Goal: Task Accomplishment & Management: Manage account settings

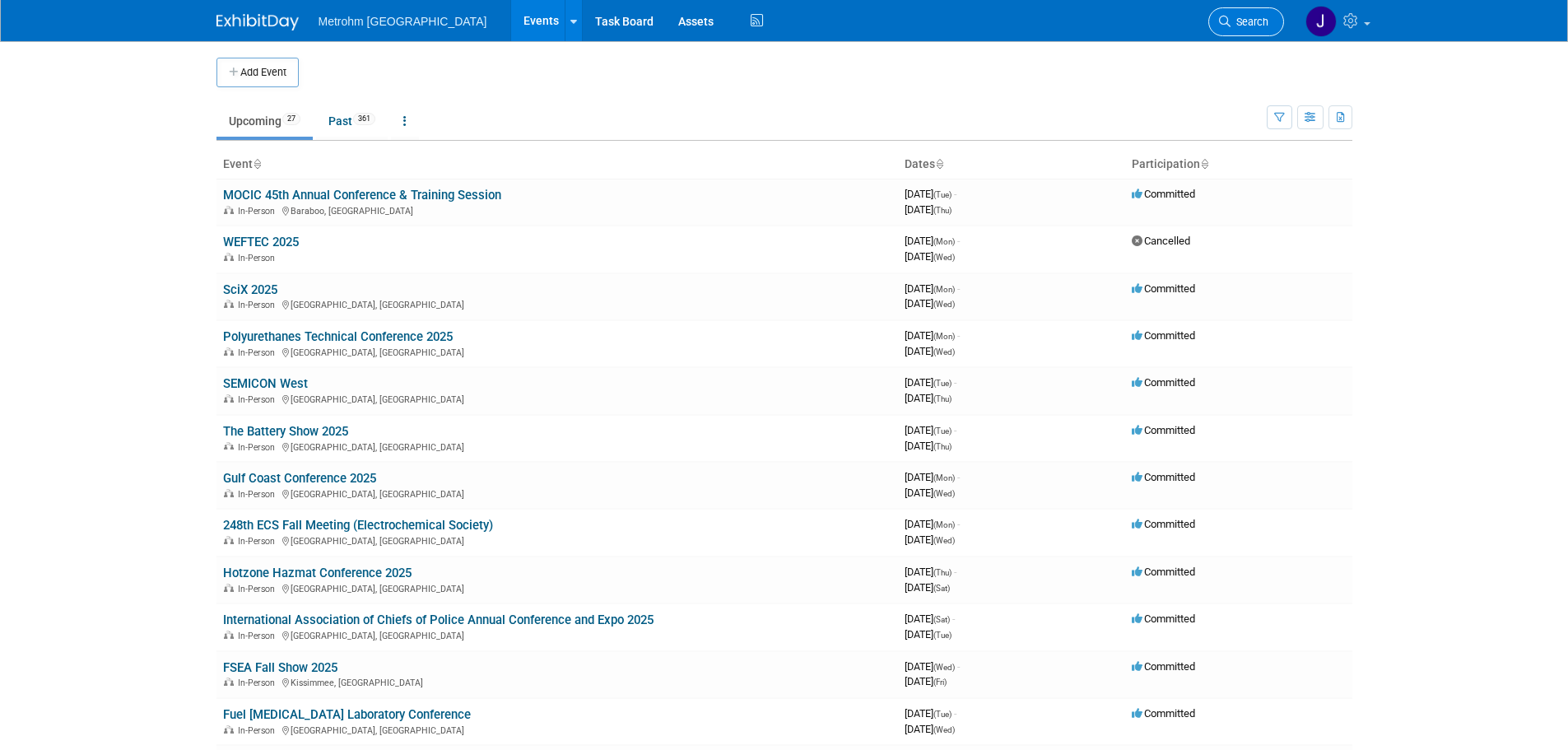
click at [1255, 16] on span "Search" at bounding box center [1250, 22] width 38 height 12
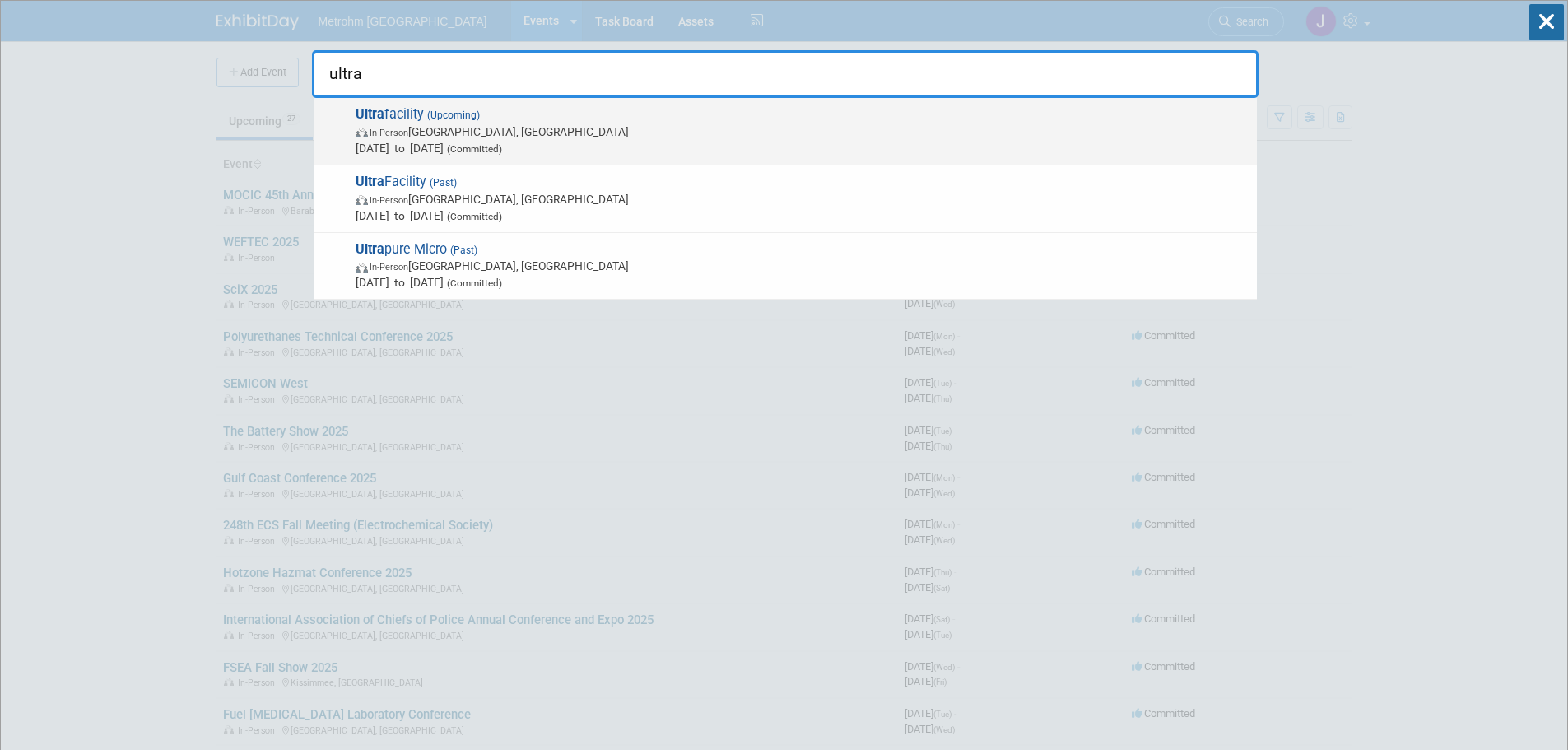
type input "ultra"
click at [945, 123] on span "In-Person Austin, TX" at bounding box center [802, 131] width 893 height 16
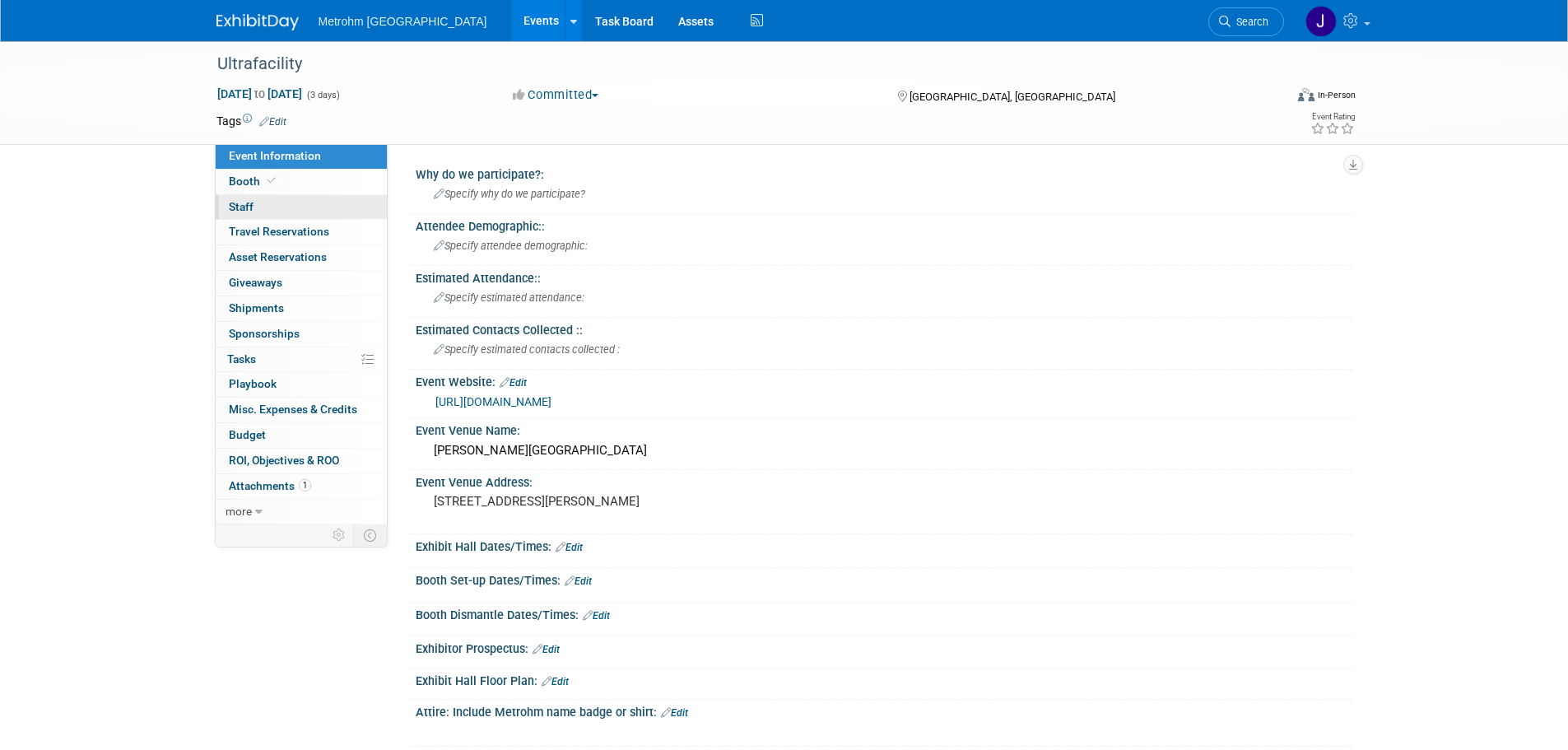
click at [283, 211] on link "0 Staff 0" at bounding box center [301, 208] width 171 height 25
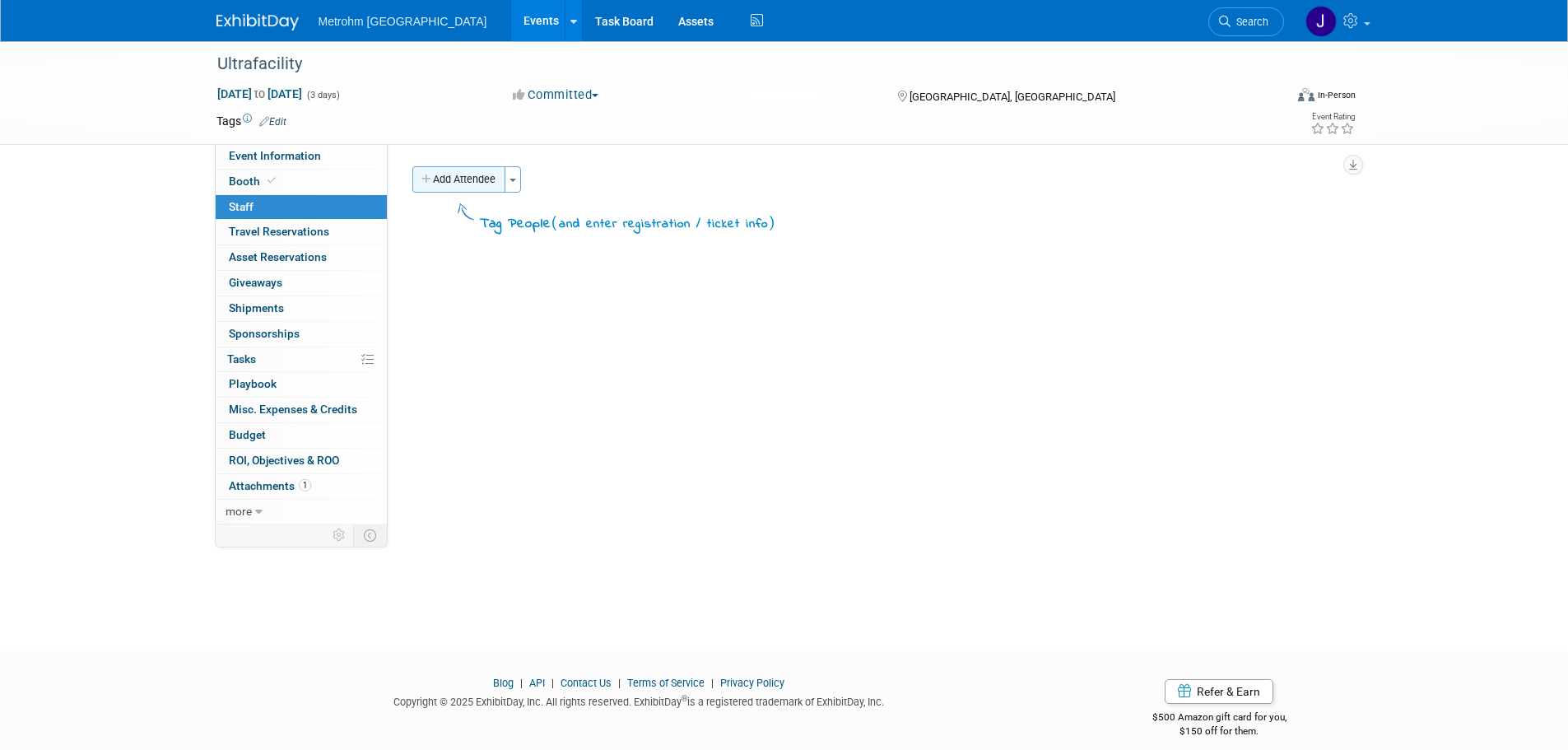
click at [482, 187] on button "Add Attendee" at bounding box center [459, 179] width 93 height 27
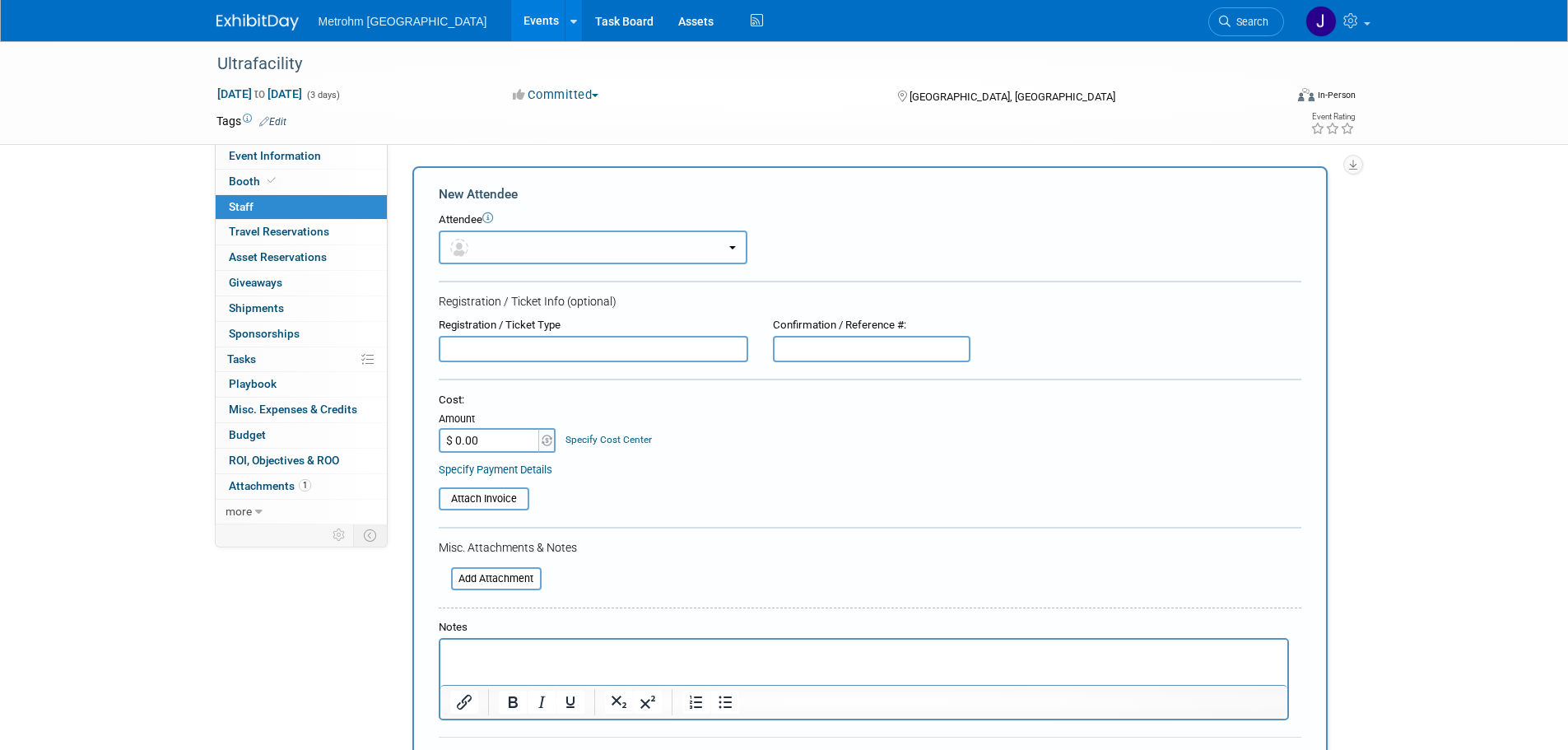
click at [520, 251] on button "button" at bounding box center [593, 247] width 309 height 34
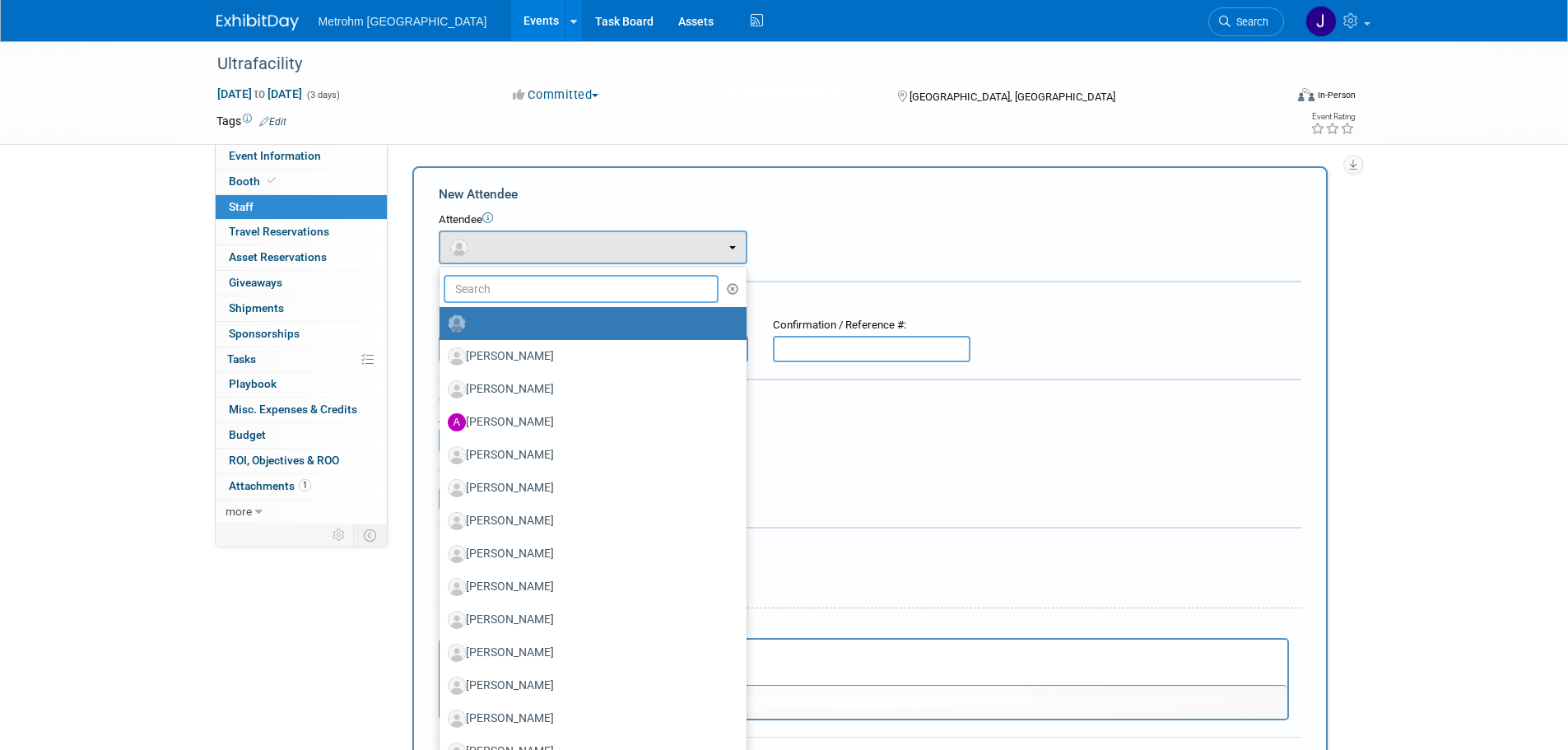
click at [531, 294] on input "text" at bounding box center [582, 288] width 275 height 28
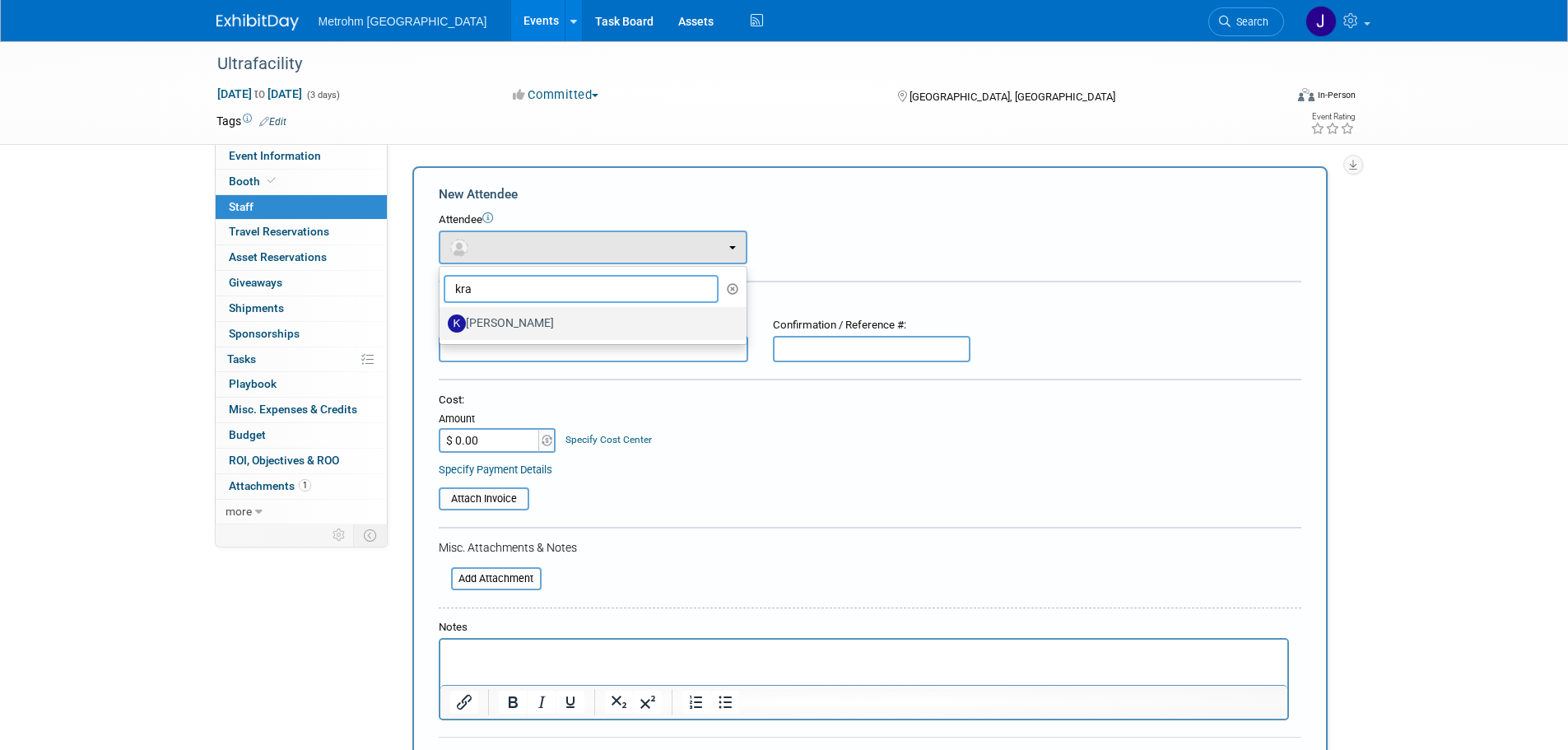
type input "kra"
click at [528, 319] on label "Kraig Kmiotek" at bounding box center [589, 324] width 282 height 27
click at [442, 319] on input "Kraig Kmiotek" at bounding box center [436, 321] width 10 height 10
select select "3bca8c37-f4ab-4a47-8533-e2e0d9ce7d7d"
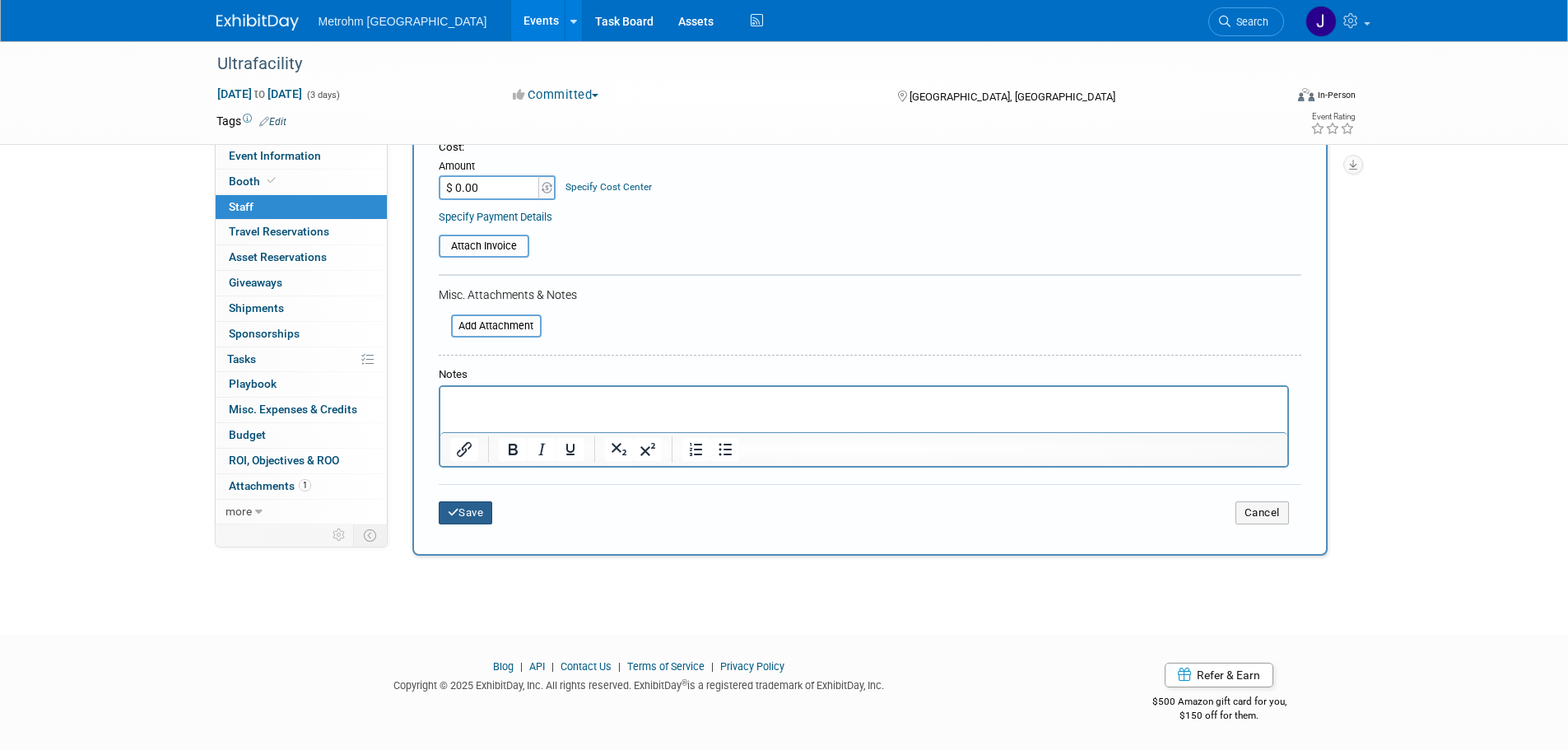
click at [454, 520] on button "Save" at bounding box center [466, 513] width 54 height 23
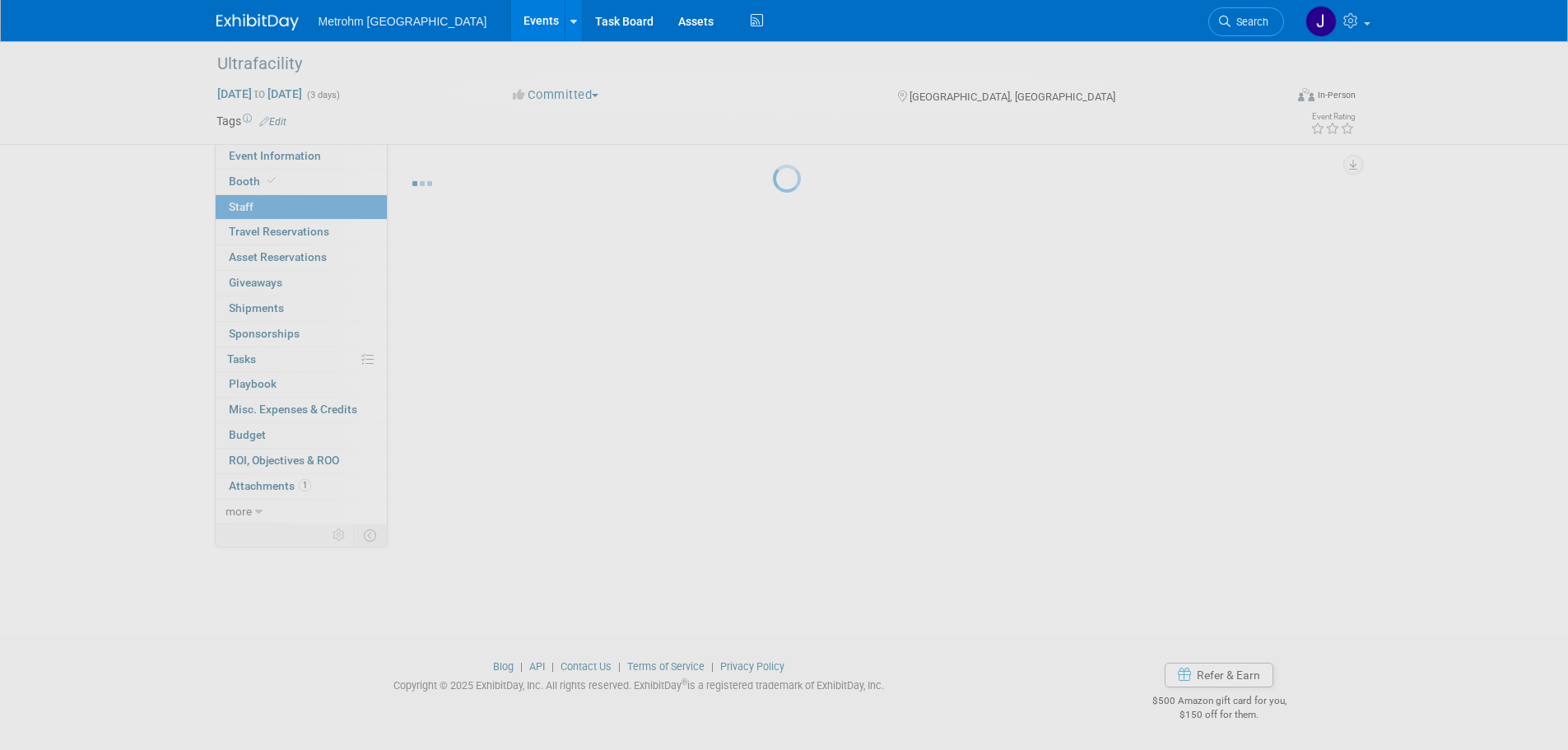
scroll to position [16, 0]
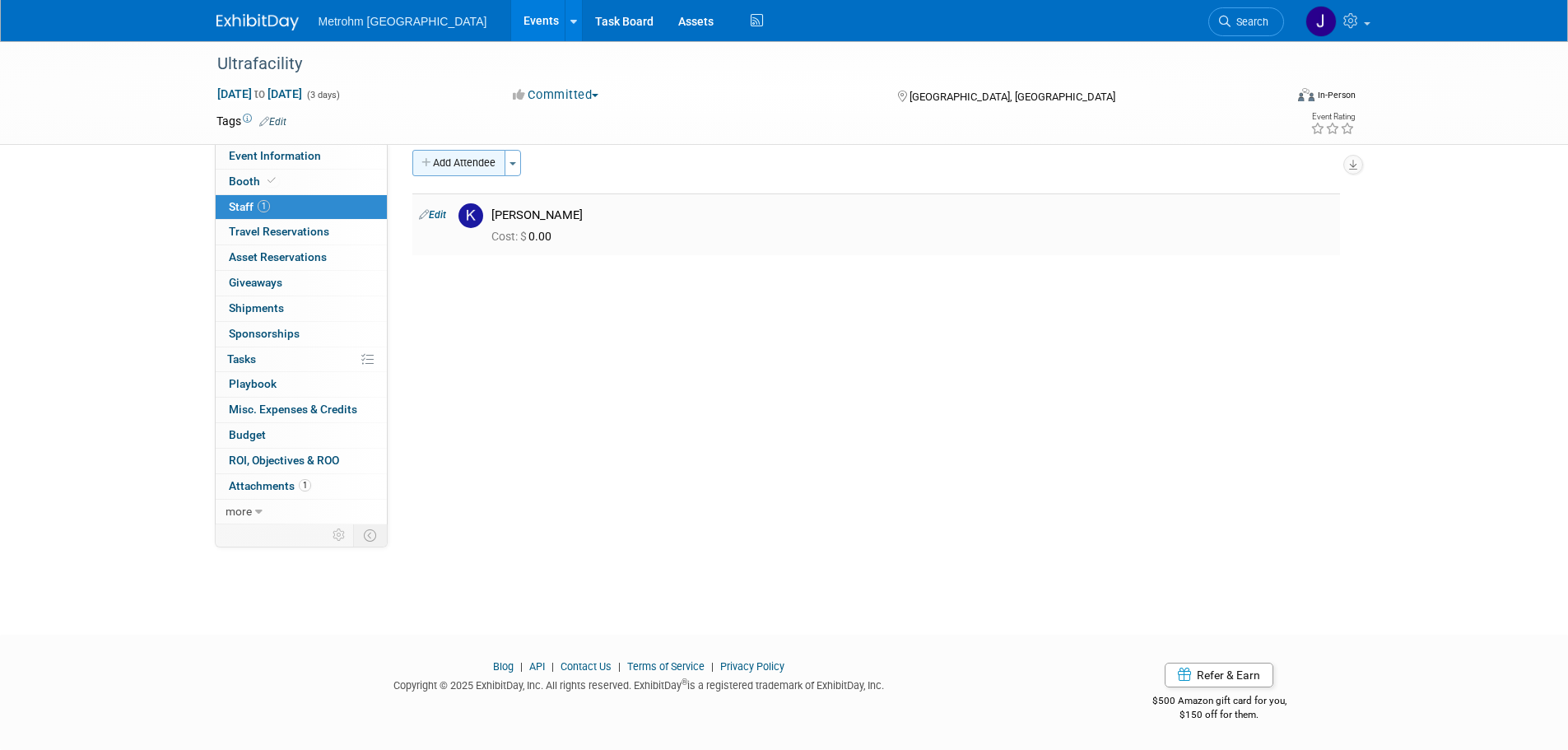
click at [467, 166] on button "Add Attendee" at bounding box center [459, 163] width 93 height 27
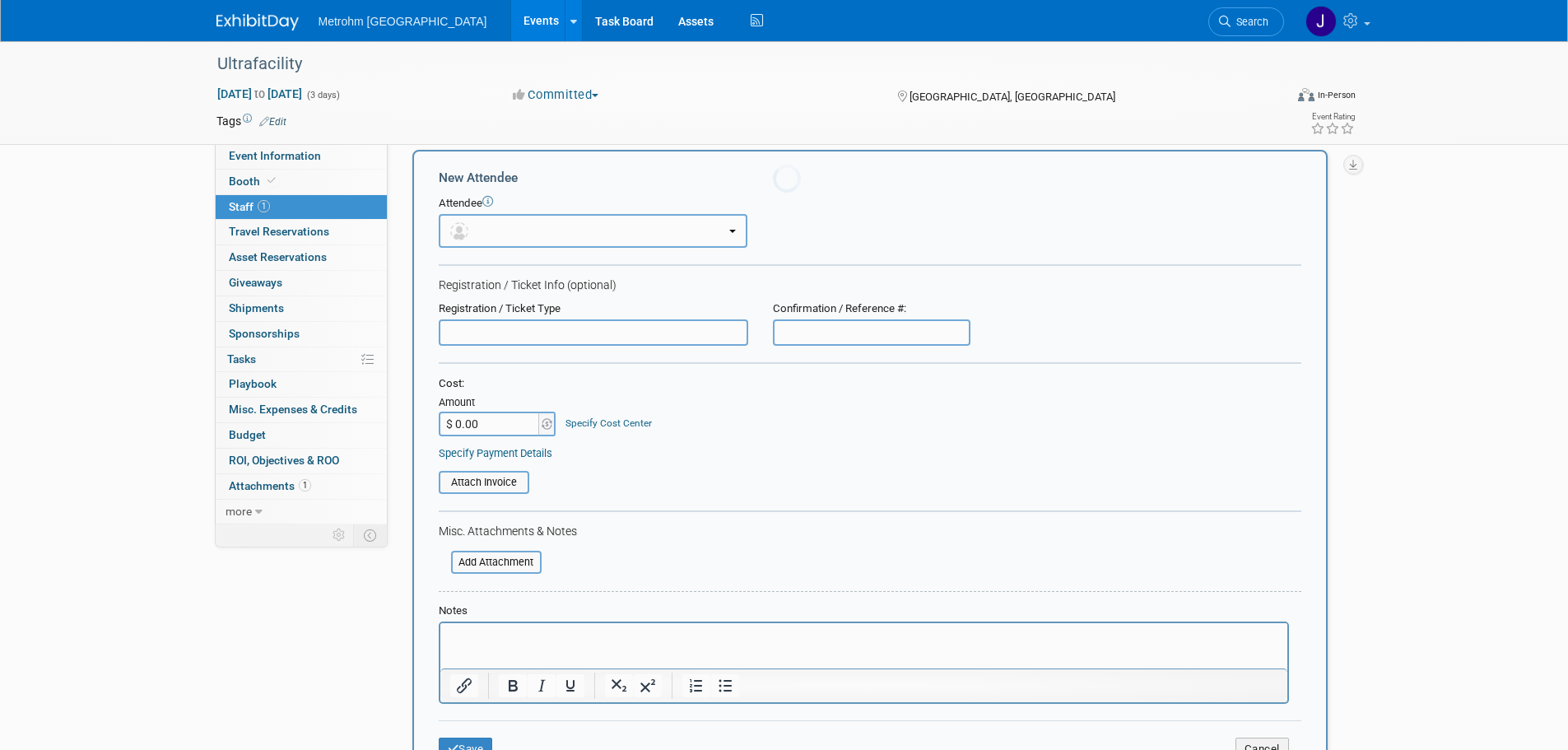
scroll to position [0, 0]
click at [510, 231] on button "button" at bounding box center [593, 231] width 309 height 34
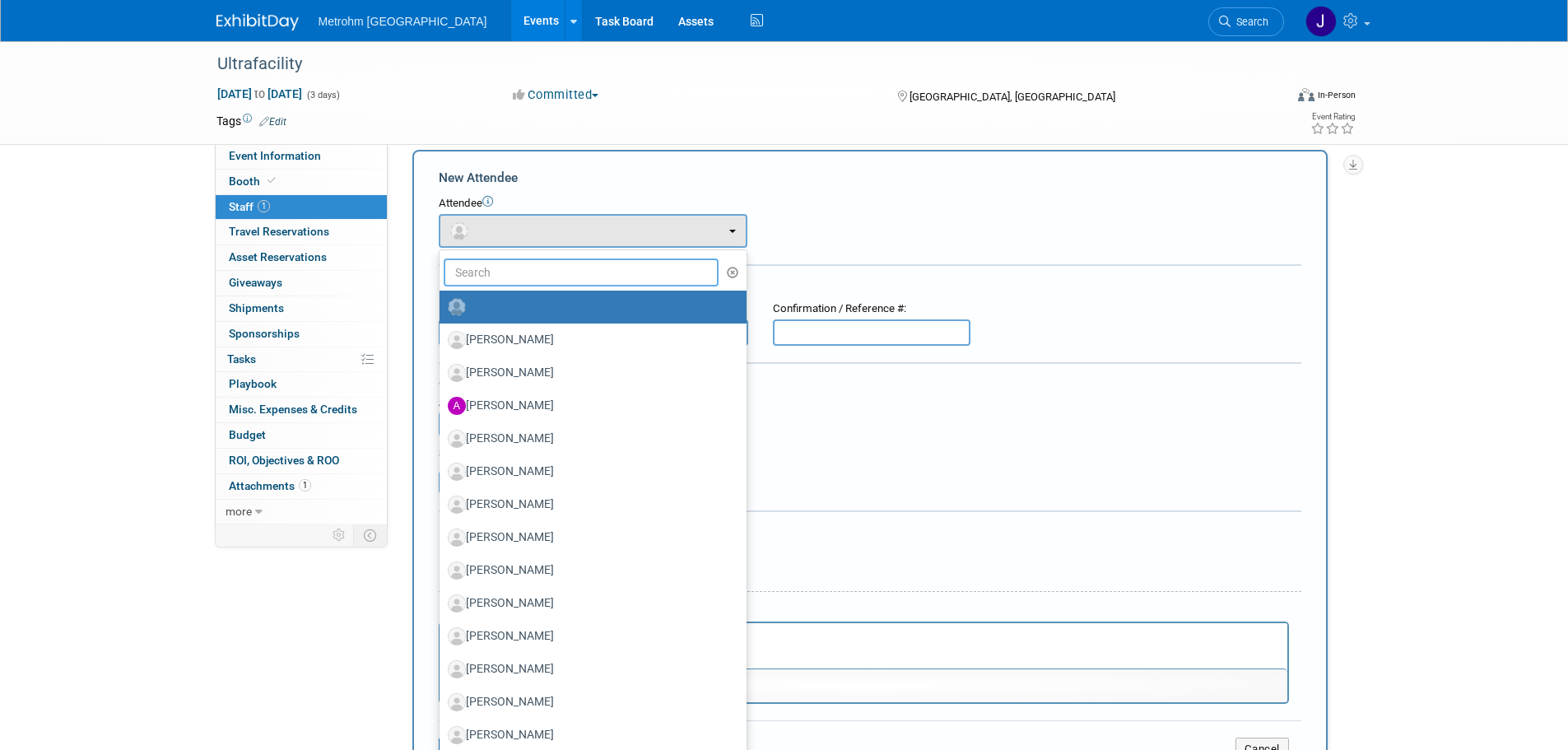
click at [526, 276] on input "text" at bounding box center [582, 272] width 275 height 28
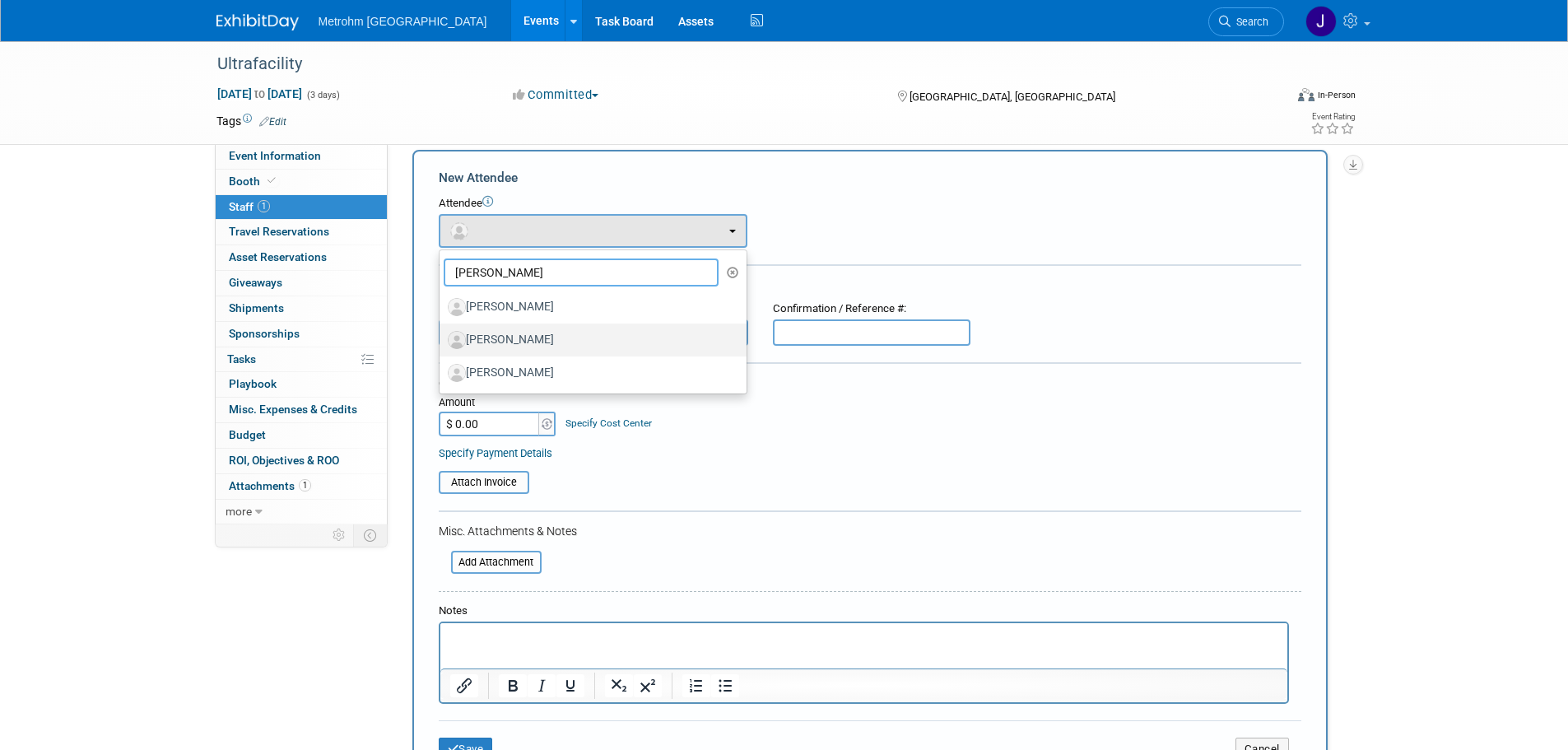
type input "tim"
click at [582, 338] on label "[PERSON_NAME]" at bounding box center [589, 340] width 282 height 27
click at [442, 338] on input "[PERSON_NAME]" at bounding box center [436, 338] width 10 height 10
select select "34fdc043-f1b6-49aa-bdc8-9a3cf60f7d9f"
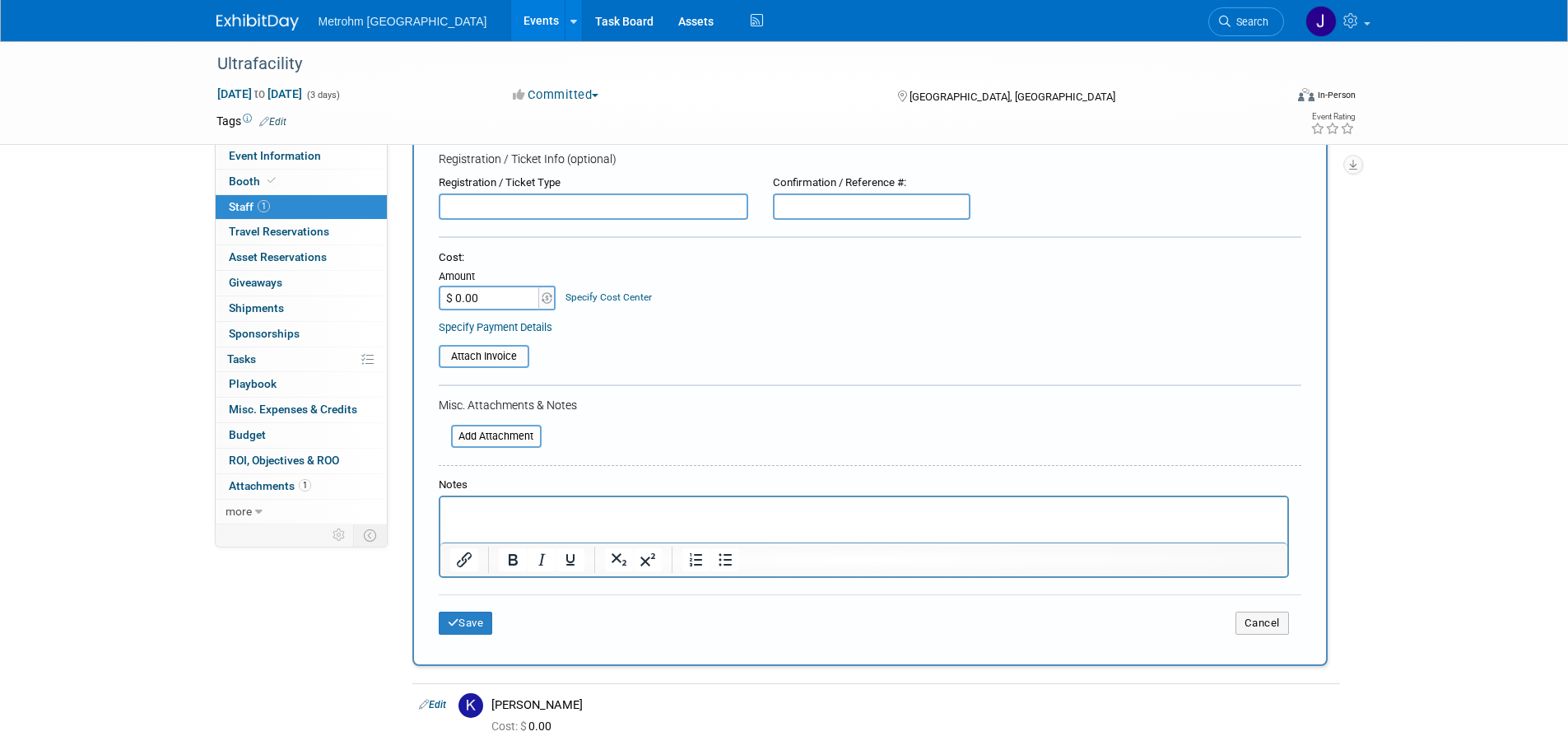
scroll to position [346, 0]
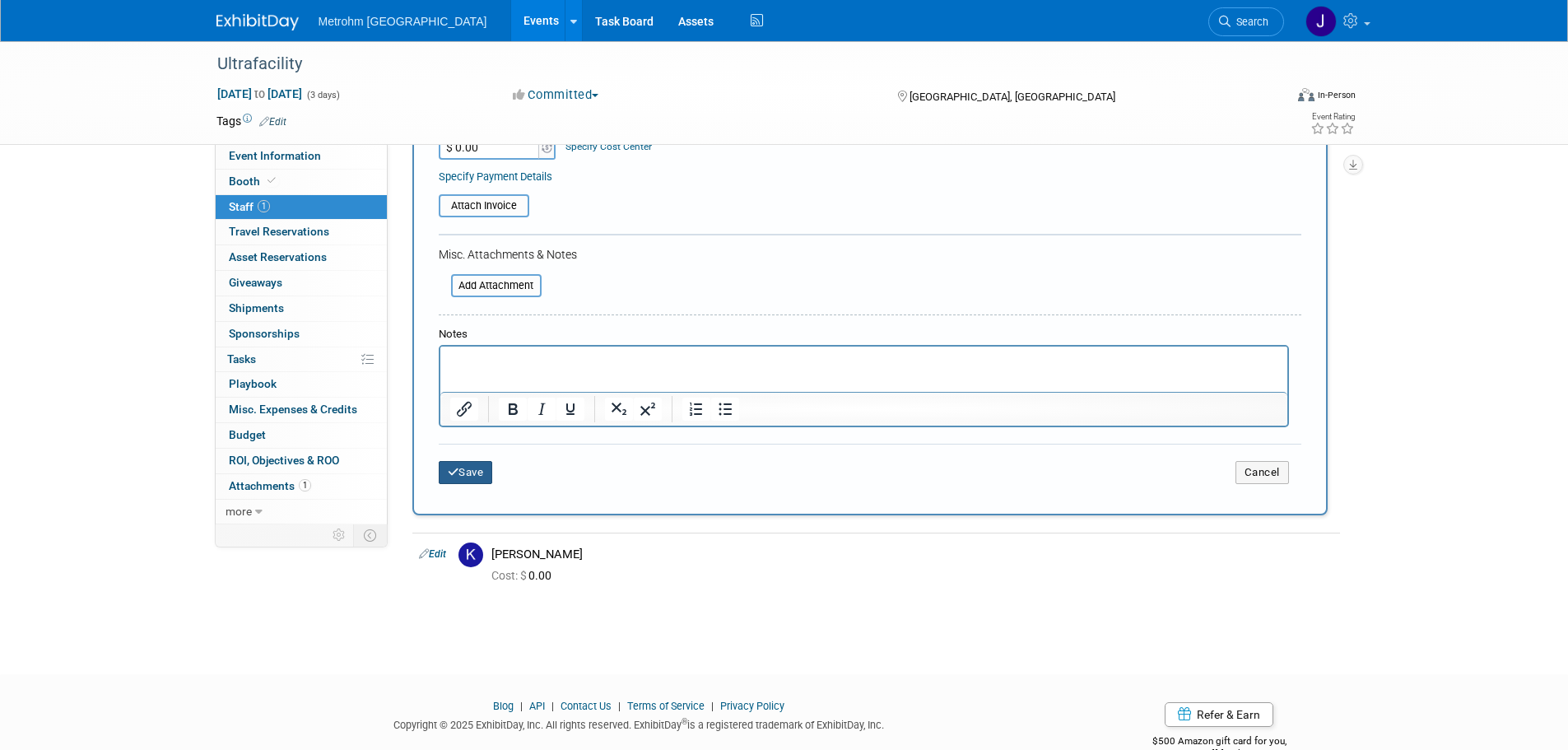
click at [484, 481] on button "Save" at bounding box center [466, 473] width 54 height 23
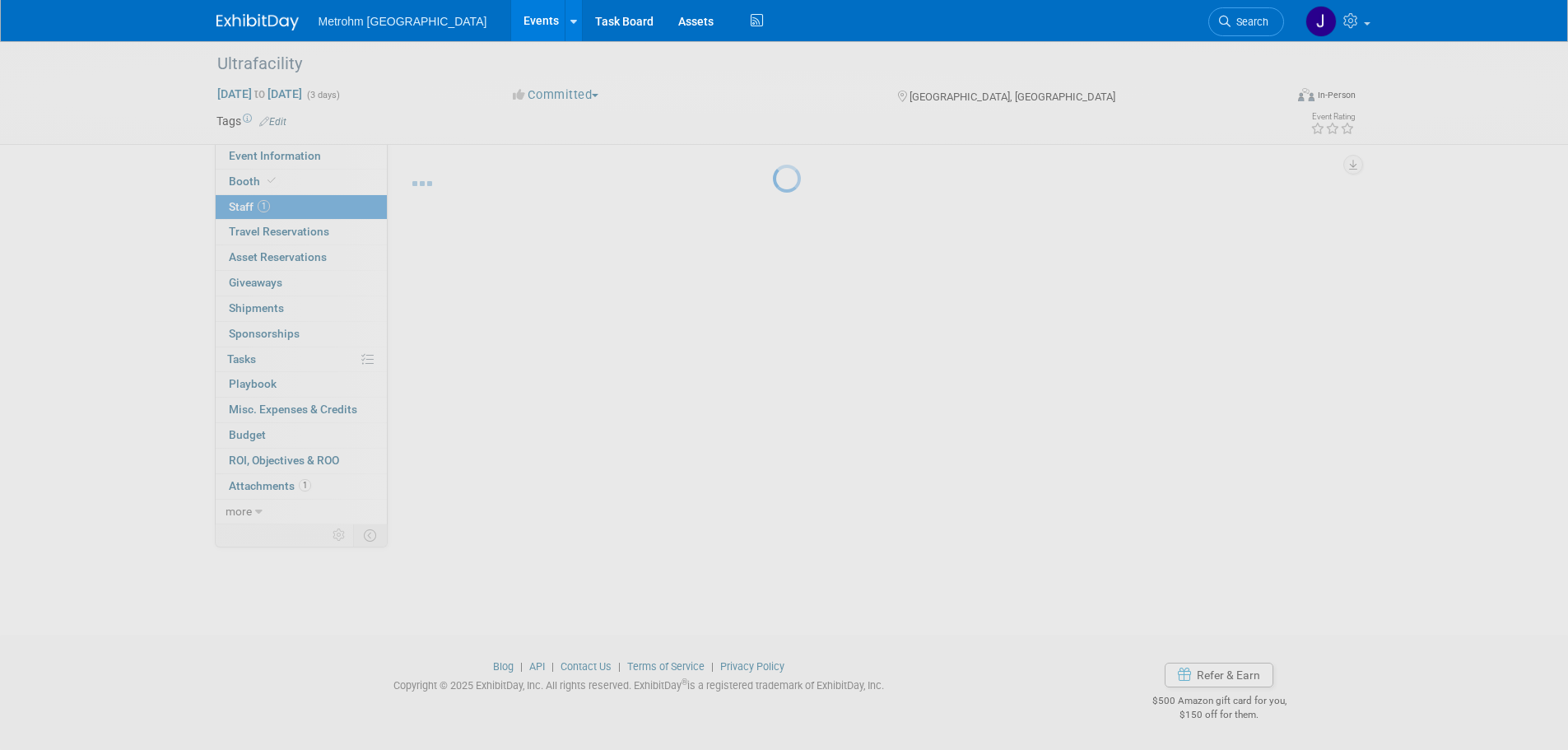
scroll to position [16, 0]
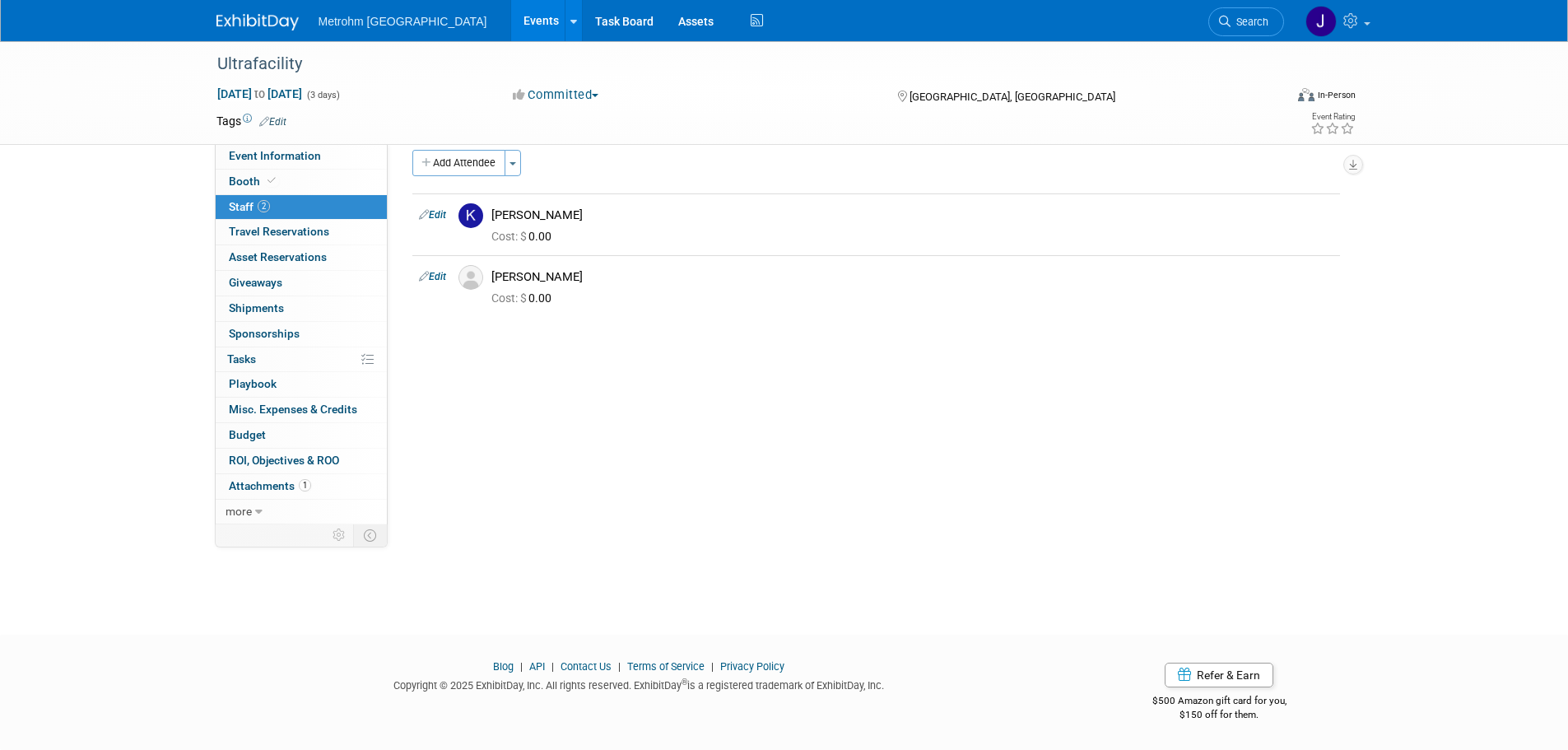
click at [1252, 26] on span "Search" at bounding box center [1250, 22] width 38 height 12
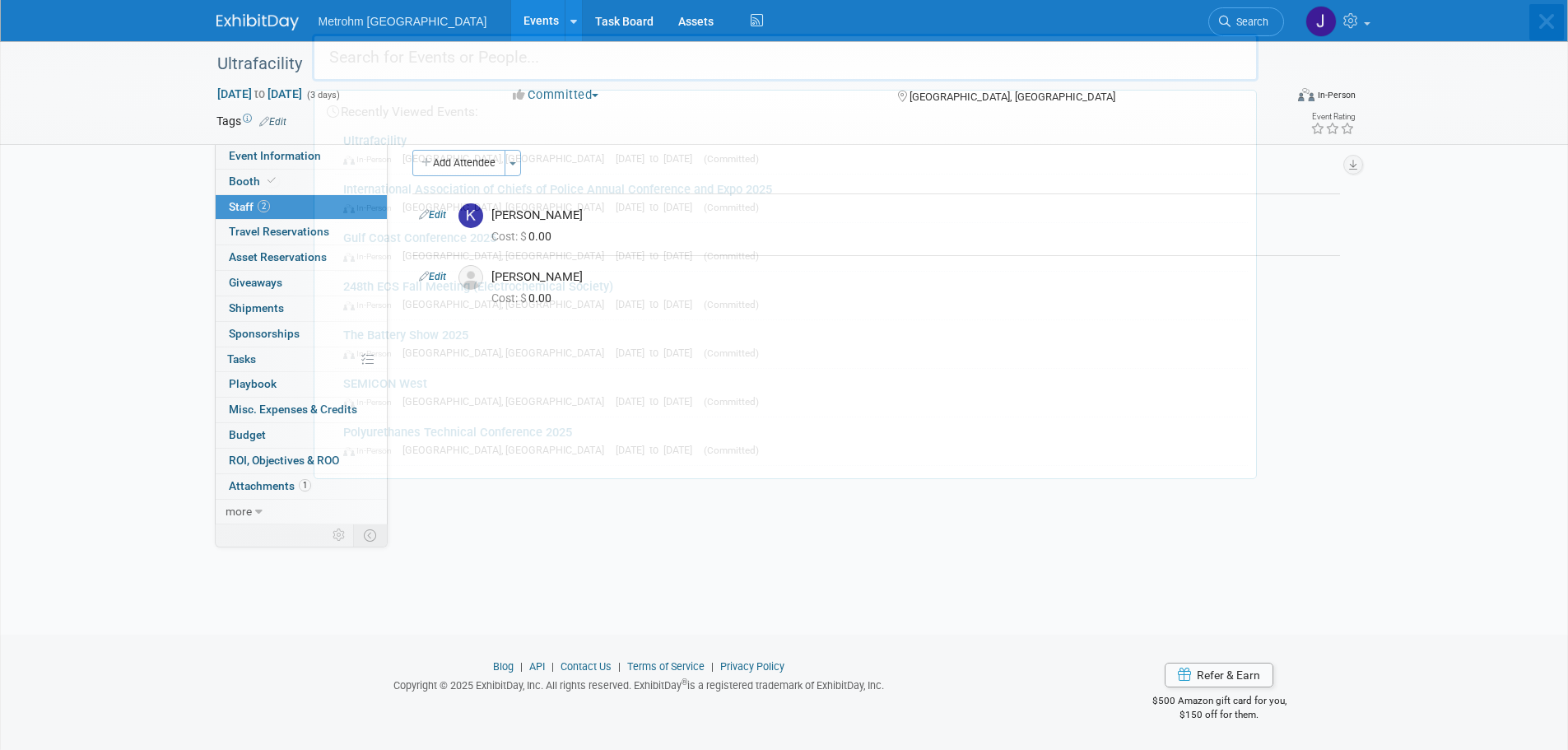
scroll to position [0, 0]
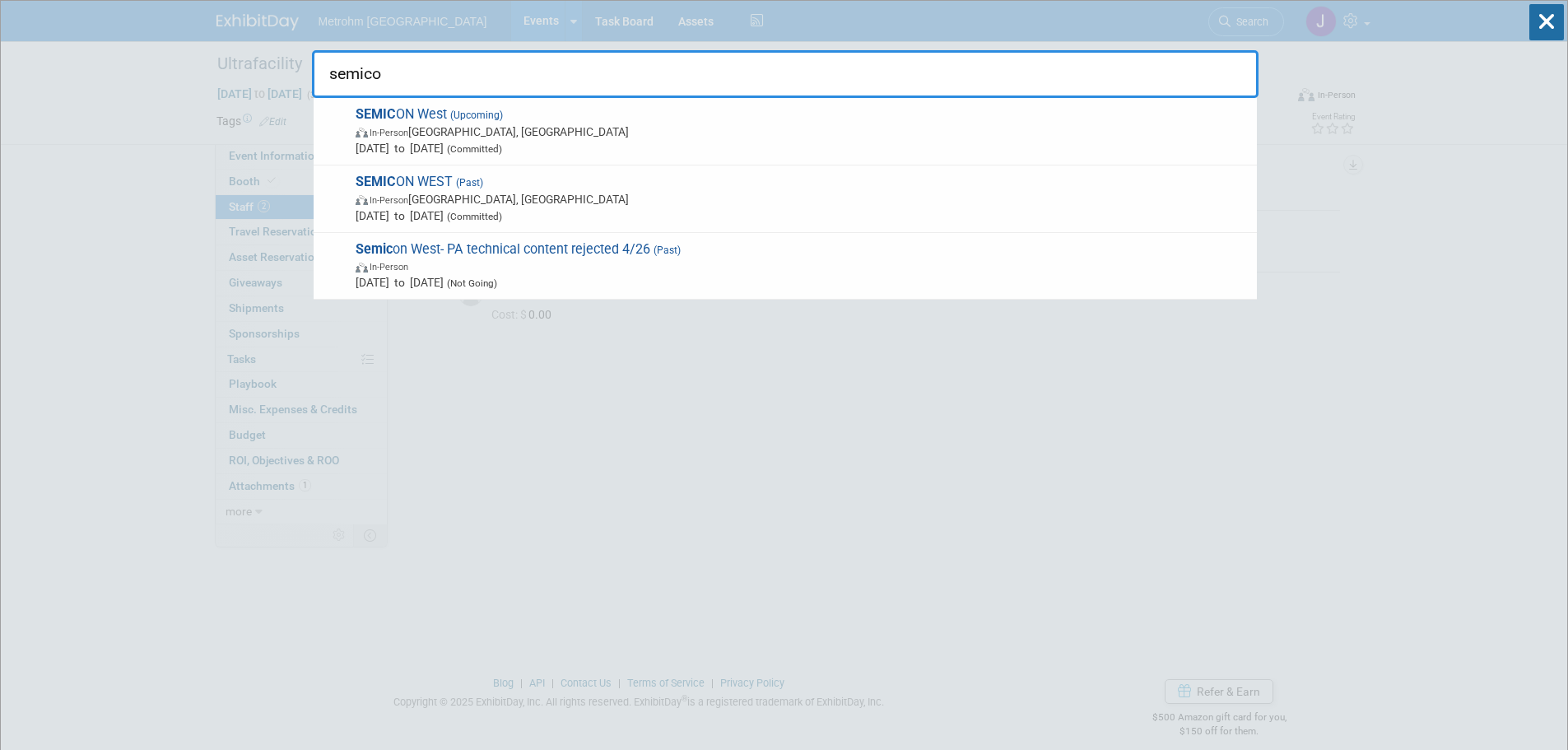
type input "semicon"
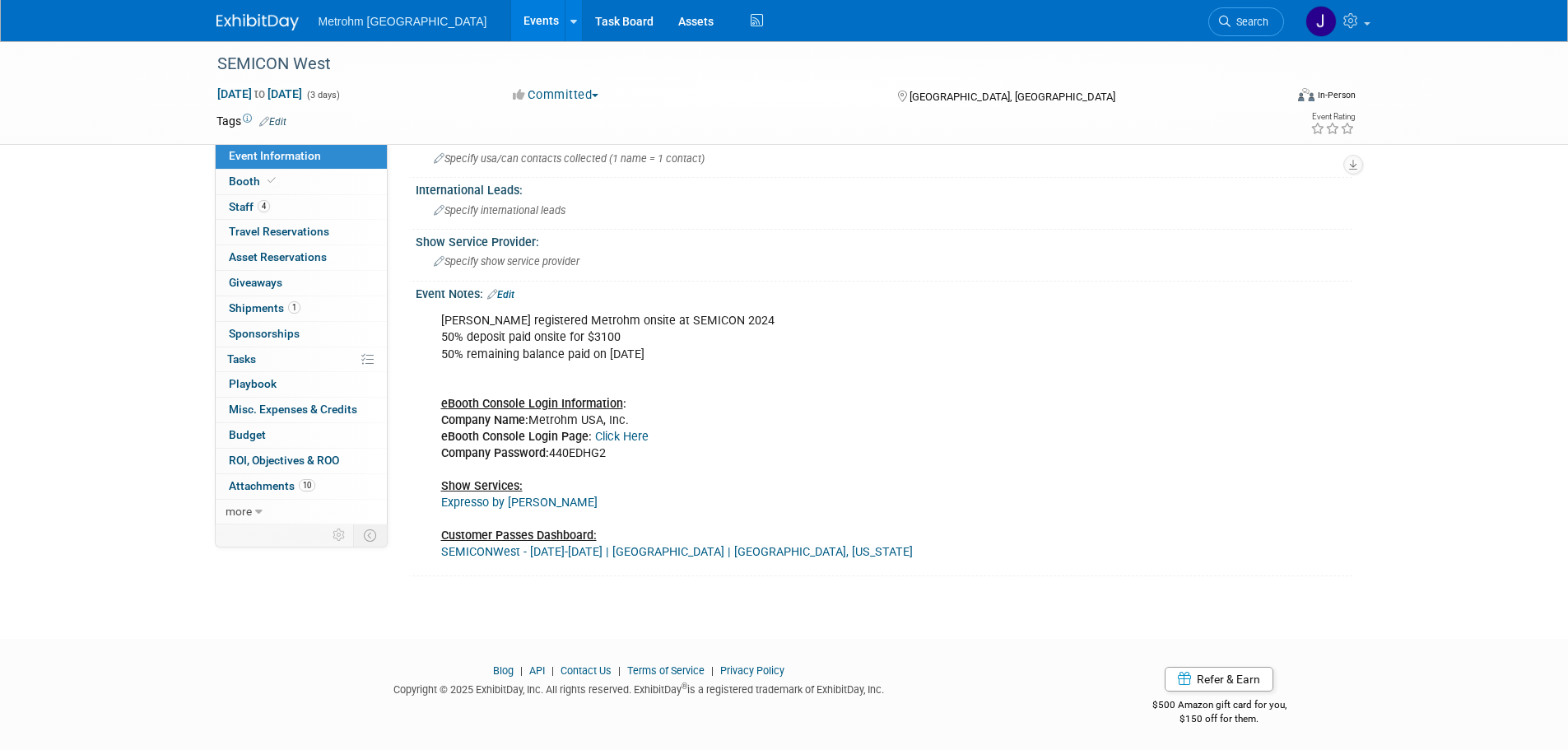
scroll to position [1118, 0]
click at [312, 183] on link "Booth" at bounding box center [301, 182] width 171 height 25
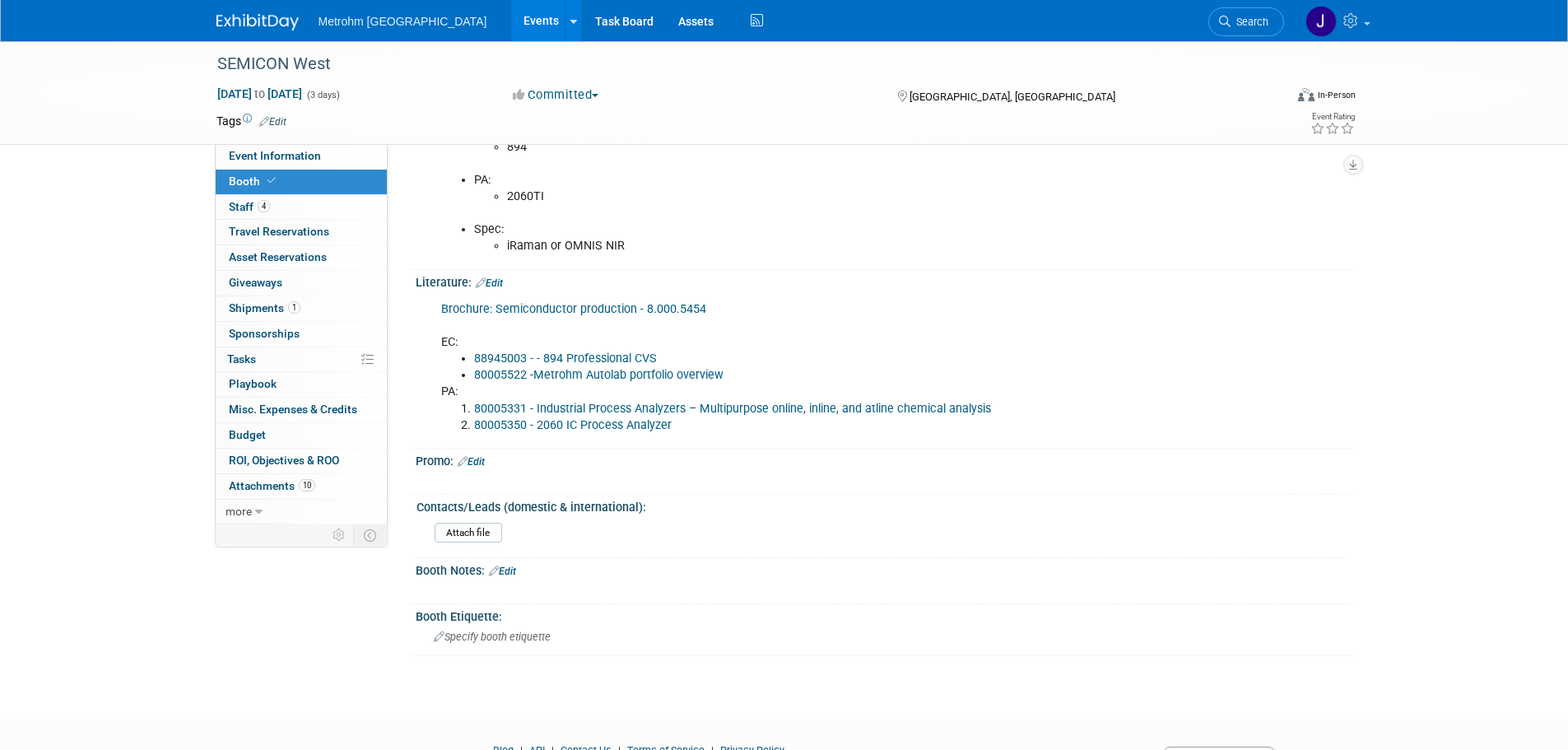
scroll to position [1070, 0]
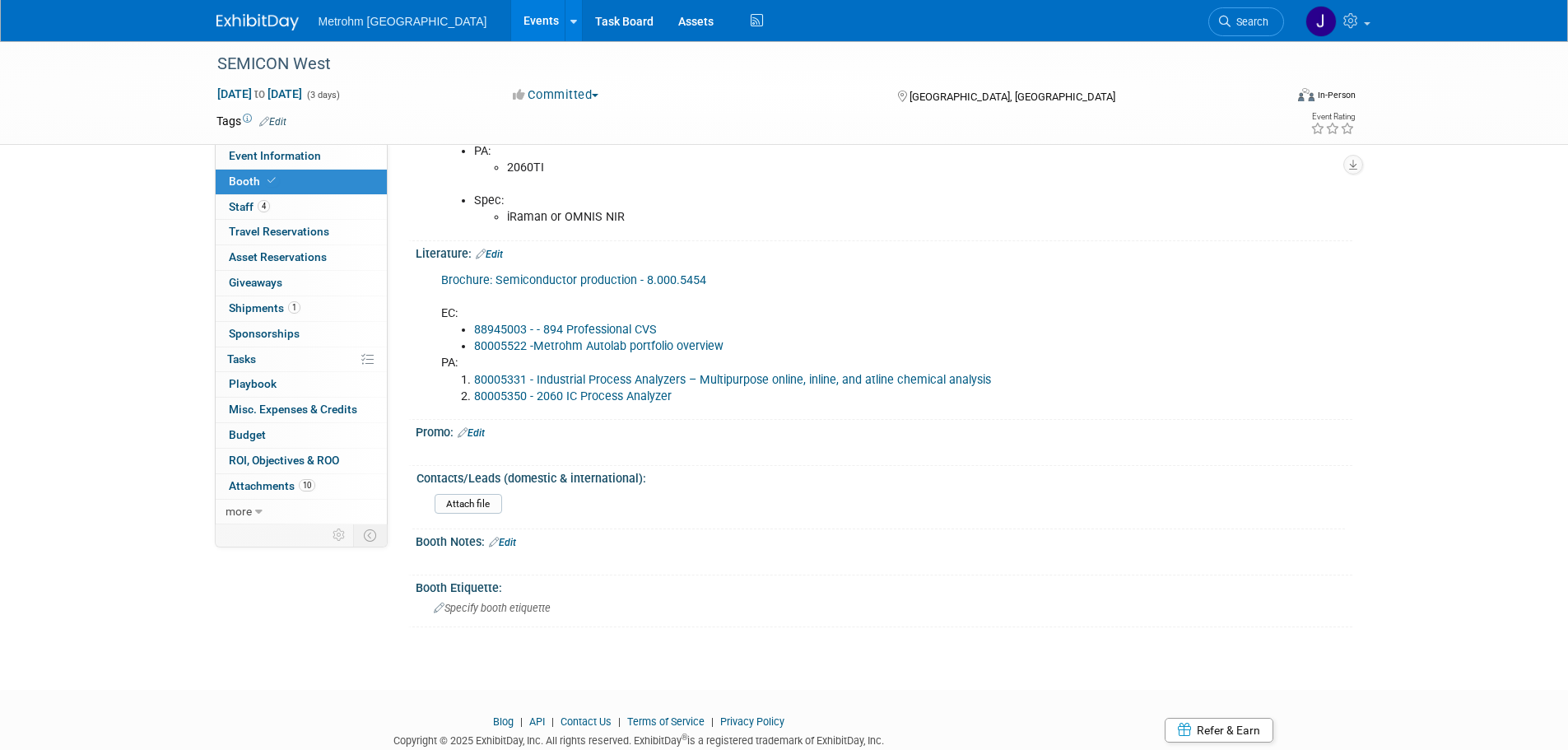
click at [1238, 28] on link "Search" at bounding box center [1246, 22] width 76 height 28
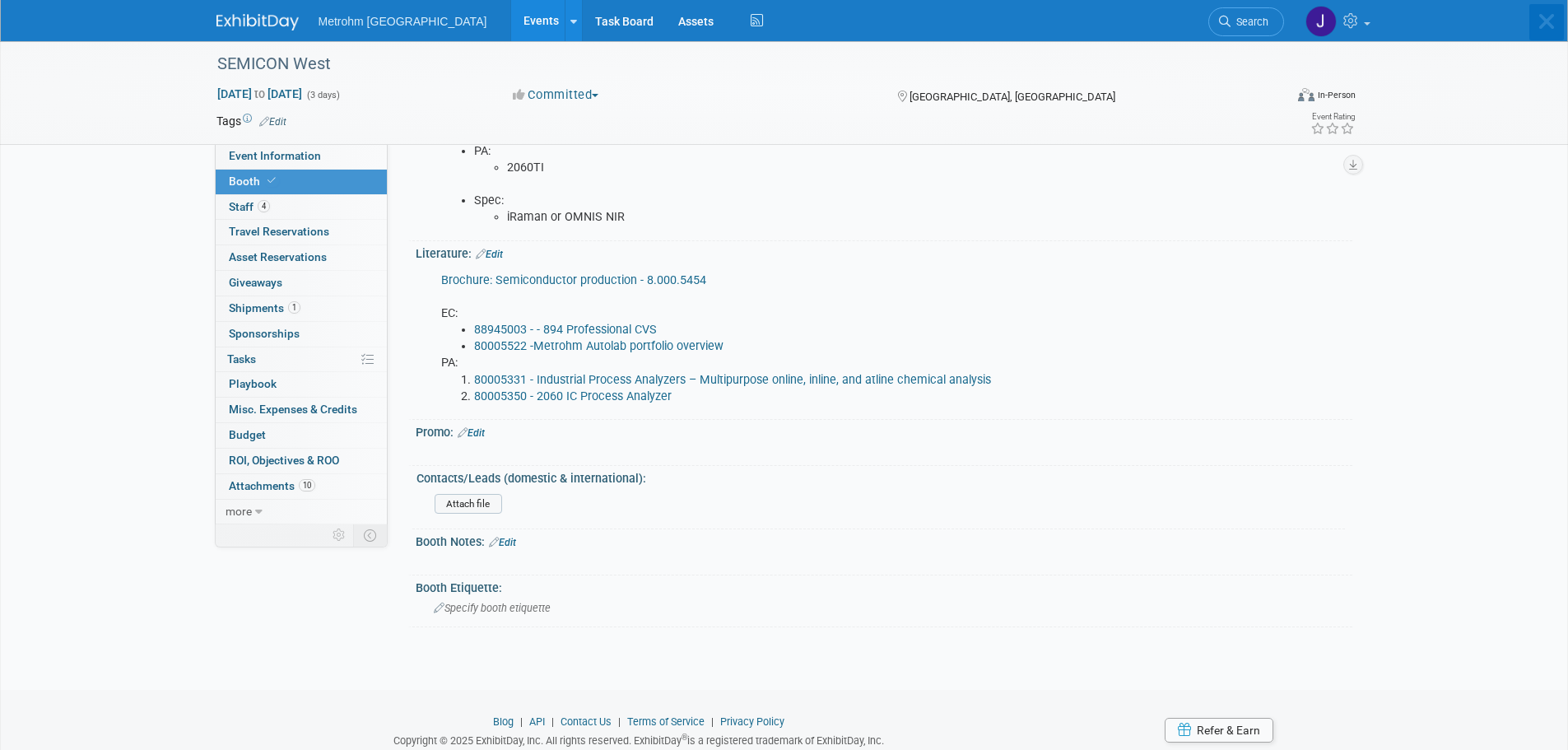
scroll to position [0, 0]
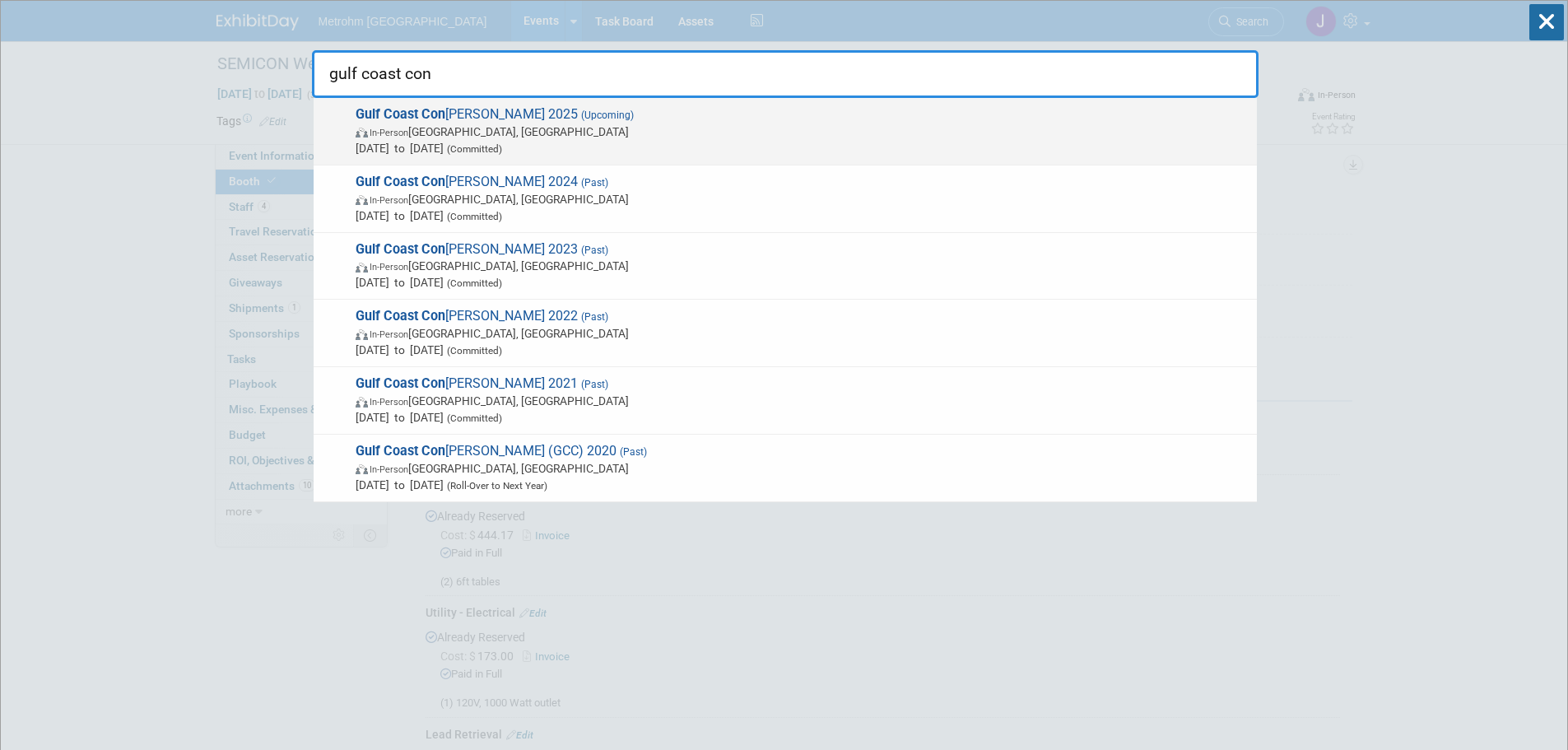
type input "gulf coast con"
click at [899, 129] on span "In-Person Galveston, TX" at bounding box center [802, 131] width 893 height 16
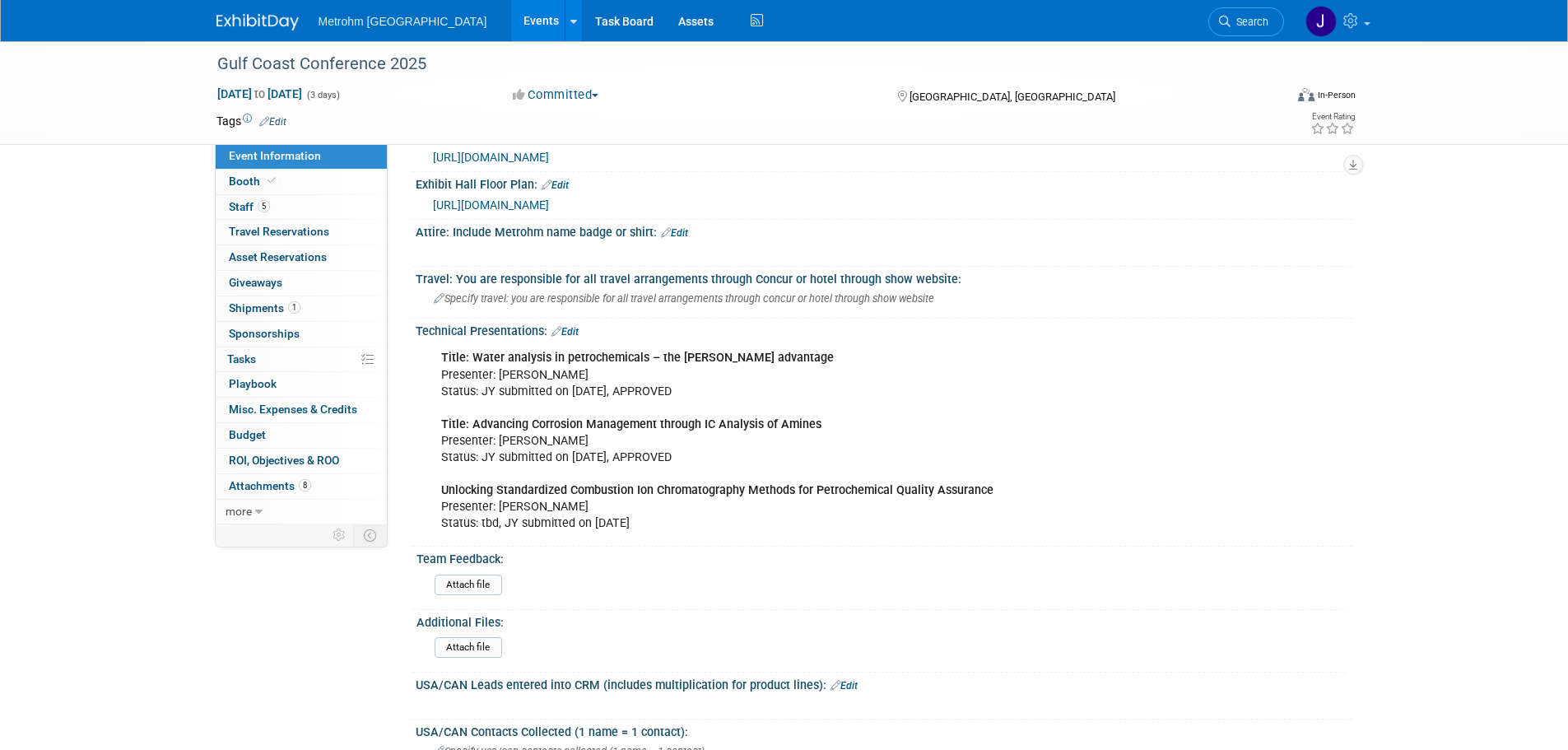
scroll to position [577, 0]
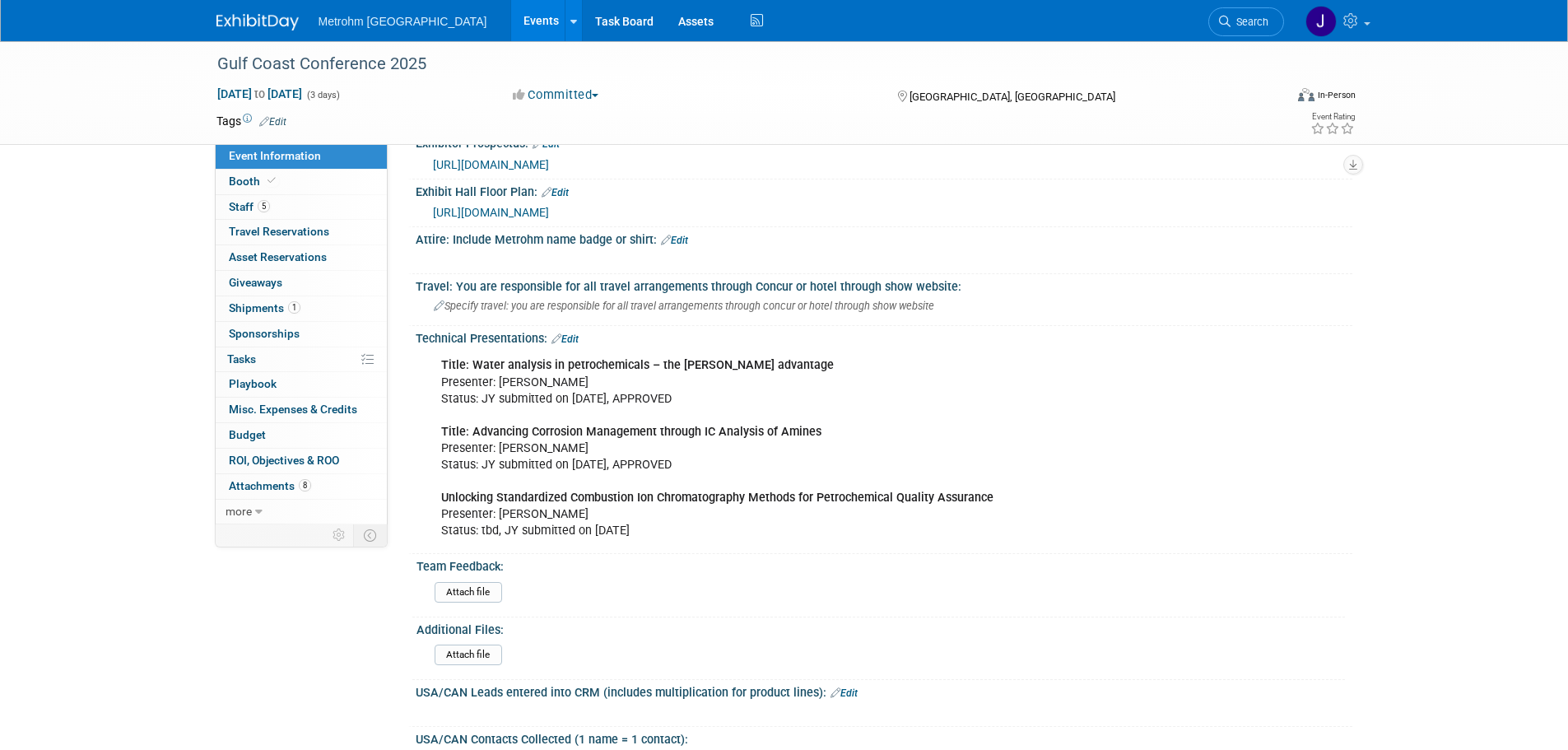
click at [565, 333] on link "Edit" at bounding box center [565, 338] width 28 height 11
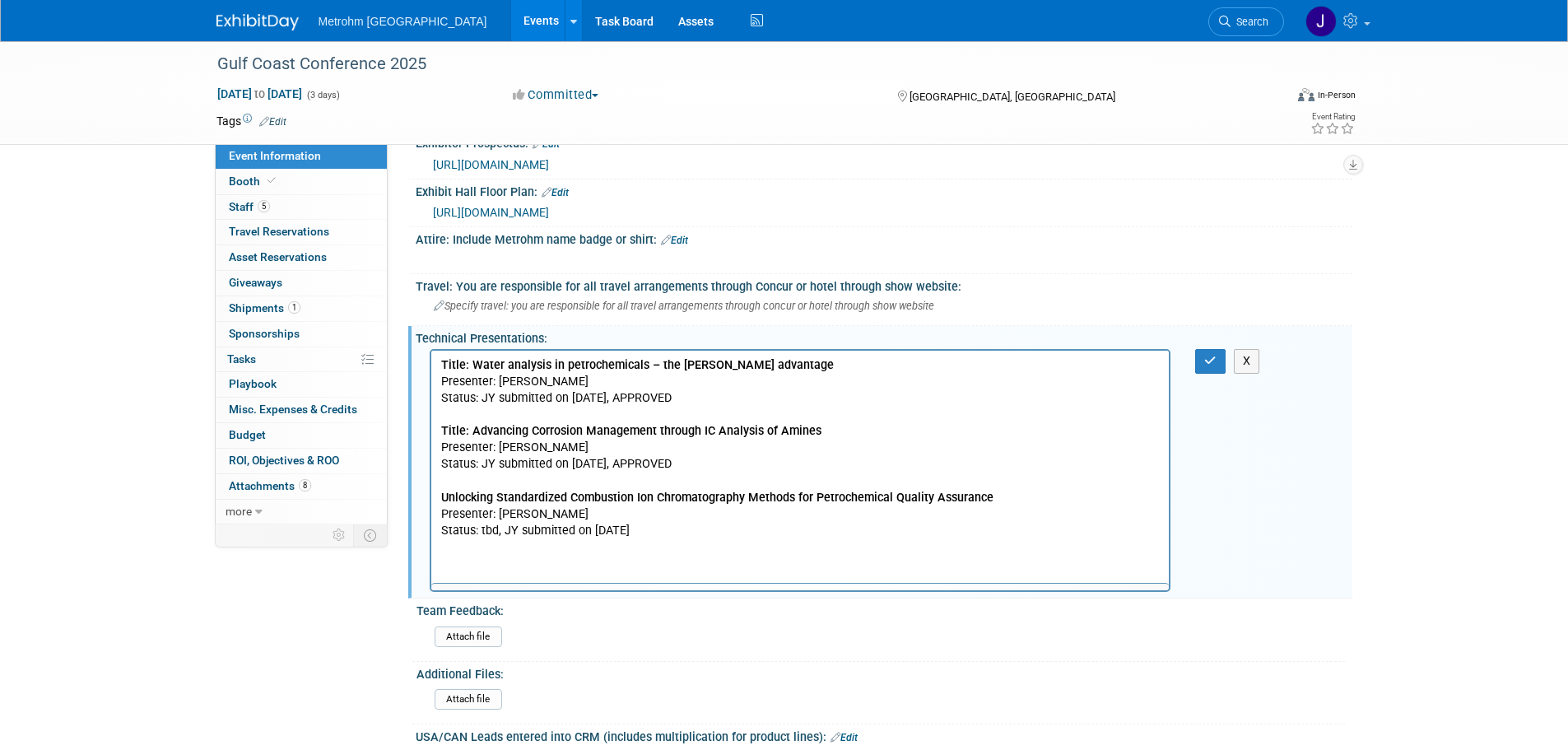
scroll to position [0, 0]
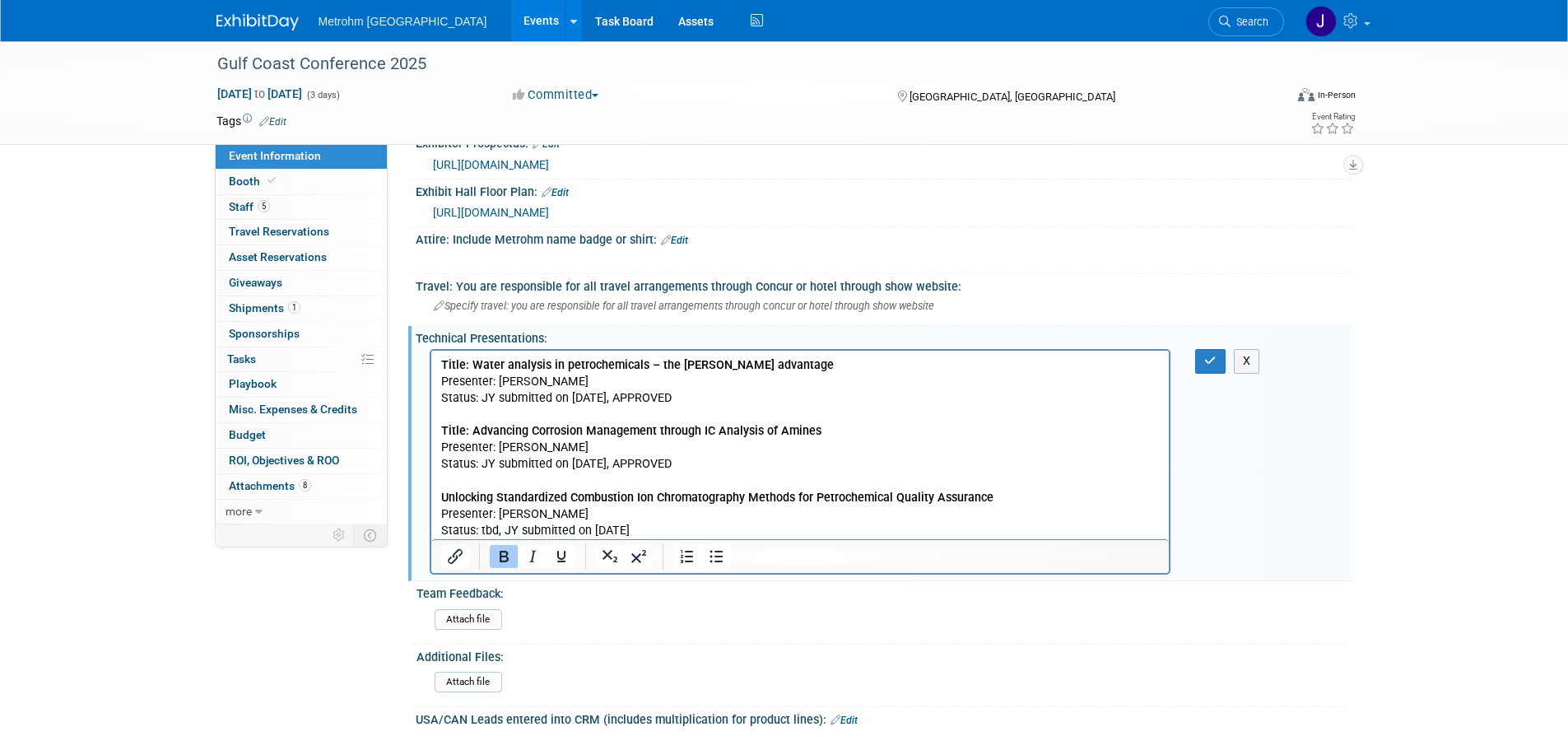
click at [744, 530] on p "Title: Water analysis in petrochemicals – the Karl Fischer Oven advantage Prese…" at bounding box center [800, 448] width 719 height 182
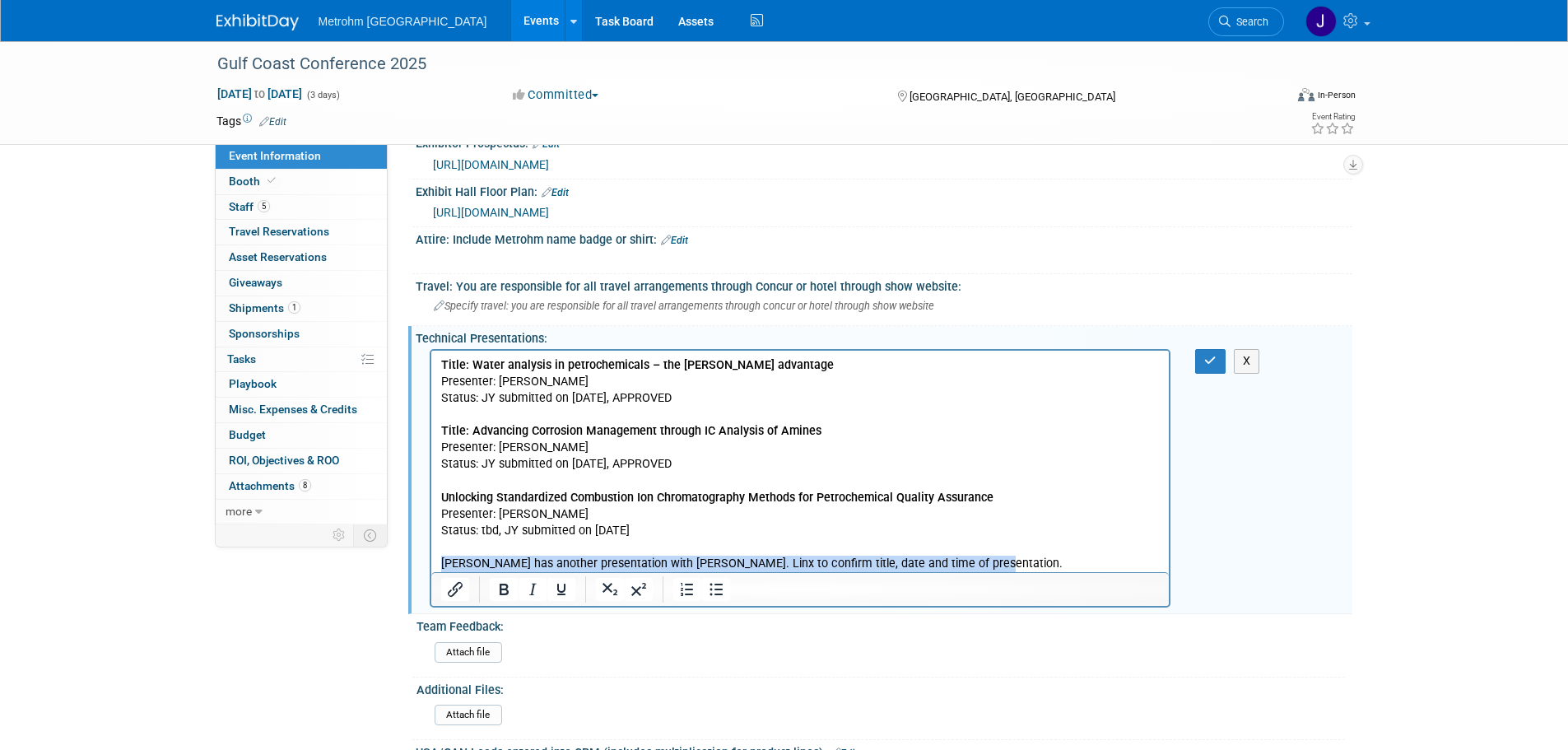
drag, startPoint x: 442, startPoint y: 567, endPoint x: 990, endPoint y: 578, distance: 548.1
click at [990, 573] on html "Title: Water analysis in petrochemicals – the Karl Fischer Oven advantage Prese…" at bounding box center [799, 461] width 738 height 221
click at [503, 587] on icon "Bold" at bounding box center [504, 589] width 9 height 11
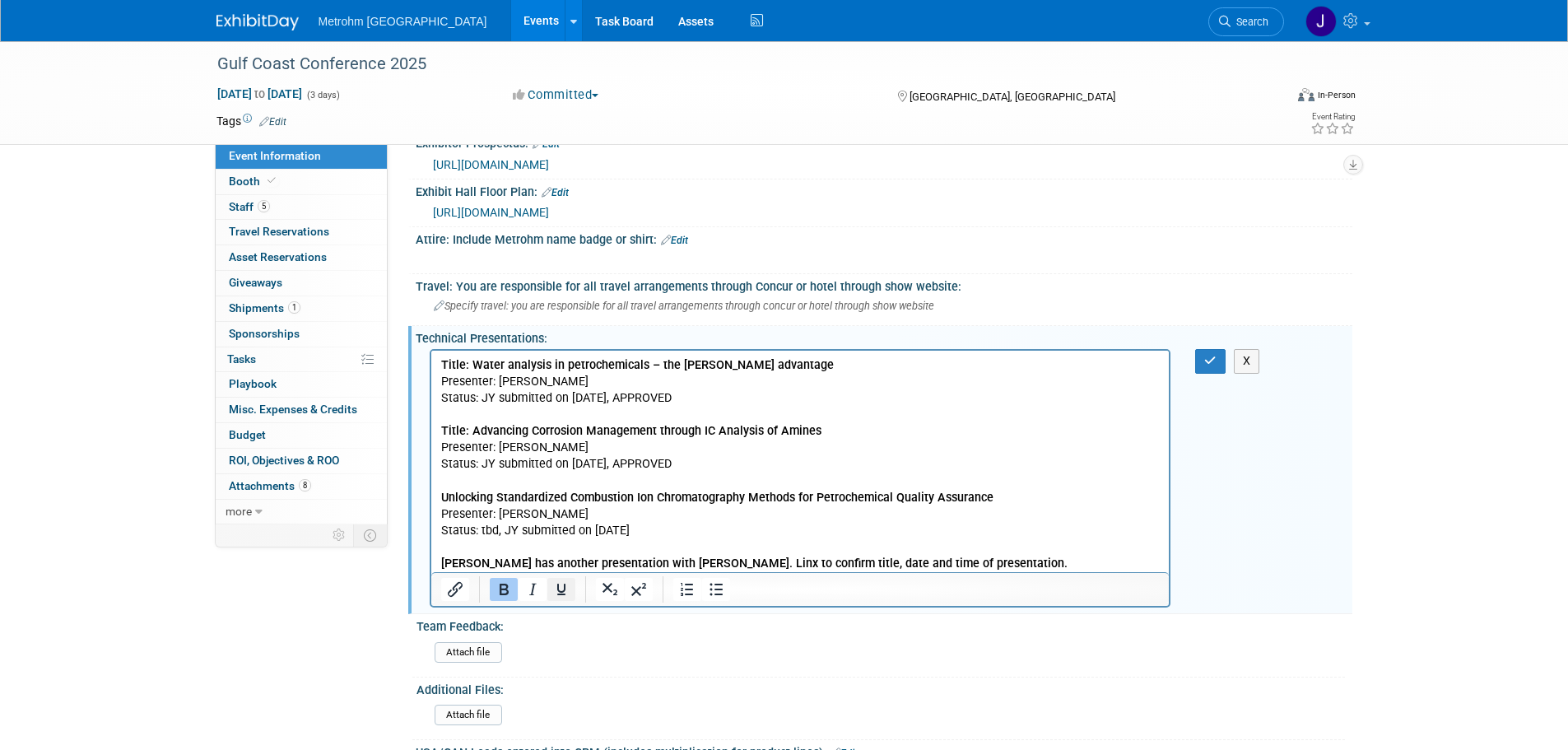
click at [565, 590] on icon "Underline" at bounding box center [561, 589] width 20 height 20
click at [1206, 363] on icon "button" at bounding box center [1210, 360] width 12 height 11
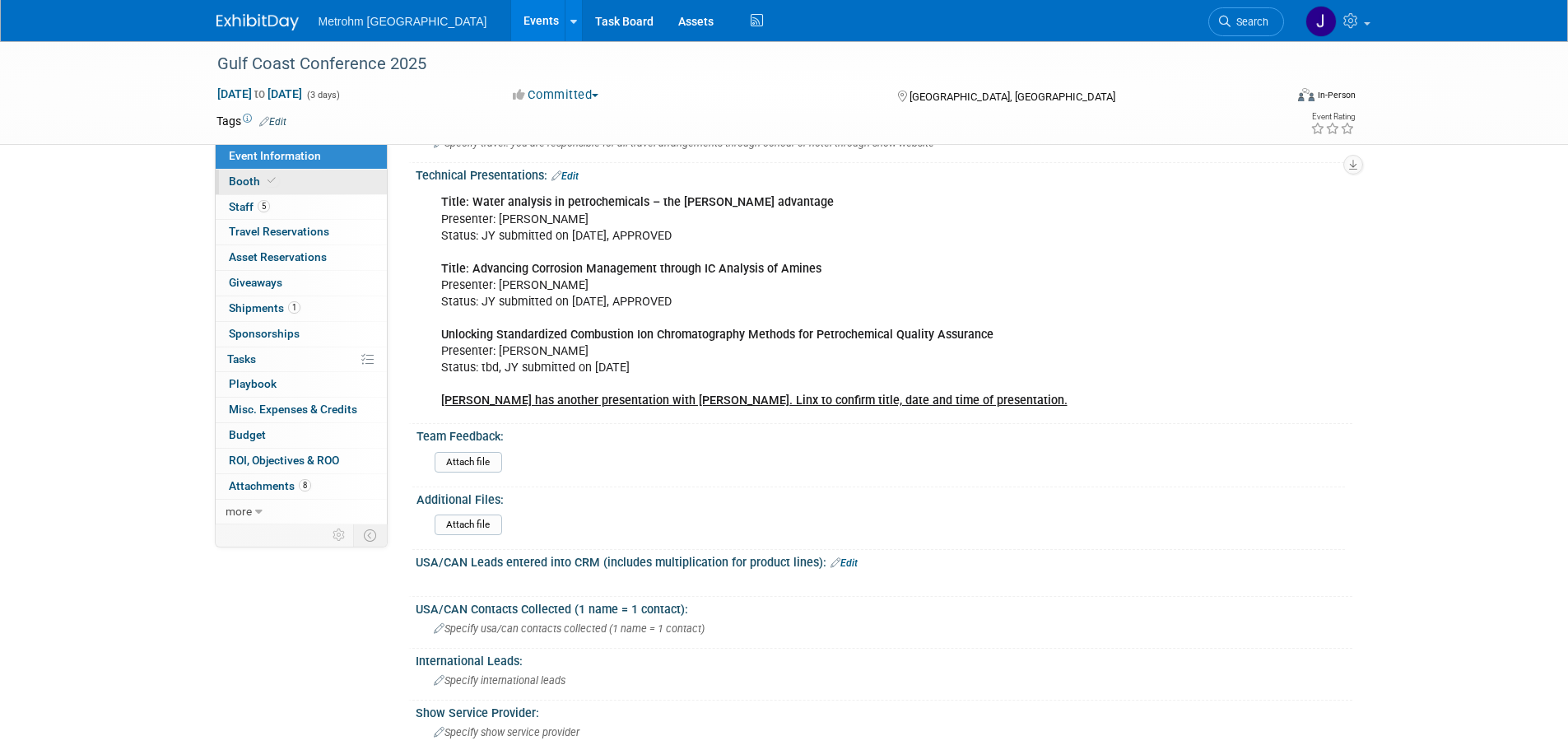
scroll to position [577, 0]
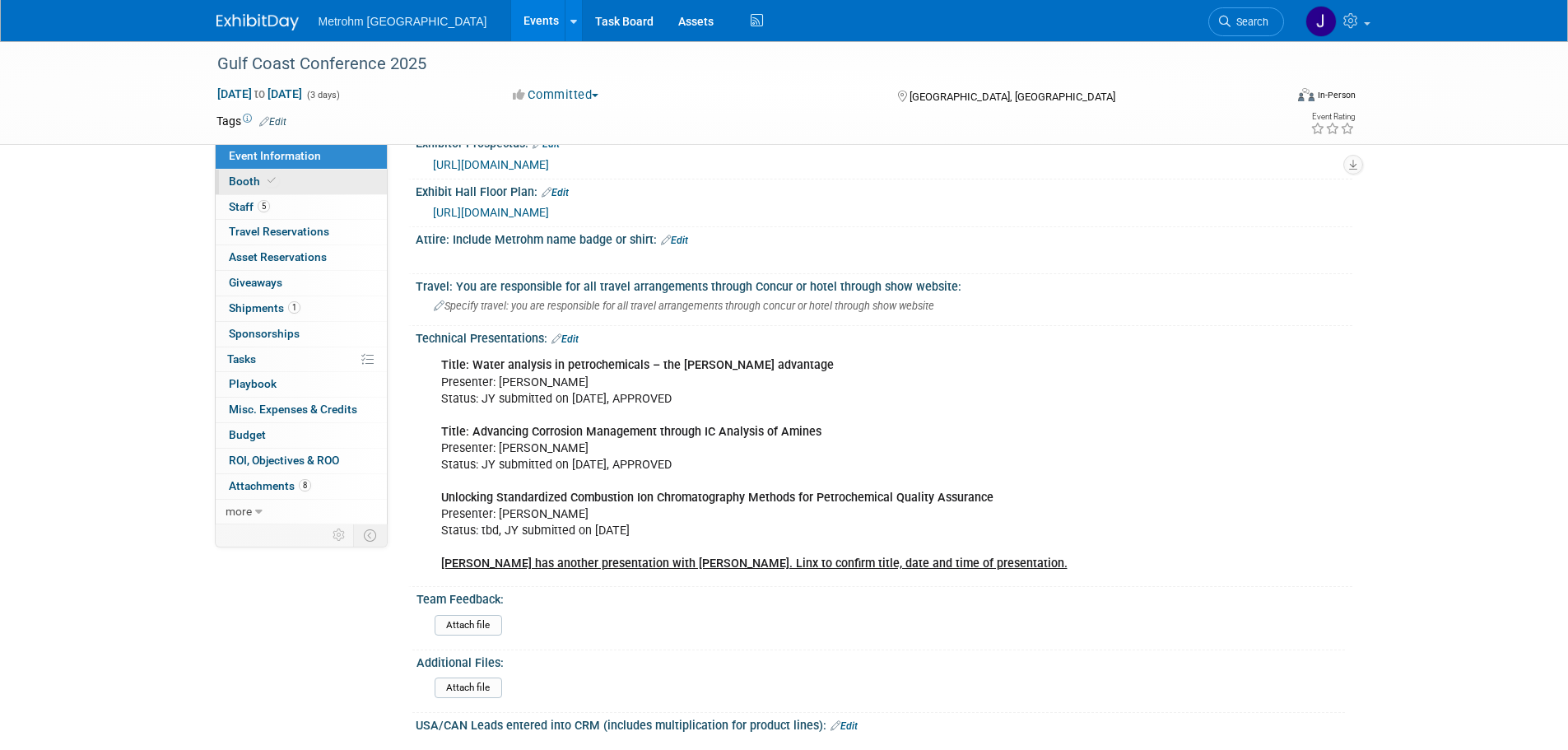
click at [349, 170] on link "Booth" at bounding box center [301, 182] width 171 height 25
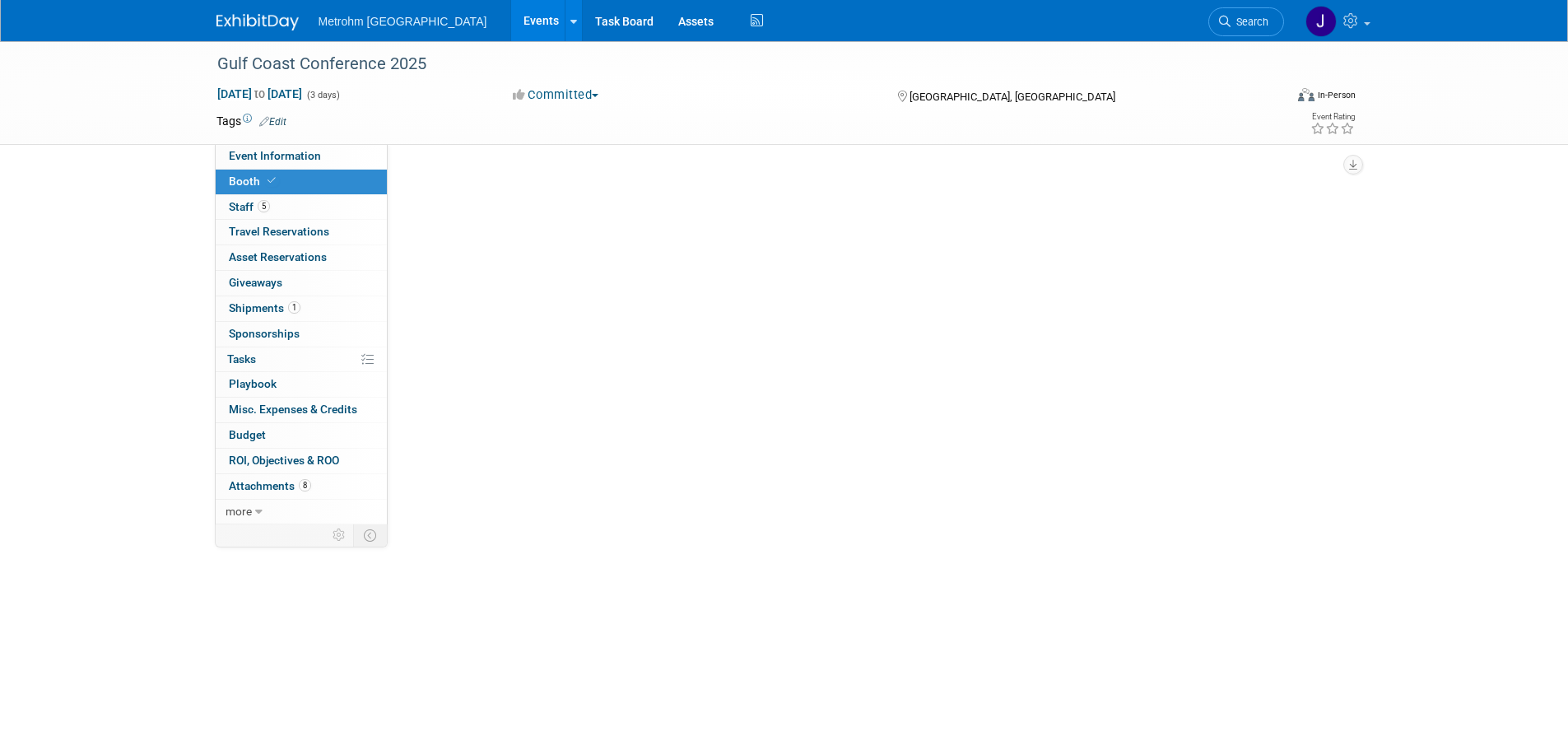
scroll to position [0, 0]
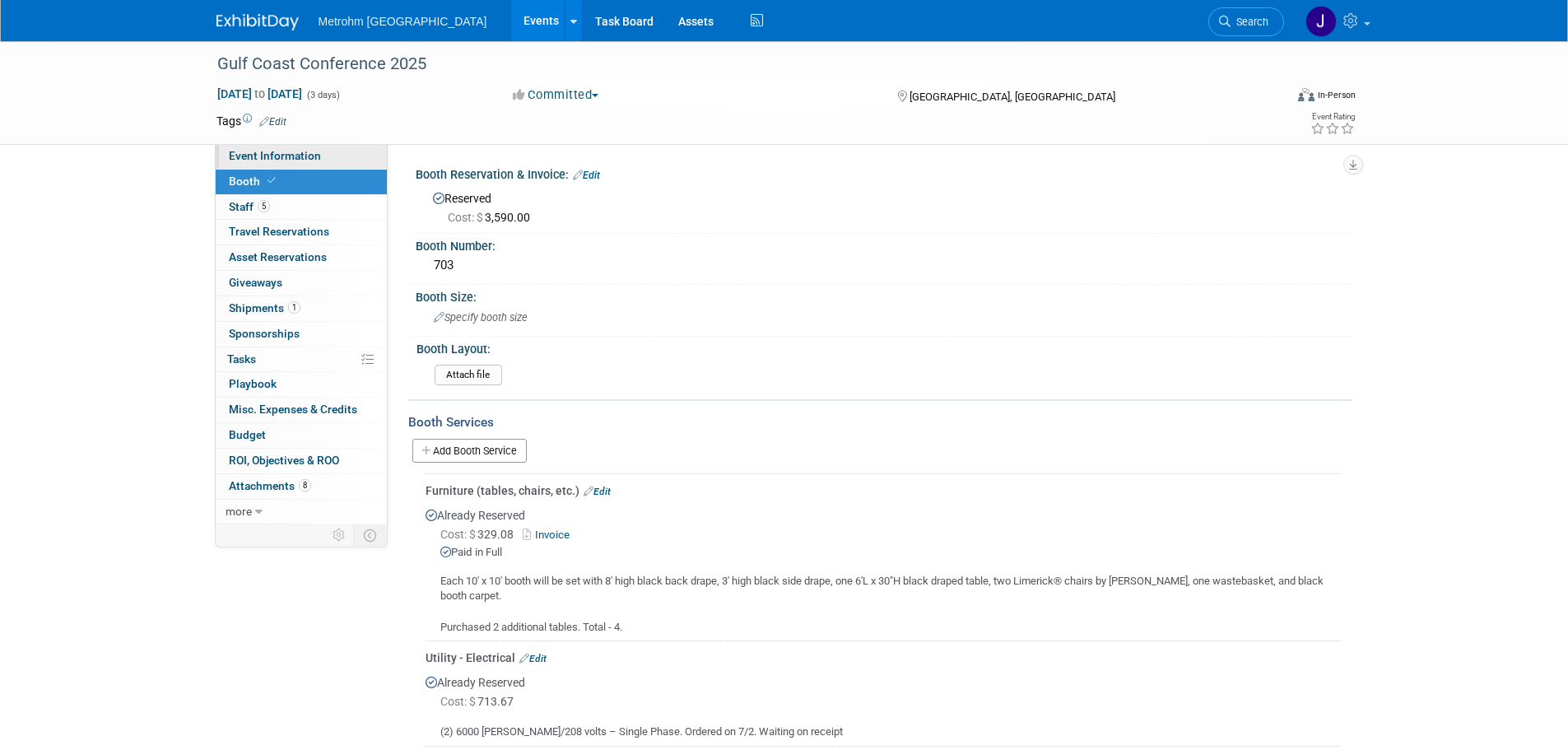
click at [338, 162] on link "Event Information" at bounding box center [301, 156] width 171 height 25
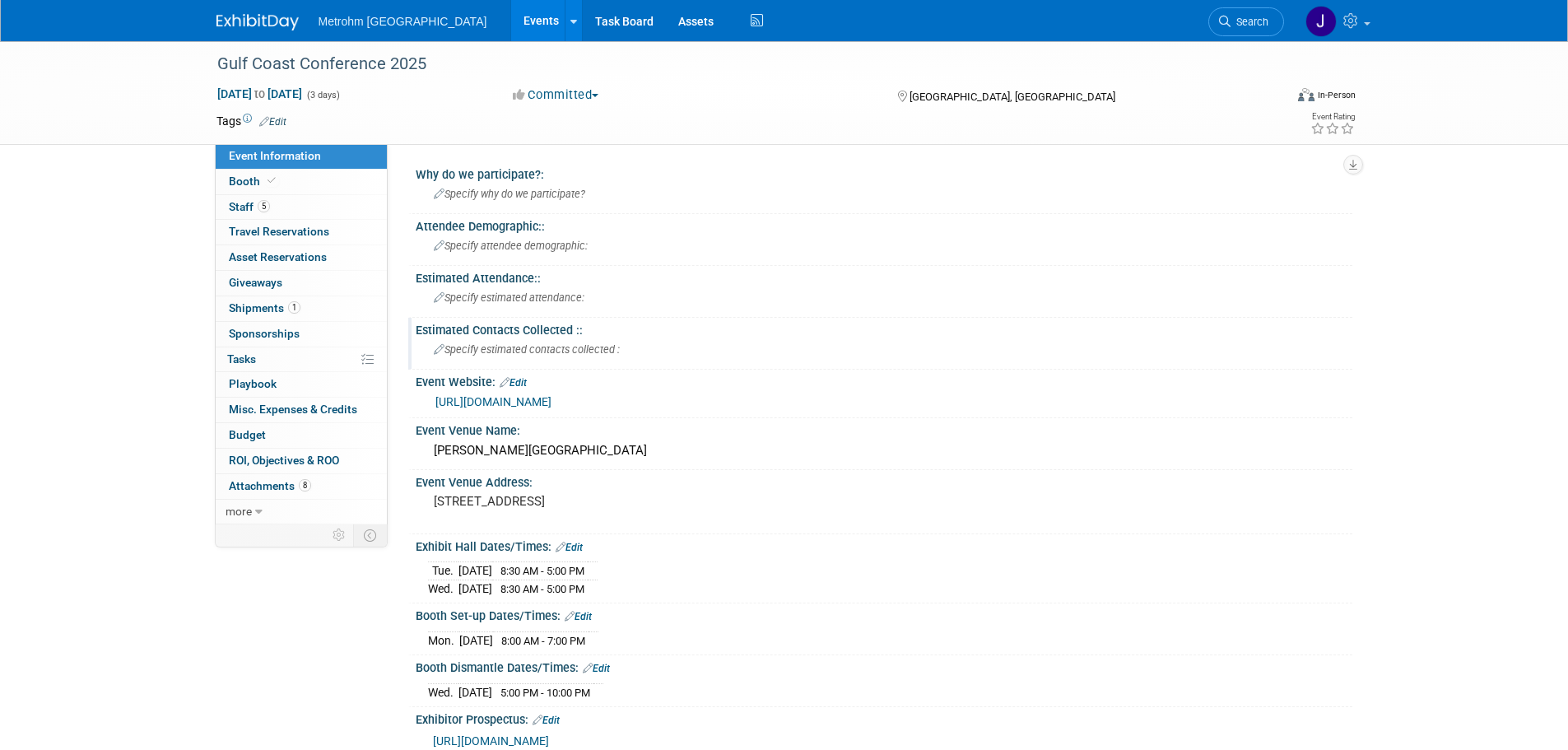
scroll to position [330, 0]
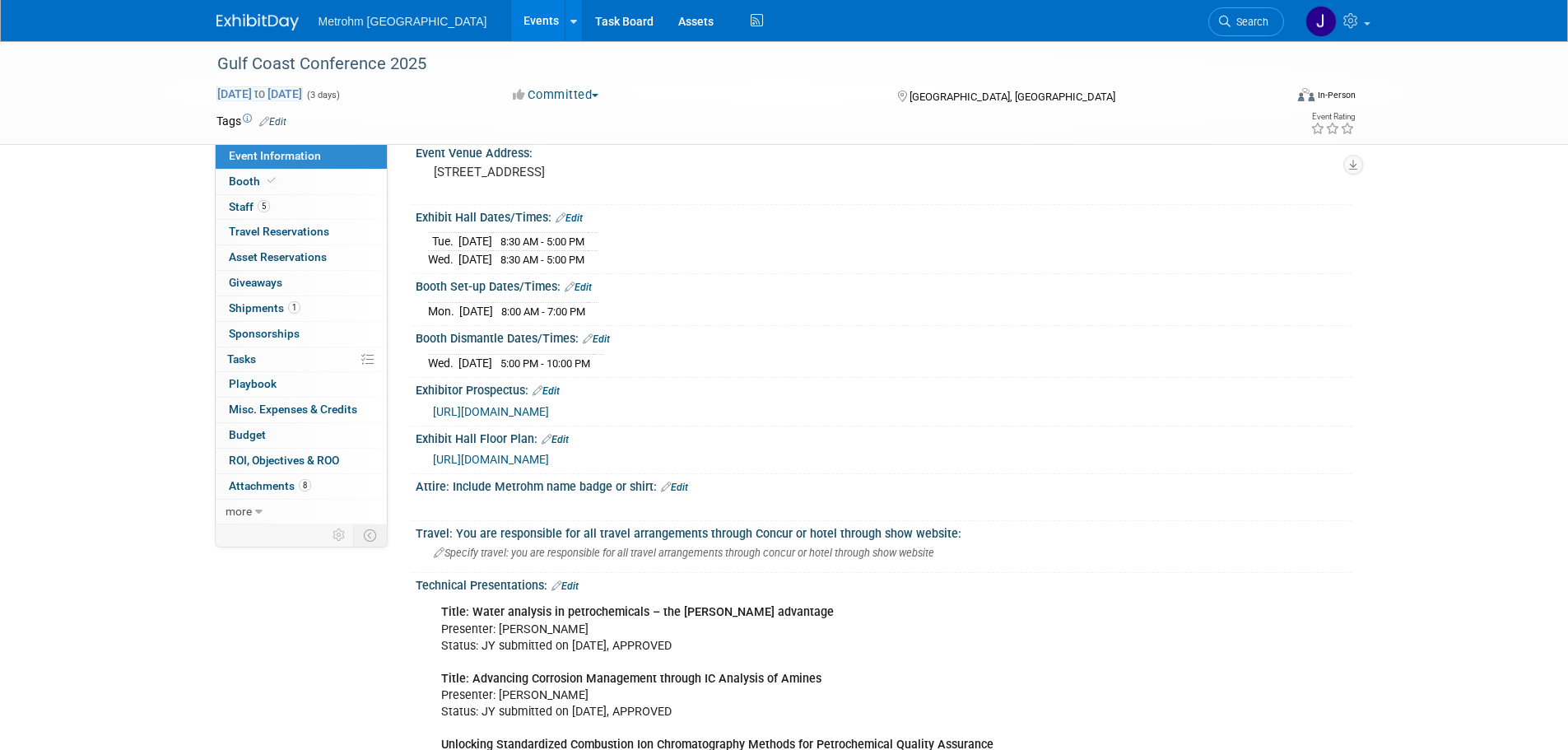
click at [268, 95] on span "to" at bounding box center [260, 93] width 15 height 13
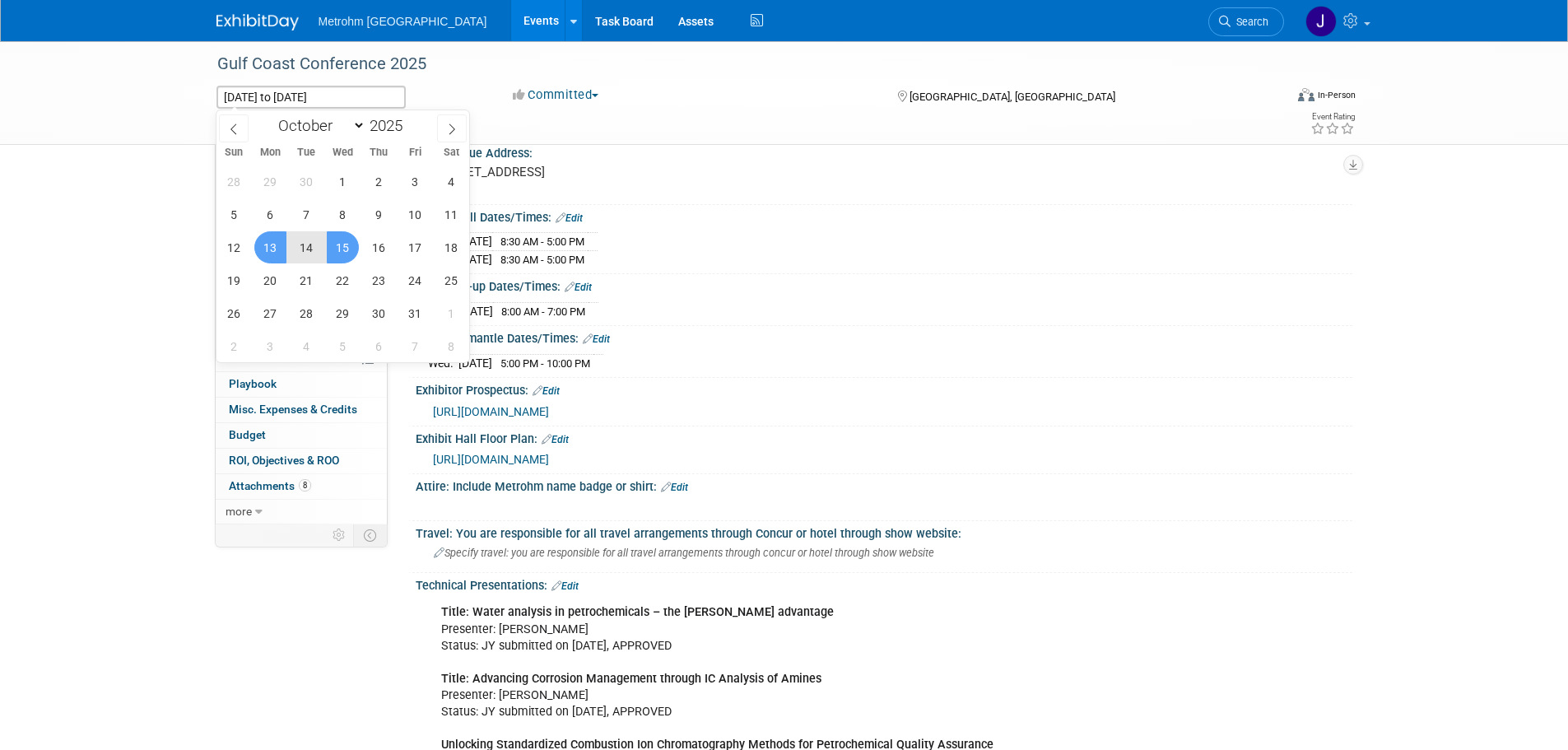
click at [308, 248] on span "14" at bounding box center [306, 247] width 32 height 32
click at [331, 248] on span "15" at bounding box center [343, 247] width 32 height 32
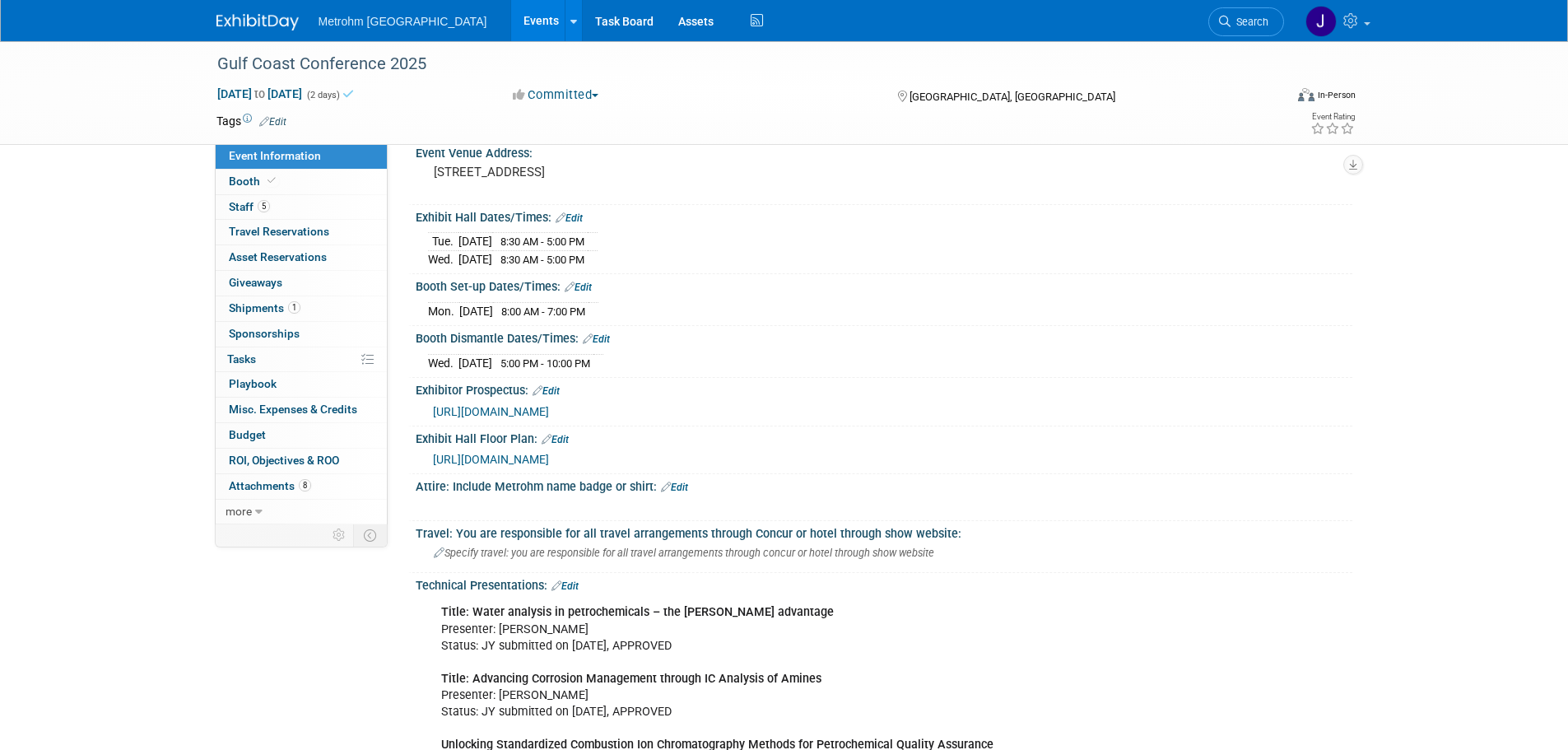
click at [120, 242] on div "Gulf Coast Conference 2025 Oct 14, 2025 to Oct 15, 2025 (2 days) Oct 14, 2025 t…" at bounding box center [784, 551] width 1568 height 1679
click at [267, 94] on span "Oct 14, 2025 to Oct 15, 2025" at bounding box center [260, 93] width 86 height 15
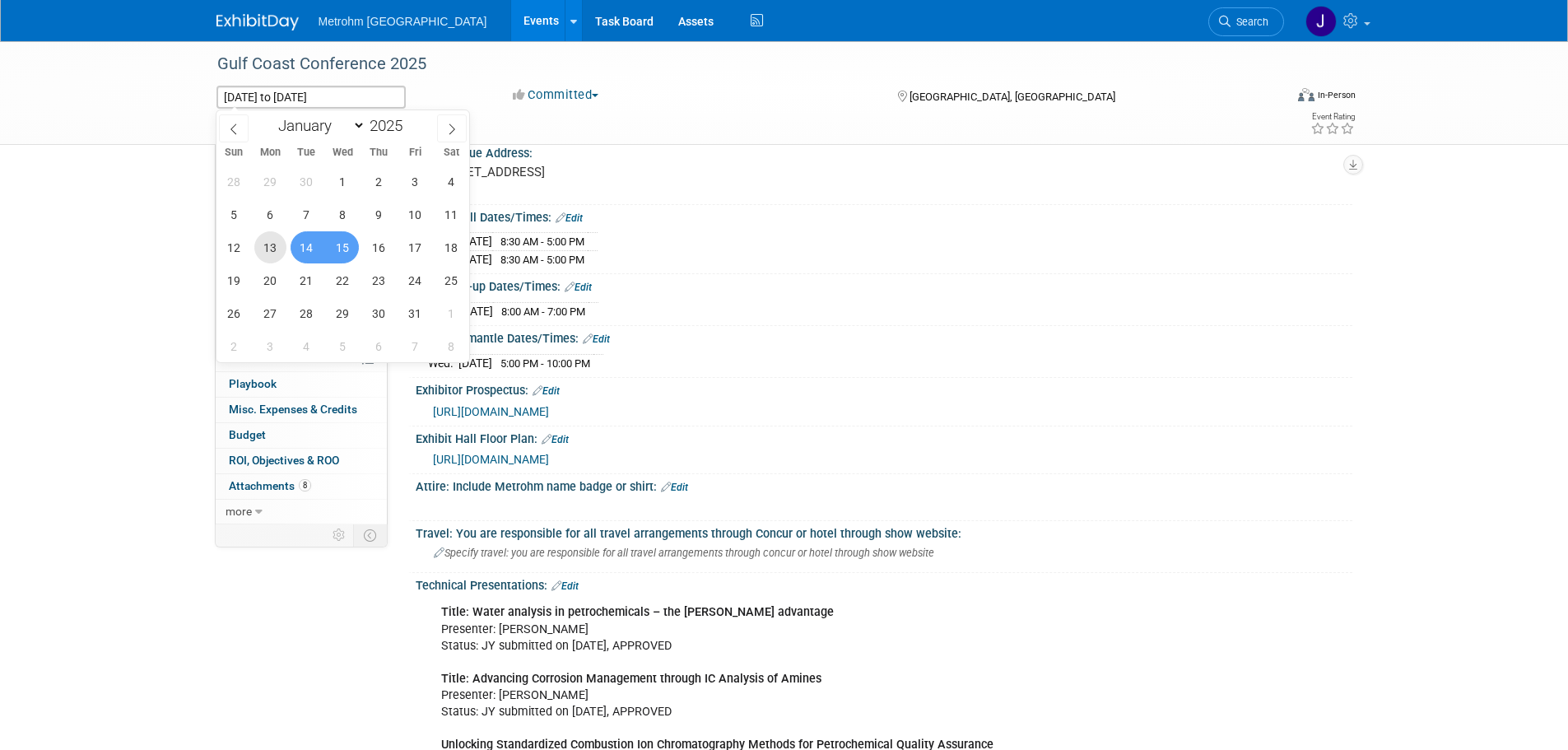
click at [274, 253] on span "13" at bounding box center [270, 247] width 32 height 32
type input "Oct 13, 2025"
click at [336, 253] on span "15" at bounding box center [343, 247] width 32 height 32
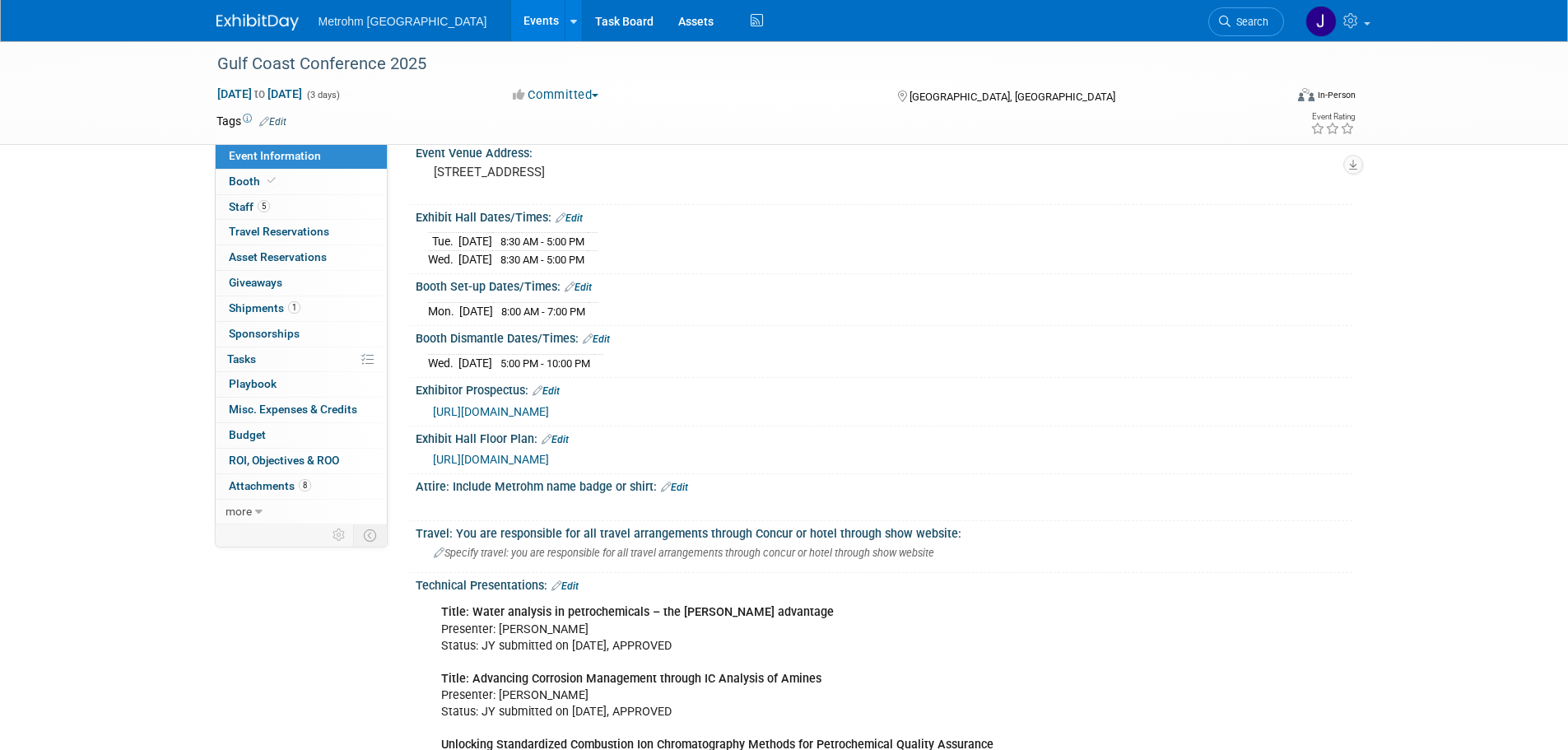
click at [124, 301] on div "Gulf Coast Conference 2025 Oct 13, 2025 to Oct 15, 2025 (3 days) Oct 13, 2025 t…" at bounding box center [784, 551] width 1568 height 1679
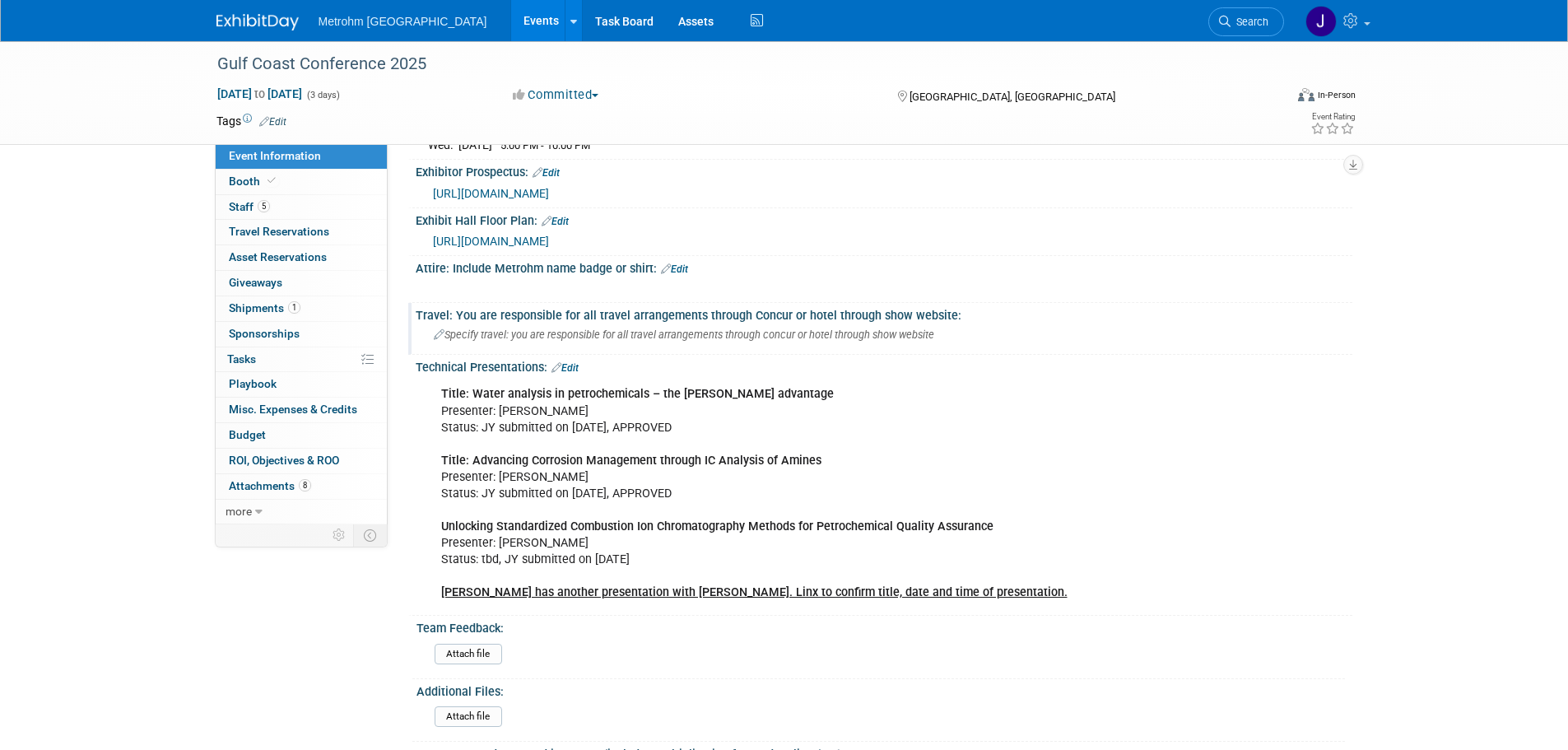
scroll to position [577, 0]
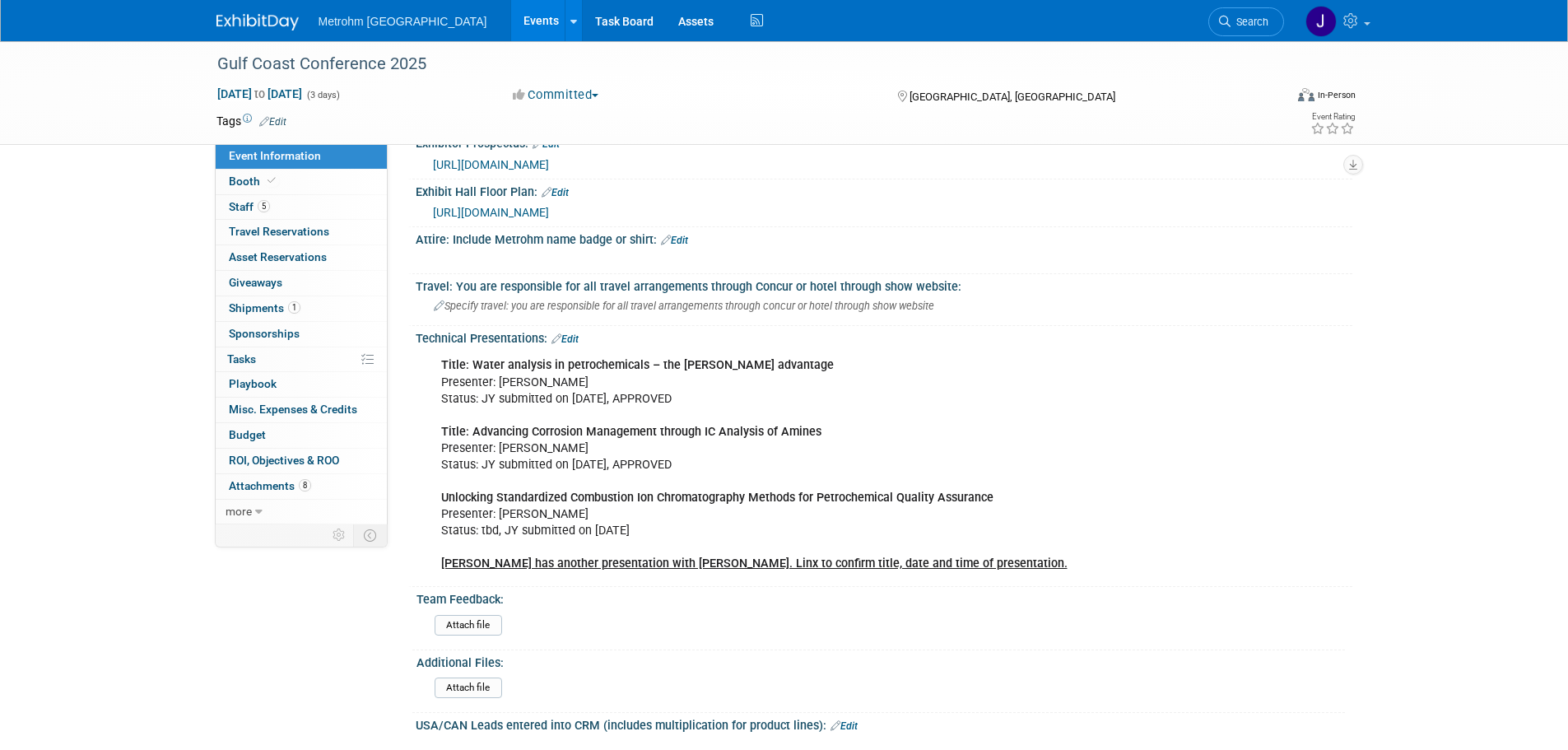
click at [801, 364] on b "Title: Water analysis in petrochemicals – the Karl Fischer Oven advantage" at bounding box center [638, 365] width 392 height 14
click at [576, 335] on link "Edit" at bounding box center [565, 338] width 28 height 11
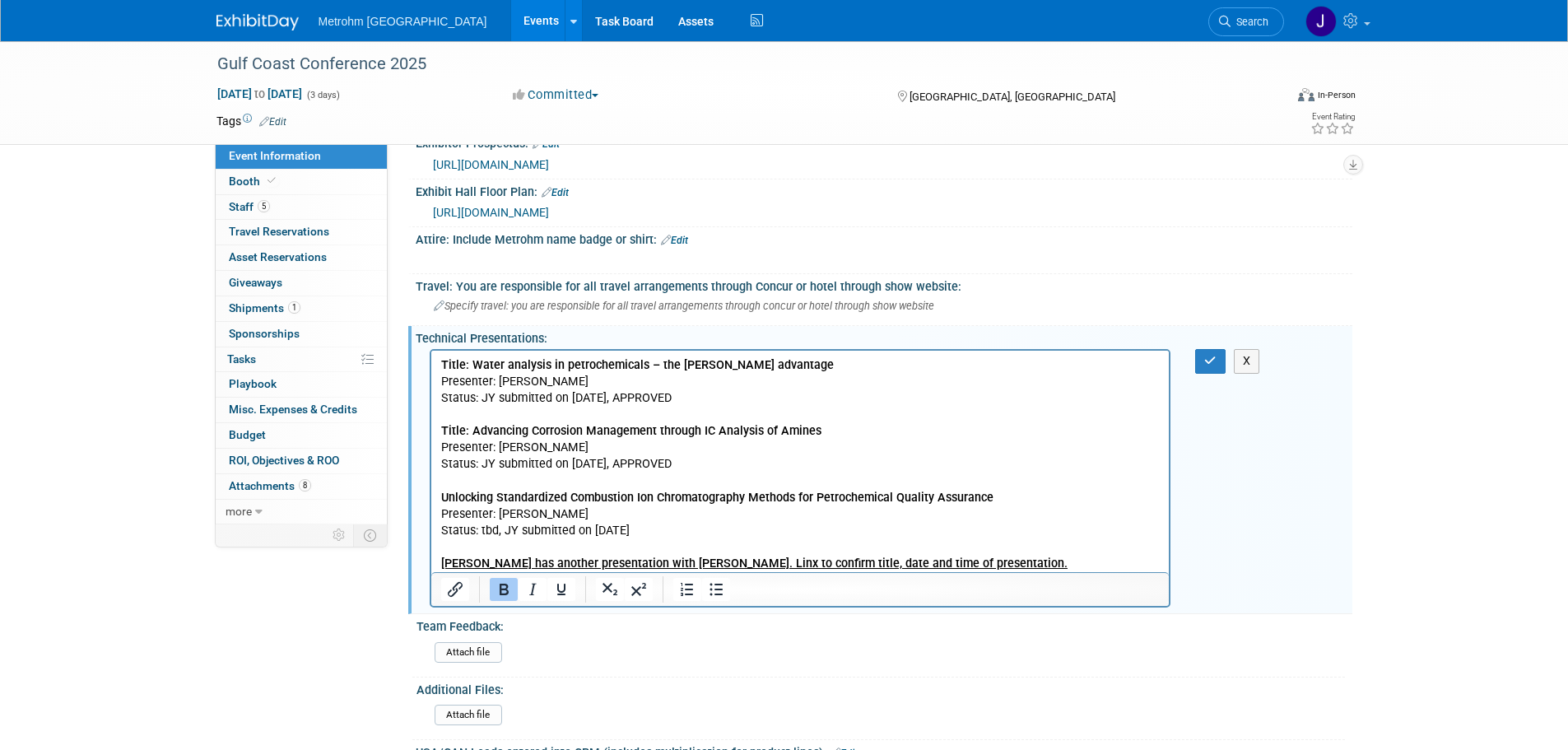
scroll to position [0, 0]
drag, startPoint x: 690, startPoint y: 466, endPoint x: 441, endPoint y: 467, distance: 249.0
click at [441, 467] on p "Title: Water analysis in petrochemicals – the Karl Fischer Oven advantage Prese…" at bounding box center [800, 465] width 719 height 215
copy p "Status: JY submitted on 8/25/25, APPROVED"
drag, startPoint x: 609, startPoint y: 530, endPoint x: 849, endPoint y: 884, distance: 427.7
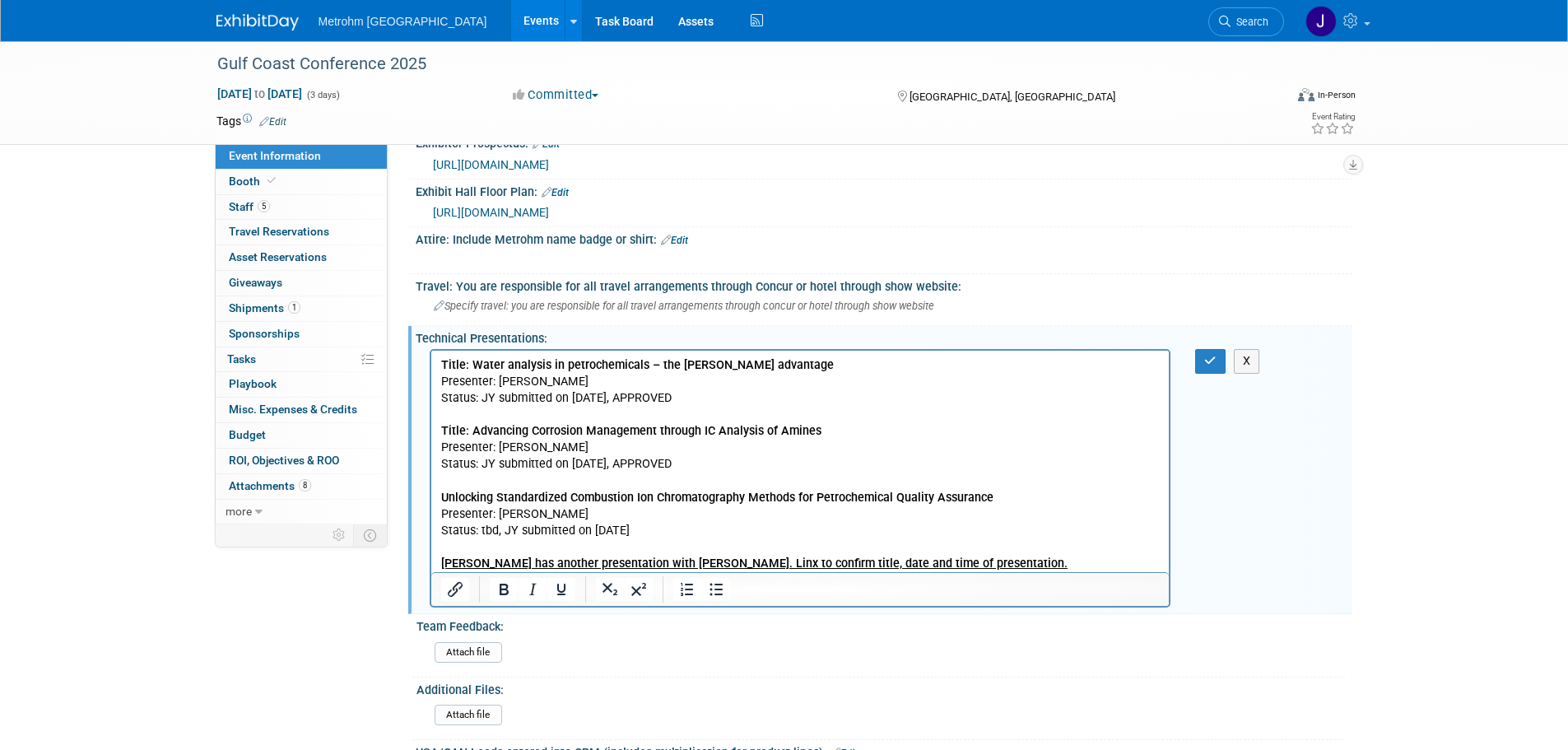
click at [430, 536] on html "Title: Water analysis in petrochemicals – the Karl Fischer Oven advantage Prese…" at bounding box center [799, 461] width 738 height 221
click at [1201, 359] on button "button" at bounding box center [1210, 362] width 30 height 24
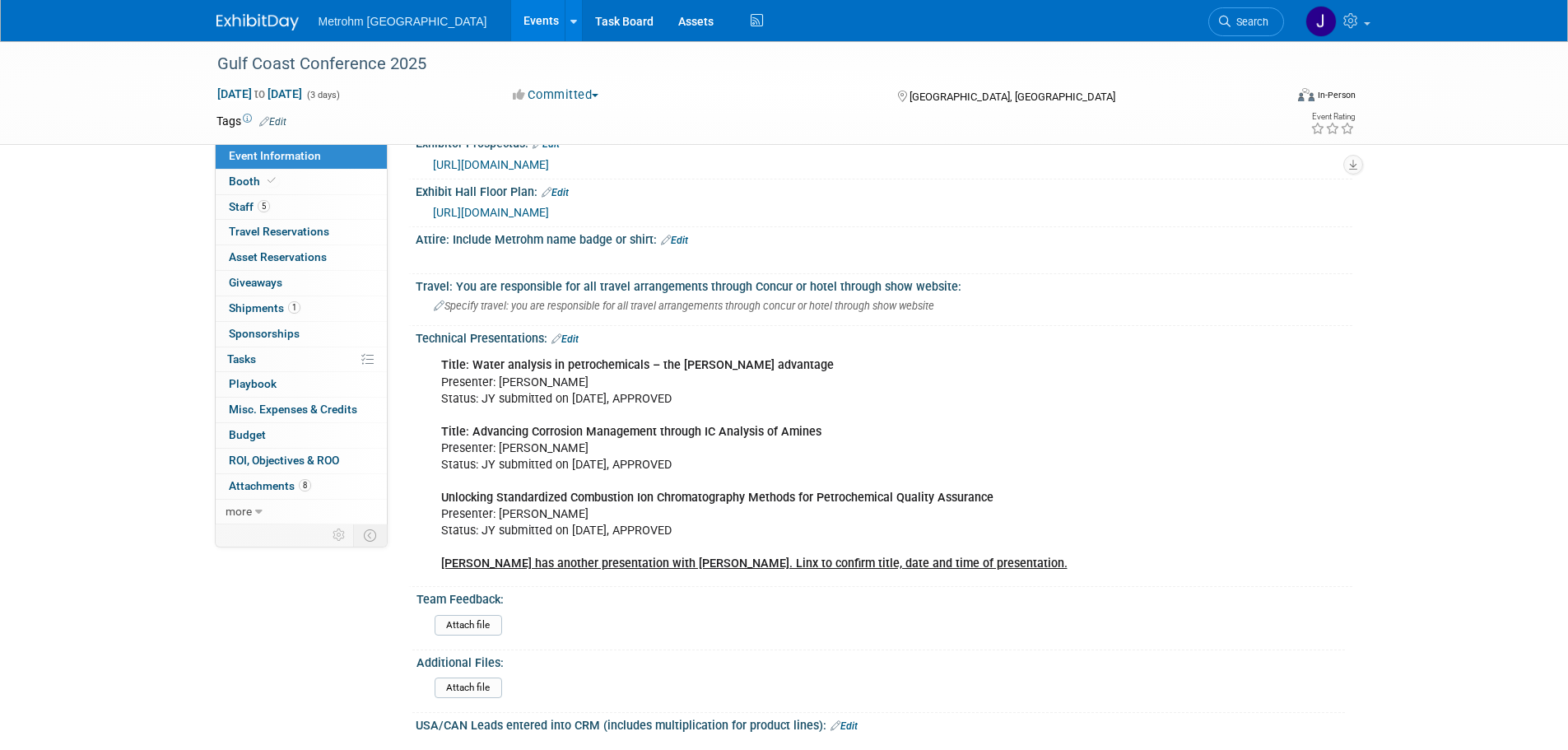
drag, startPoint x: 831, startPoint y: 367, endPoint x: 470, endPoint y: 368, distance: 361.0
click at [470, 368] on div "Title: Water analysis in petrochemicals – the Karl Fischer Oven advantage Prese…" at bounding box center [800, 465] width 742 height 232
copy b "Water analysis in petrochemicals – the Karl Fischer Oven advantage"
drag, startPoint x: 793, startPoint y: 447, endPoint x: 809, endPoint y: 441, distance: 17.1
click at [793, 446] on div "Title: Water analysis in petrochemicals – the Karl Fischer Oven advantage Prese…" at bounding box center [800, 465] width 742 height 232
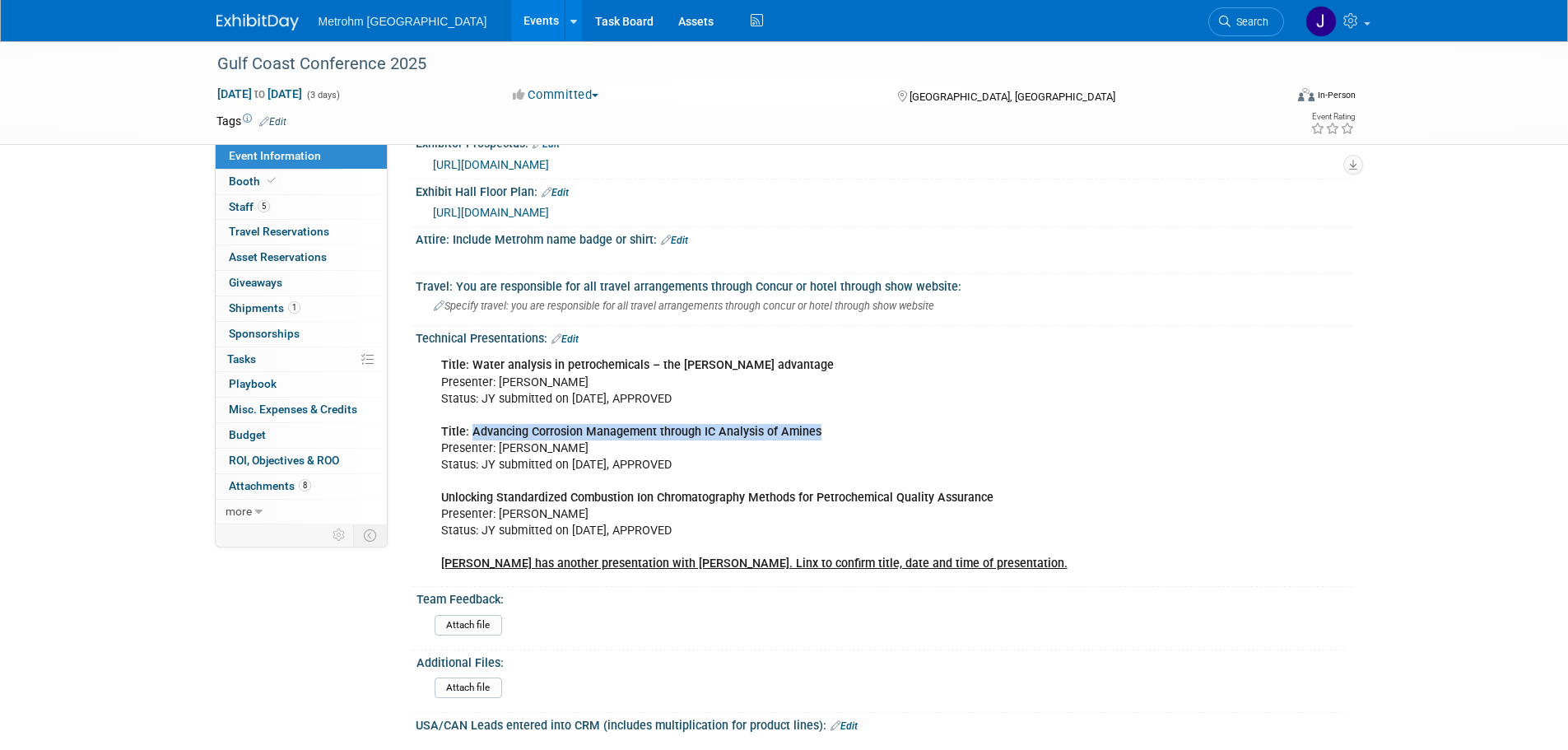
drag, startPoint x: 782, startPoint y: 425, endPoint x: 471, endPoint y: 432, distance: 311.1
click at [471, 432] on div "Title: Water analysis in petrochemicals – the Karl Fischer Oven advantage Prese…" at bounding box center [800, 465] width 742 height 232
copy b "Advancing Corrosion Management through IC Analysis of Amines"
drag, startPoint x: 693, startPoint y: 408, endPoint x: 790, endPoint y: 388, distance: 99.0
click at [694, 408] on div "Title: Water analysis in petrochemicals – the Karl Fischer Oven advantage Prese…" at bounding box center [800, 465] width 742 height 232
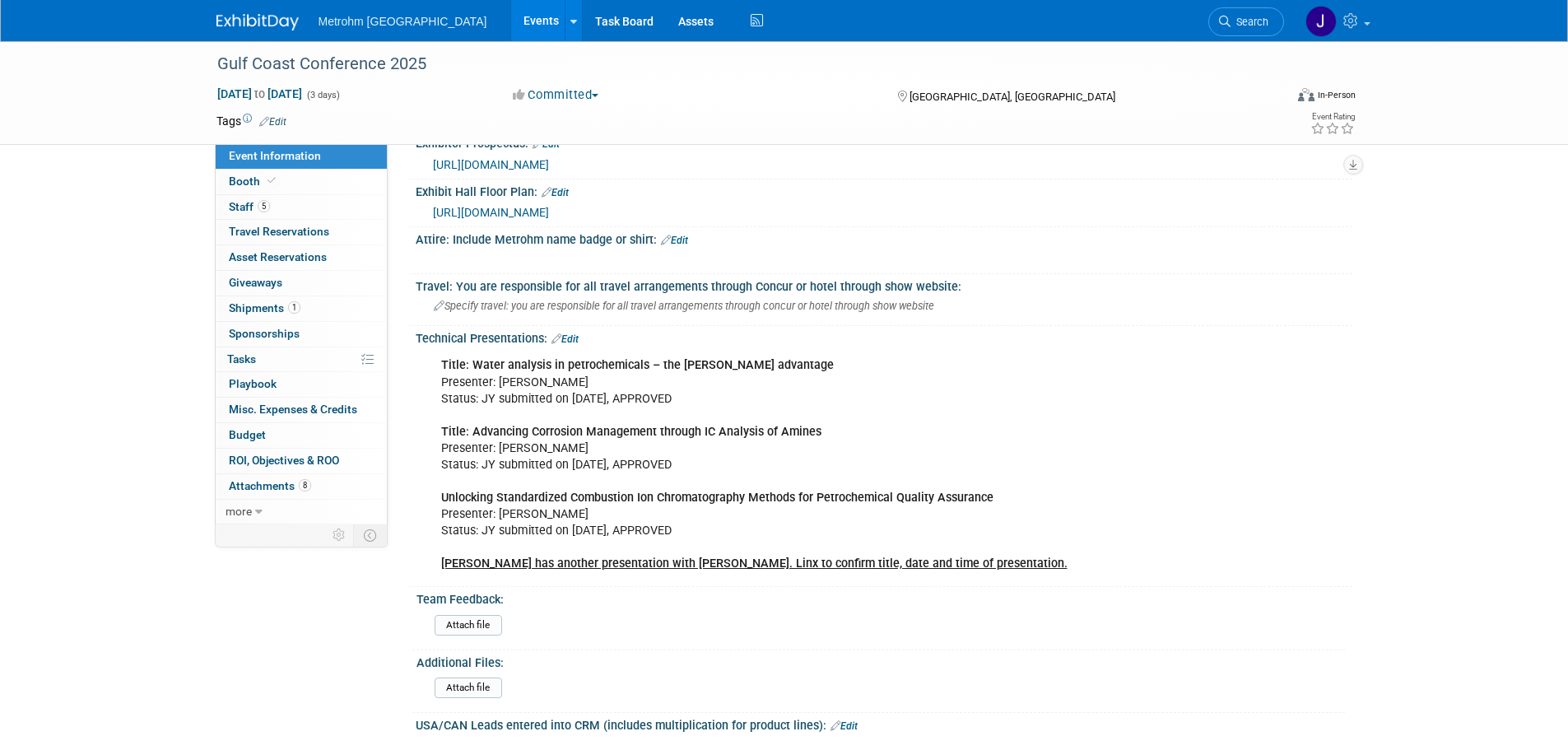
drag, startPoint x: 827, startPoint y: 362, endPoint x: 472, endPoint y: 366, distance: 355.0
click at [472, 366] on div "Title: Water analysis in petrochemicals – the Karl Fischer Oven advantage Prese…" at bounding box center [800, 465] width 742 height 232
copy b "Water analysis in petrochemicals – the Karl Fischer Oven advantage"
drag, startPoint x: 809, startPoint y: 427, endPoint x: 472, endPoint y: 427, distance: 337.0
click at [472, 427] on div "Title: Water analysis in petrochemicals – the Karl Fischer Oven advantage Prese…" at bounding box center [800, 465] width 742 height 232
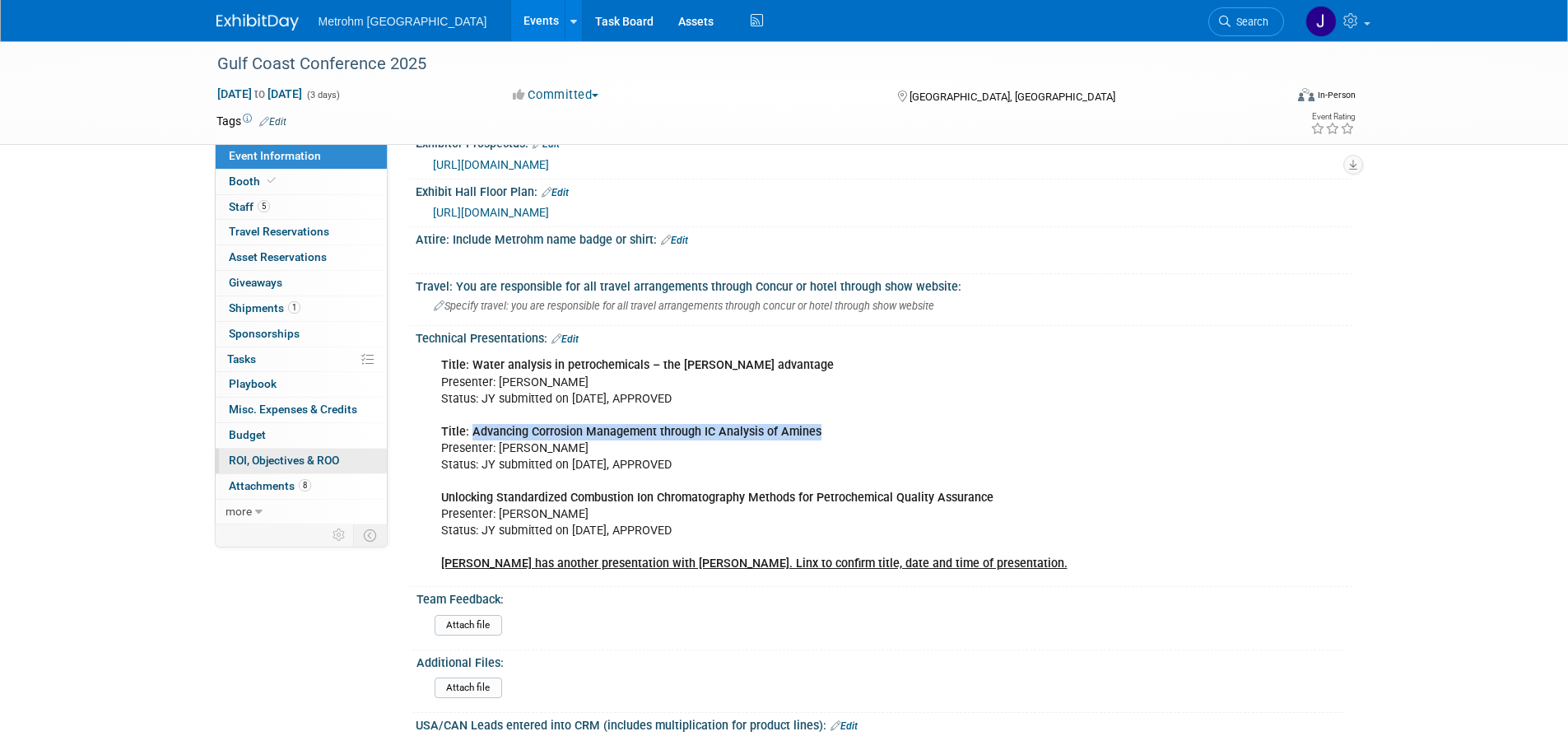
copy b "Advancing Corrosion Management through IC Analysis of Amines"
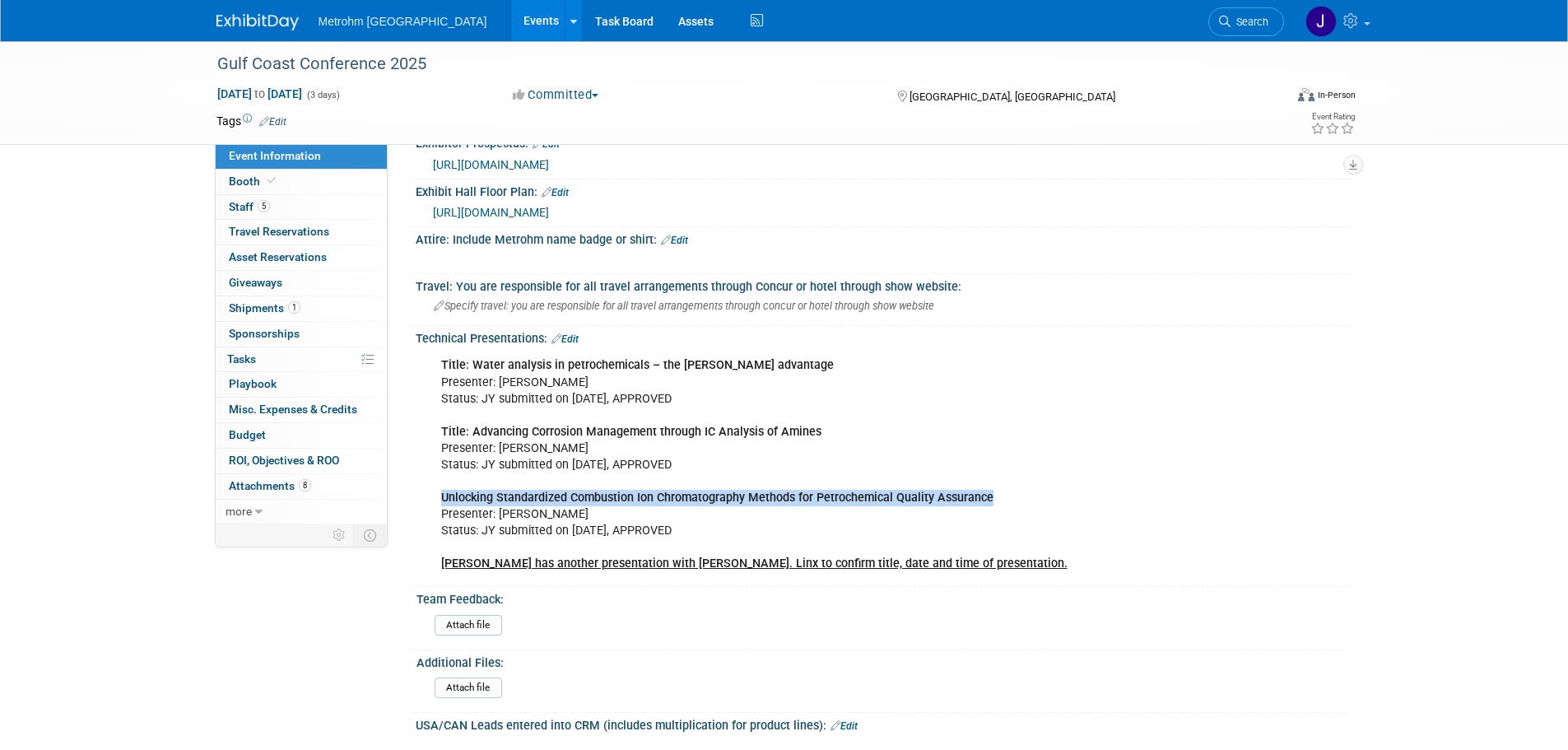
drag, startPoint x: 966, startPoint y: 498, endPoint x: 440, endPoint y: 496, distance: 526.0
click at [440, 496] on div "Title: Water analysis in petrochemicals – the Karl Fischer Oven advantage Prese…" at bounding box center [800, 465] width 742 height 232
copy b "Unlocking Standardized Combustion Ion Chromatography Methods for Petrochemical …"
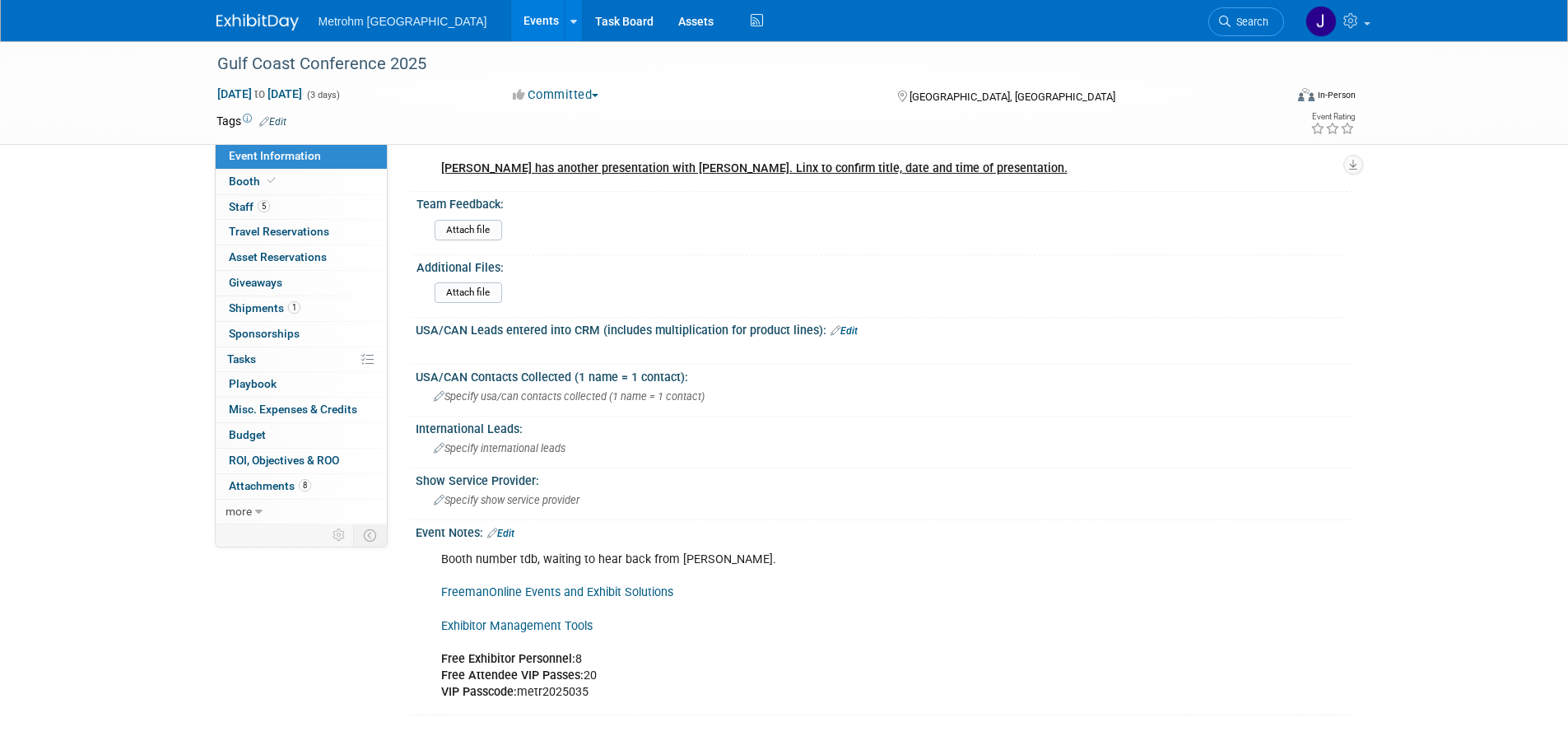
scroll to position [1113, 0]
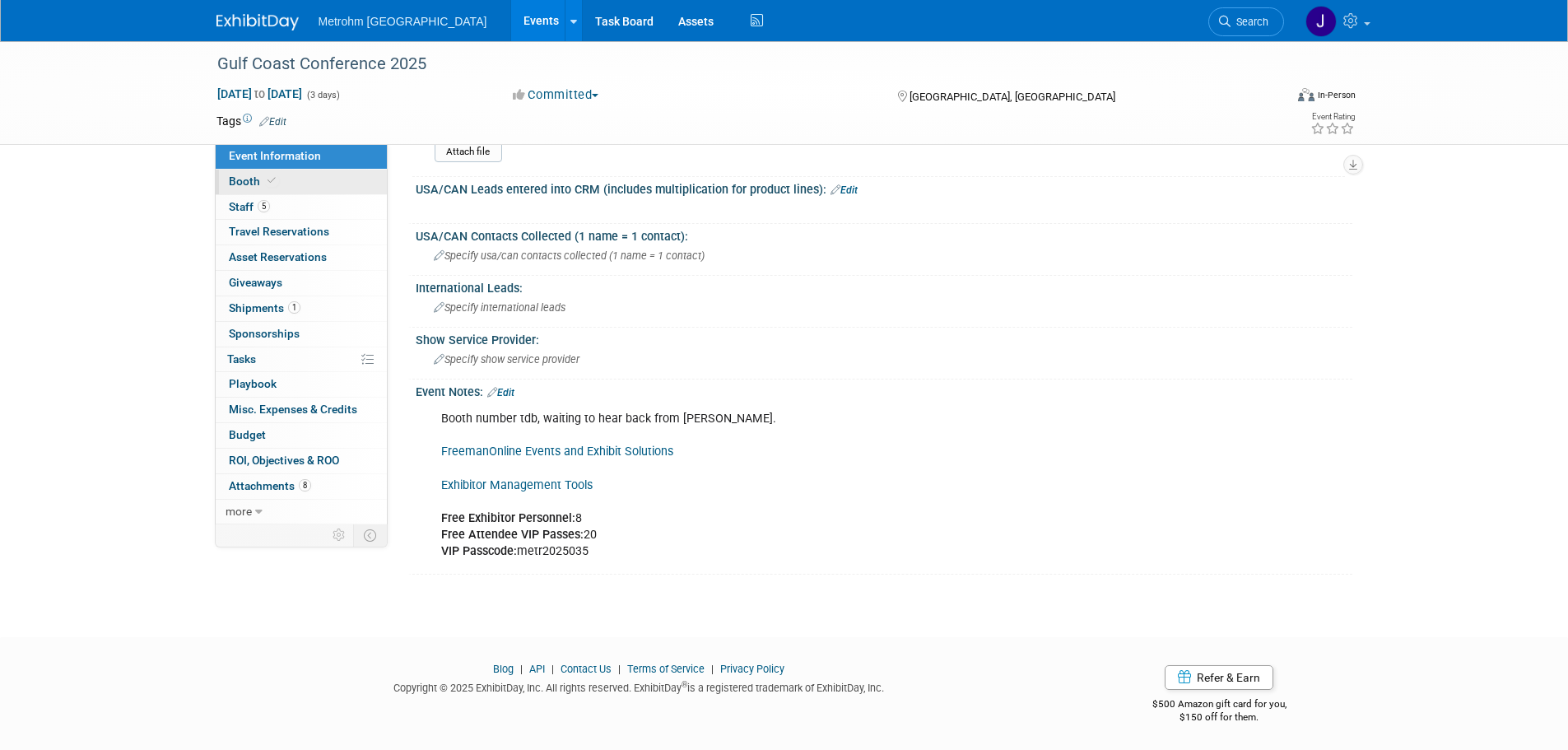
click at [309, 180] on link "Booth" at bounding box center [301, 182] width 171 height 25
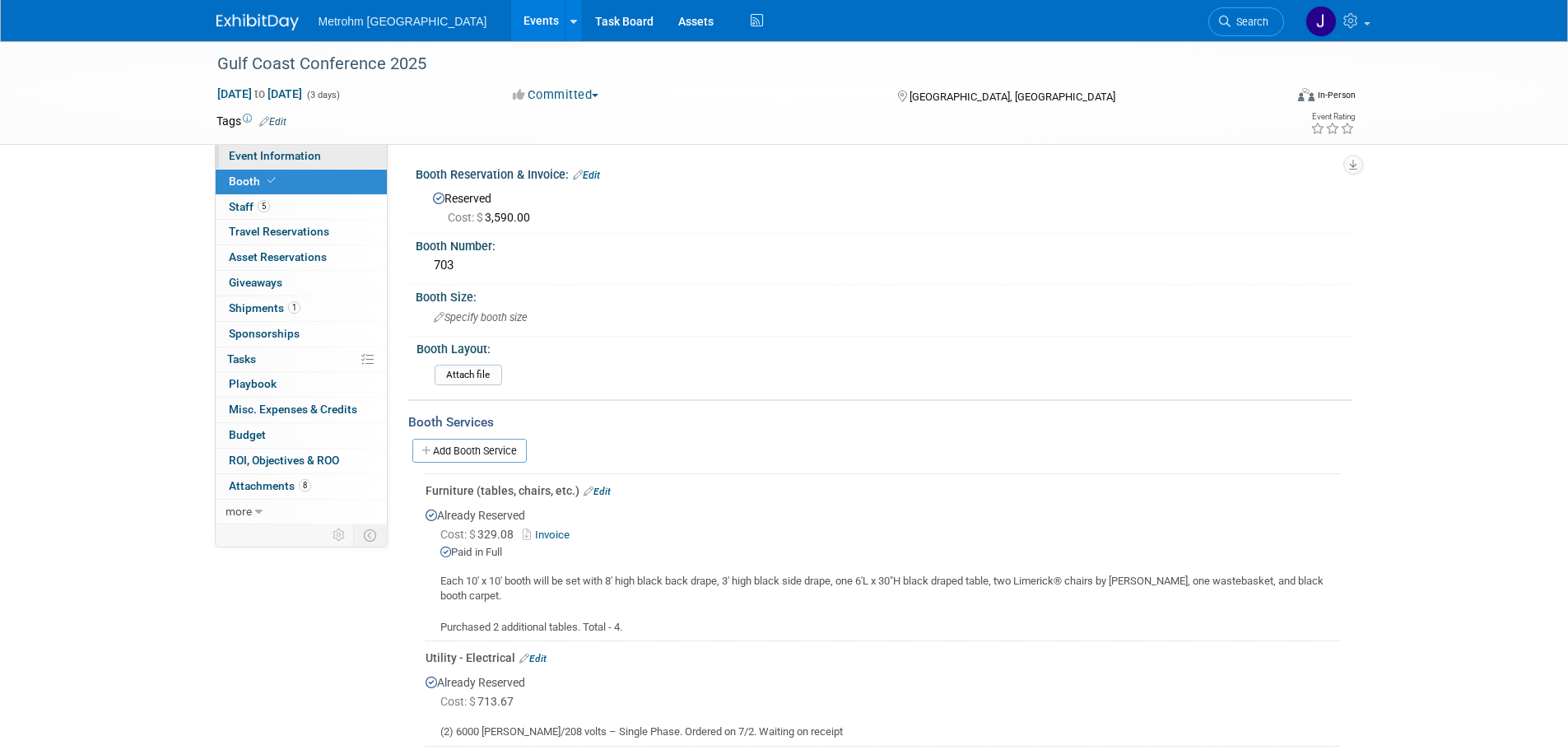
click at [312, 164] on link "Event Information" at bounding box center [301, 156] width 171 height 25
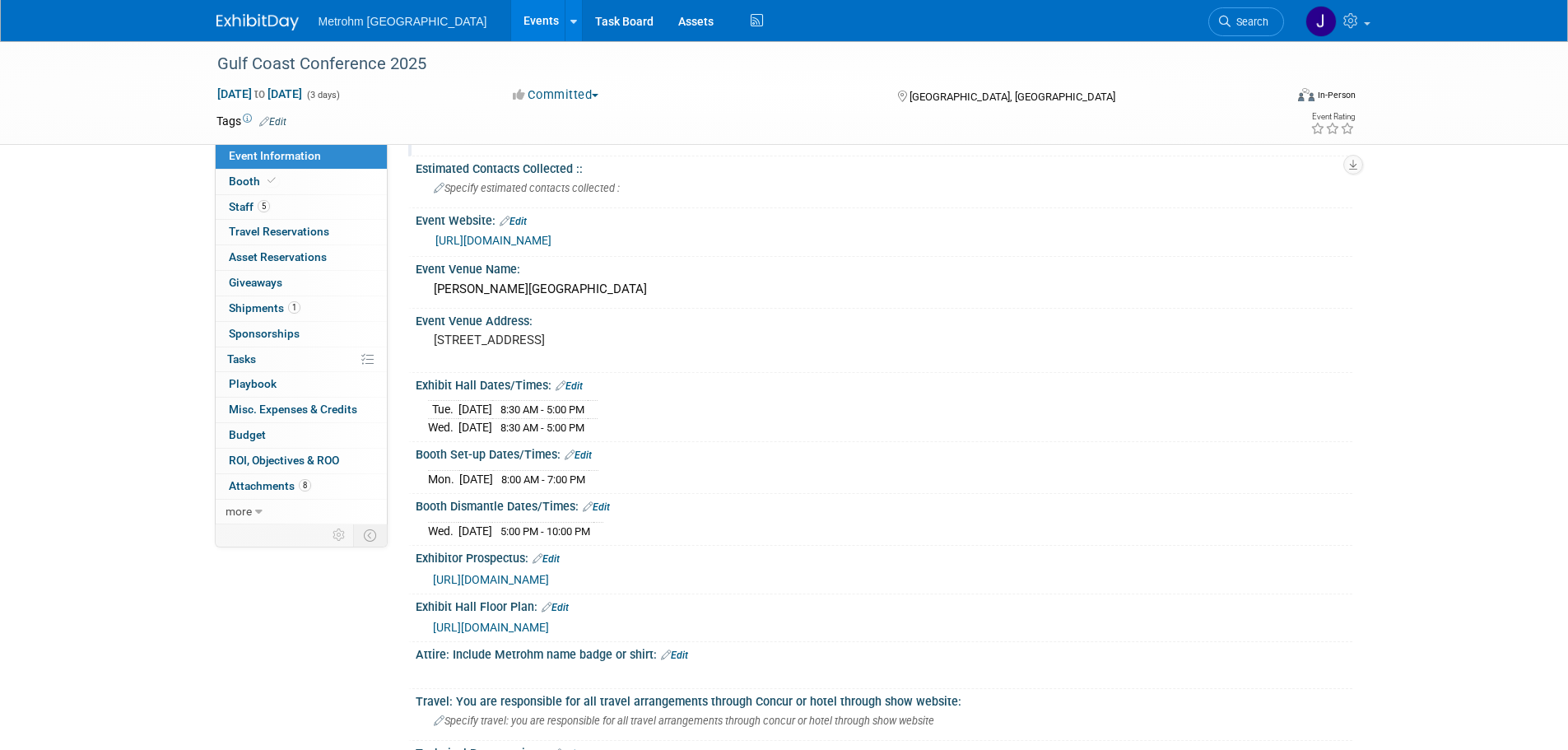
scroll to position [164, 0]
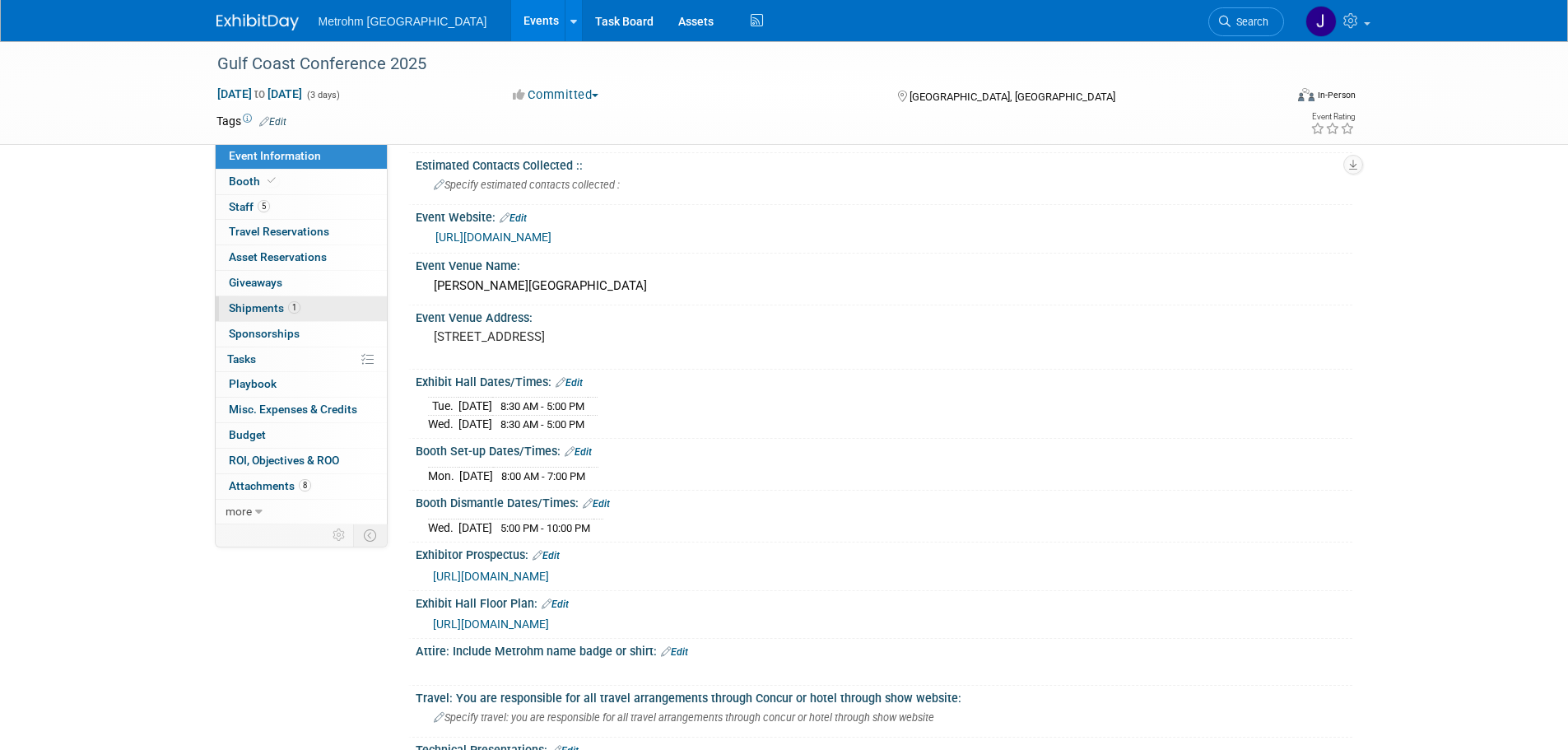
click at [277, 303] on span "Shipments 1" at bounding box center [264, 307] width 71 height 13
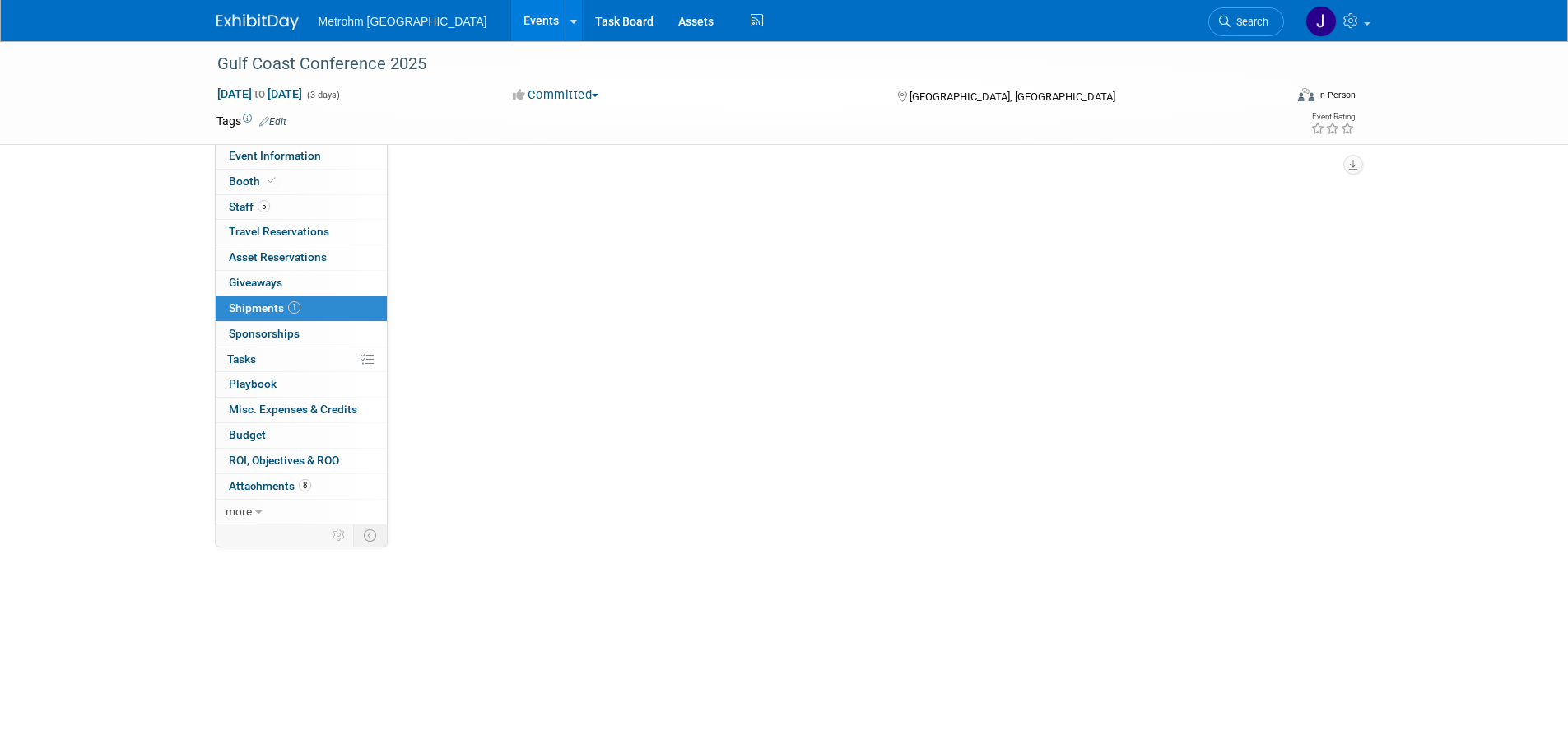
scroll to position [0, 0]
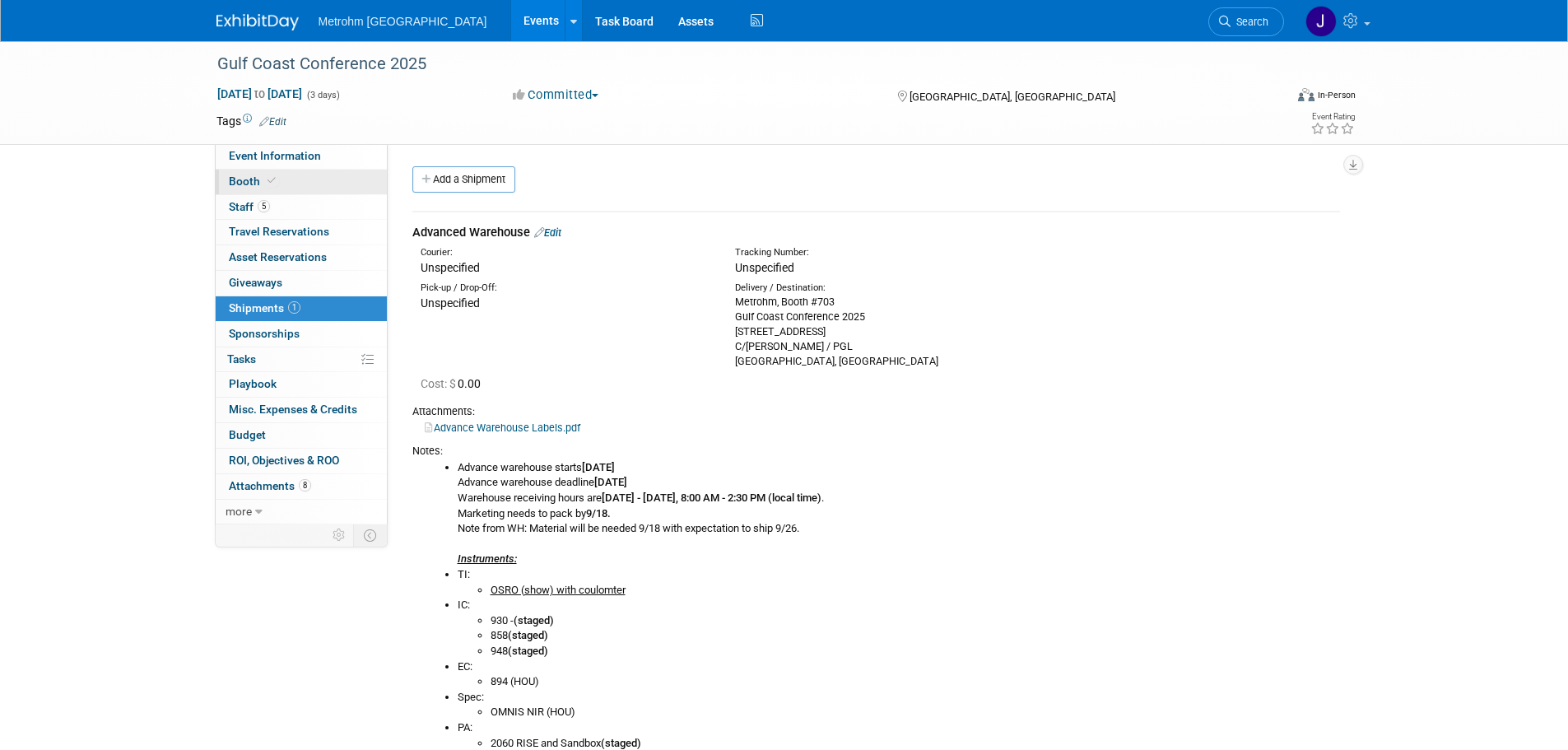
click at [342, 185] on link "Booth" at bounding box center [301, 182] width 171 height 25
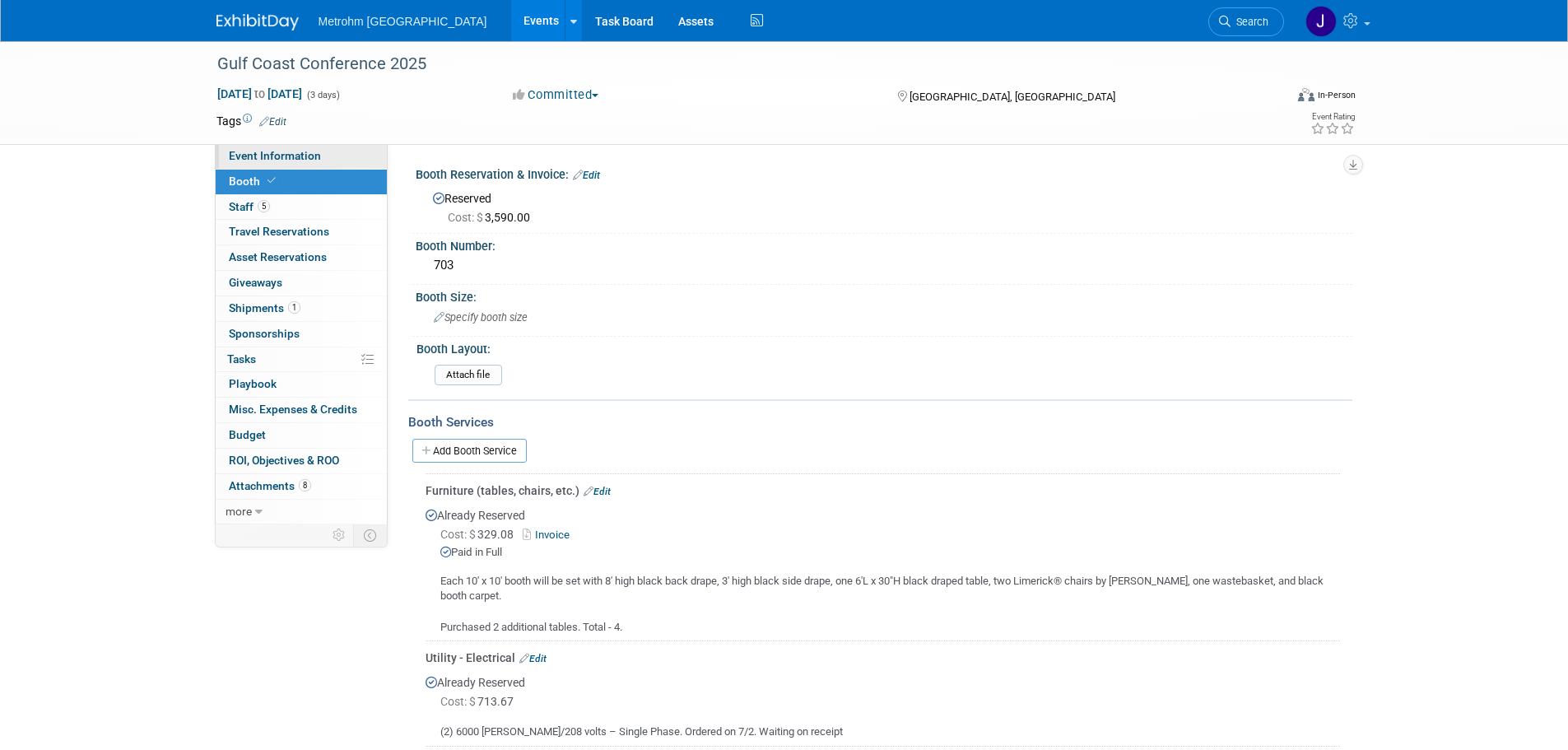
click at [340, 164] on link "Event Information" at bounding box center [301, 156] width 171 height 25
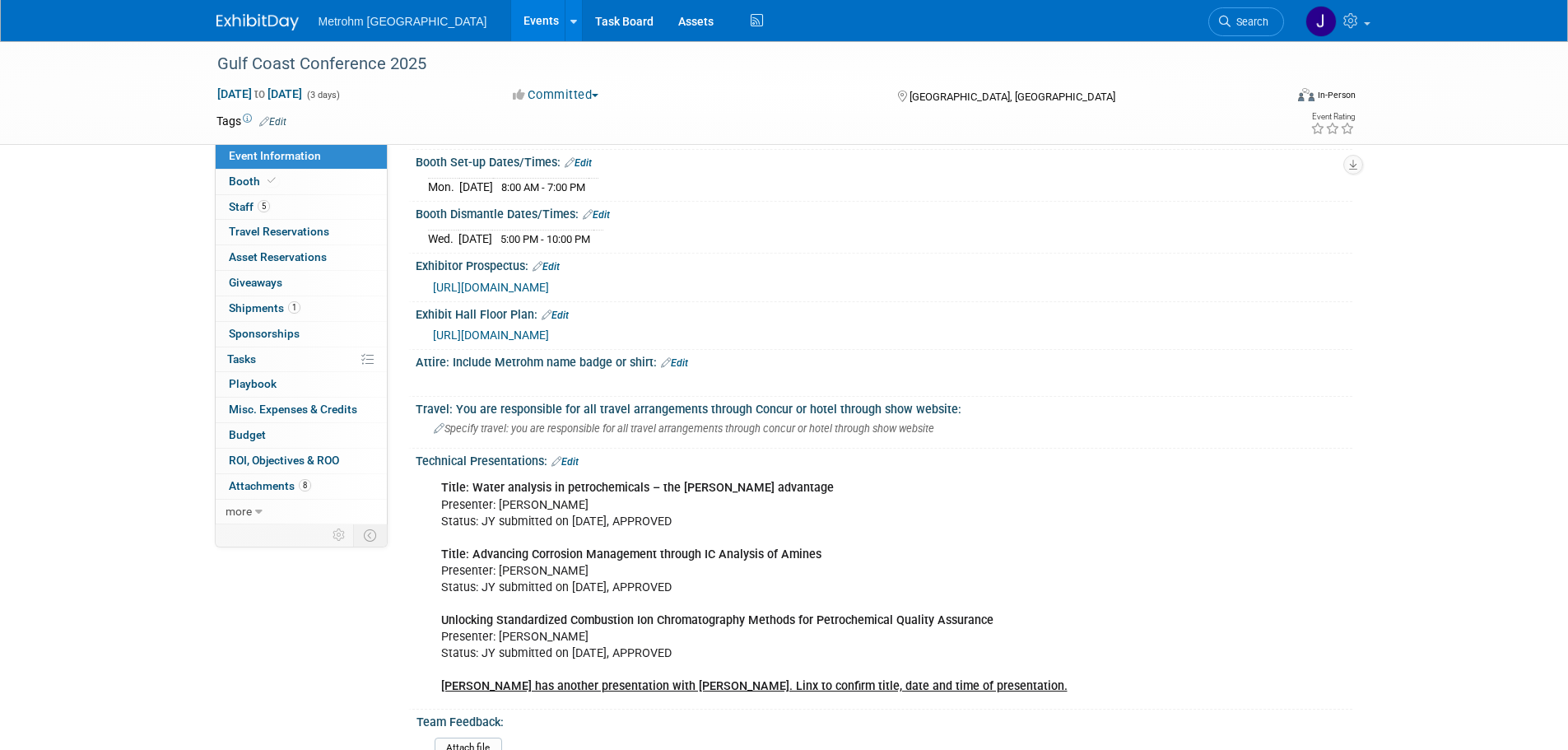
scroll to position [494, 0]
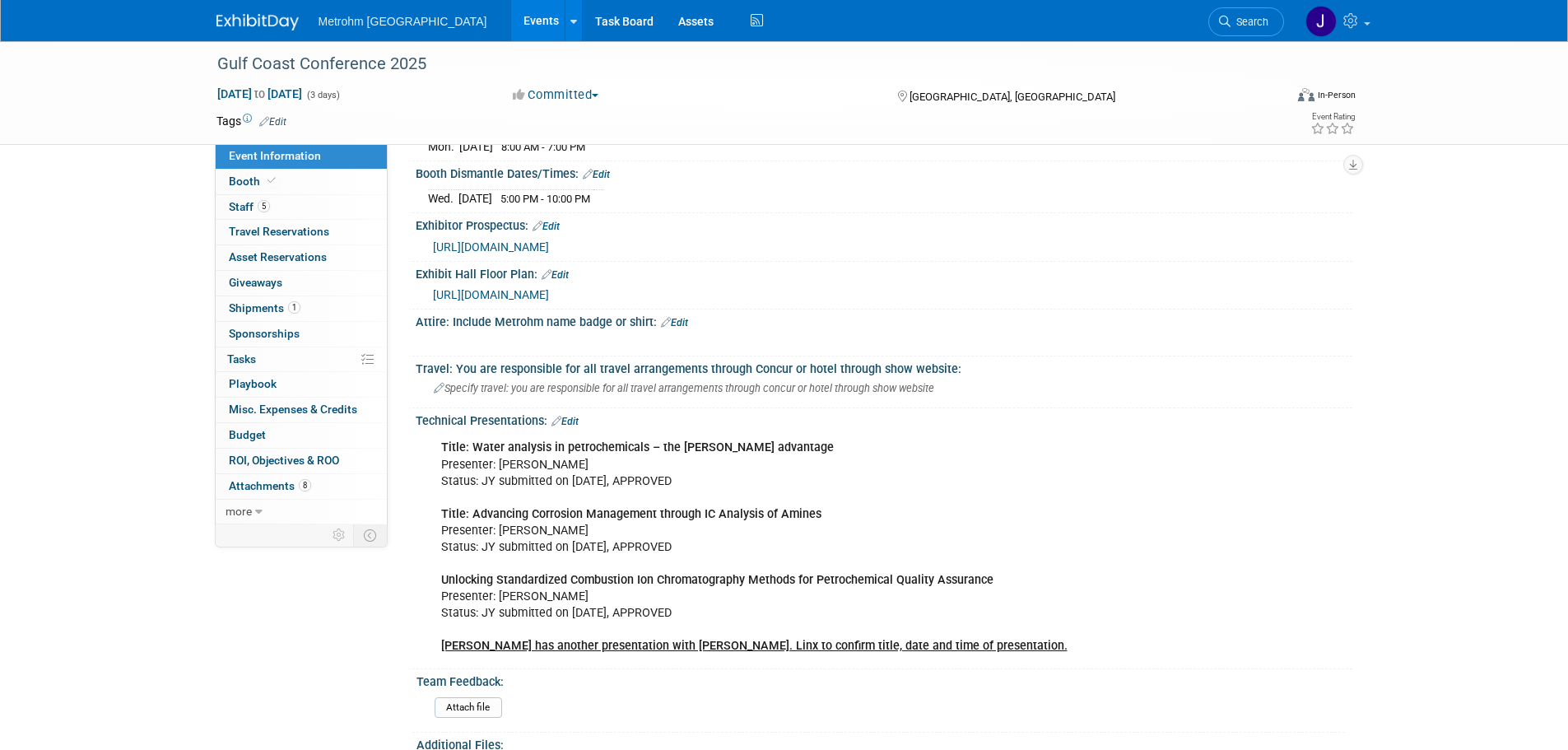
click at [573, 417] on link "Edit" at bounding box center [565, 421] width 28 height 11
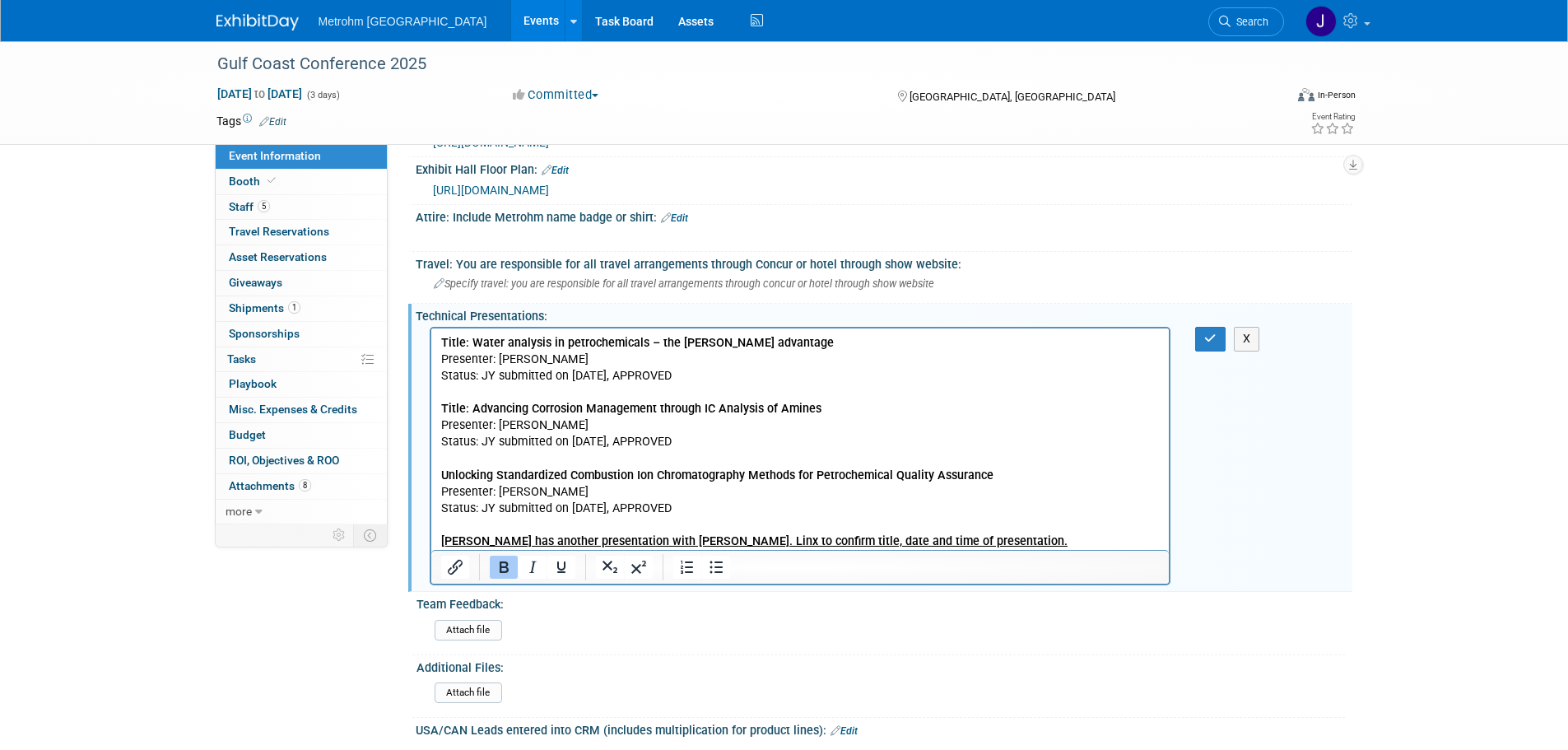
scroll to position [659, 0]
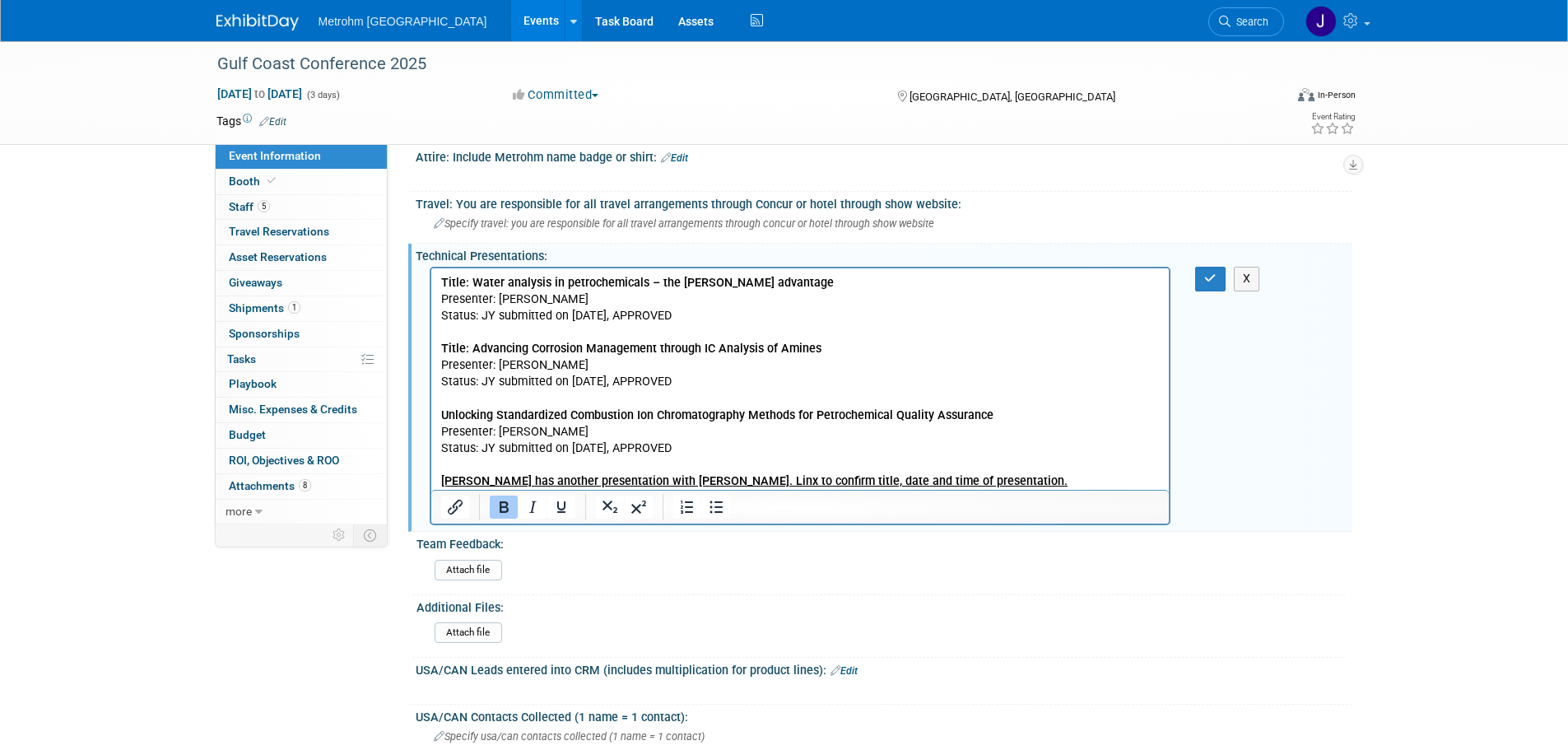
click at [846, 457] on p "Title: Water analysis in petrochemicals – the Karl Fischer Oven advantage Prese…" at bounding box center [800, 382] width 719 height 215
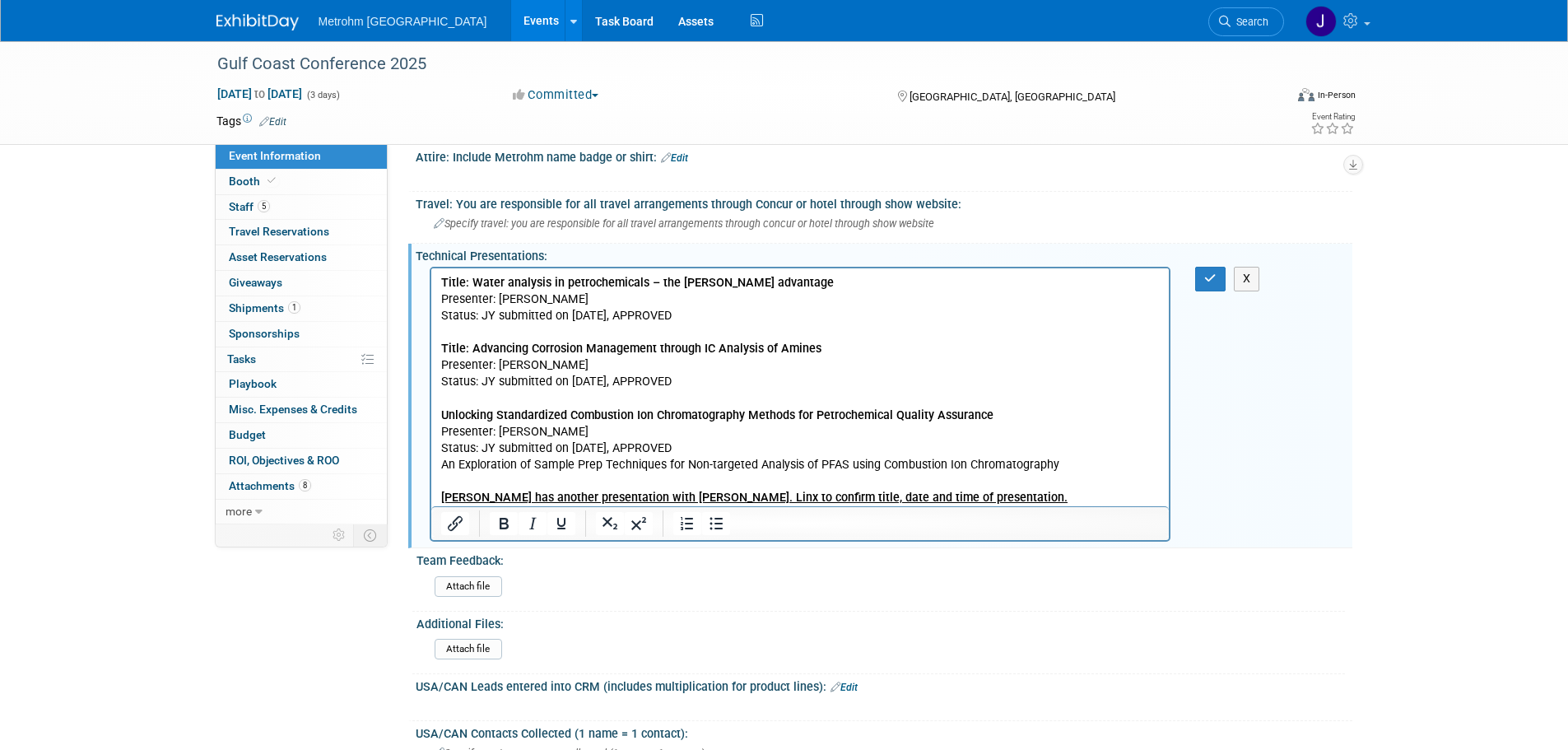
click at [441, 465] on p "An Exploration of Sample Prep Techniques for Non-targeted Analysis of PFAS usin…" at bounding box center [800, 465] width 719 height 16
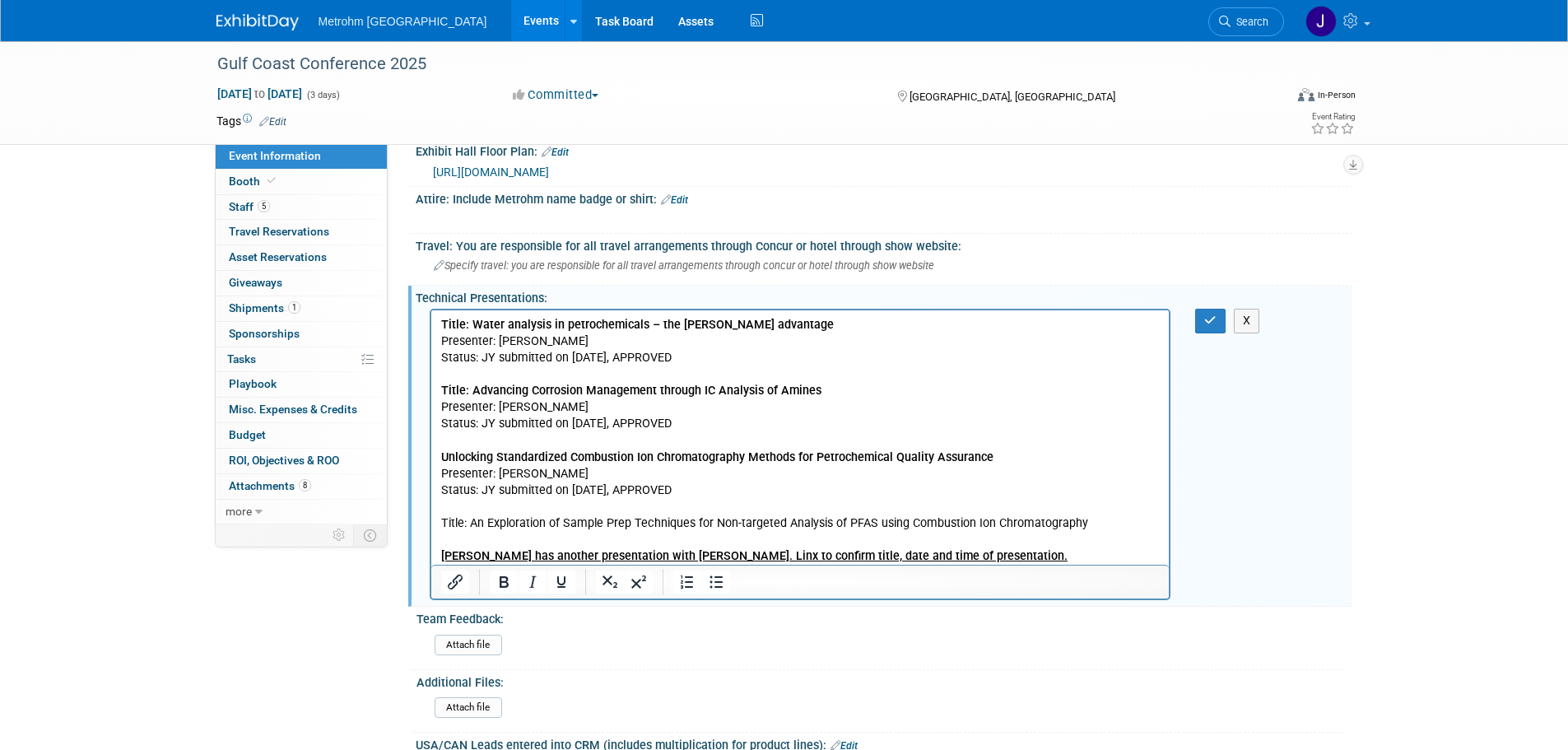
scroll to position [577, 0]
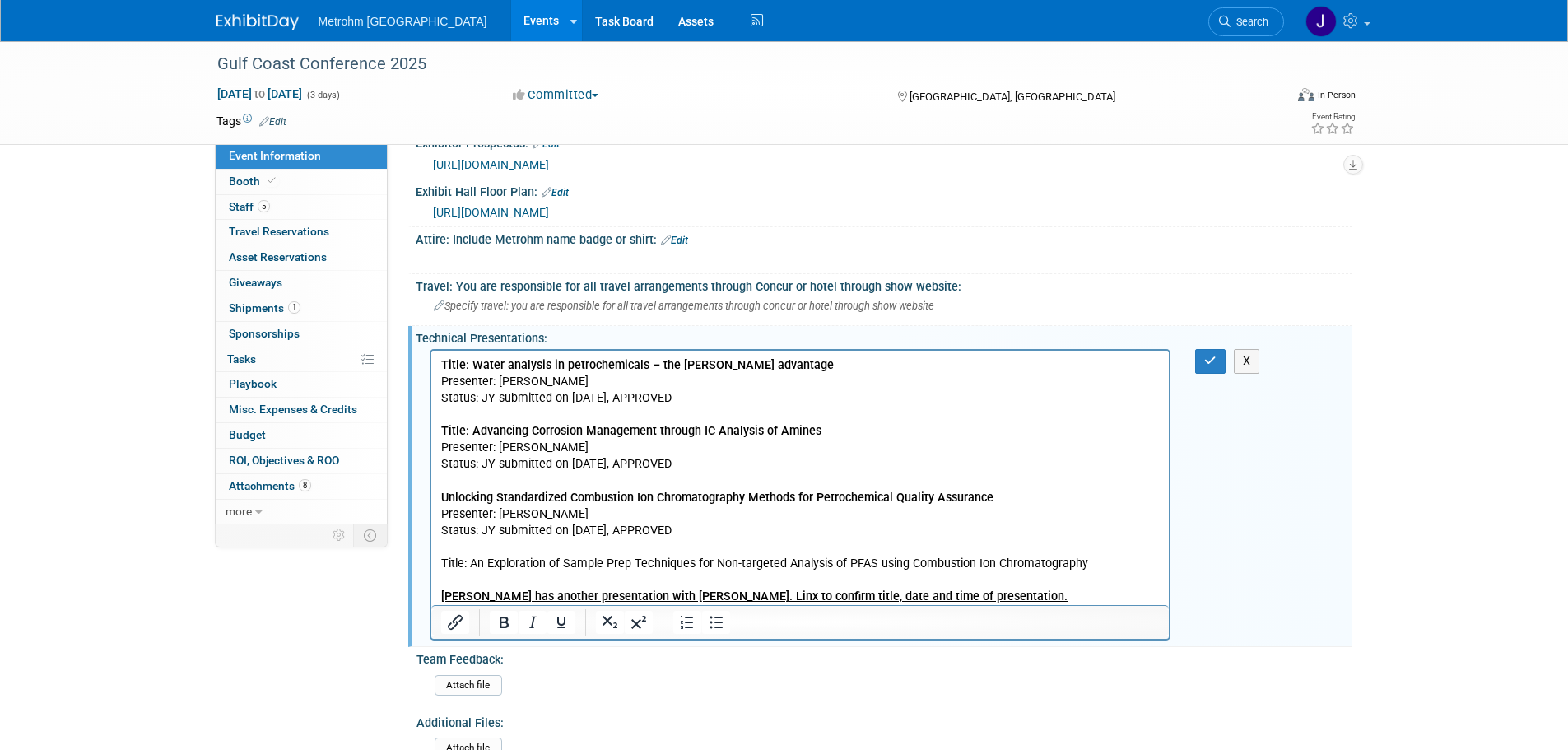
click at [442, 500] on b "Unlocking Standardized Combustion Ion Chromatography Methods for Petrochemical …" at bounding box center [717, 498] width 553 height 14
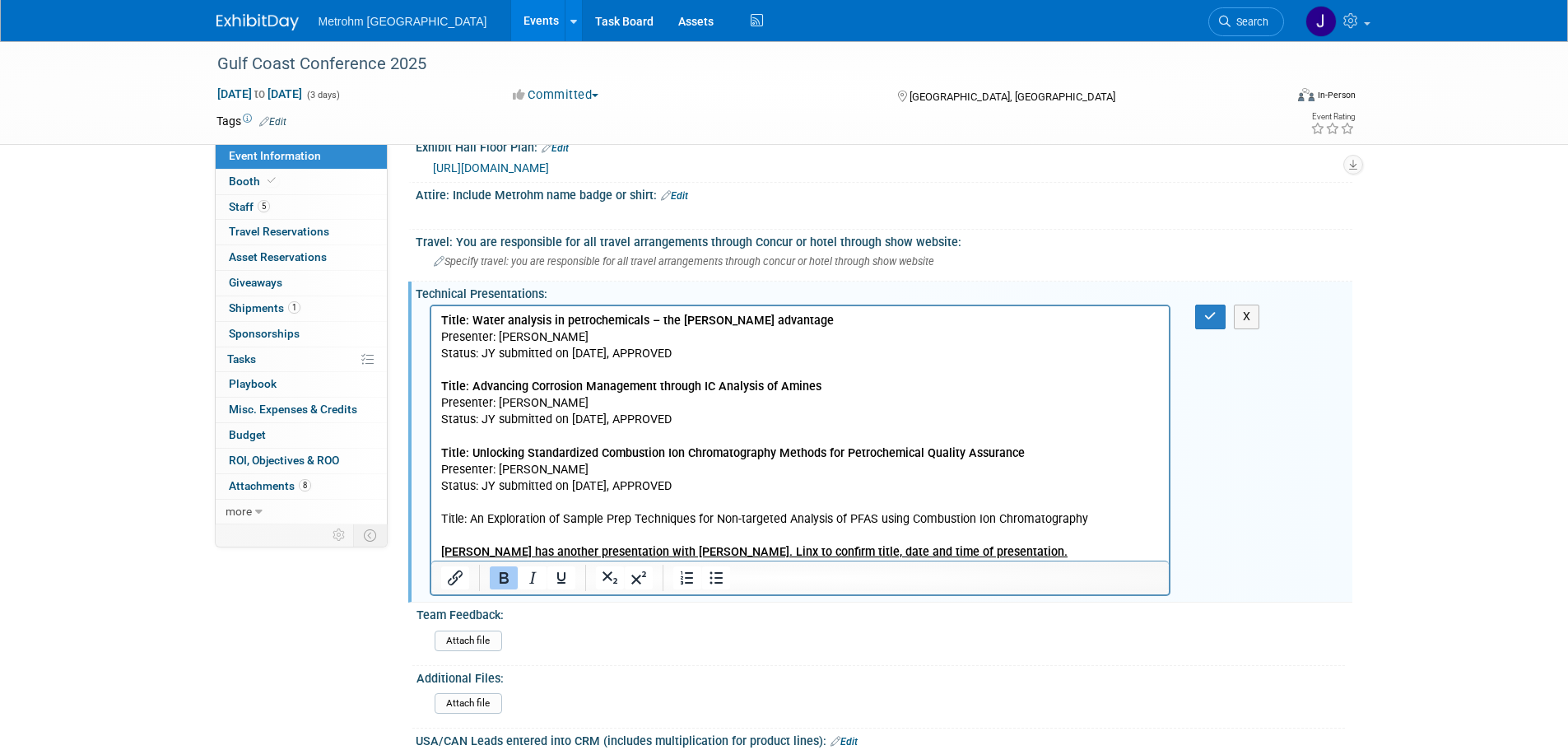
scroll to position [659, 0]
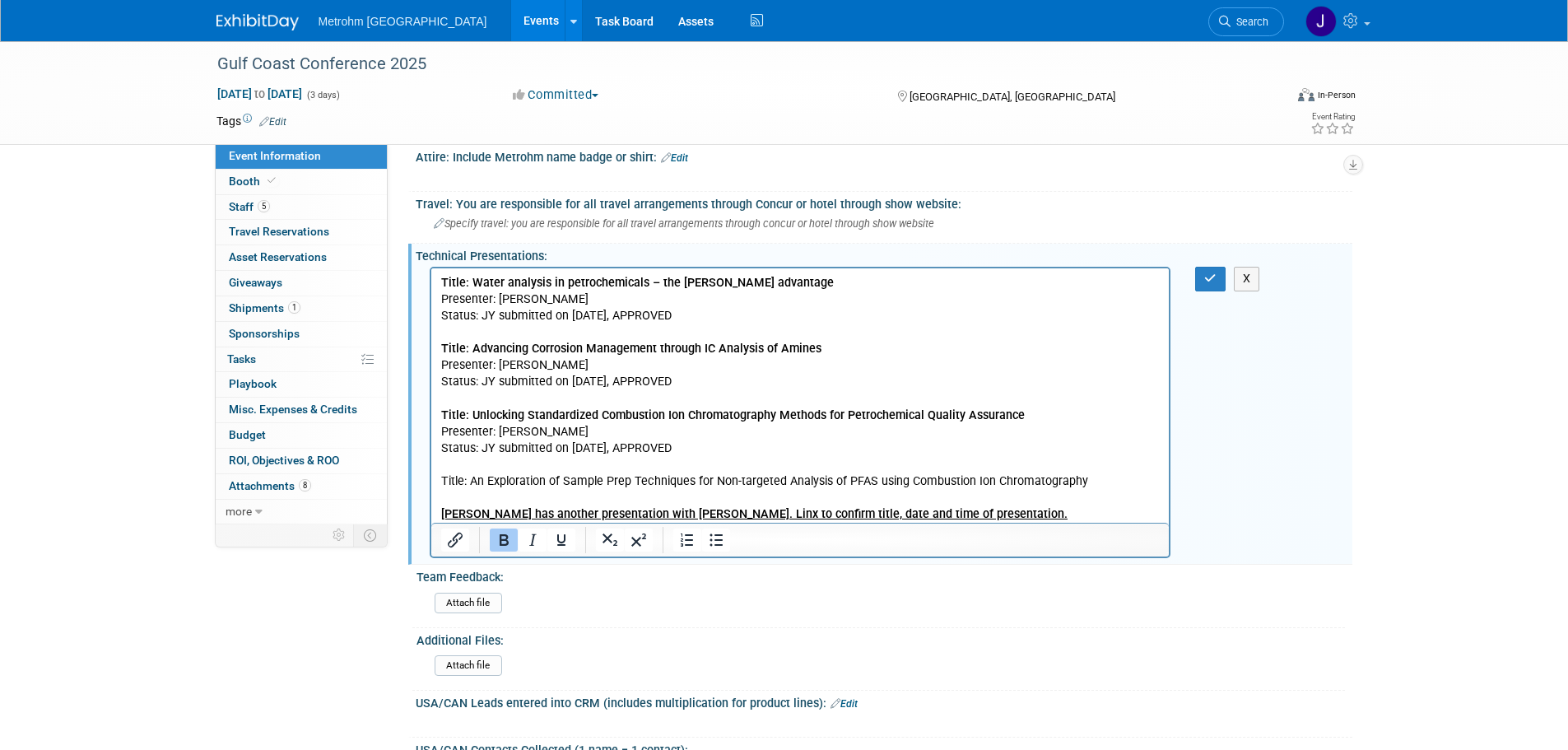
click at [1117, 485] on p "Title: An Exploration of Sample Prep Techniques for Non-targeted Analysis of PF…" at bounding box center [800, 481] width 719 height 16
drag, startPoint x: 682, startPoint y: 445, endPoint x: 434, endPoint y: 430, distance: 248.5
click at [434, 430] on html "Title: Water analysis in petrochemicals – the Karl Fischer Oven advantage Prese…" at bounding box center [799, 396] width 738 height 255
copy p "Presenter: Jay Gandhi Status: JY submitted on 8/25/25, APPROVED"
click at [1103, 483] on p "Title: An Exploration of Sample Prep Techniques for Non-targeted Analysis of PF…" at bounding box center [800, 481] width 719 height 16
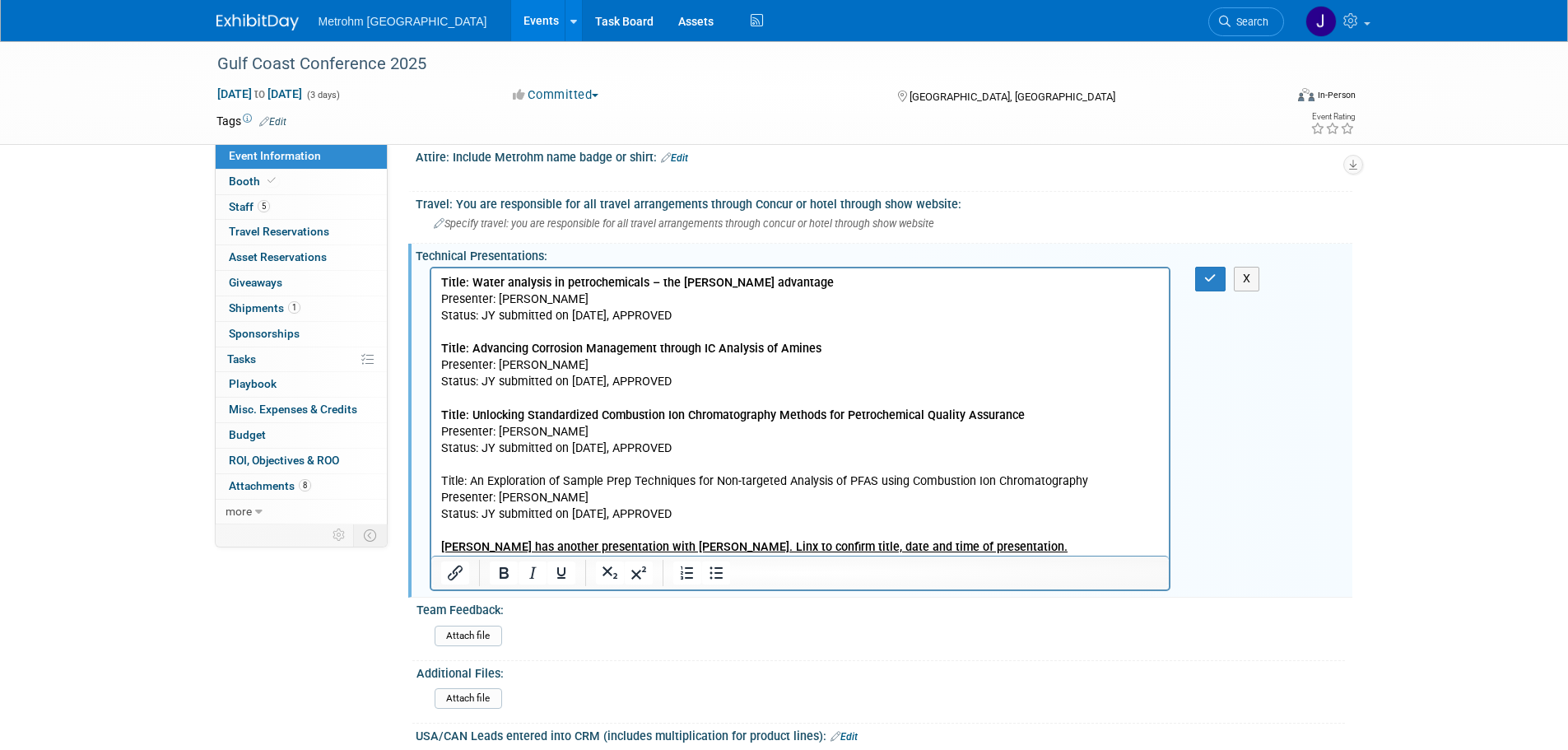
drag, startPoint x: 697, startPoint y: 519, endPoint x: 481, endPoint y: 520, distance: 216.0
click at [481, 520] on p "Presenter: Jay Gandhi Status: JY submitted on 8/25/25, APPROVED" at bounding box center [800, 506] width 719 height 33
click at [872, 518] on p "Presenter: Jay Gandhi Status: Joint efforts with Agilent. Linx confirmed with J…" at bounding box center [800, 506] width 719 height 33
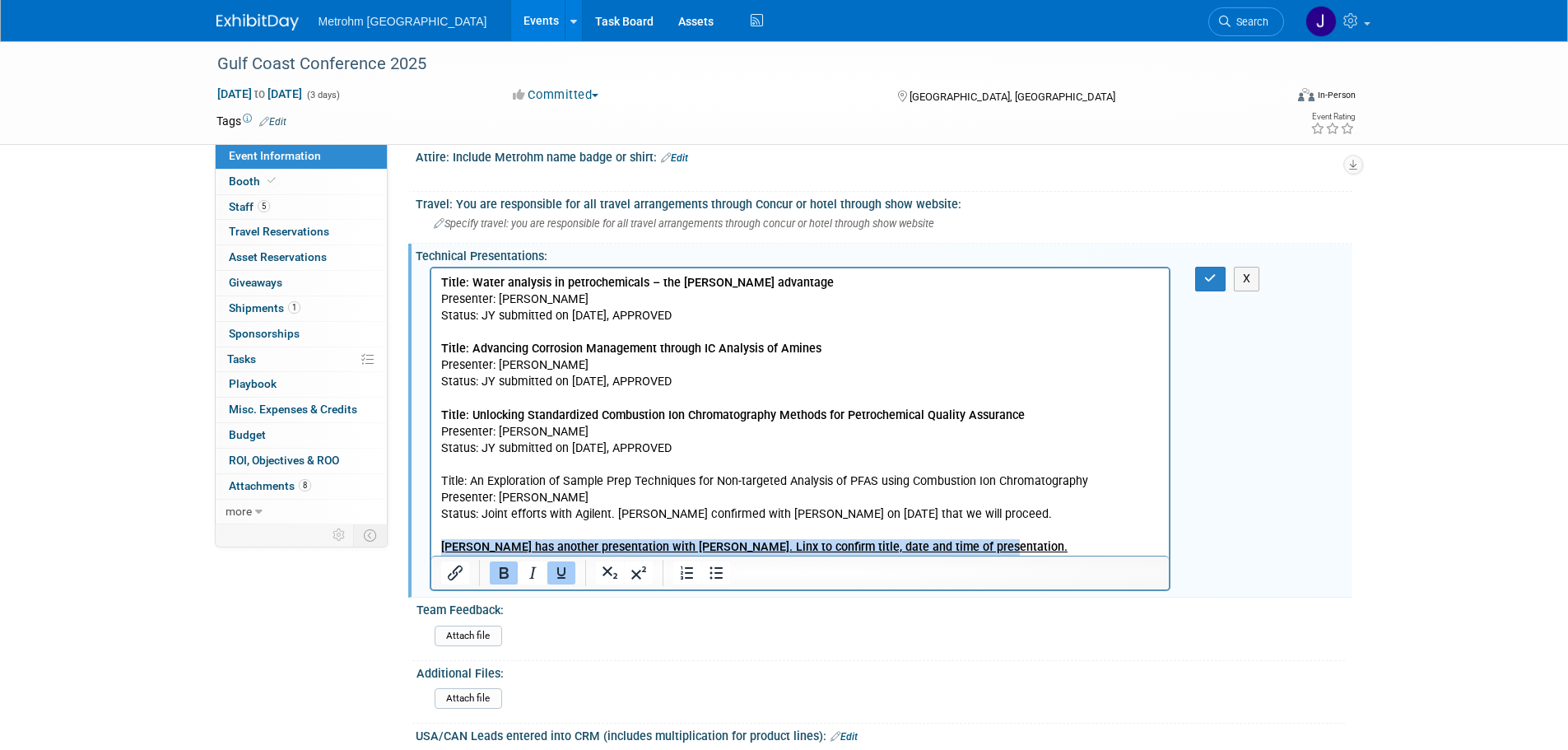
drag, startPoint x: 988, startPoint y: 548, endPoint x: 429, endPoint y: 542, distance: 559.0
click at [430, 542] on html "Title: Water analysis in petrochemicals – the Karl Fischer Oven advantage Prese…" at bounding box center [799, 412] width 738 height 288
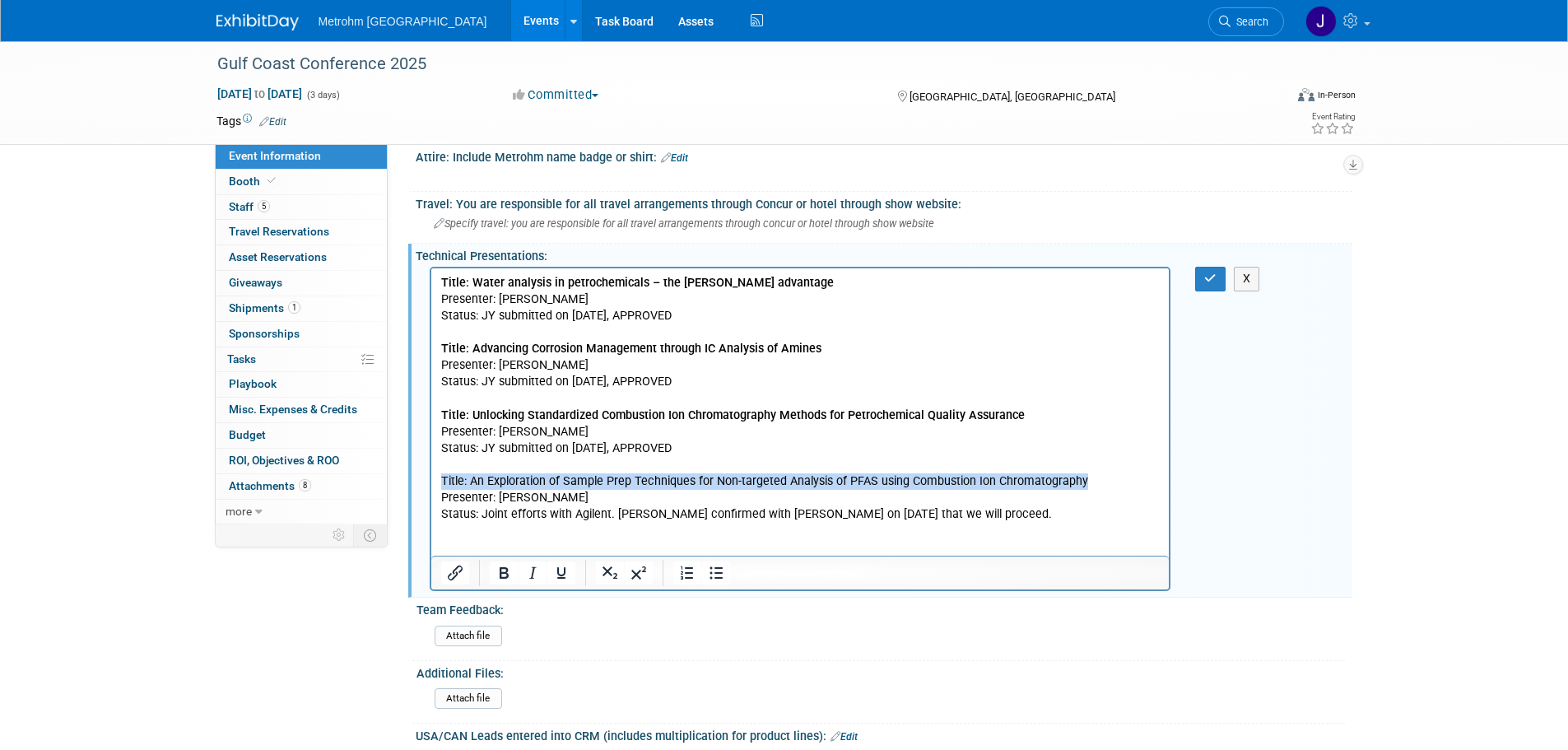
drag, startPoint x: 632, startPoint y: 488, endPoint x: 426, endPoint y: 480, distance: 206.2
click at [430, 480] on html "Title: Water analysis in petrochemicals – the Karl Fischer Oven advantage Prese…" at bounding box center [799, 412] width 738 height 288
click at [501, 575] on icon "Bold" at bounding box center [504, 573] width 9 height 11
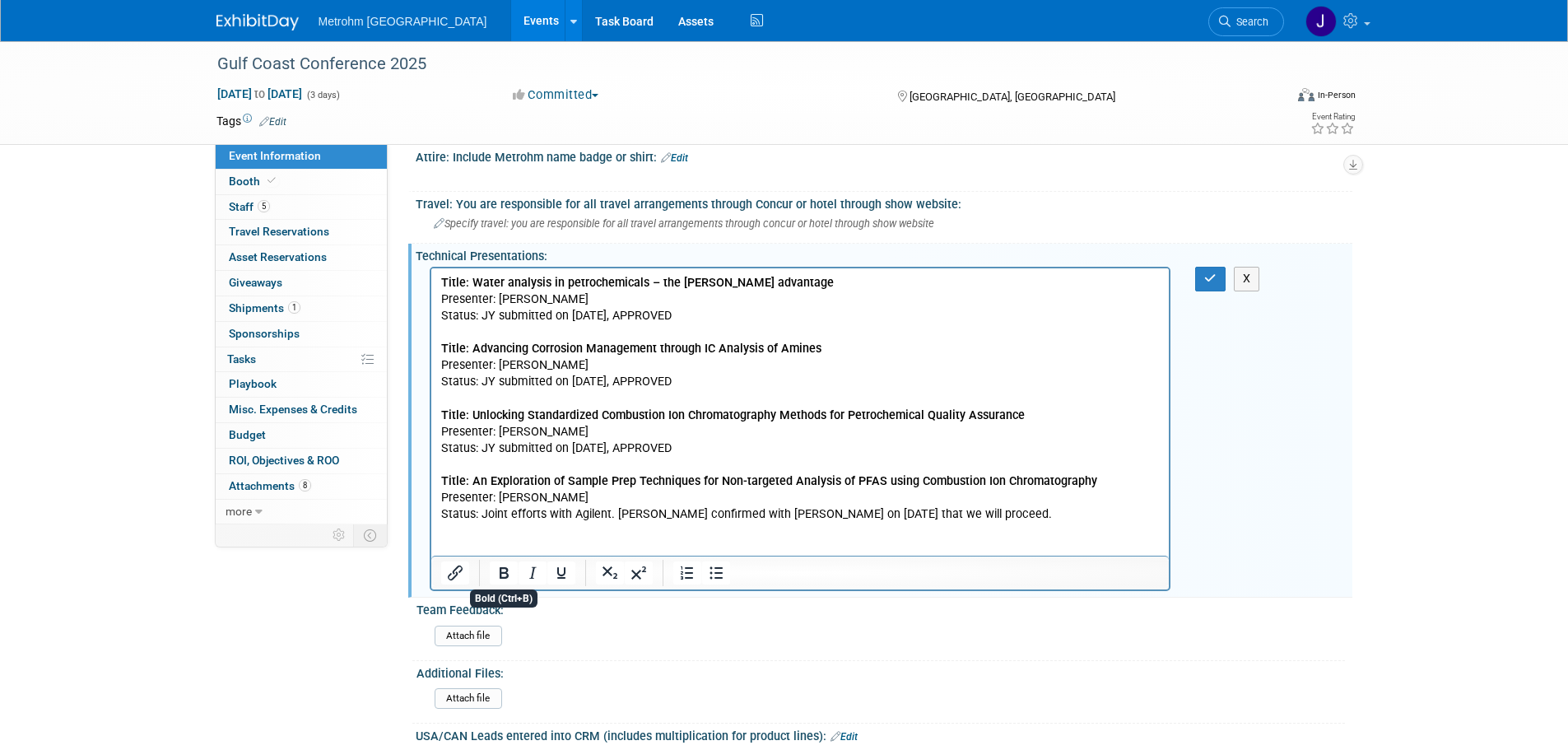
click at [639, 507] on p "Presenter: Jay Gandhi Status: Joint efforts with Agilent. Linx confirmed with J…" at bounding box center [800, 506] width 719 height 33
click at [1207, 278] on icon "button" at bounding box center [1210, 278] width 12 height 11
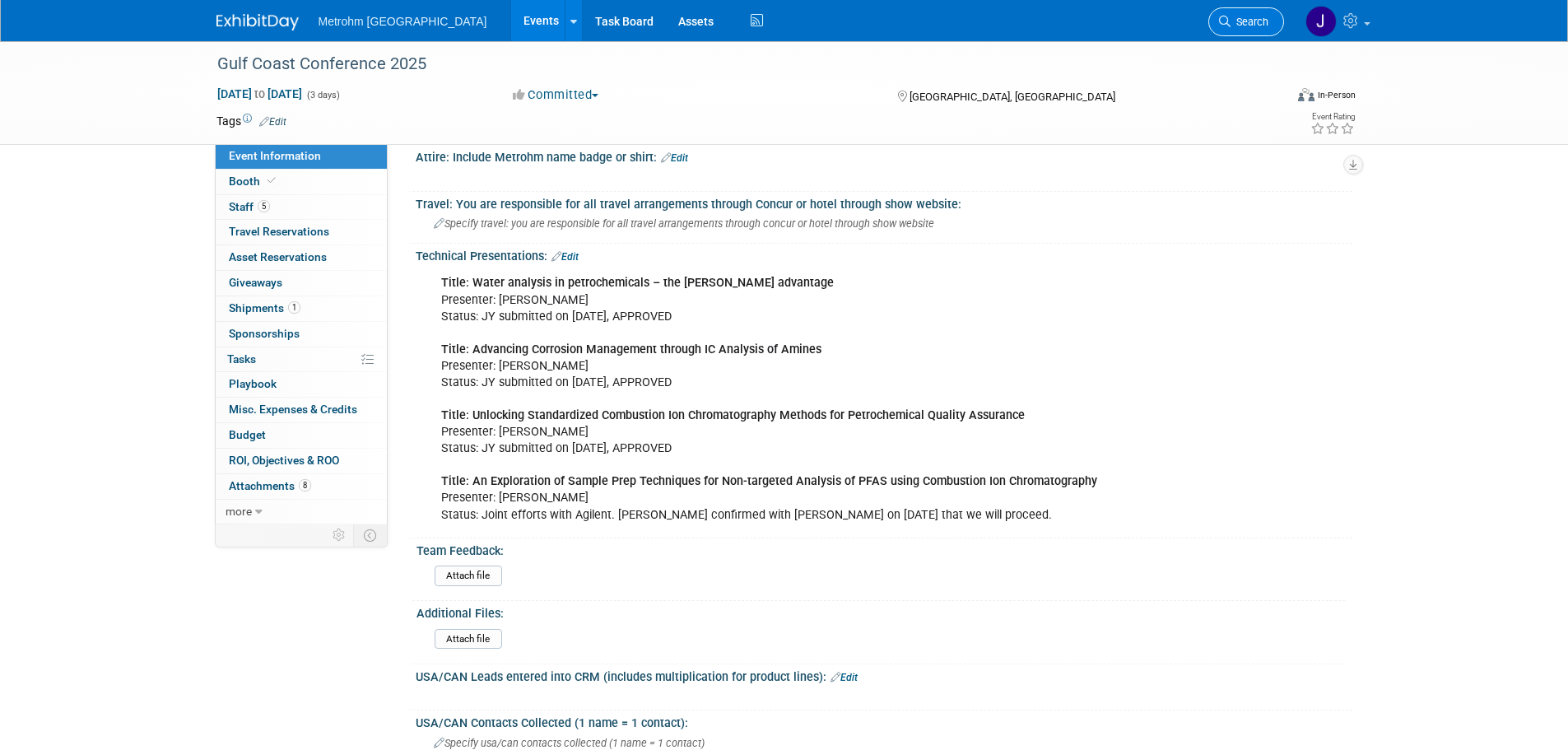
click at [1244, 22] on span "Search" at bounding box center [1250, 22] width 38 height 12
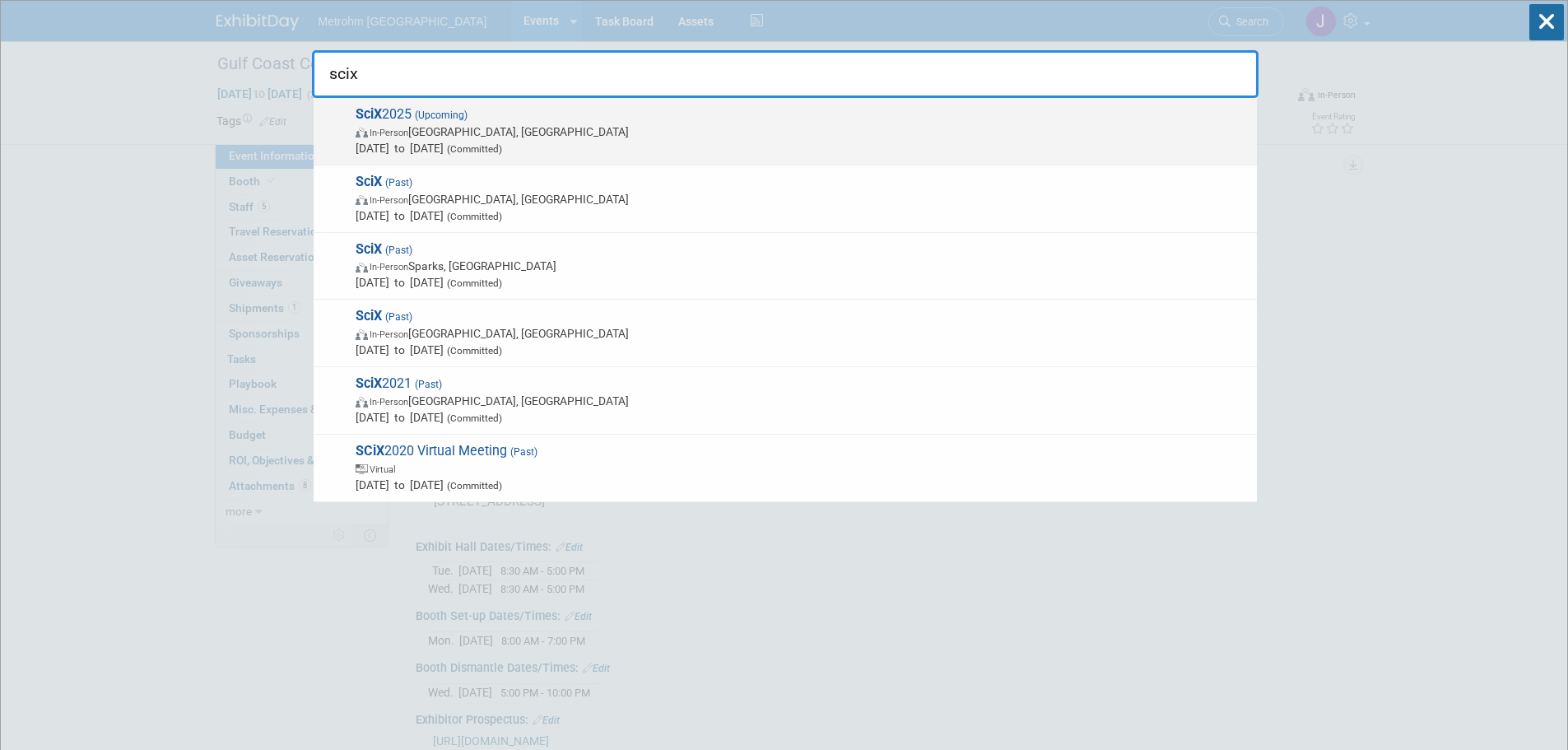
type input "scix"
click at [635, 133] on span "In-Person Louisville, KY" at bounding box center [802, 131] width 893 height 16
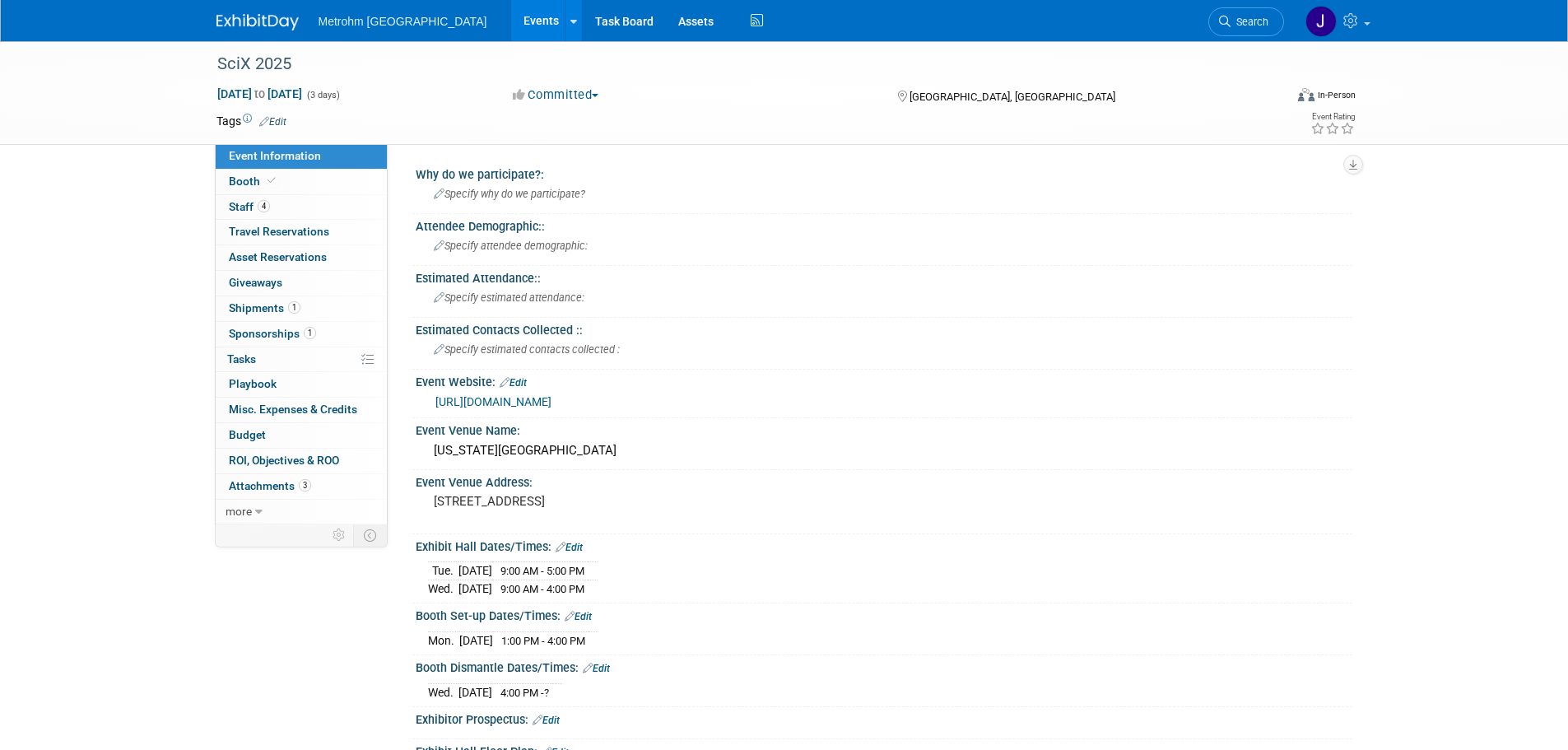
click at [299, 313] on span "Shipments 1" at bounding box center [264, 307] width 71 height 13
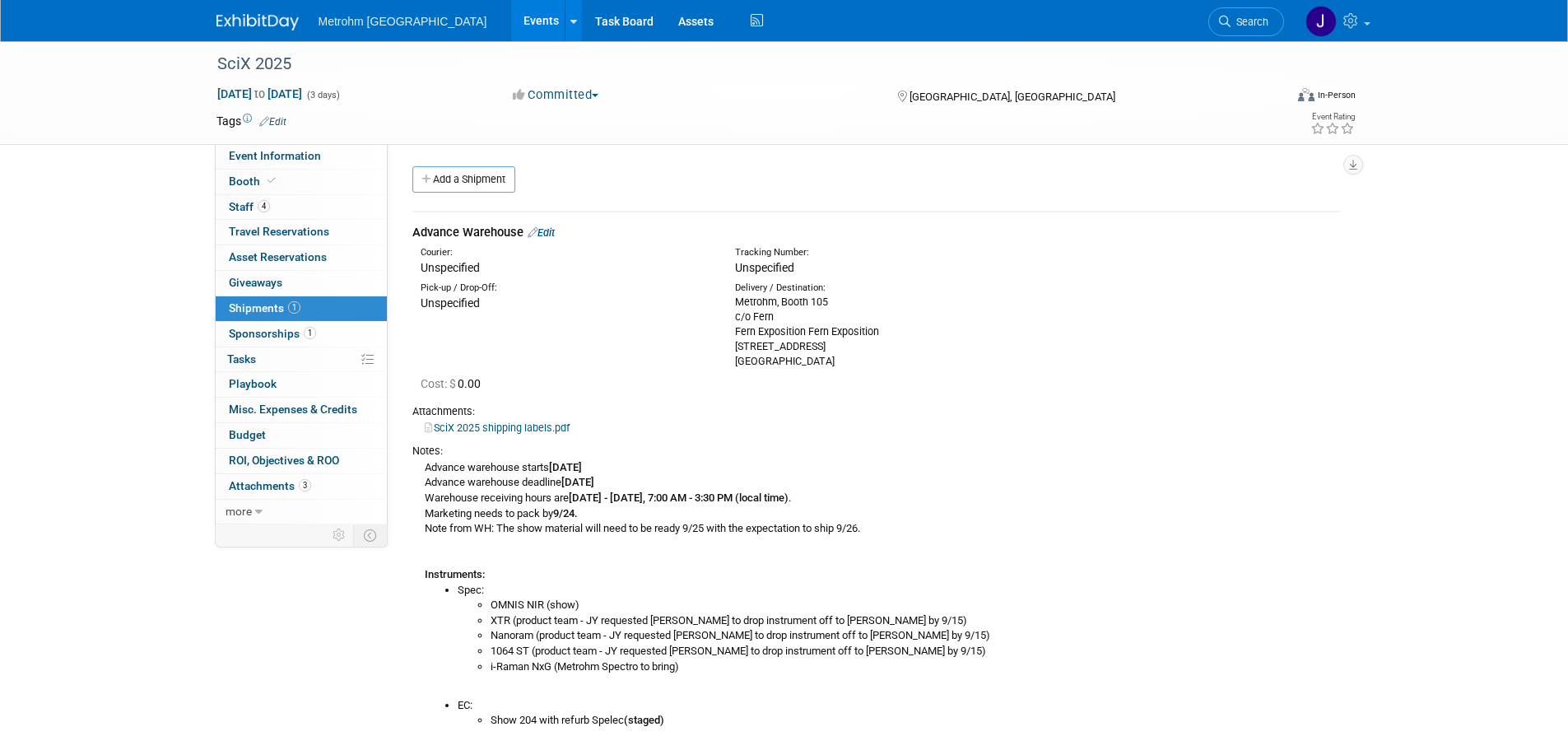
click at [281, 20] on img at bounding box center [258, 22] width 83 height 16
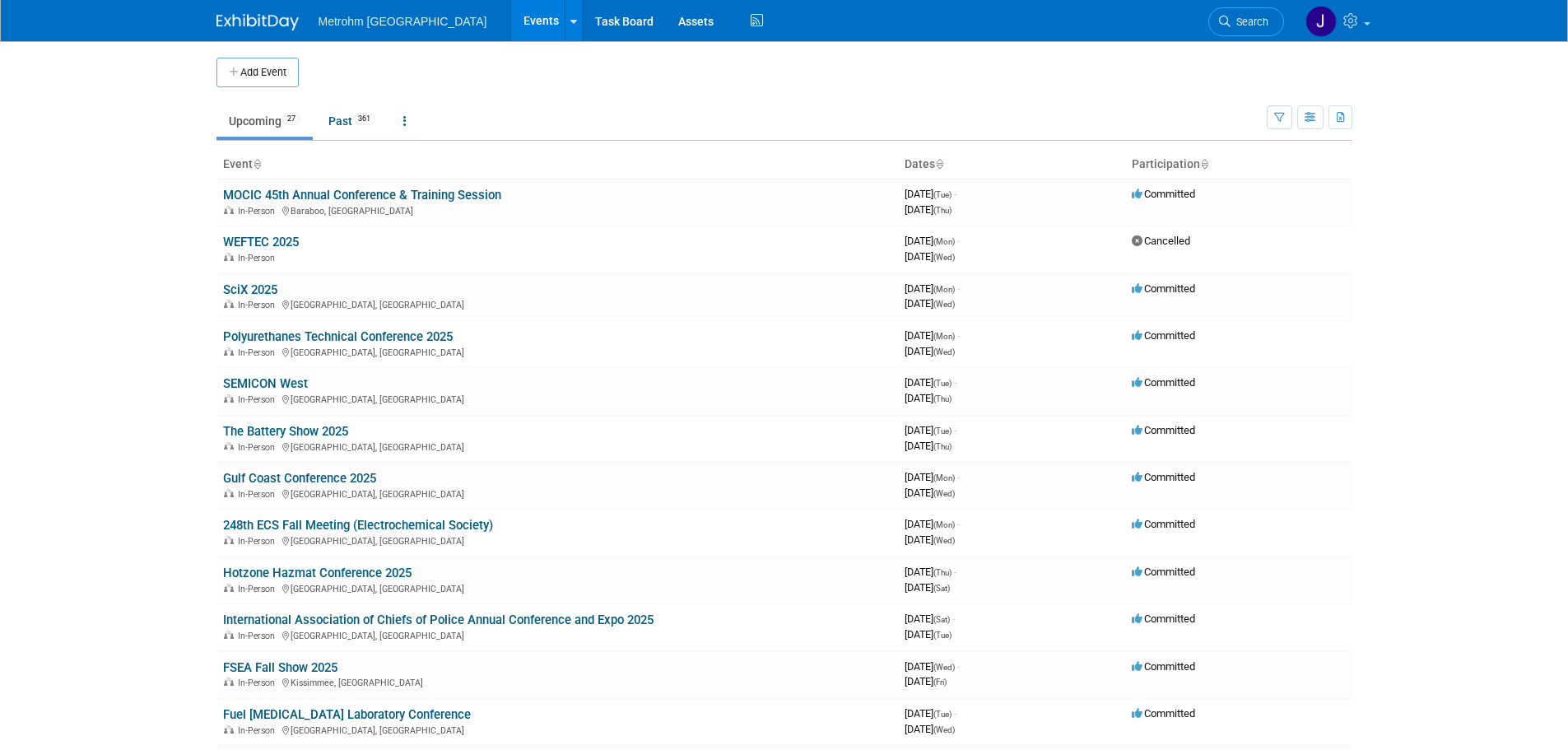
click at [246, 22] on img at bounding box center [258, 22] width 83 height 16
click at [1223, 22] on icon at bounding box center [1225, 21] width 11 height 11
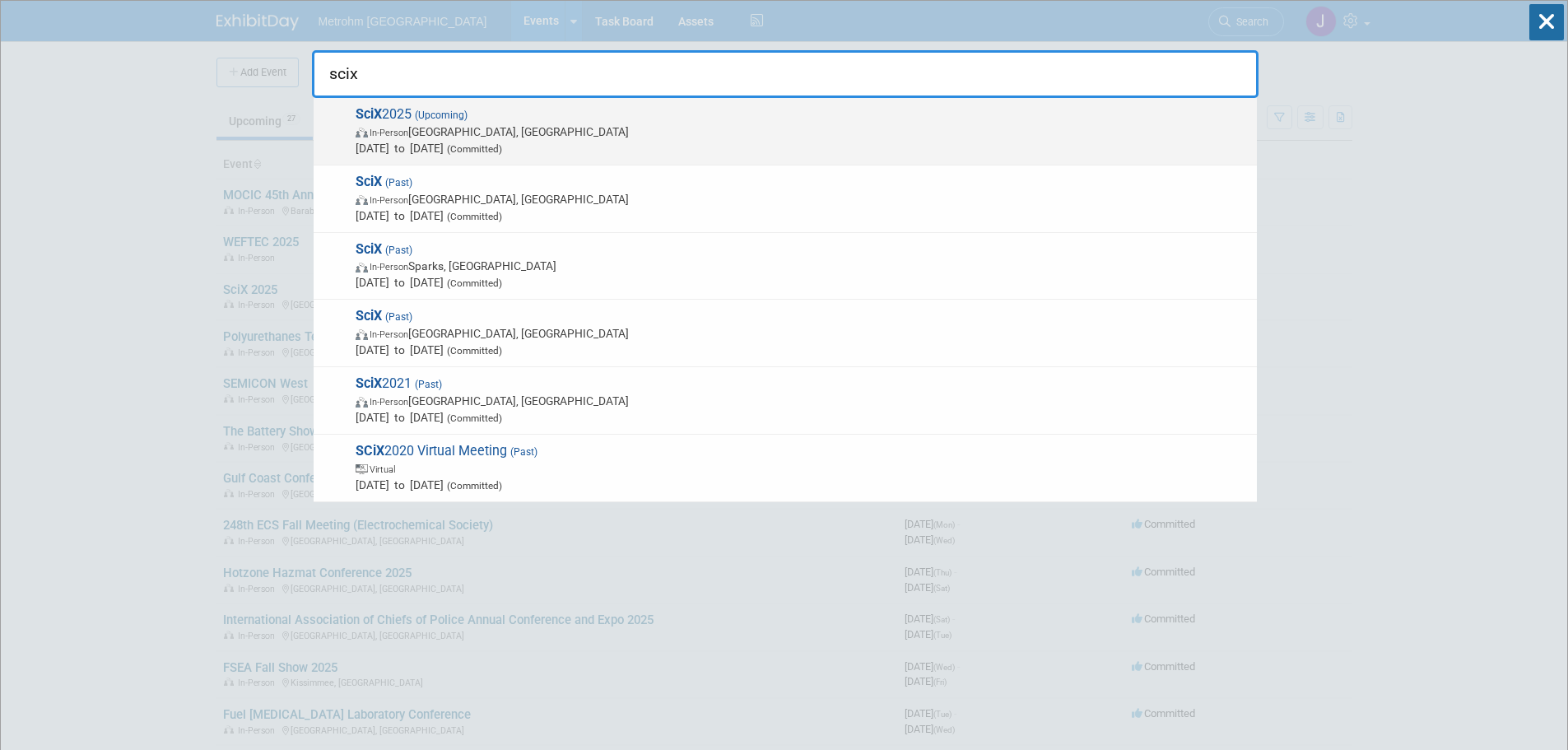
type input "scix"
click at [819, 127] on span "In-Person [GEOGRAPHIC_DATA], [GEOGRAPHIC_DATA]" at bounding box center [802, 131] width 893 height 16
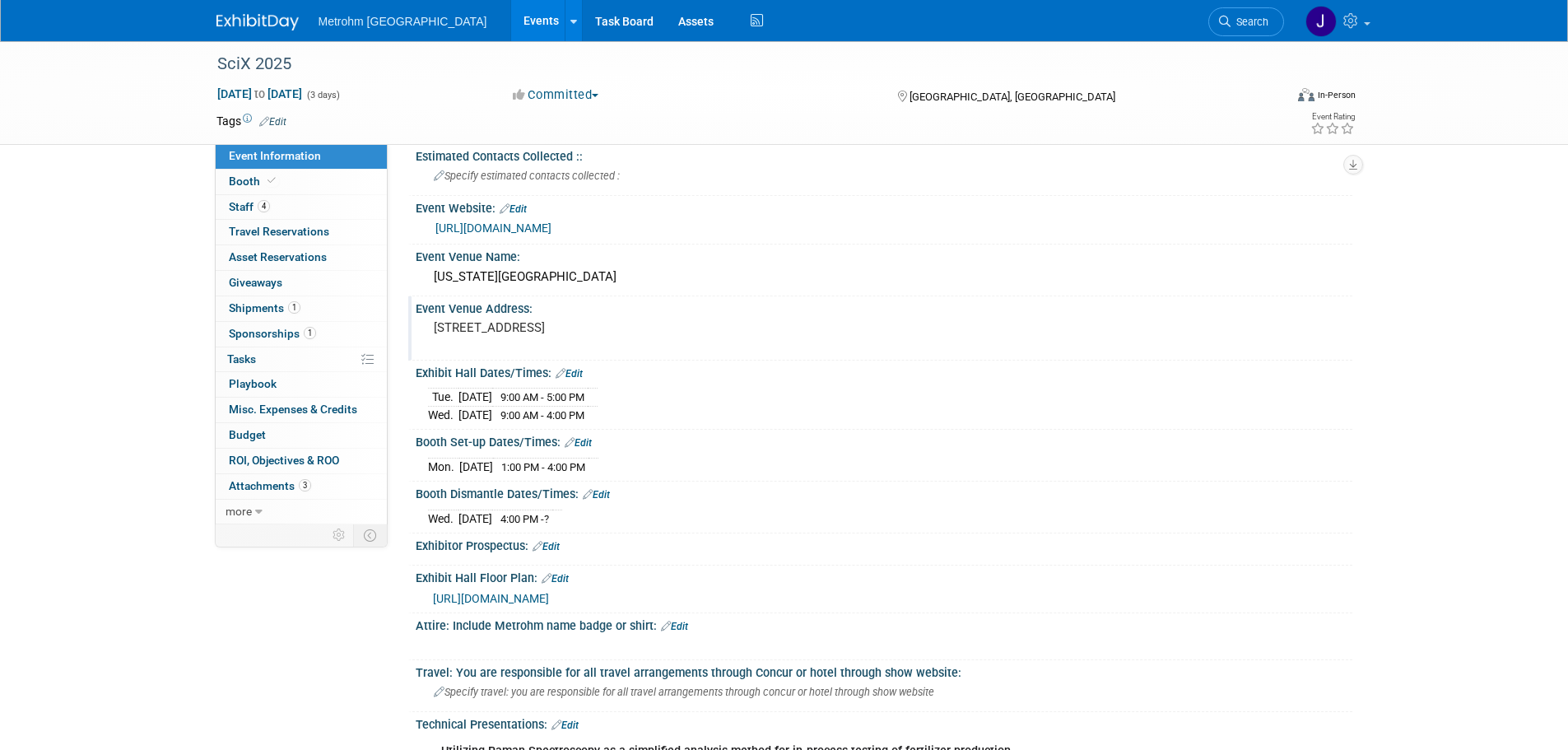
scroll to position [330, 0]
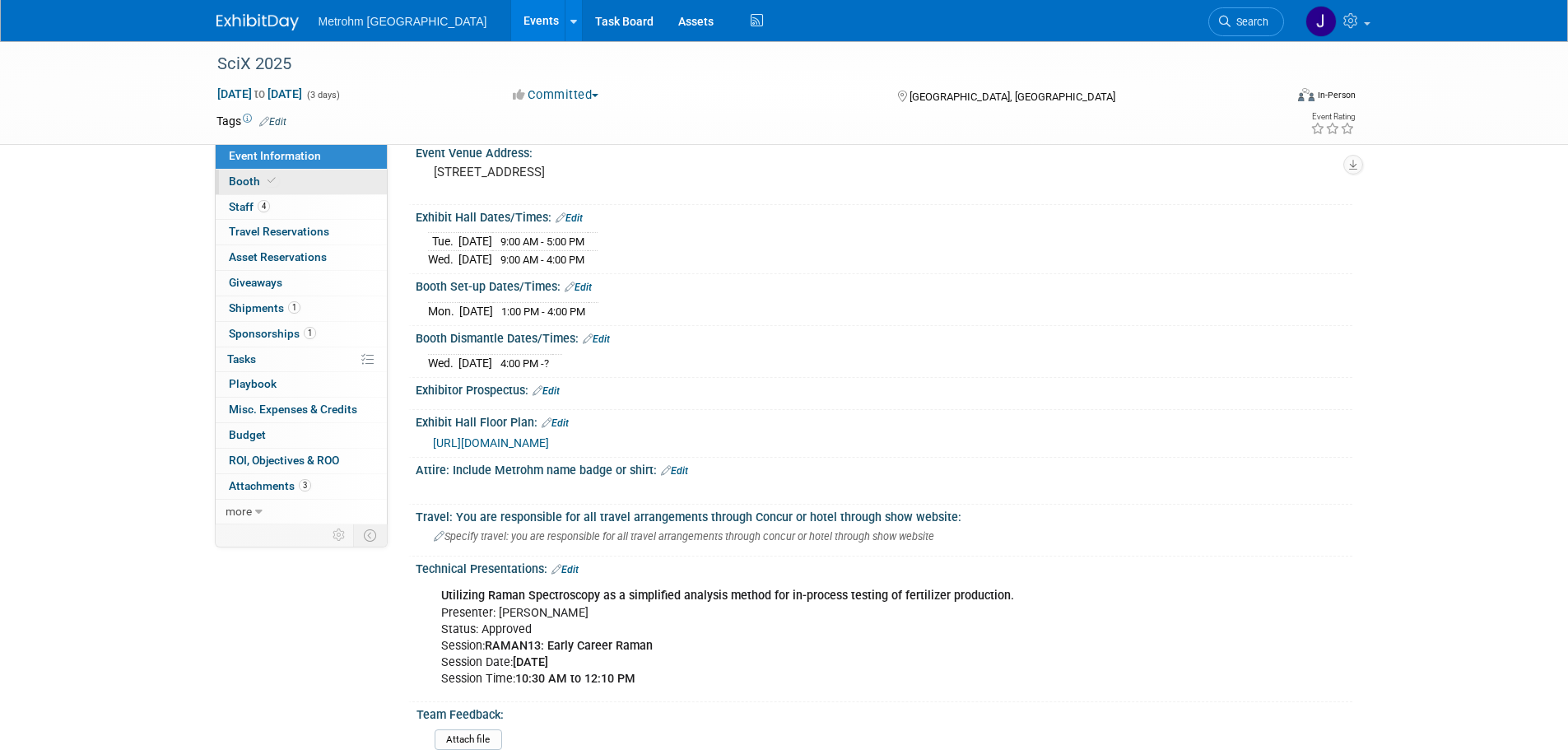
click at [271, 180] on icon at bounding box center [272, 181] width 9 height 9
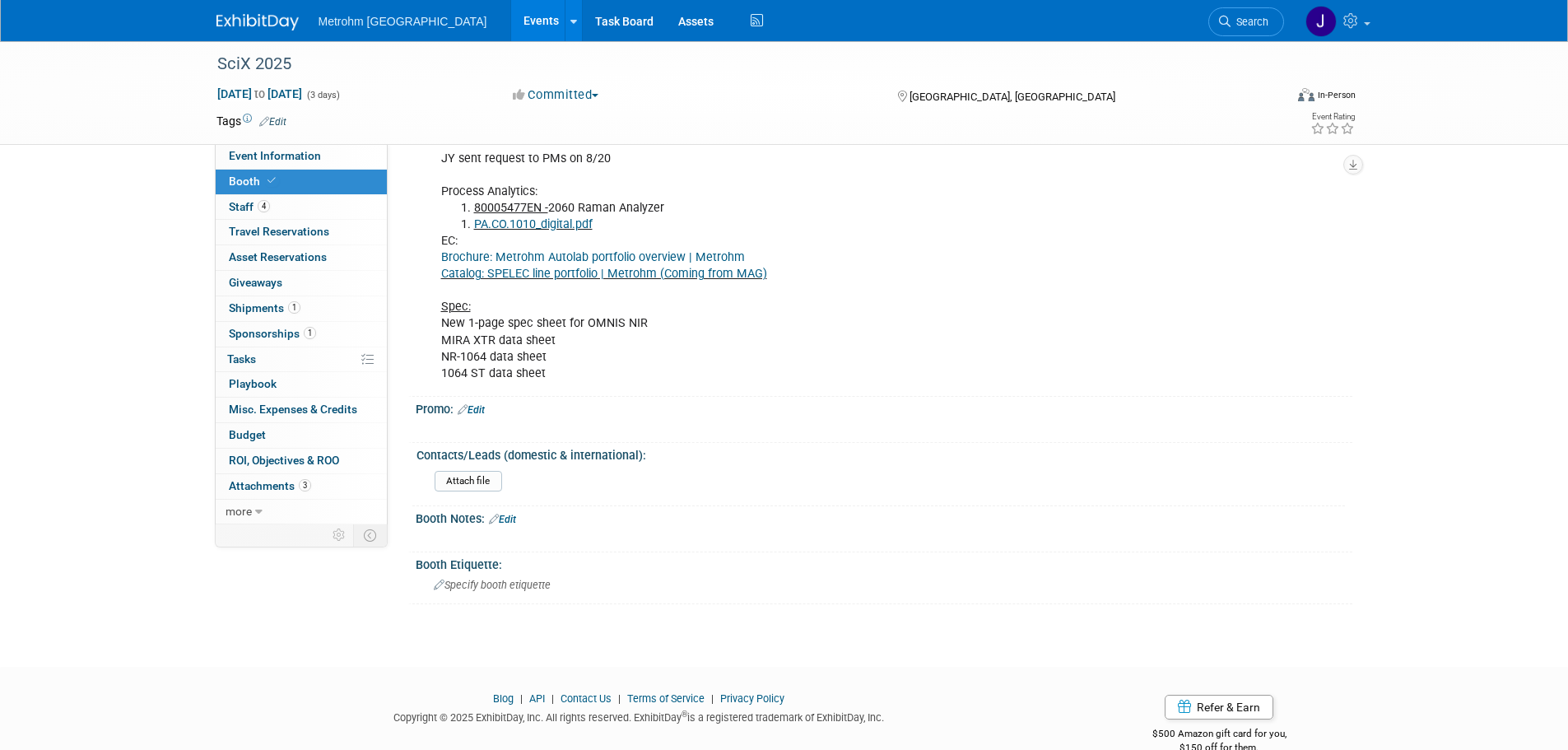
scroll to position [773, 0]
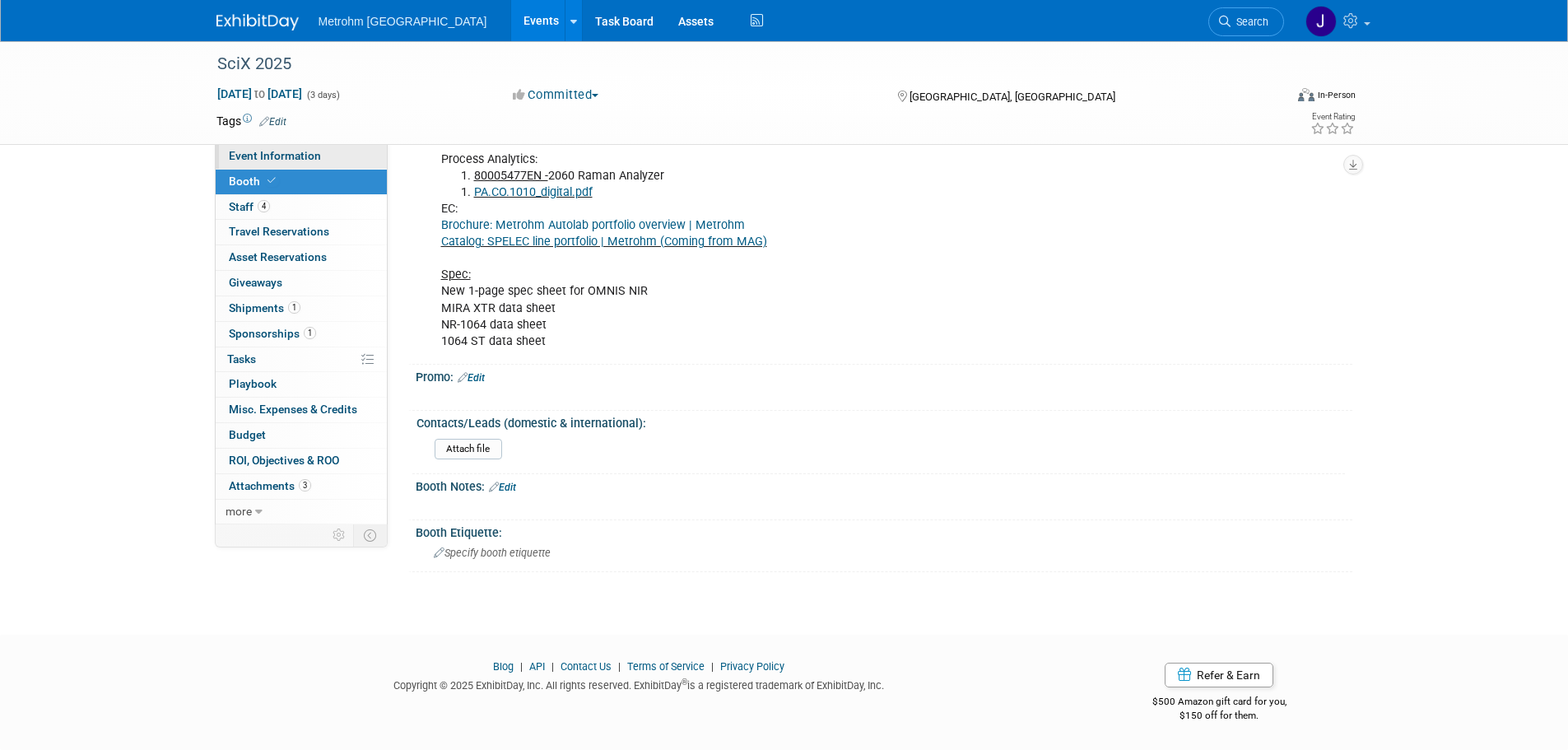
click at [282, 164] on link "Event Information" at bounding box center [301, 156] width 171 height 25
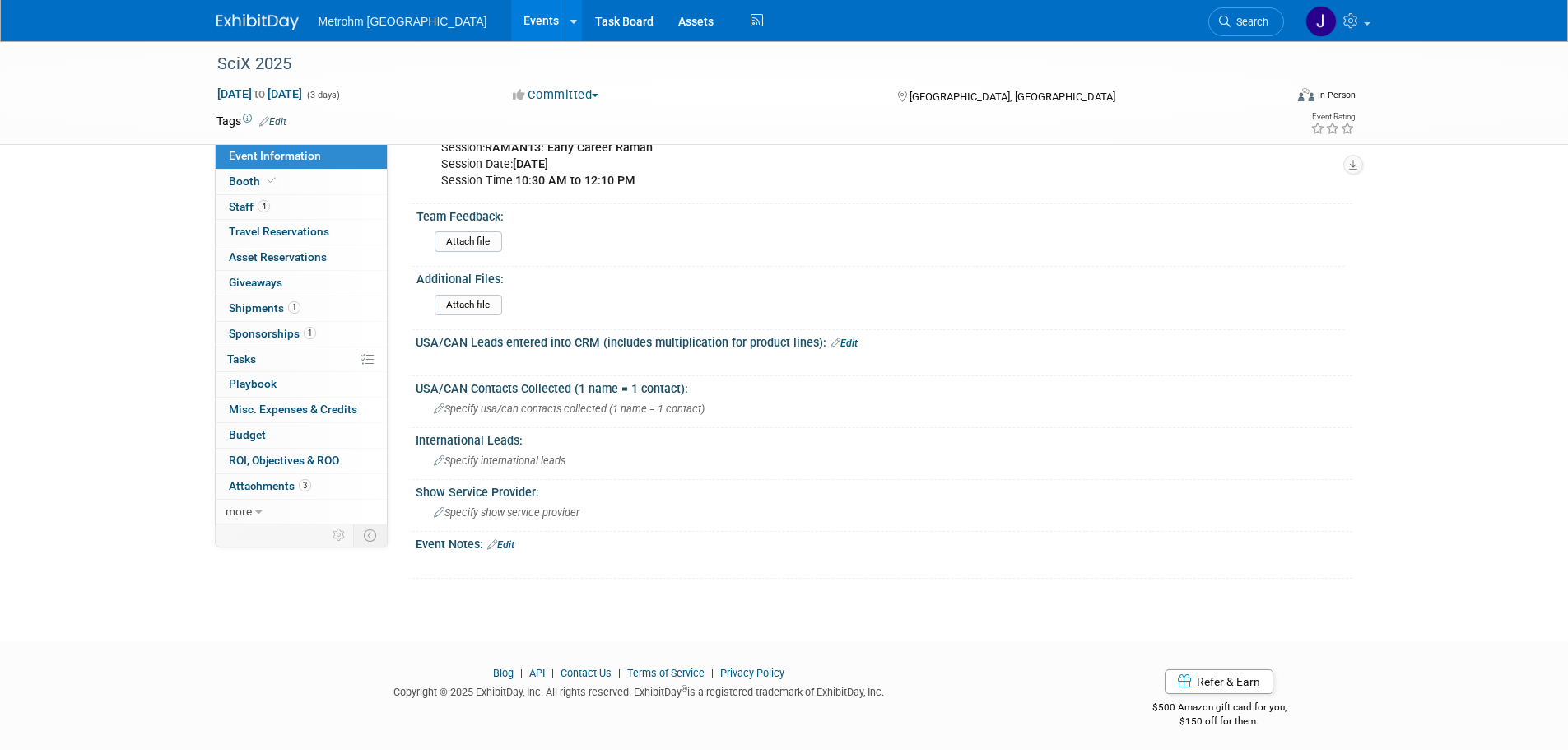
scroll to position [832, 0]
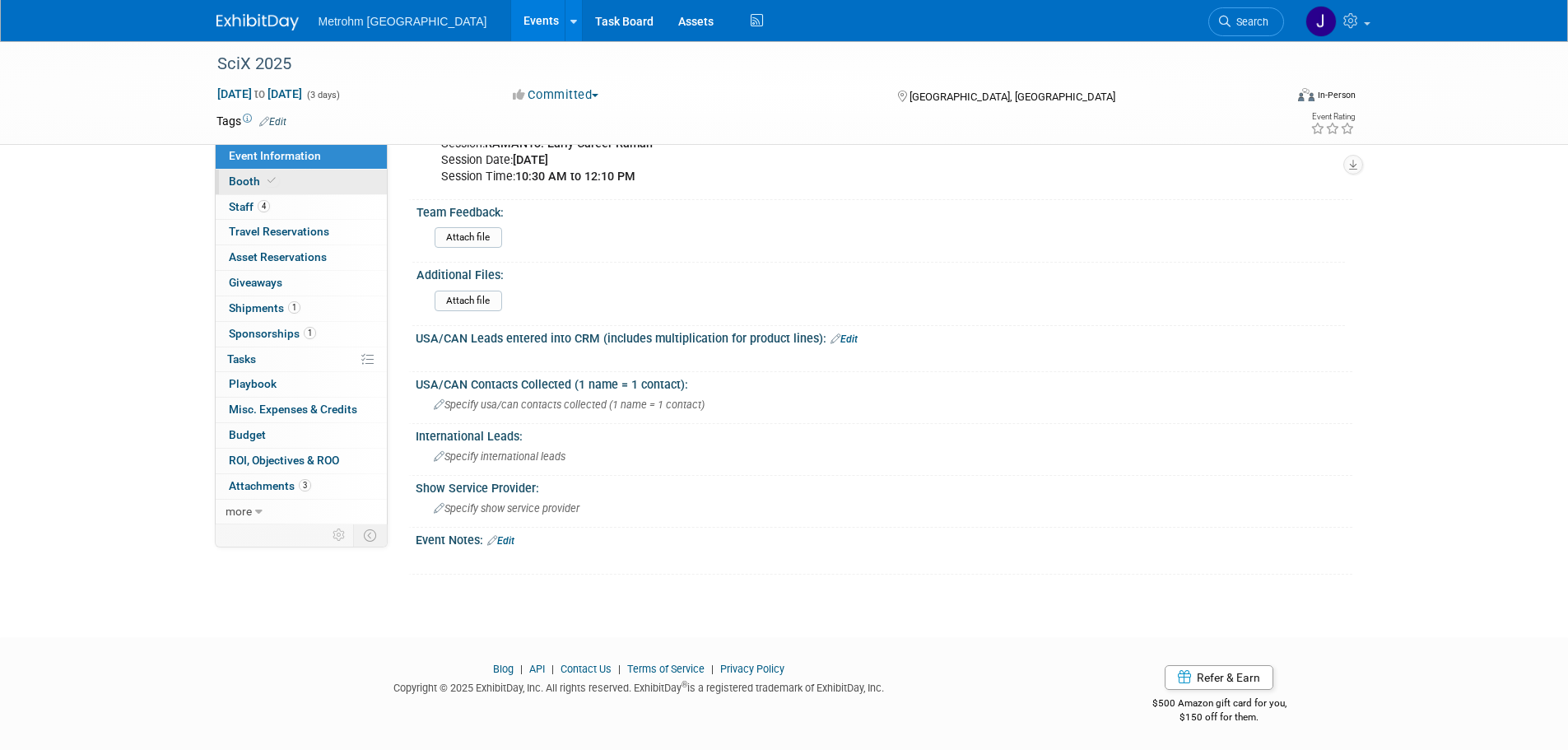
click at [328, 186] on link "Booth" at bounding box center [301, 182] width 171 height 25
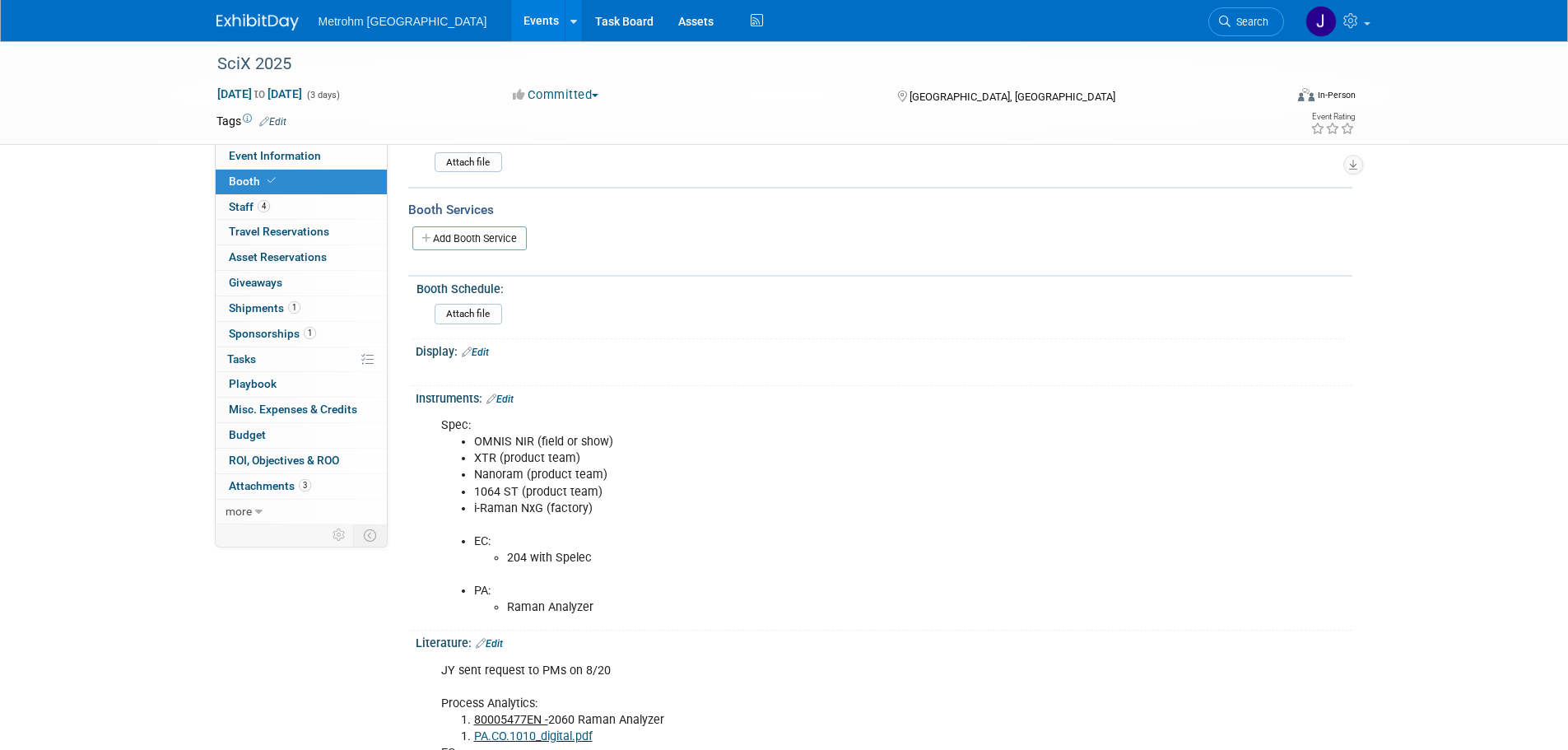
scroll to position [247, 0]
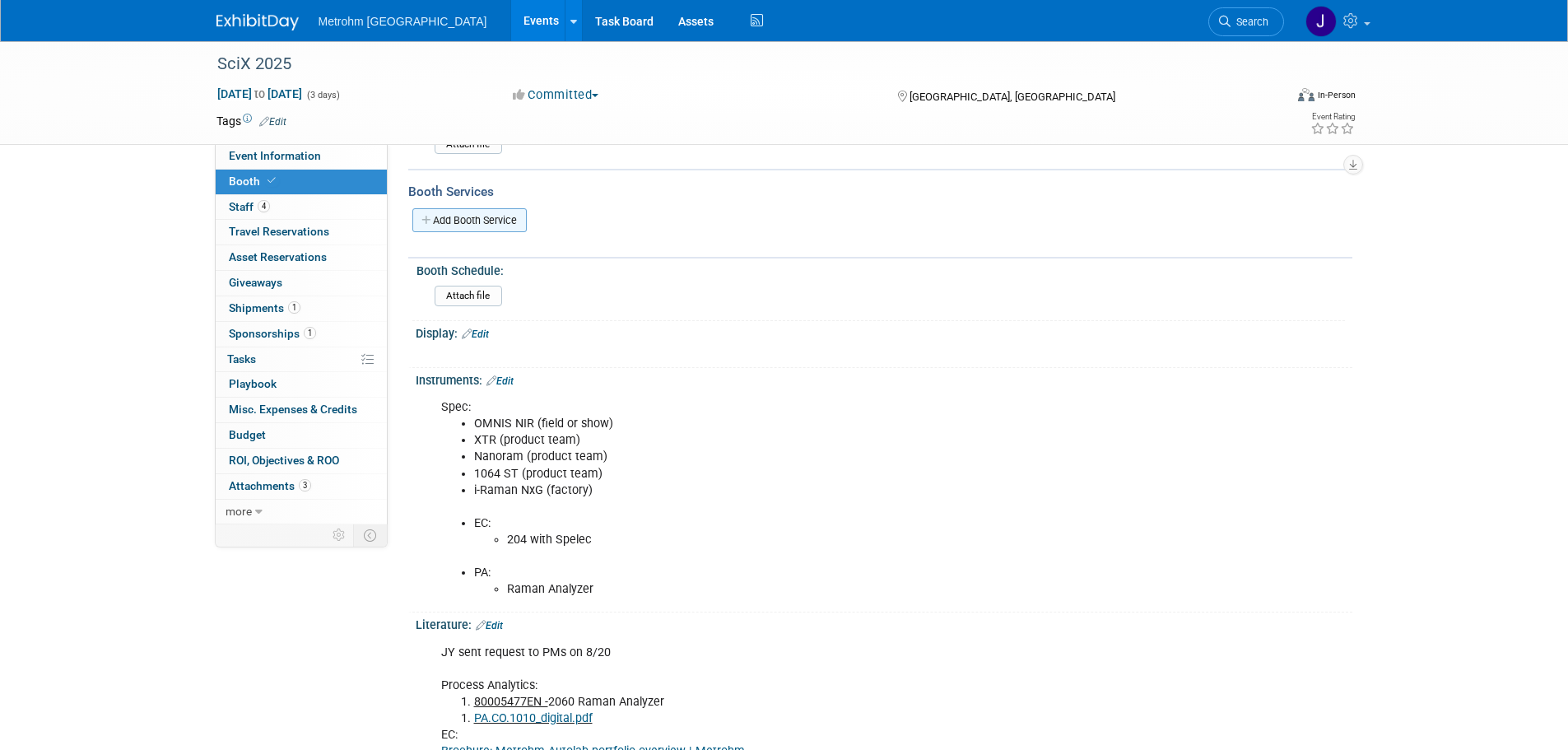
click at [476, 226] on link "Add Booth Service" at bounding box center [469, 220] width 114 height 24
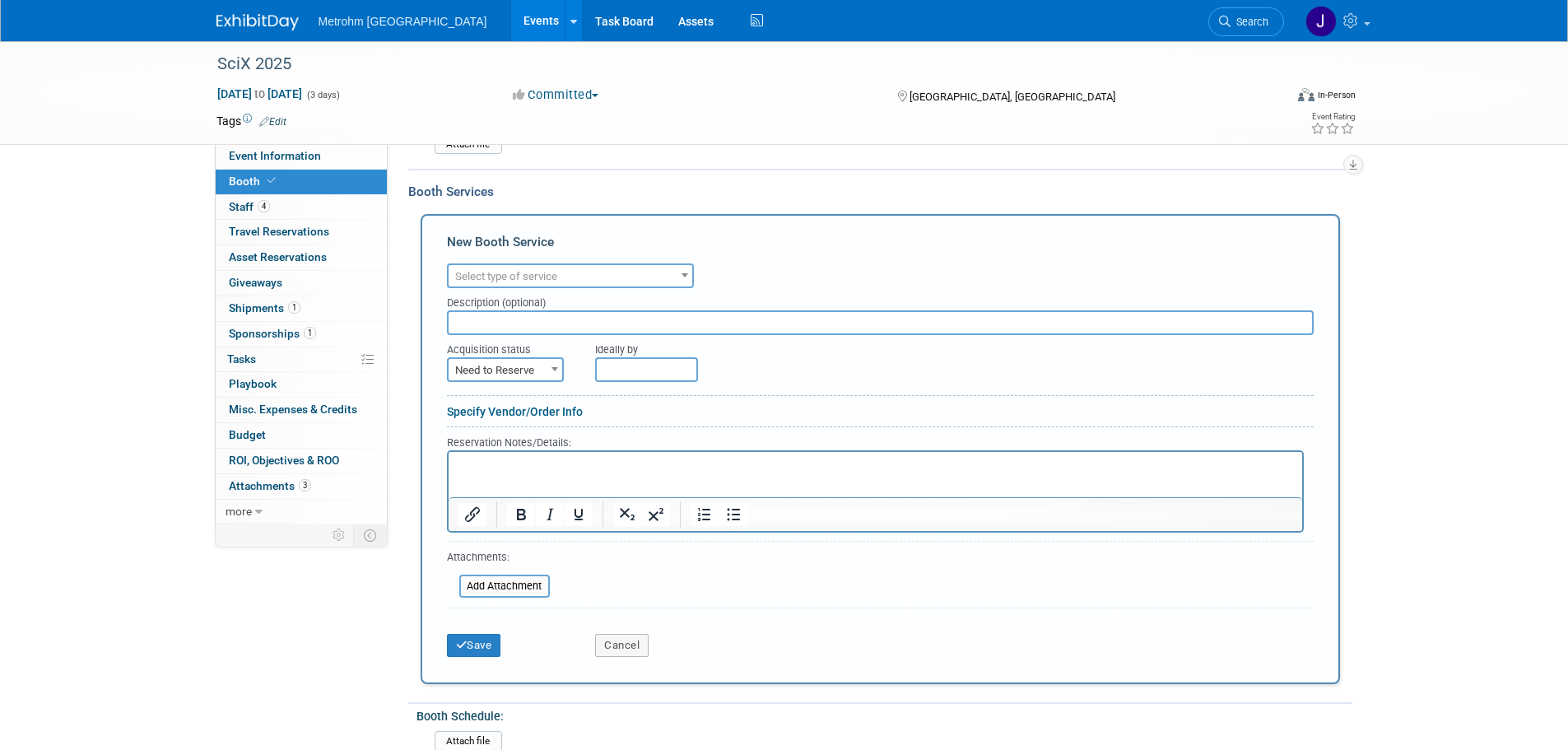
scroll to position [0, 0]
click at [492, 275] on span "Select type of service" at bounding box center [506, 276] width 102 height 12
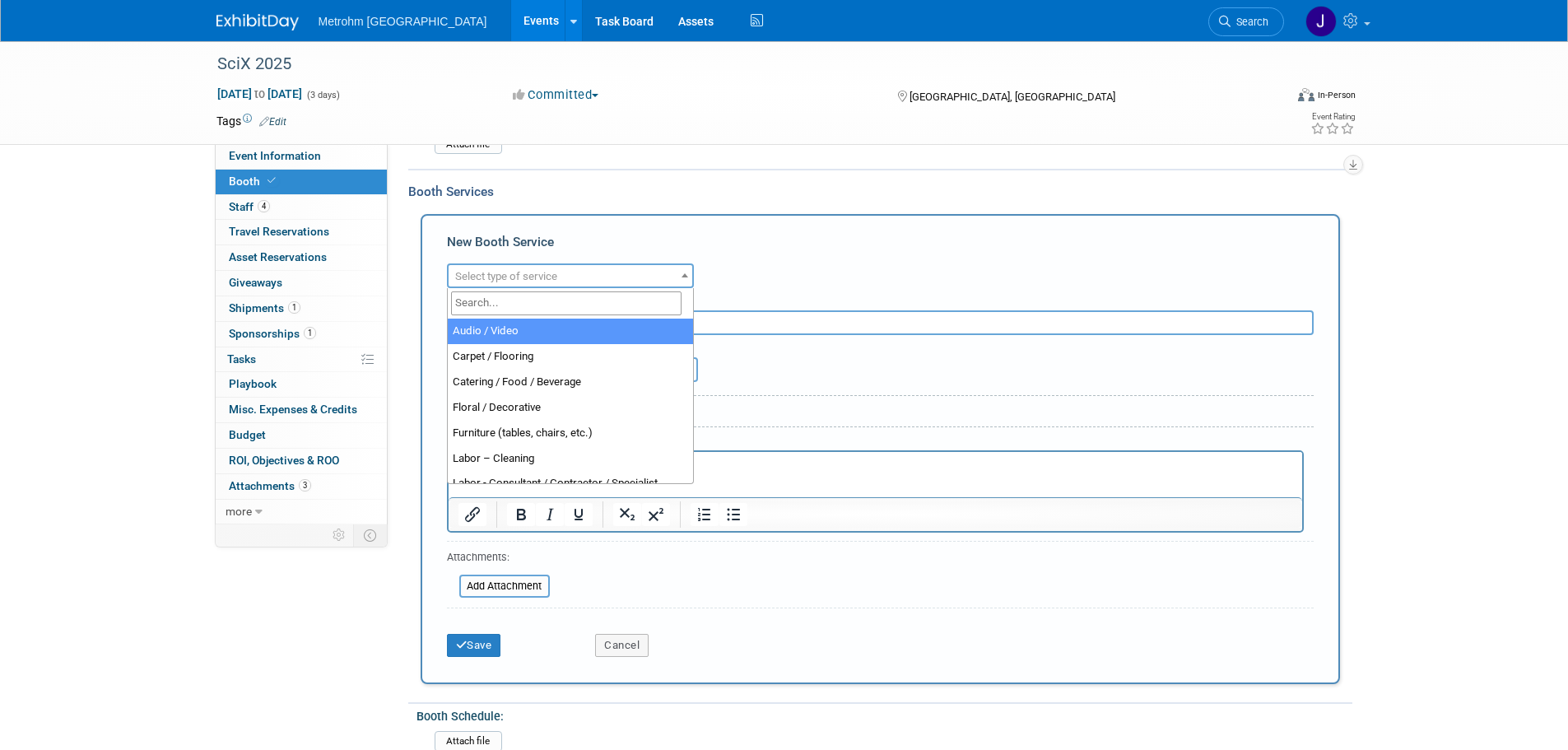
click at [500, 301] on input "search" at bounding box center [566, 304] width 231 height 24
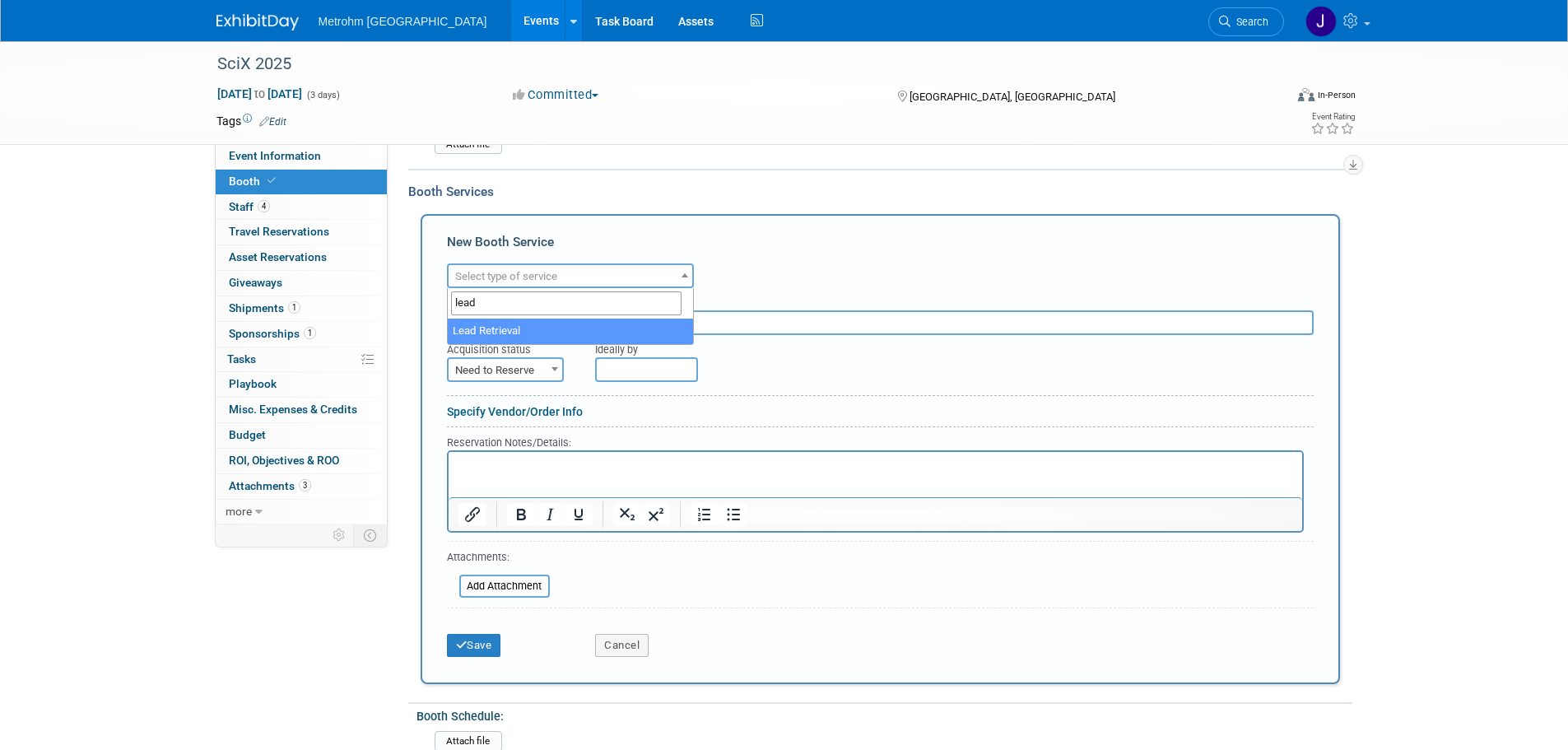
type input "lead"
select select "7"
click at [495, 464] on p "Rich Text Area. Press ALT-0 for help." at bounding box center [875, 466] width 835 height 15
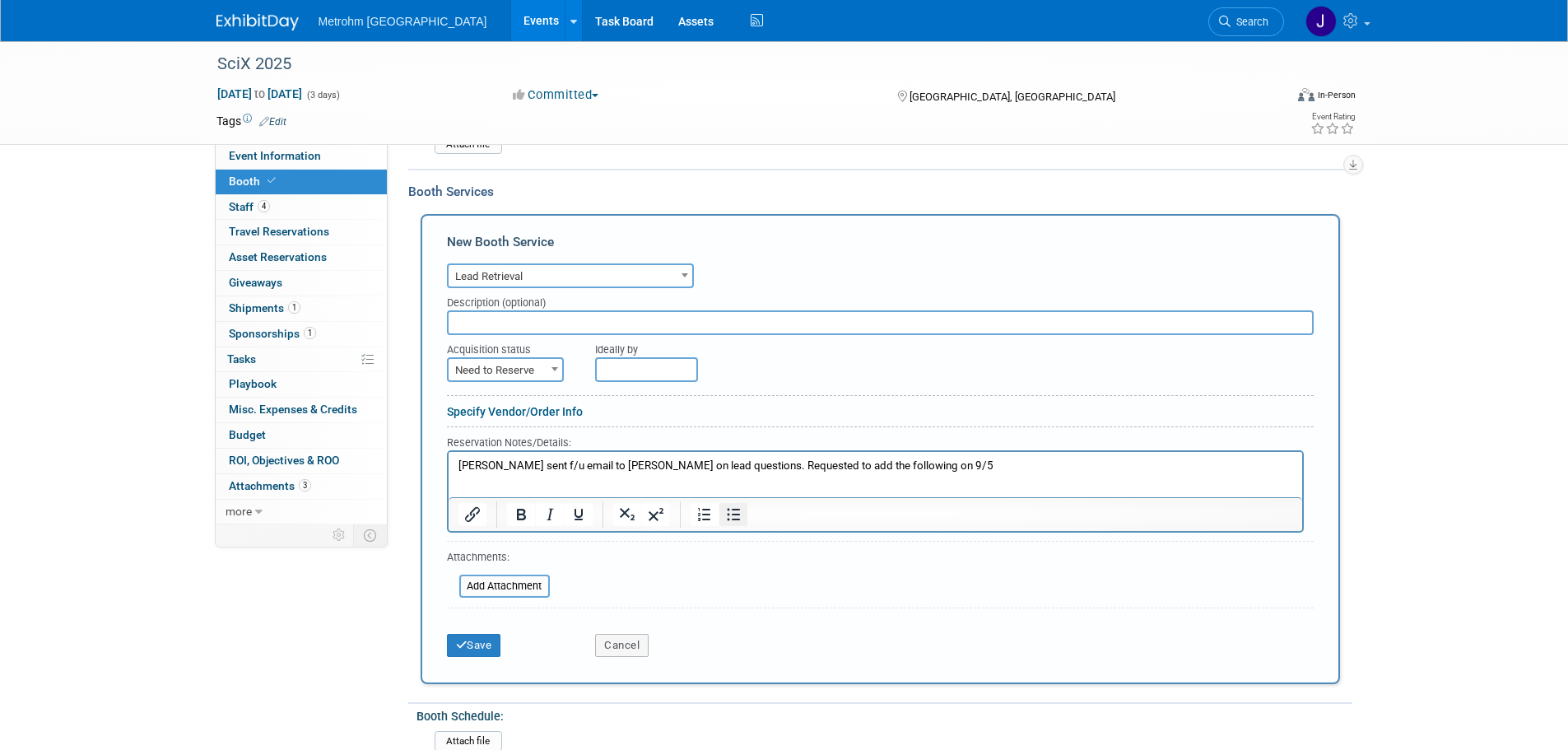
click at [729, 520] on icon "Bullet list" at bounding box center [733, 514] width 13 height 12
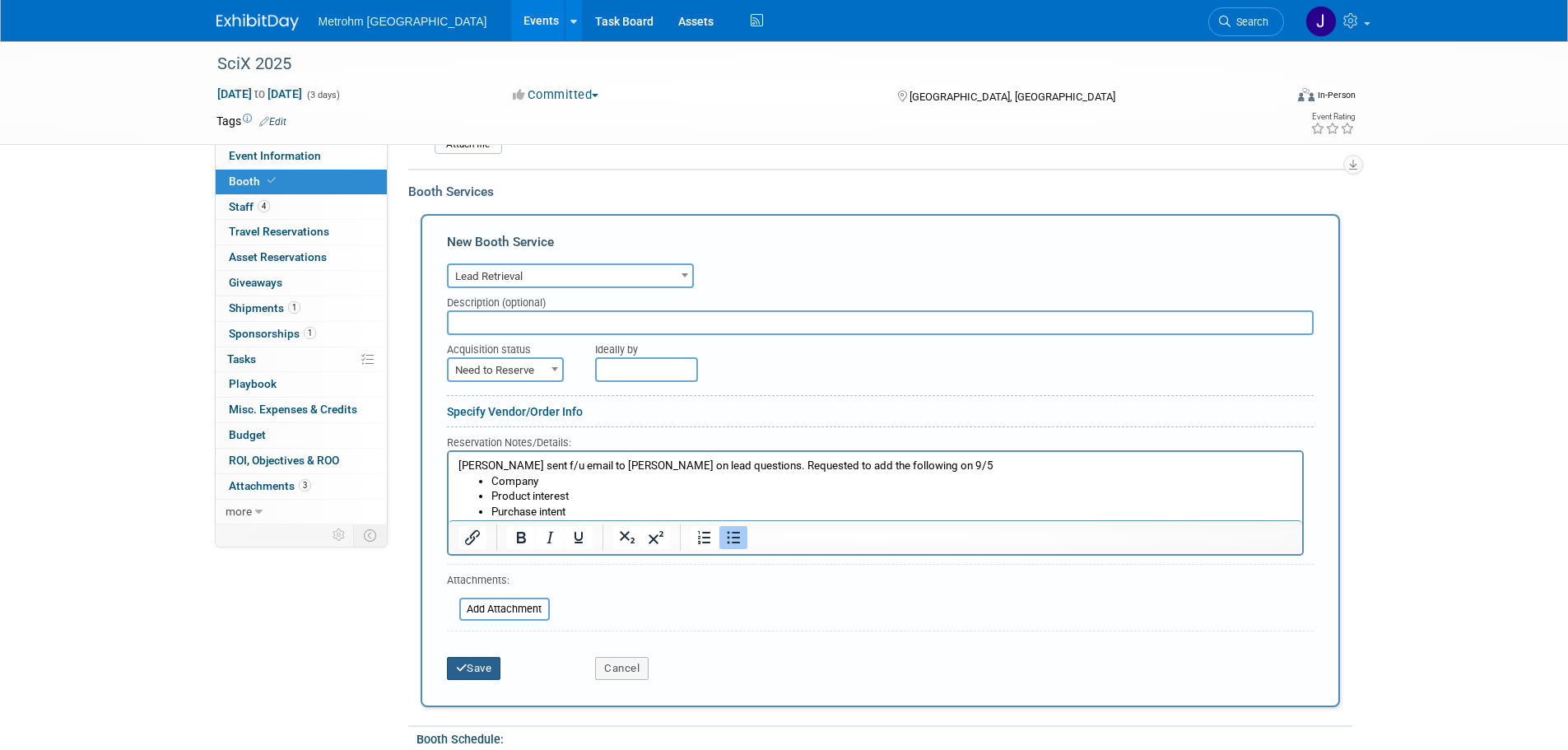
click at [496, 667] on button "Save" at bounding box center [473, 668] width 54 height 23
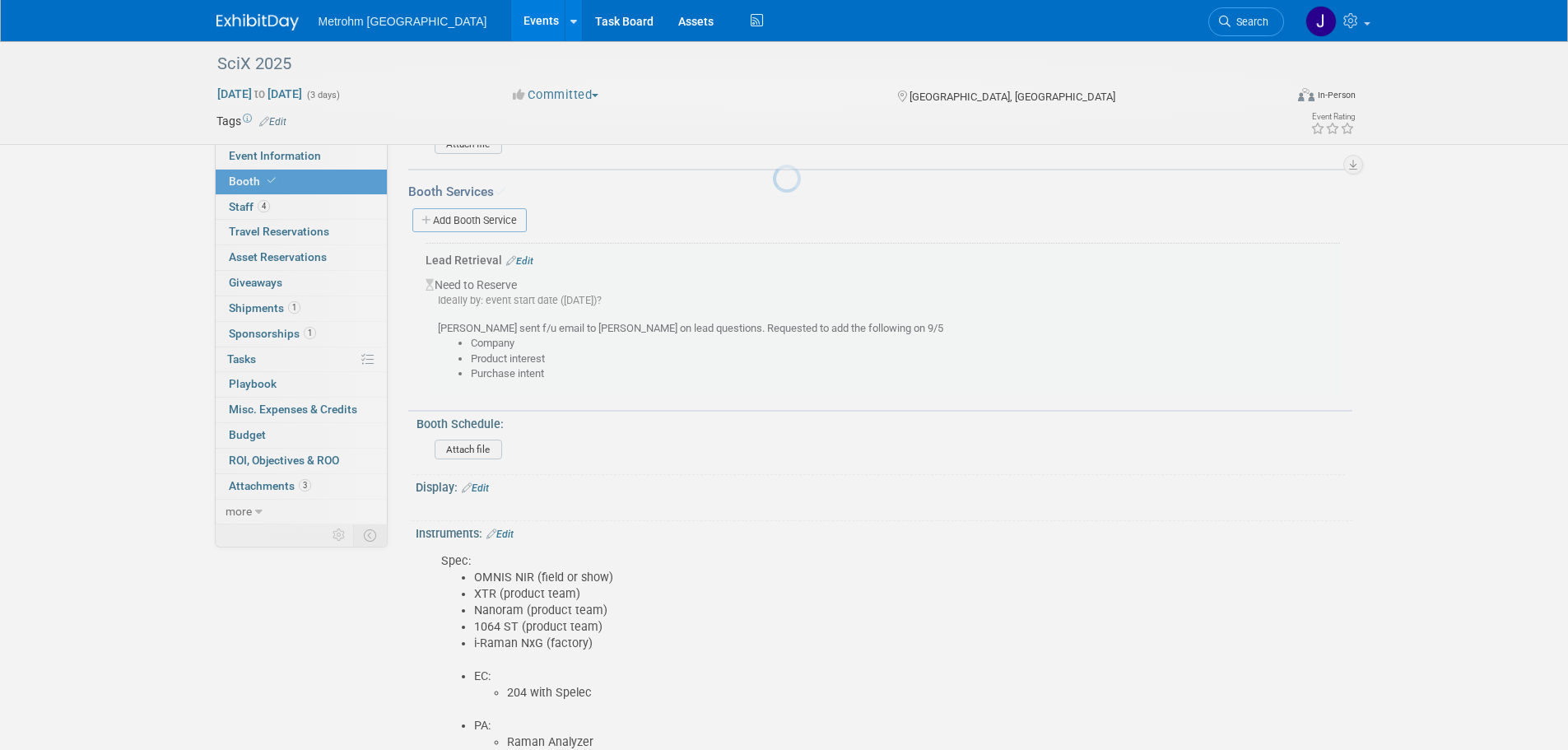
scroll to position [316, 0]
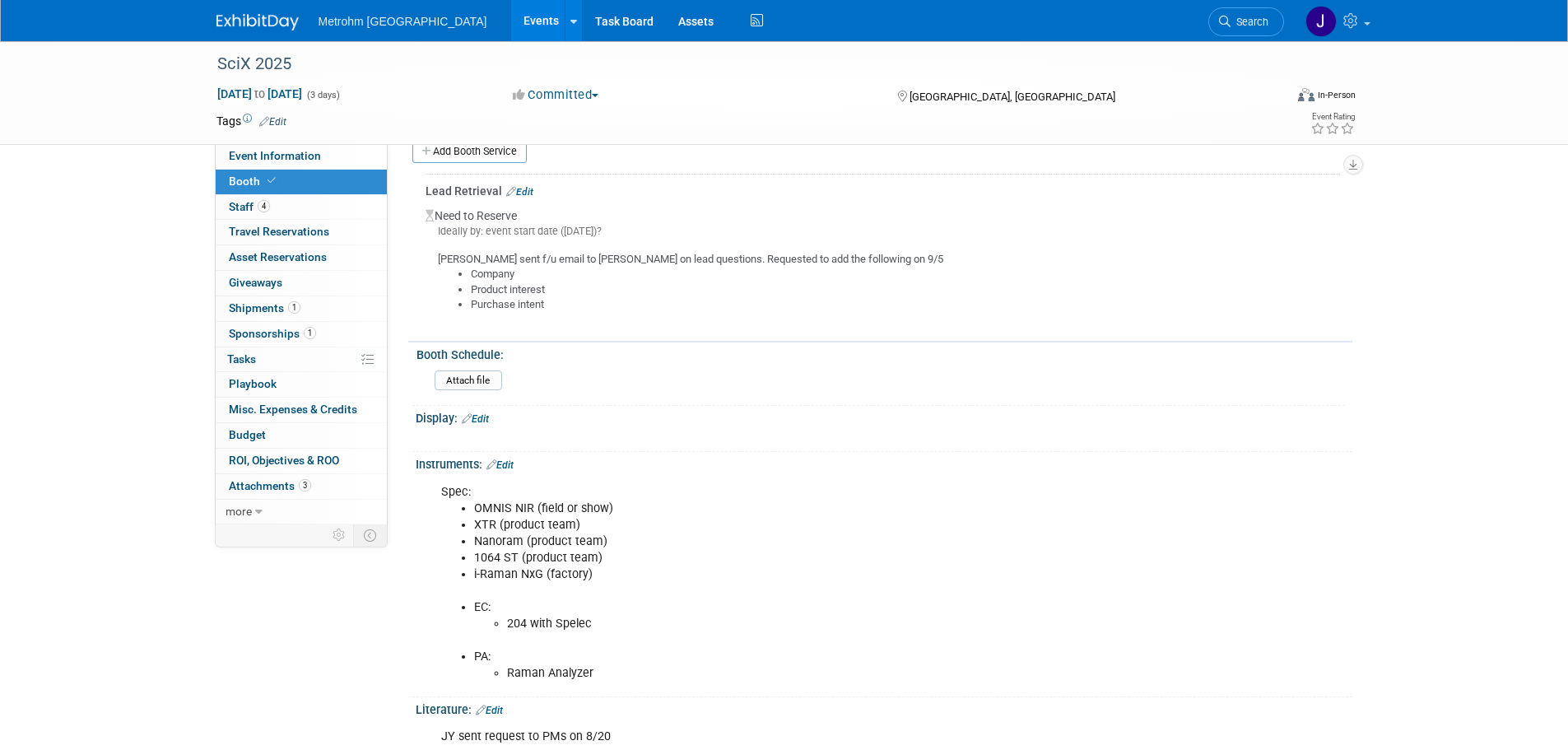
drag, startPoint x: 524, startPoint y: 187, endPoint x: 517, endPoint y: 239, distance: 52.5
click at [524, 187] on link "Edit" at bounding box center [520, 191] width 28 height 11
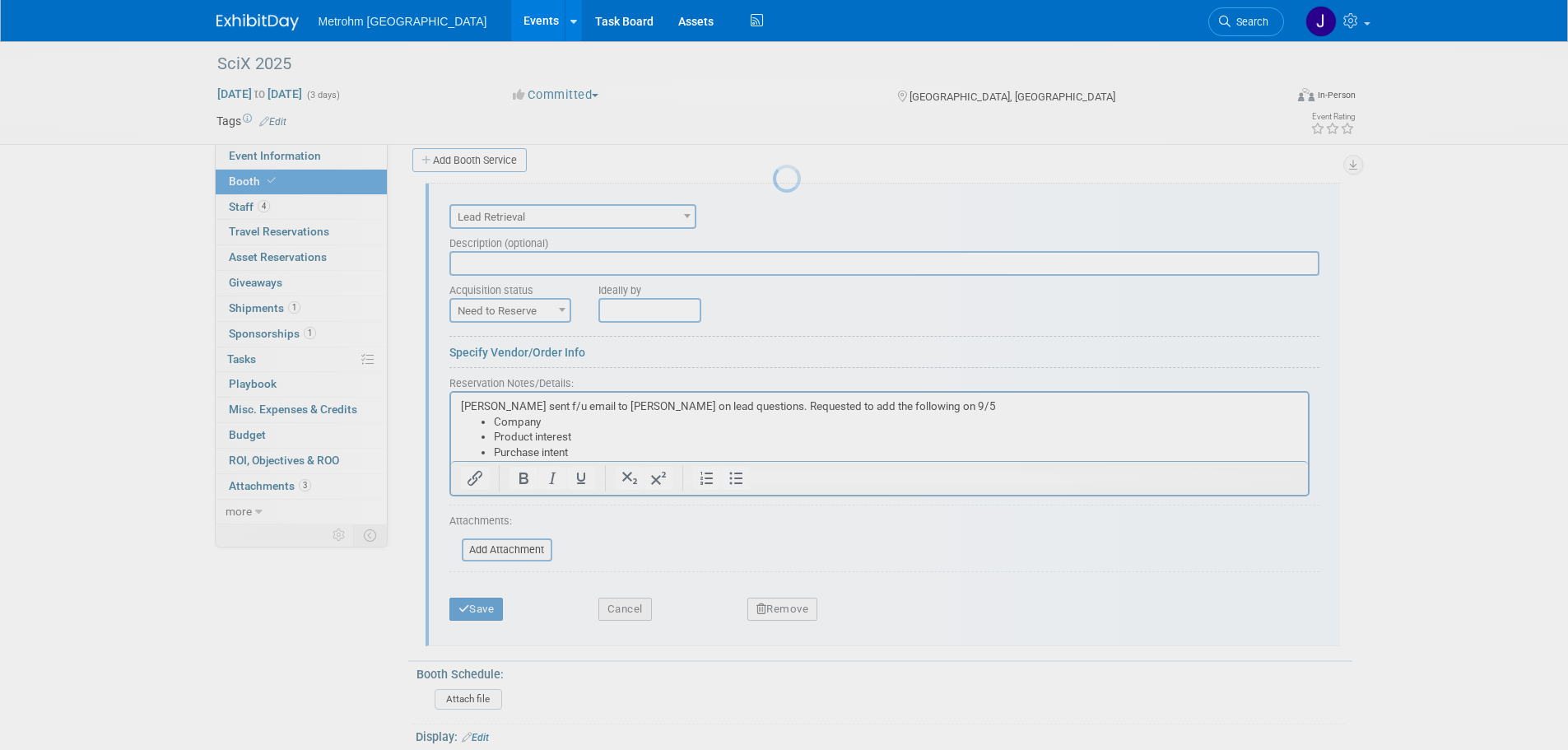
scroll to position [303, 0]
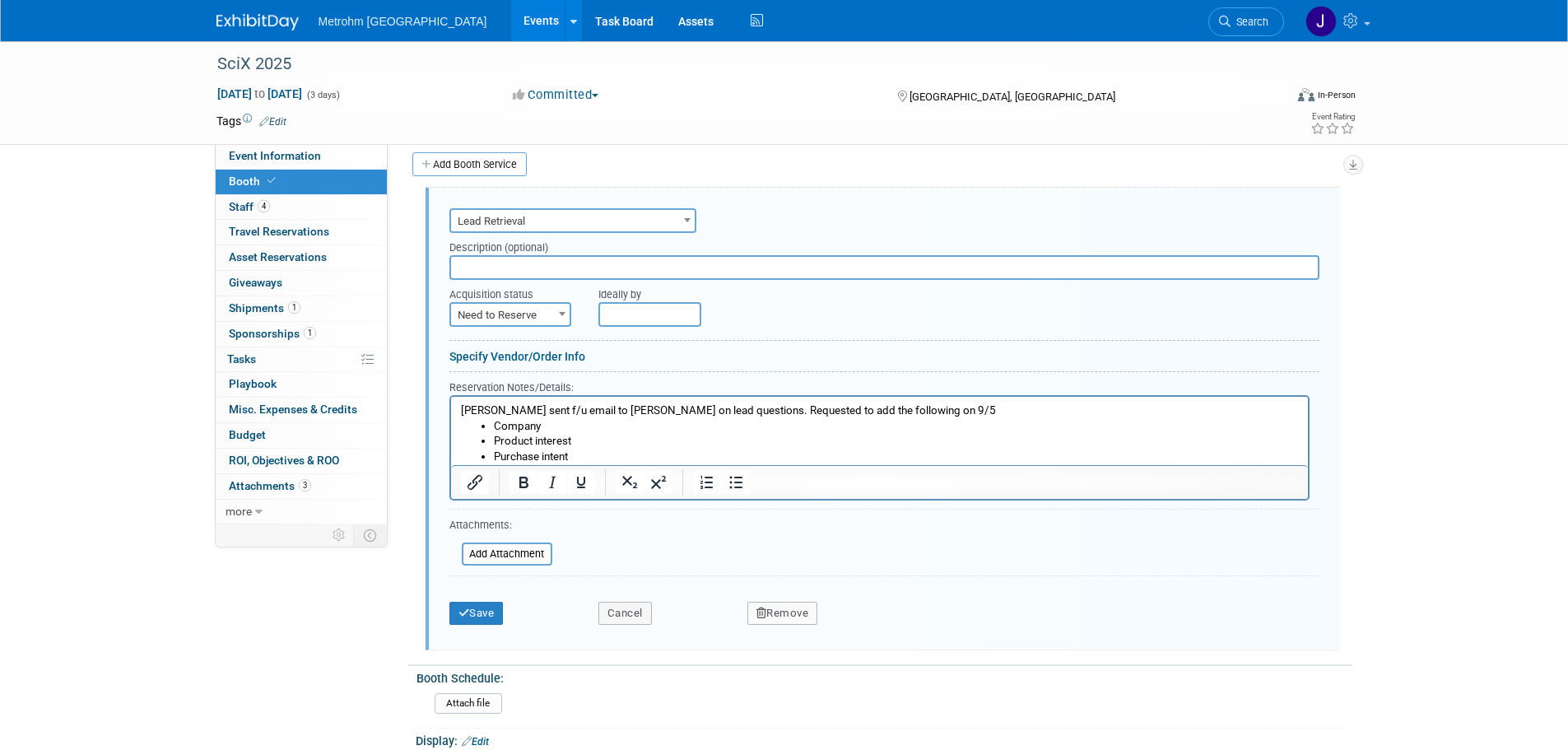
click at [537, 411] on p "Joanne sent f/u email to Connor on lead questions. Requested to add the followi…" at bounding box center [880, 411] width 838 height 15
click at [483, 608] on button "Save" at bounding box center [476, 613] width 54 height 23
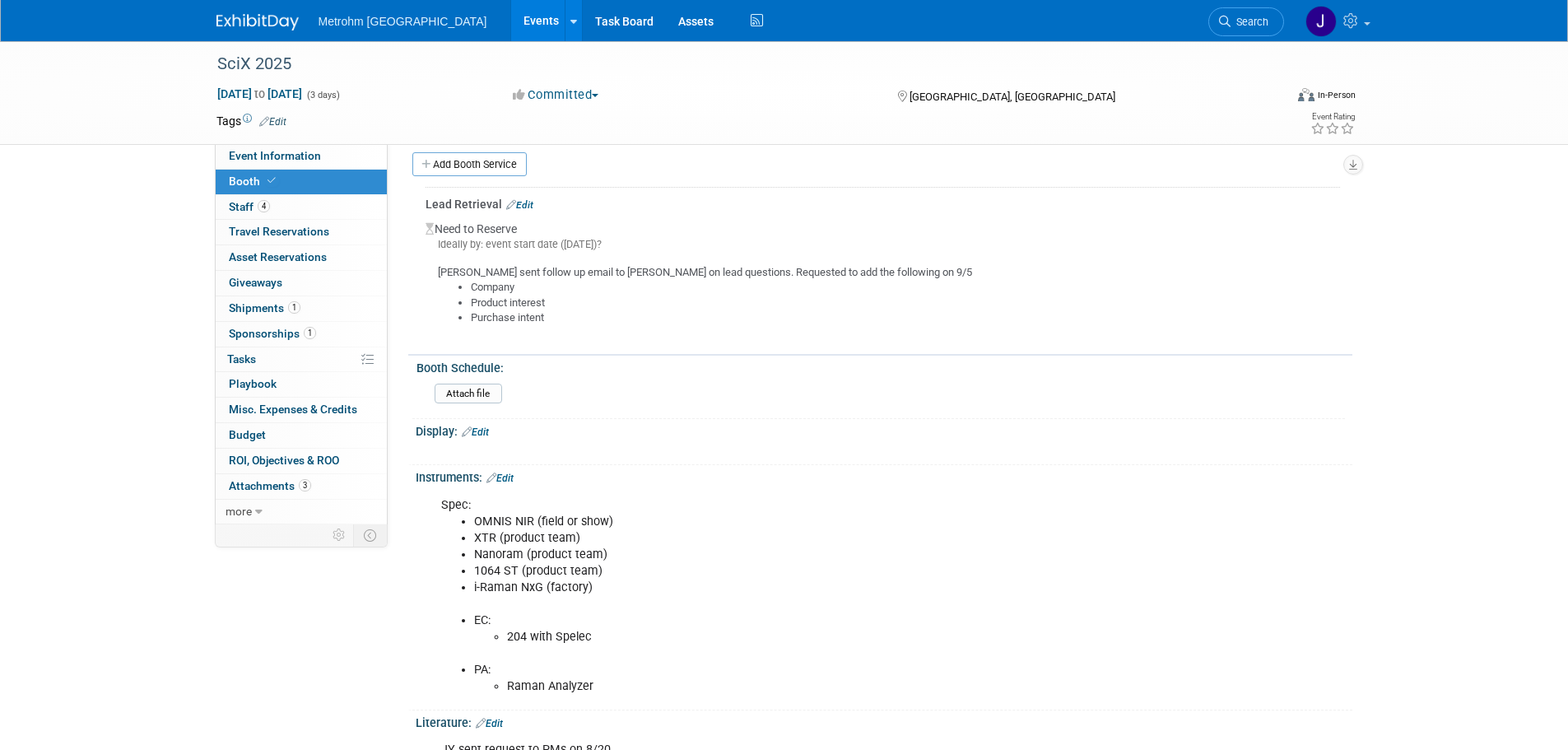
drag, startPoint x: 306, startPoint y: 155, endPoint x: 528, endPoint y: 236, distance: 236.3
click at [306, 155] on span "Event Information" at bounding box center [275, 155] width 92 height 13
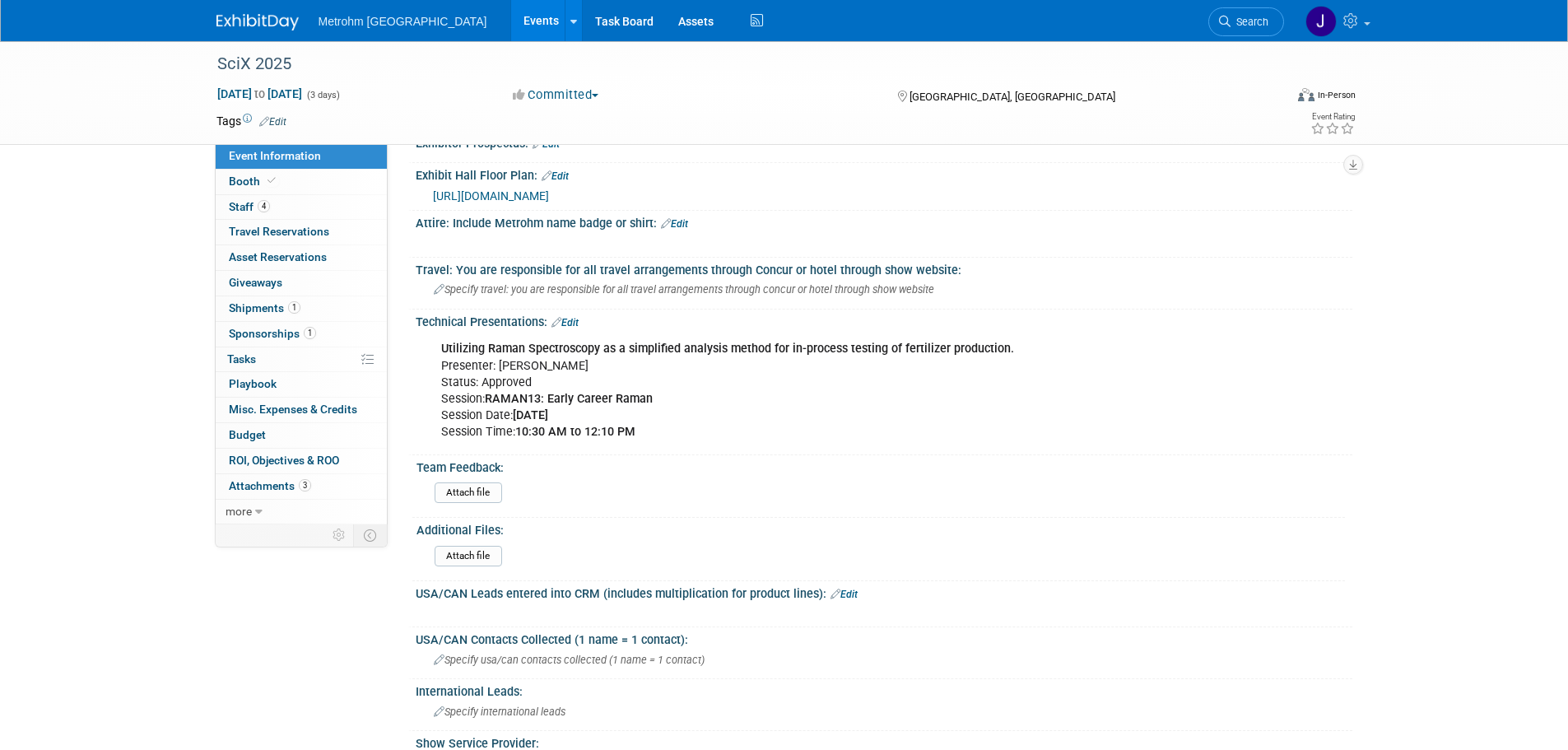
scroll to position [832, 0]
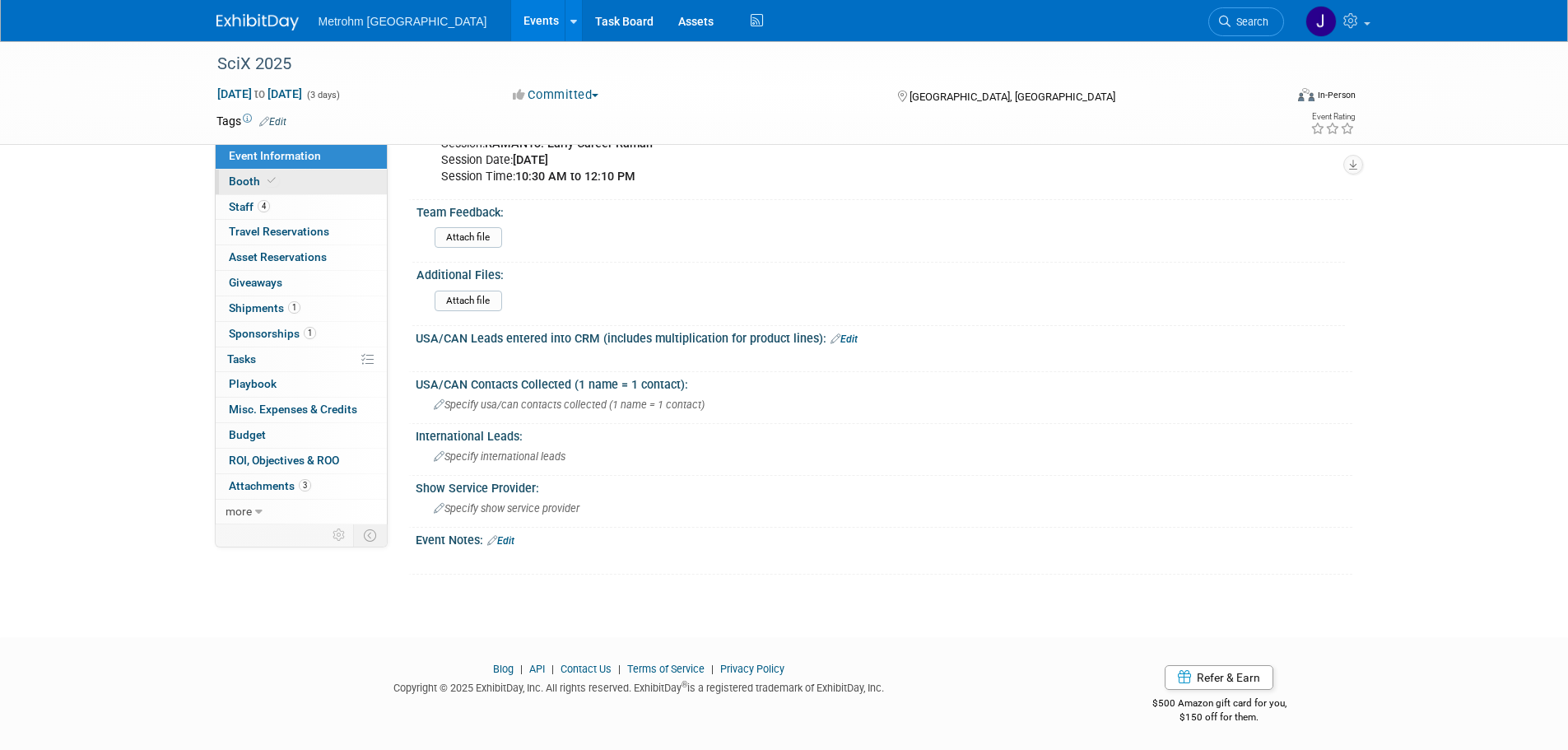
click at [283, 181] on link "Booth" at bounding box center [301, 182] width 171 height 25
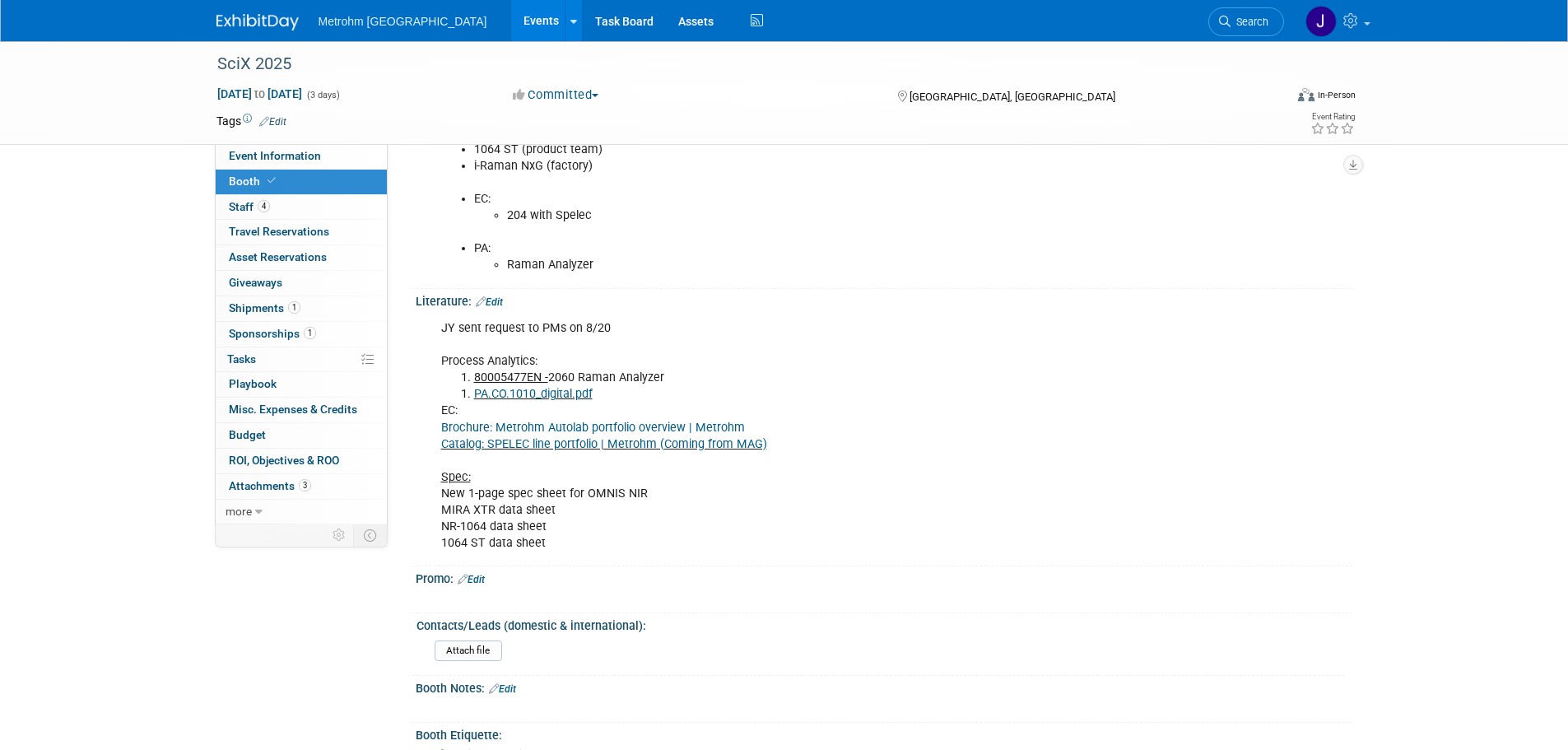
scroll to position [741, 0]
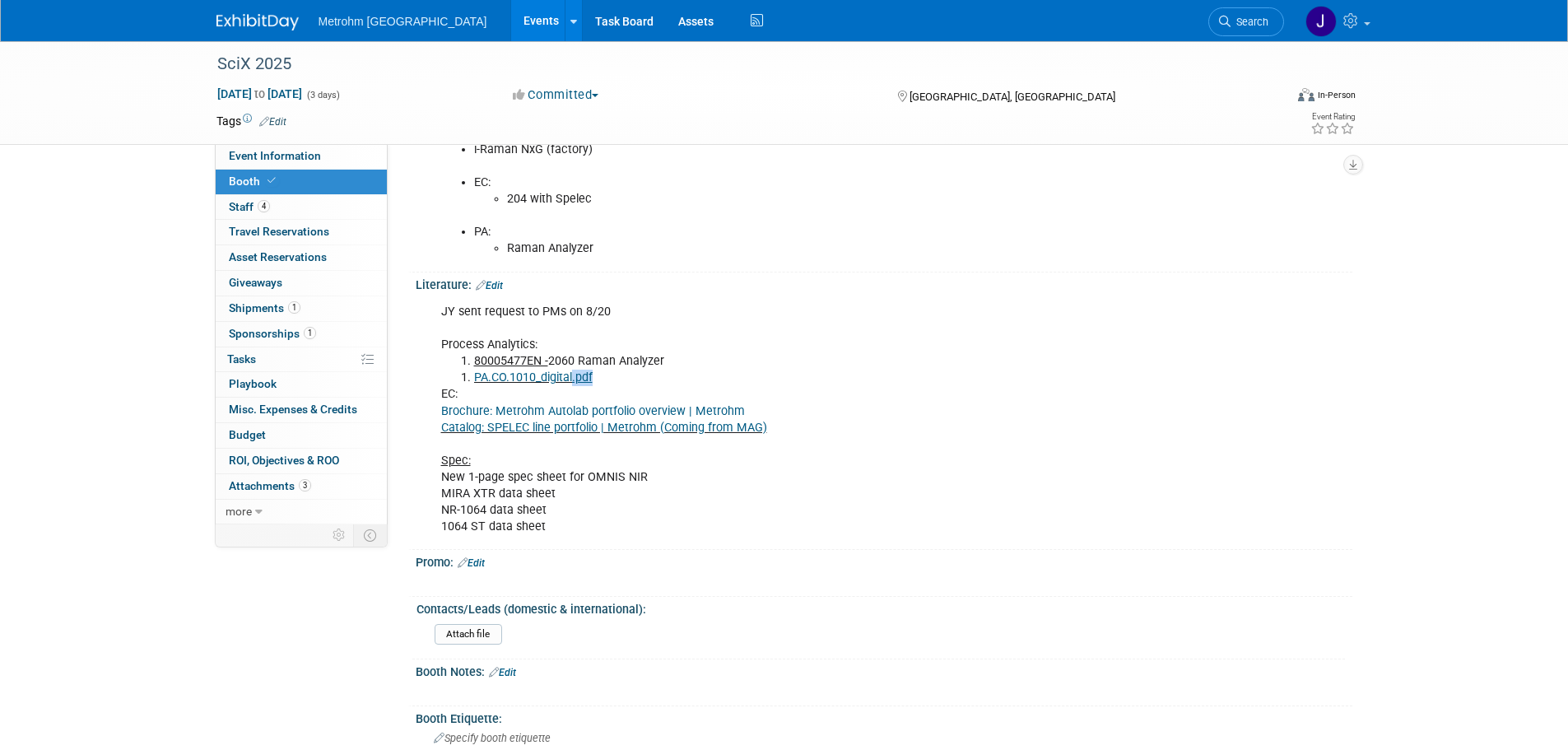
drag, startPoint x: 612, startPoint y: 379, endPoint x: 575, endPoint y: 377, distance: 37.1
click at [575, 377] on li "PA.CO.1010_digital.pdf" at bounding box center [818, 377] width 688 height 16
click at [645, 383] on li "PA.CO.1010_digital.pdf" at bounding box center [818, 377] width 688 height 16
click at [513, 360] on u "80005477EN -" at bounding box center [511, 361] width 74 height 14
click at [522, 362] on u "80005477EN -" at bounding box center [511, 361] width 74 height 14
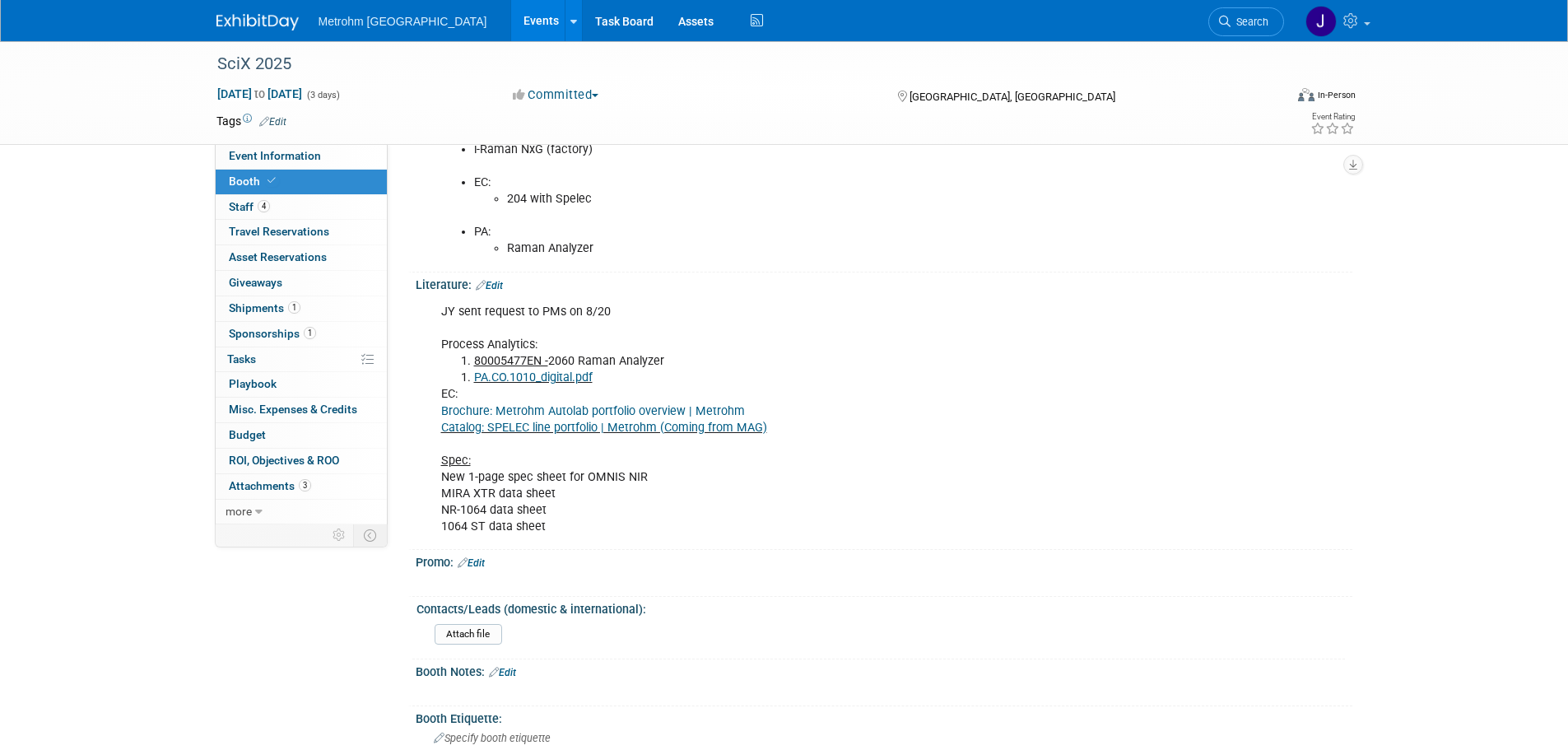
click at [529, 358] on u "80005477EN -" at bounding box center [511, 361] width 74 height 14
drag, startPoint x: 525, startPoint y: 358, endPoint x: 476, endPoint y: 361, distance: 49.1
click at [476, 361] on u "80005477EN -" at bounding box center [511, 361] width 74 height 14
copy u "80005477"
click at [558, 380] on link "PA.CO.1010_digital.pdf" at bounding box center [534, 377] width 119 height 14
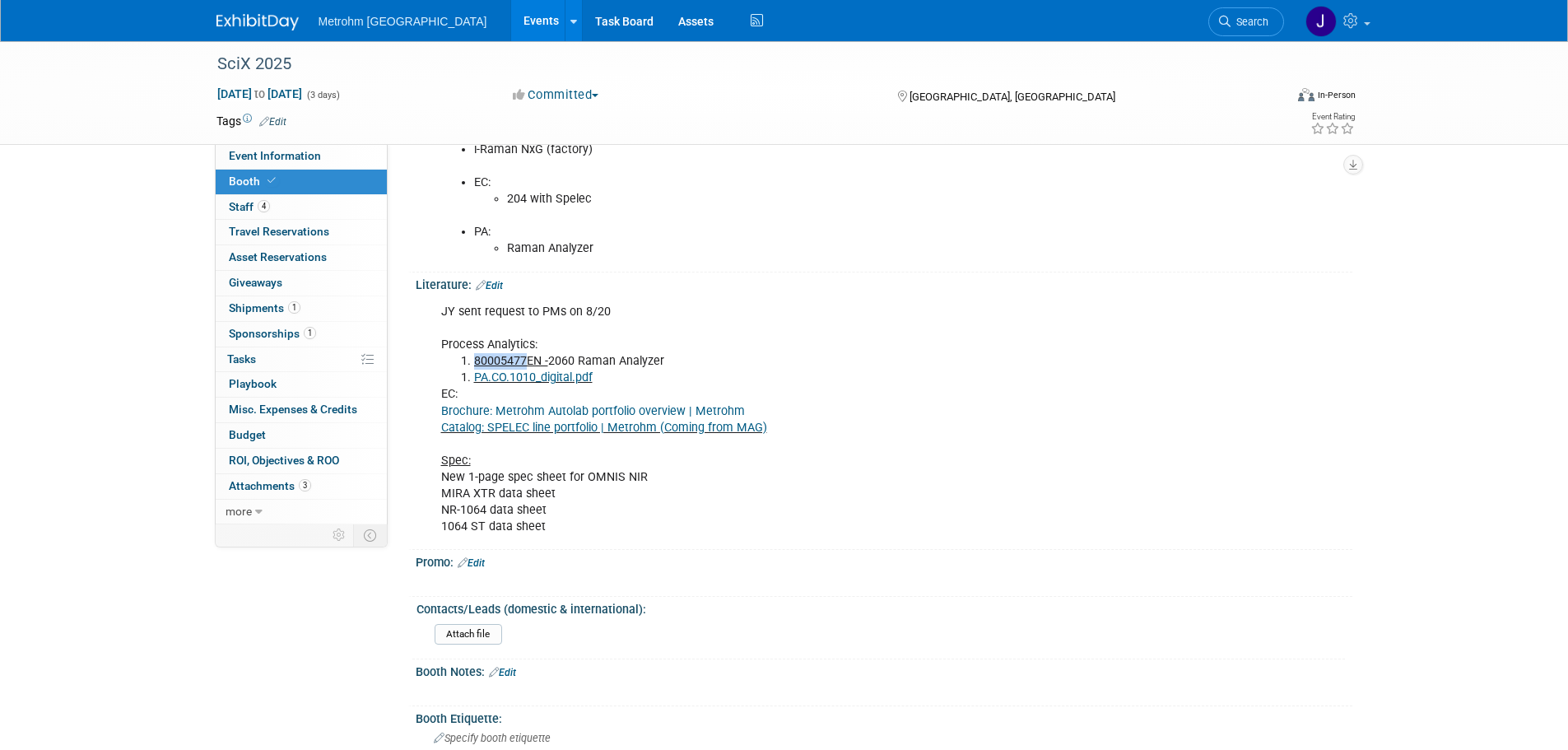
click at [663, 411] on link "Brochure: Metrohm Autolab portfolio overview | Metrohm" at bounding box center [593, 412] width 304 height 14
click at [602, 426] on link "Catalog: SPELEC line portfolio | Metrohm (Coming from MAG)" at bounding box center [604, 428] width 326 height 14
click at [498, 280] on link "Edit" at bounding box center [490, 285] width 28 height 11
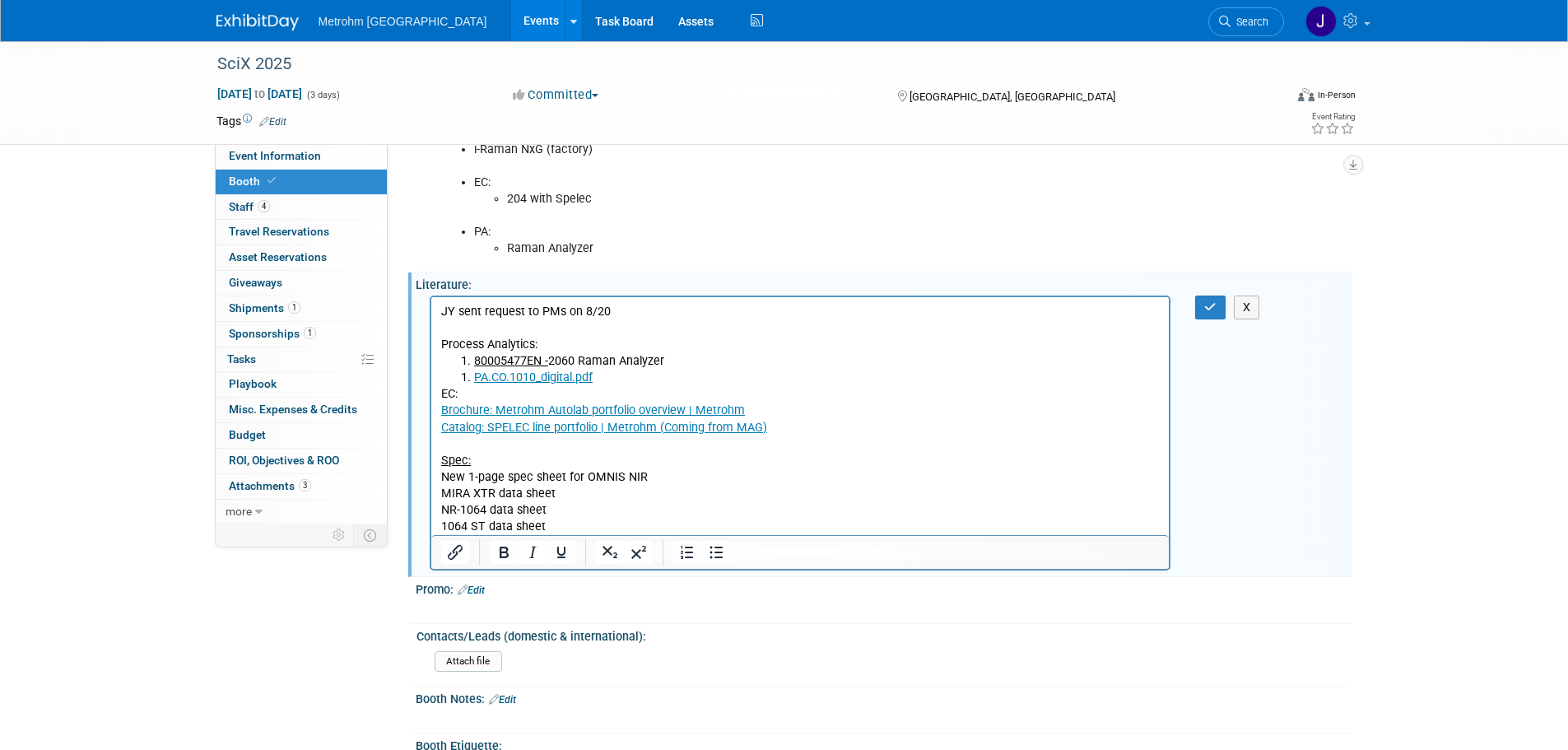
scroll to position [0, 0]
click at [773, 427] on p "EC: Brochure: Metrohm Autolab portfolio overview | Metrohm Catalog: SPELEC line…" at bounding box center [800, 460] width 719 height 149
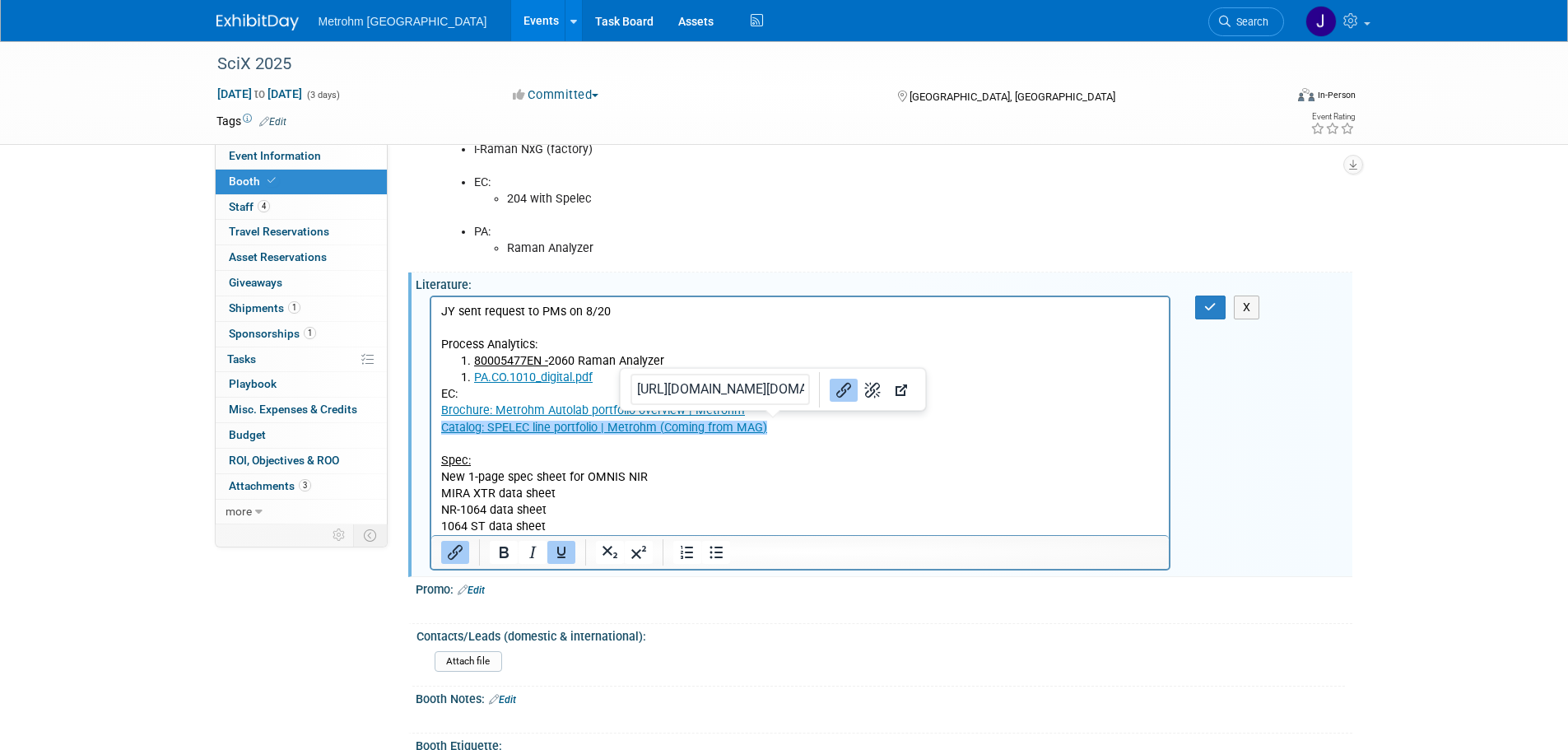
click at [756, 429] on link "Catalog: SPELEC line portfolio | Metrohm (Coming from MAG)﻿" at bounding box center [603, 427] width 326 height 14
click at [1204, 311] on icon "button" at bounding box center [1210, 307] width 12 height 11
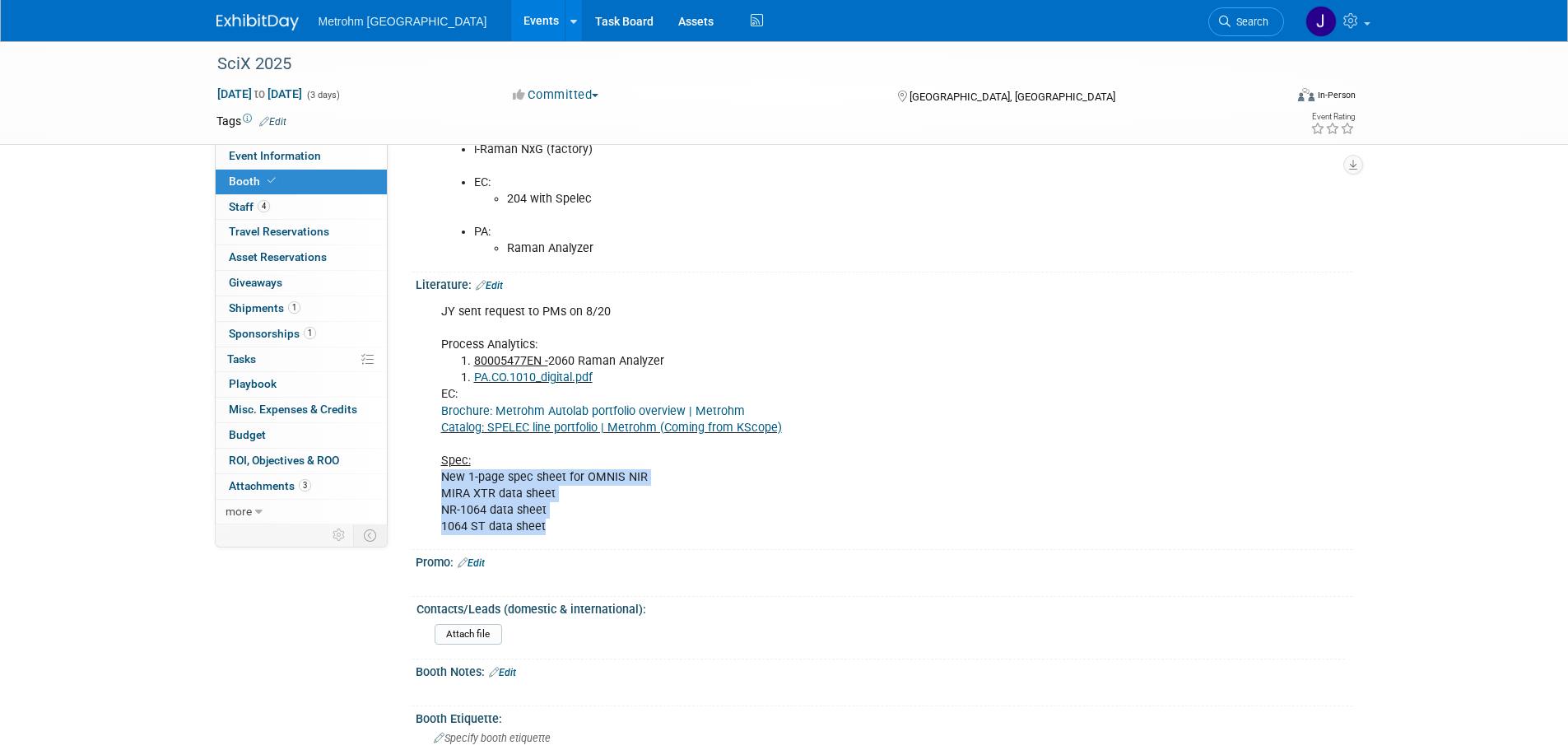
drag, startPoint x: 539, startPoint y: 528, endPoint x: 439, endPoint y: 483, distance: 109.7
click at [439, 483] on div "JY sent request to PMs on 8/20 Process Analytics: 80005477EN - 2060 Raman Analy…" at bounding box center [800, 419] width 742 height 248
copy div "New 1-page spec sheet for OMNIS NIR MIRA XTR data sheet NR-1064 data sheet 1064…"
click at [683, 498] on div "JY sent request to PMs on 8/20 Process Analytics: 80005477EN - 2060 Raman Analy…" at bounding box center [800, 419] width 742 height 248
click at [629, 478] on div "JY sent request to PMs on 8/20 Process Analytics: 80005477EN - 2060 Raman Analy…" at bounding box center [800, 419] width 742 height 248
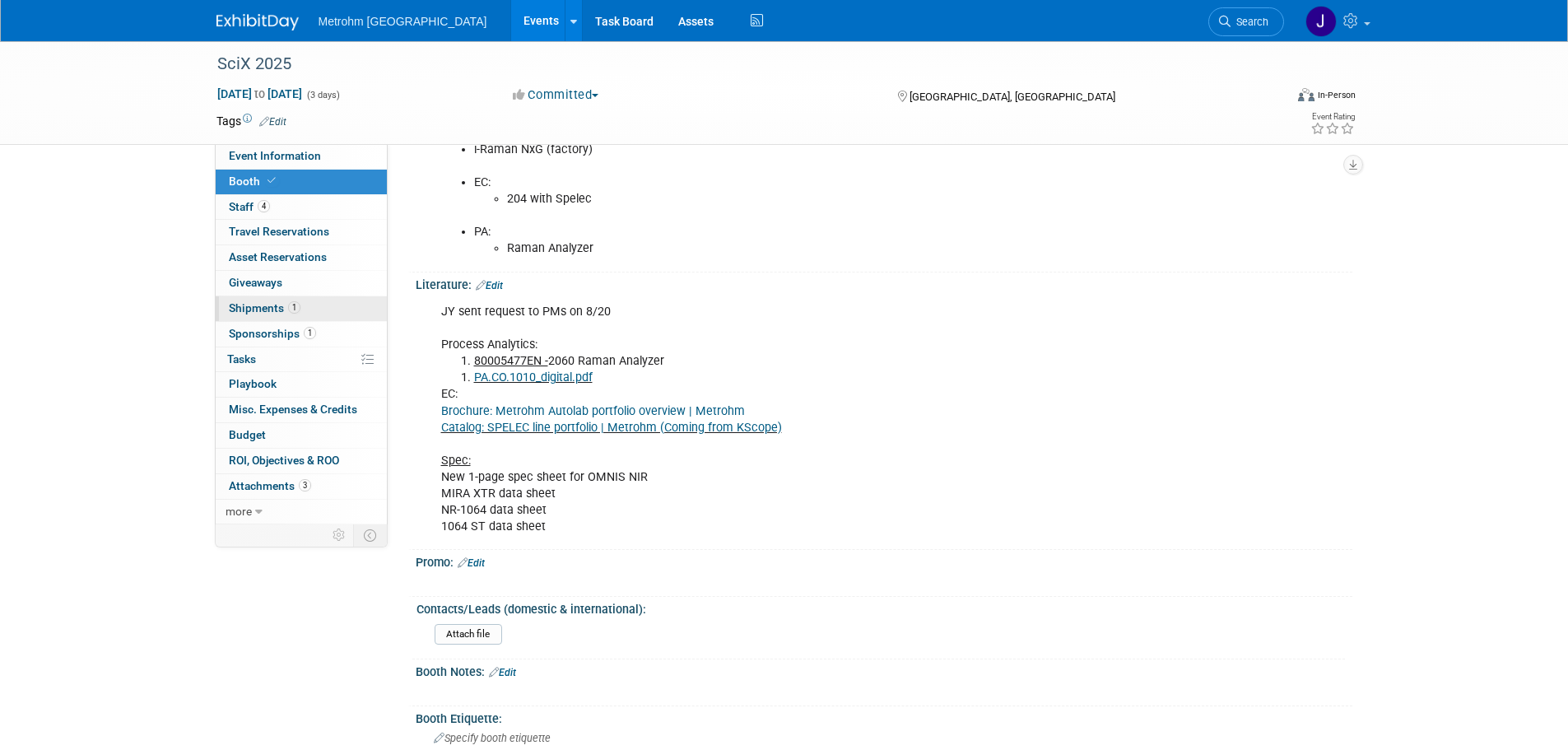
click at [301, 301] on link "1 Shipments 1" at bounding box center [301, 308] width 171 height 25
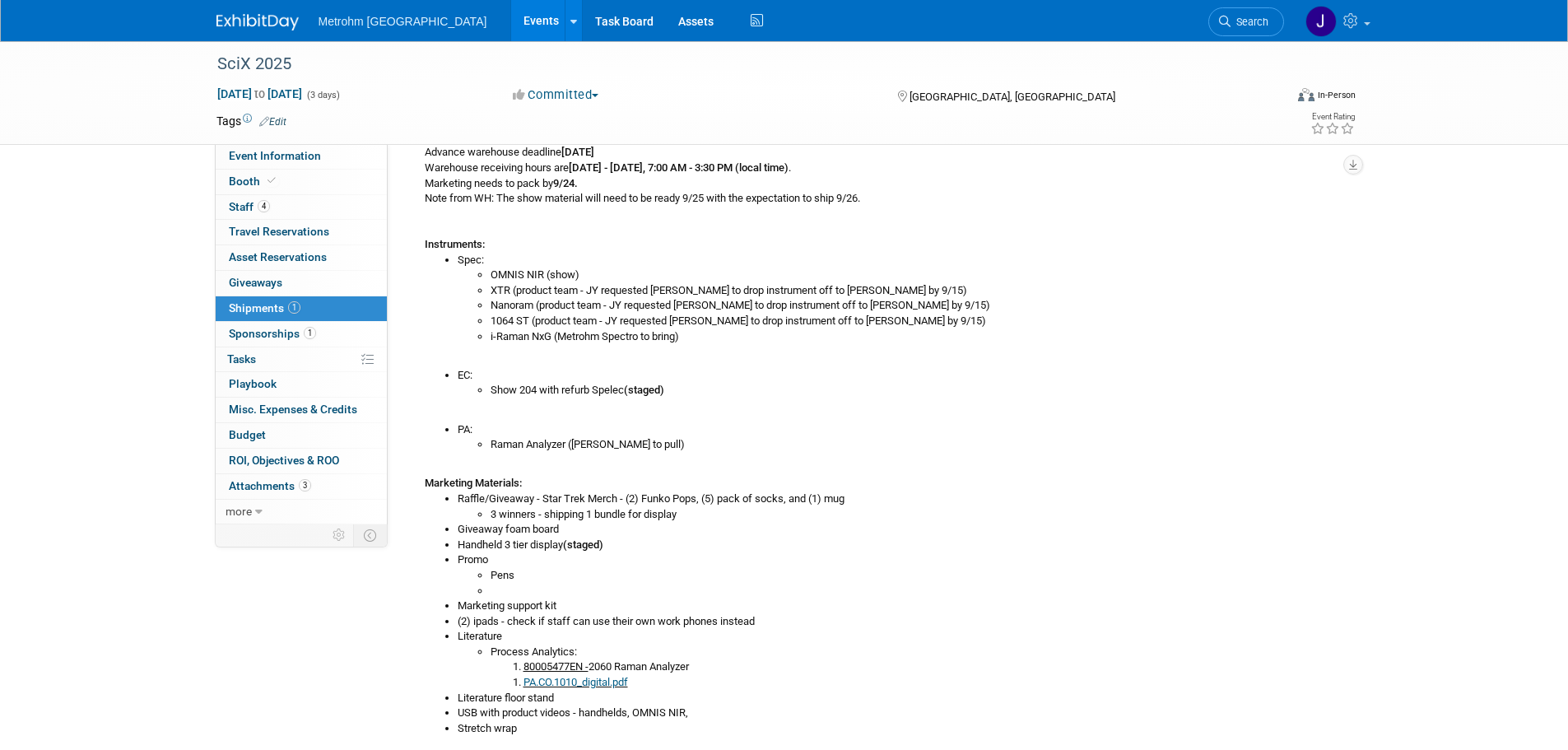
scroll to position [164, 0]
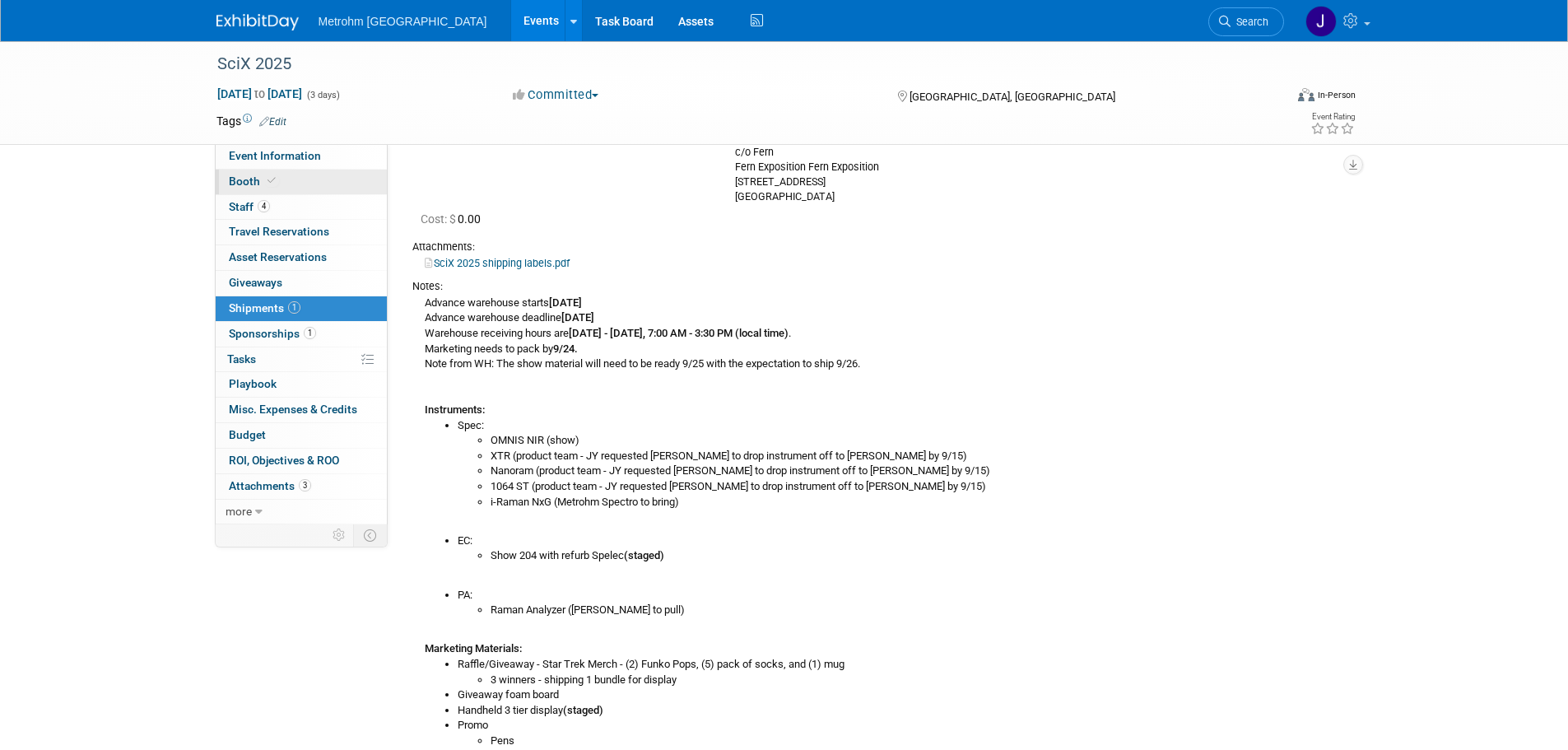
click at [268, 177] on icon at bounding box center [272, 181] width 9 height 9
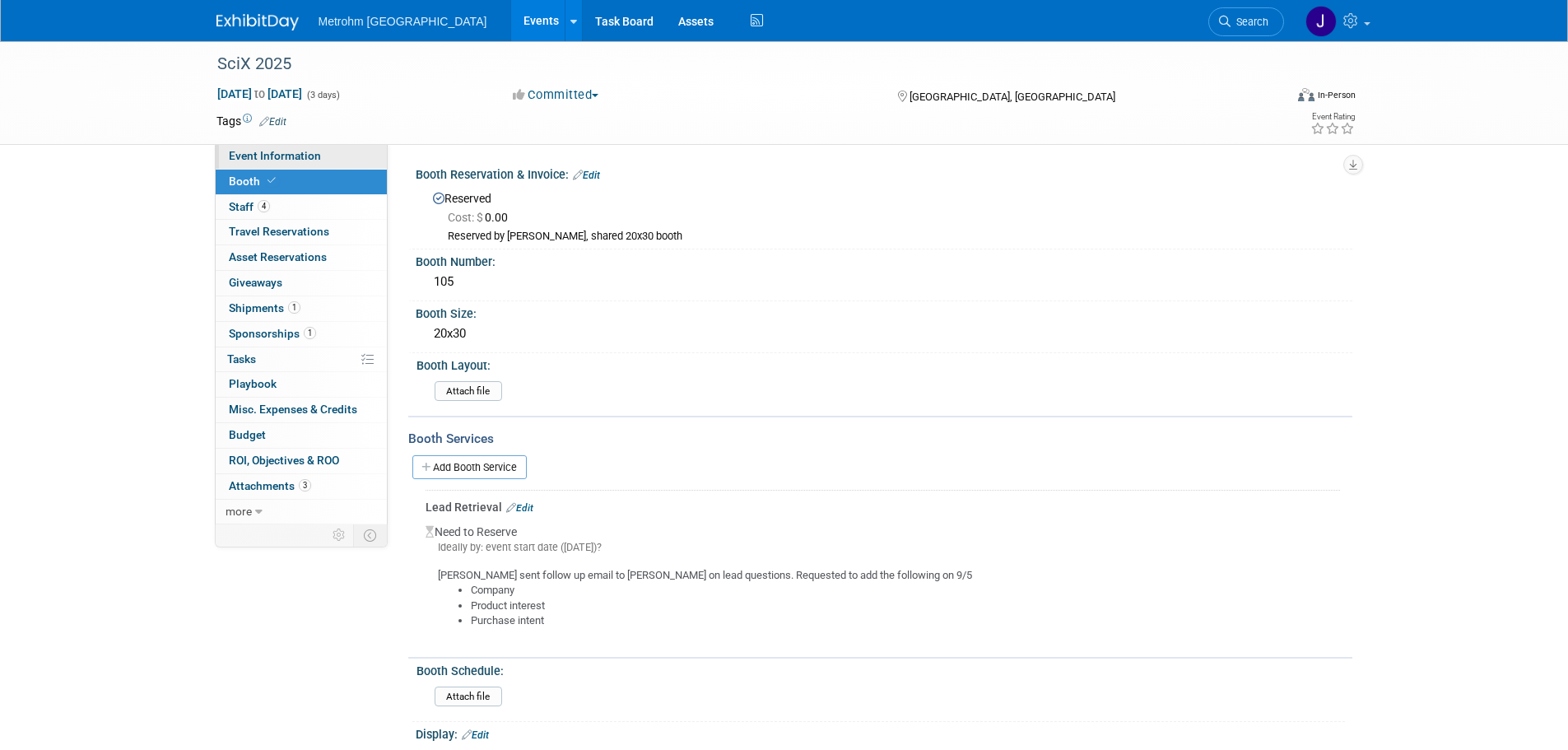
click at [312, 157] on span "Event Information" at bounding box center [275, 155] width 92 height 13
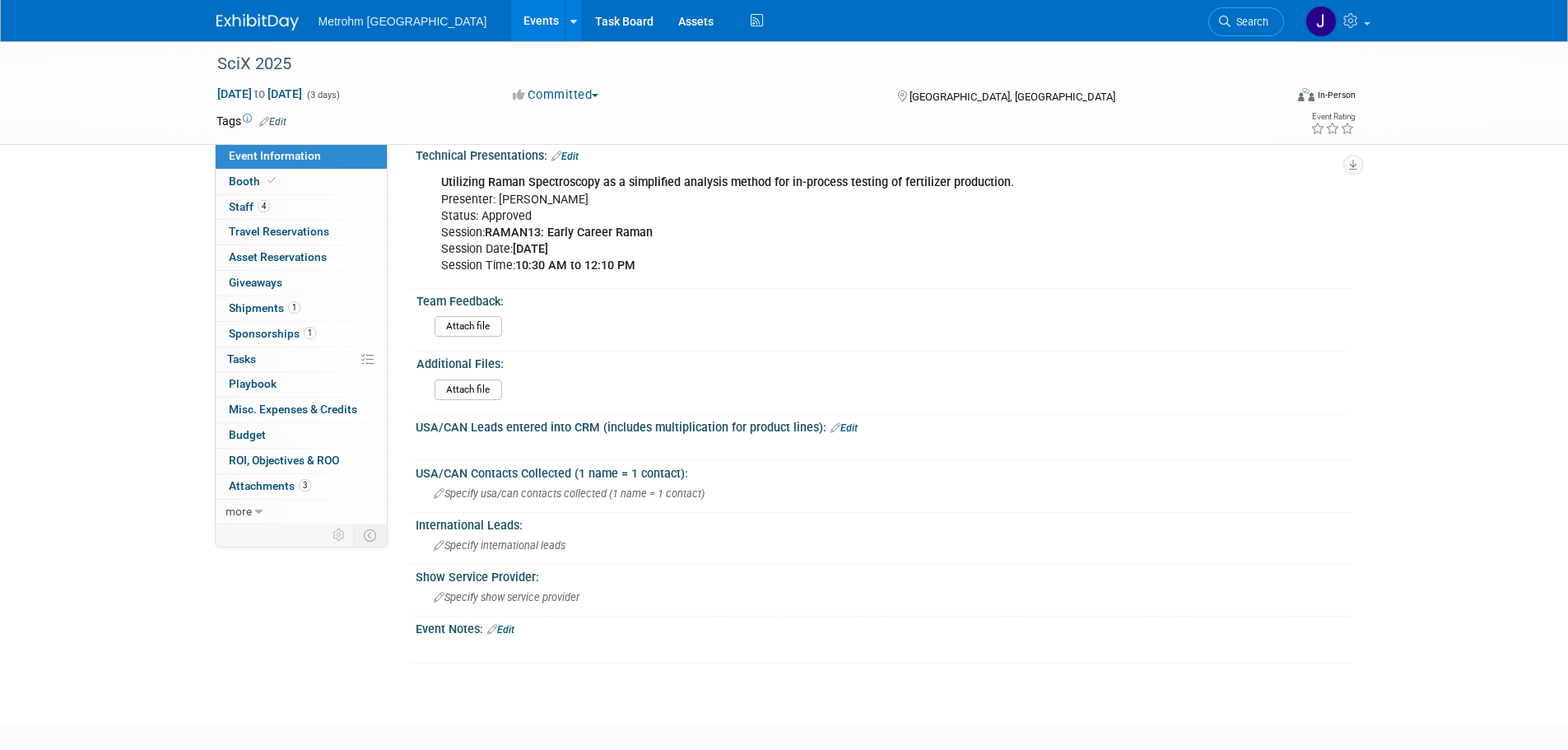
scroll to position [832, 0]
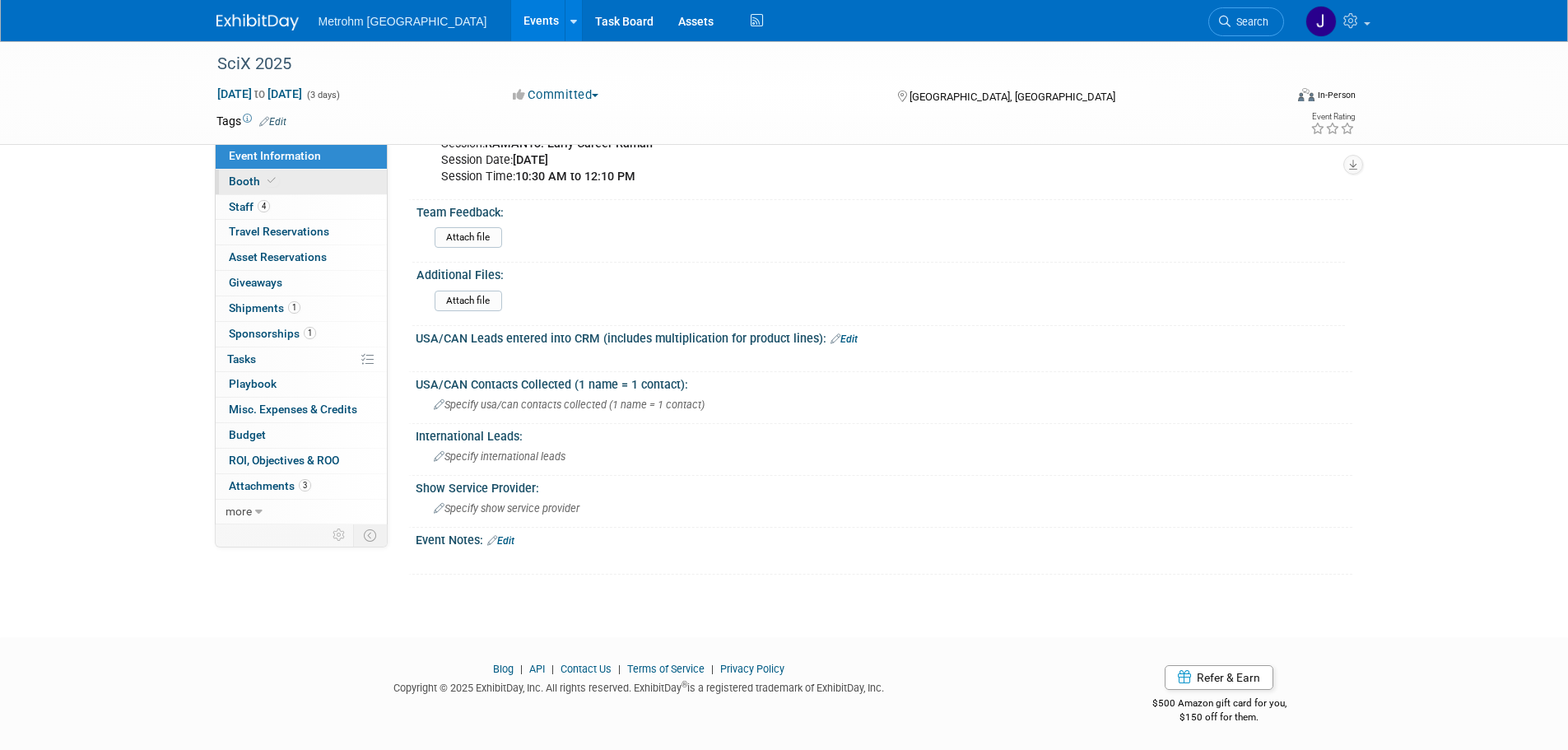
click at [317, 170] on link "Booth" at bounding box center [301, 182] width 171 height 25
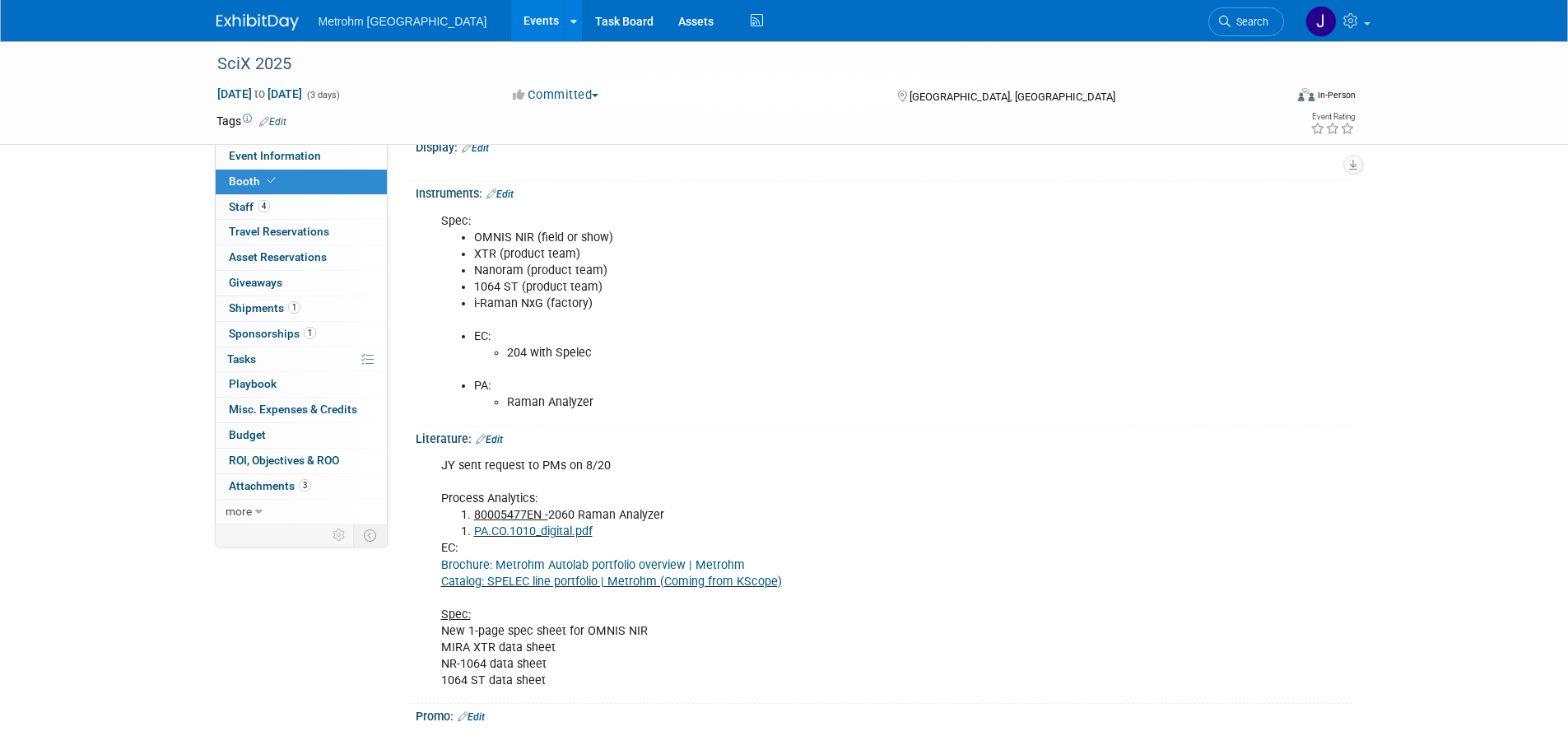
scroll to position [741, 0]
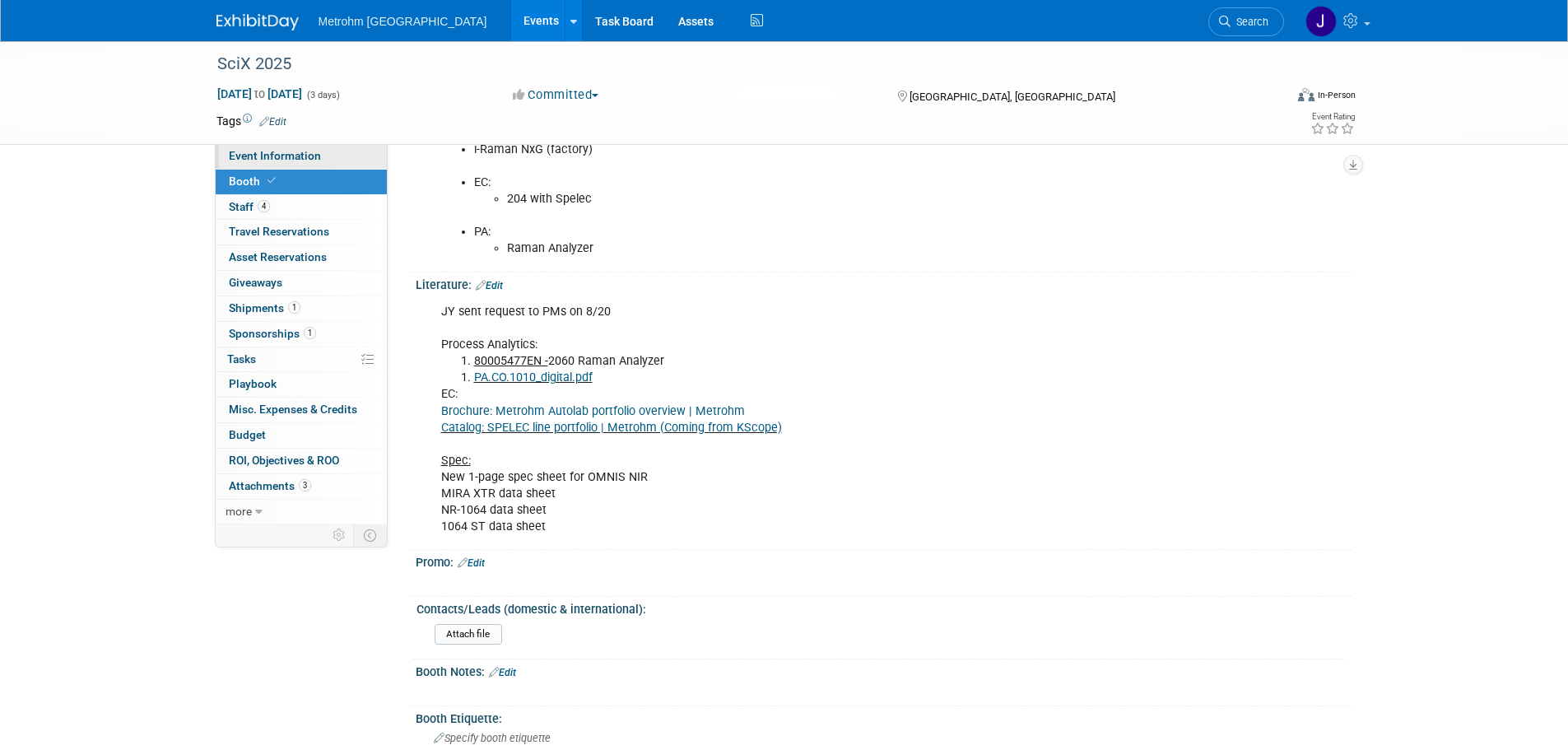
click at [312, 147] on link "Event Information" at bounding box center [301, 156] width 171 height 25
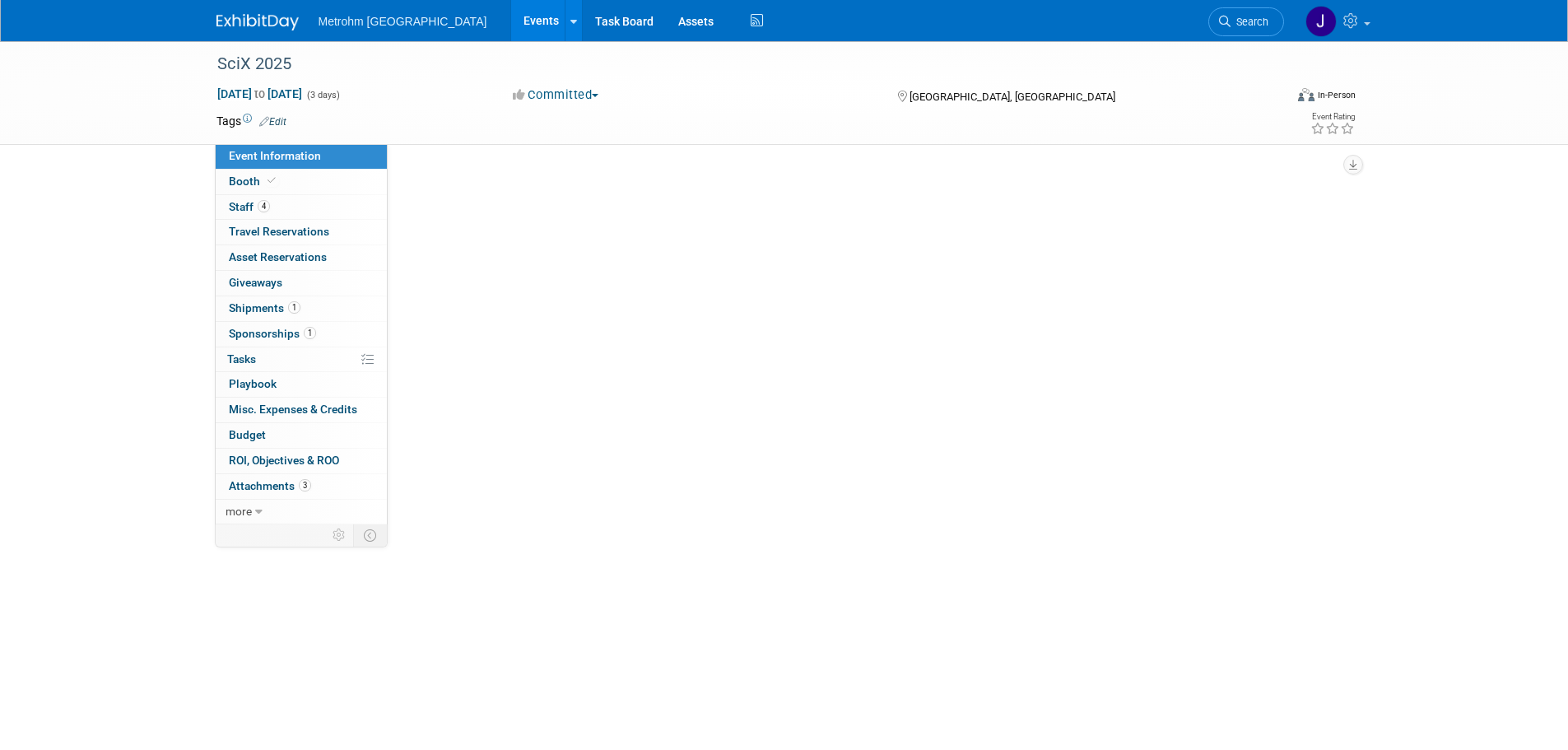
scroll to position [0, 0]
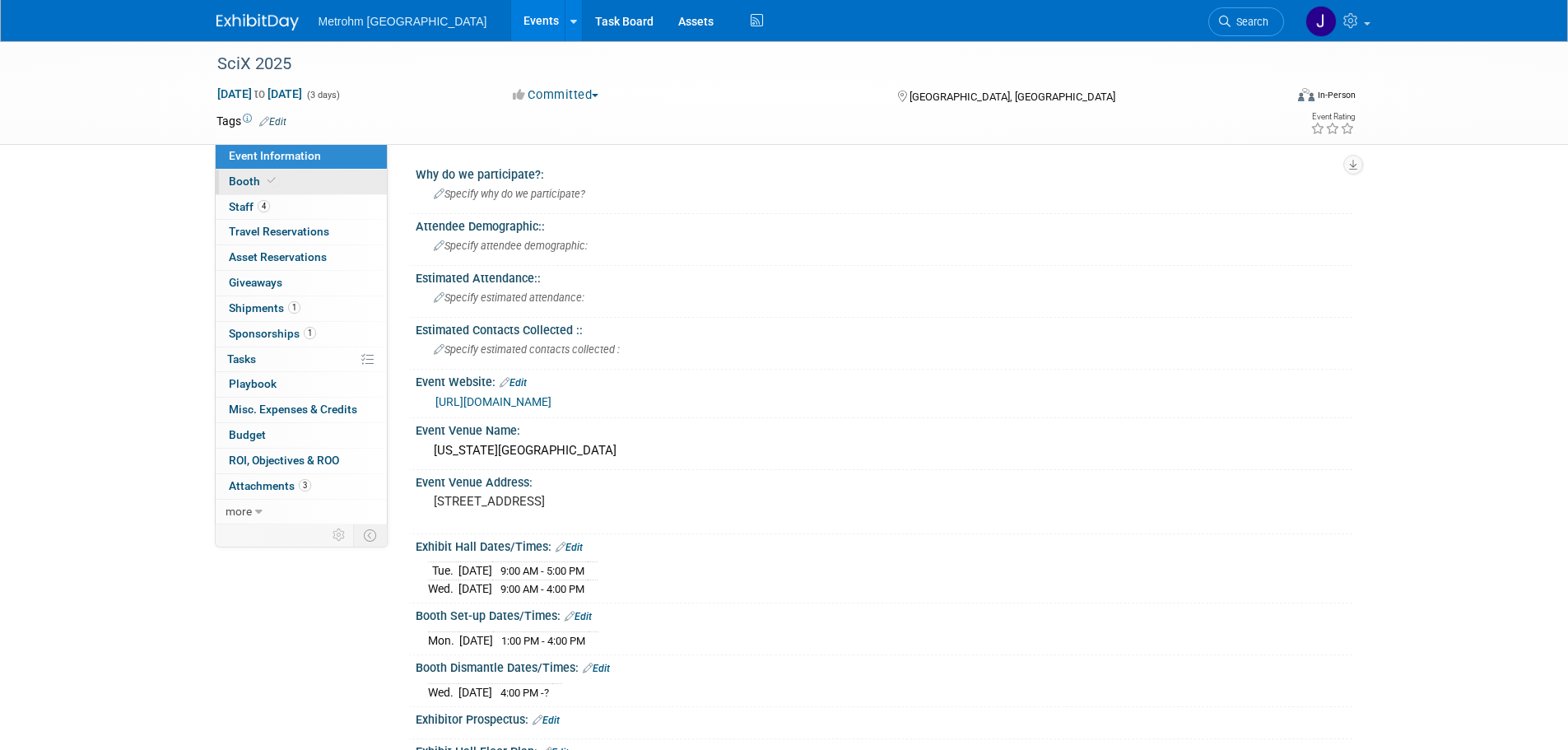
click at [306, 182] on link "Booth" at bounding box center [301, 182] width 171 height 25
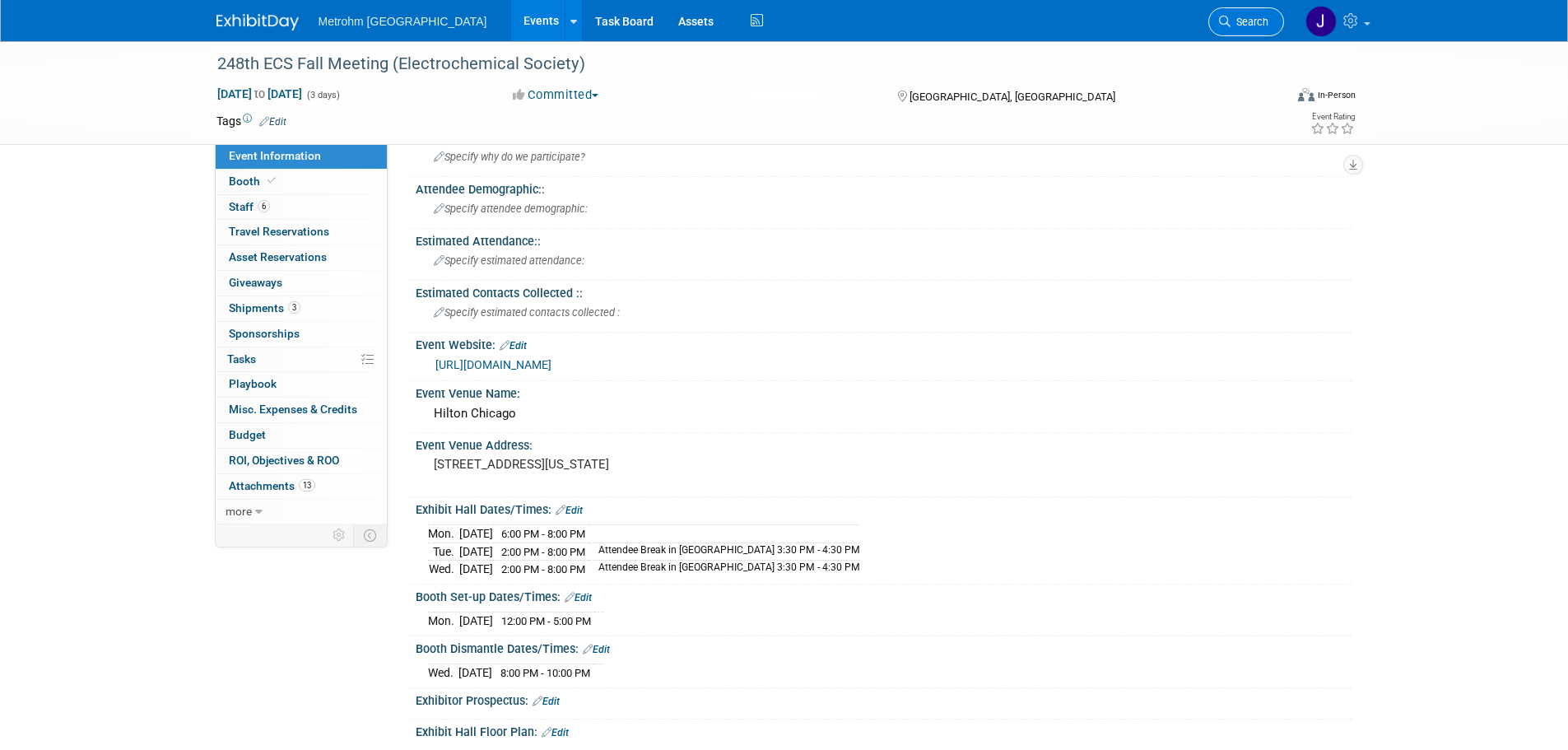
click at [1244, 23] on span "Search" at bounding box center [1250, 22] width 38 height 12
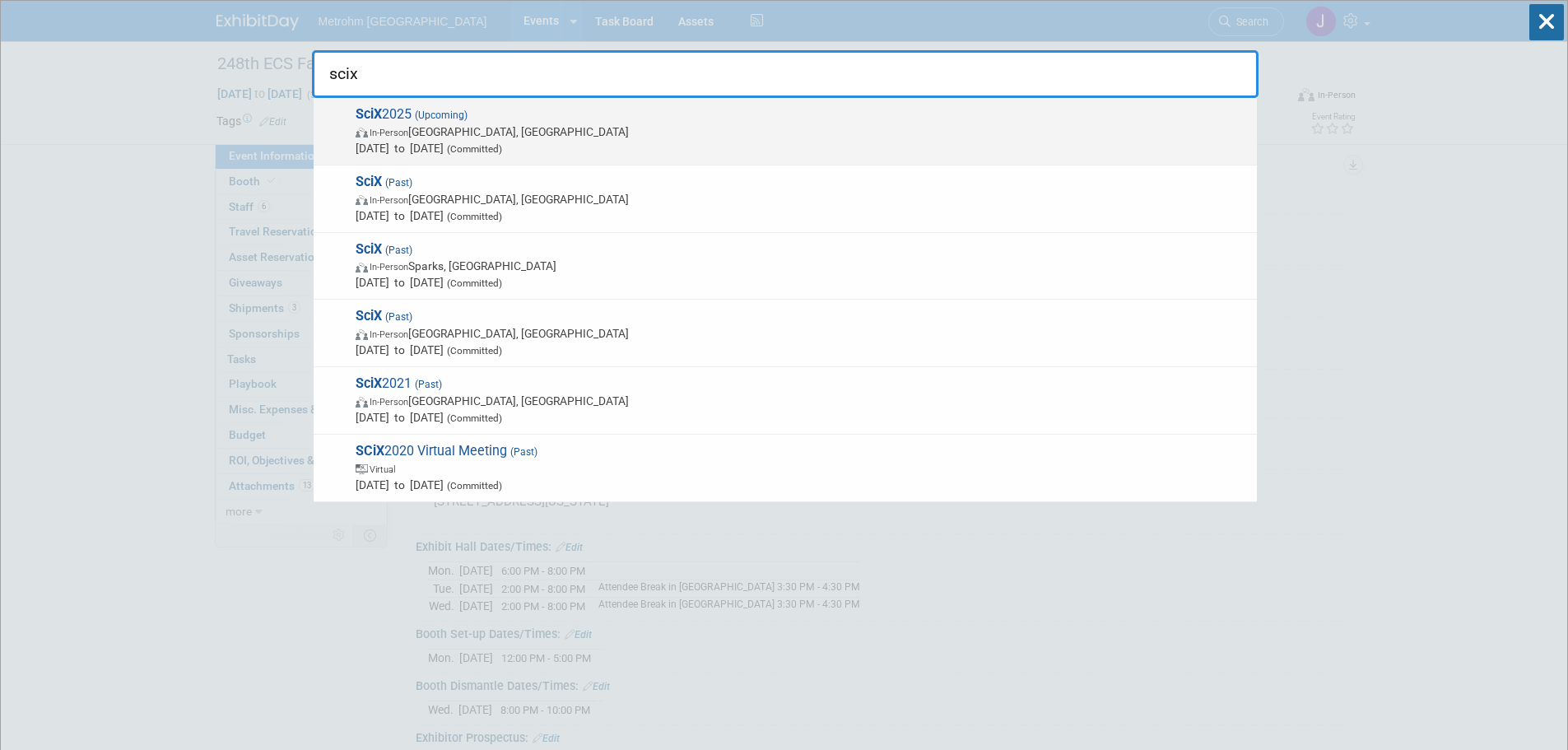
type input "scix"
click at [707, 137] on span "In-Person [GEOGRAPHIC_DATA], [GEOGRAPHIC_DATA]" at bounding box center [802, 131] width 893 height 16
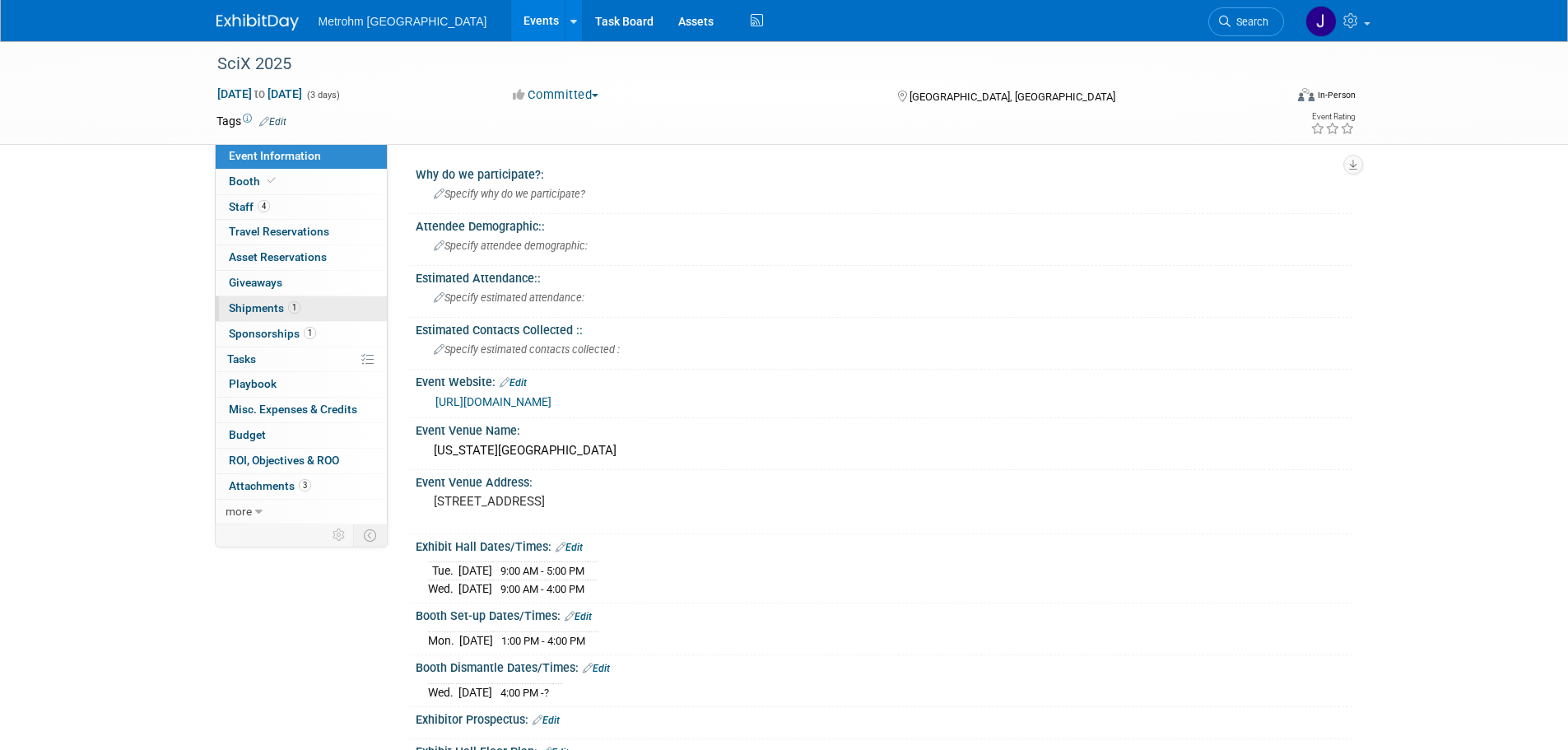
click at [305, 304] on link "1 Shipments 1" at bounding box center [301, 308] width 171 height 25
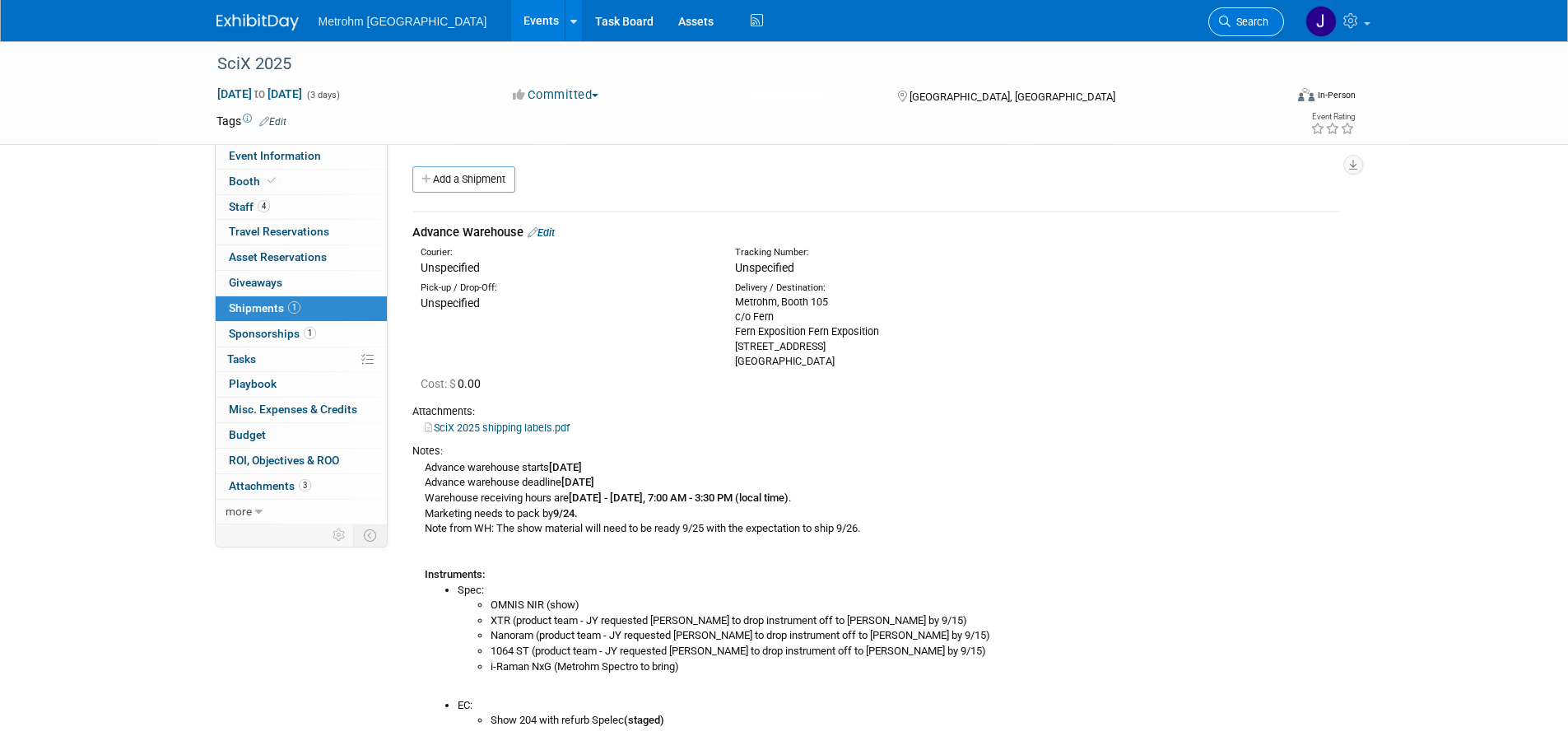
click at [1245, 28] on link "Search" at bounding box center [1246, 22] width 76 height 28
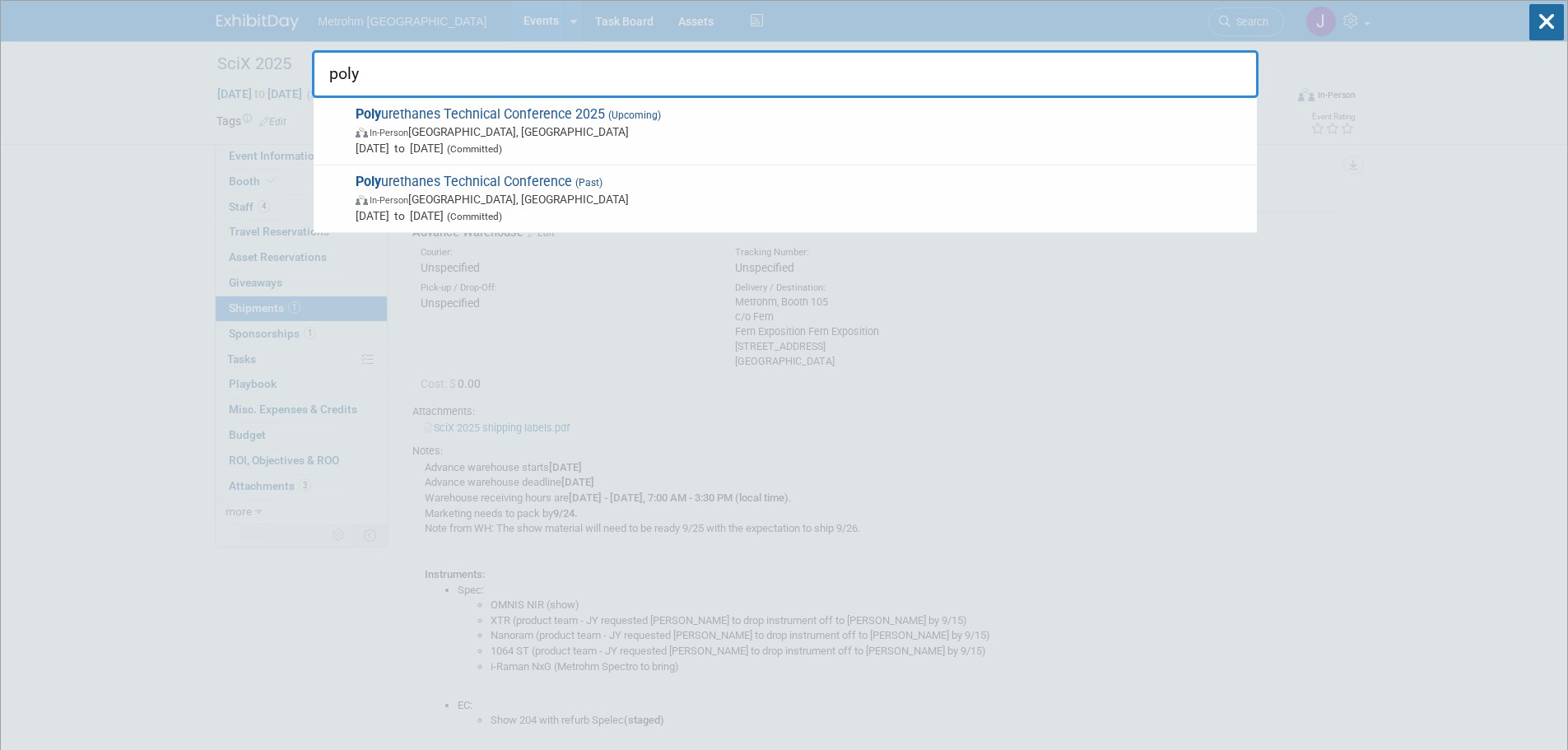
type input "poly"
click at [923, 123] on span "In-Person St. Louis, MO" at bounding box center [802, 131] width 893 height 16
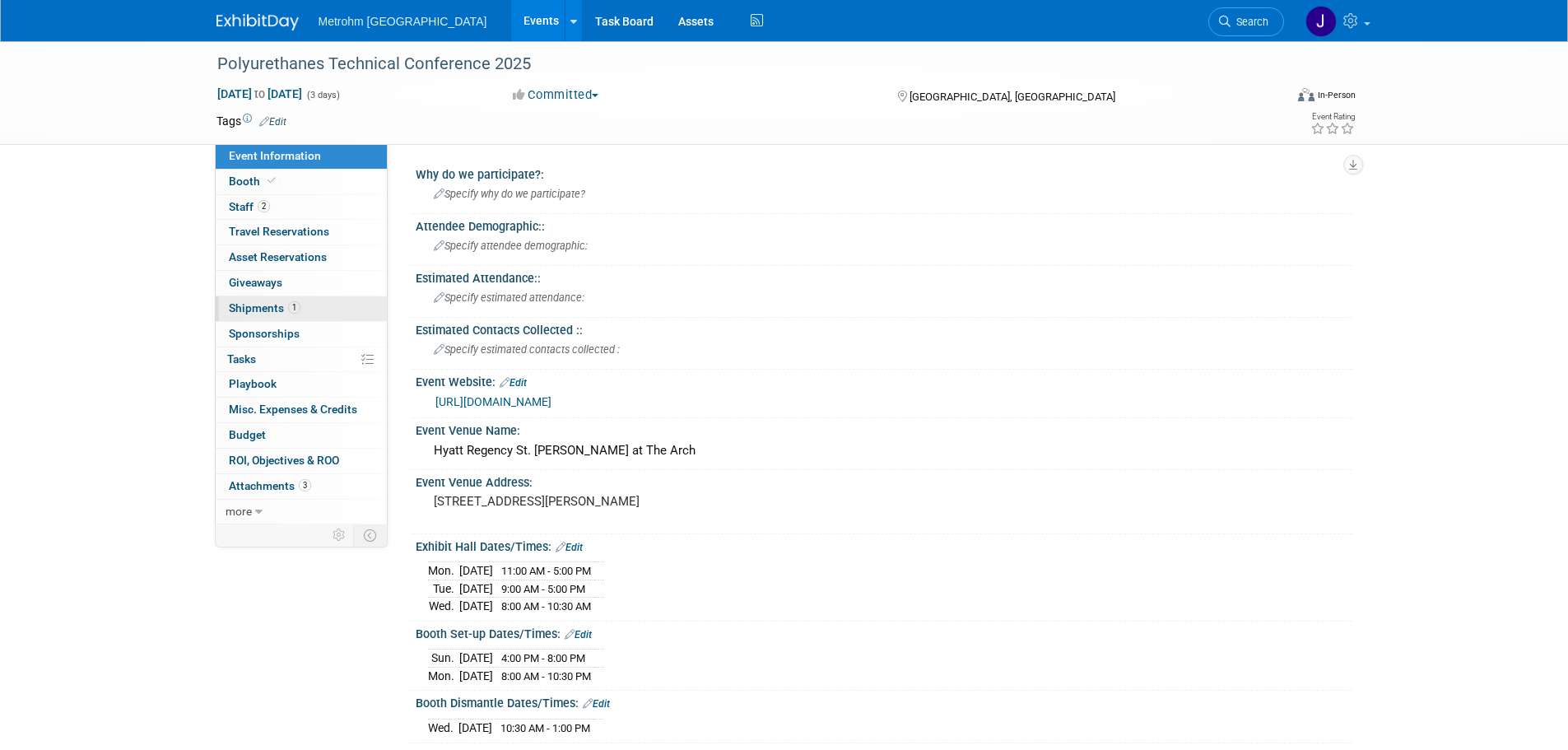
click at [294, 313] on span "1" at bounding box center [294, 307] width 12 height 12
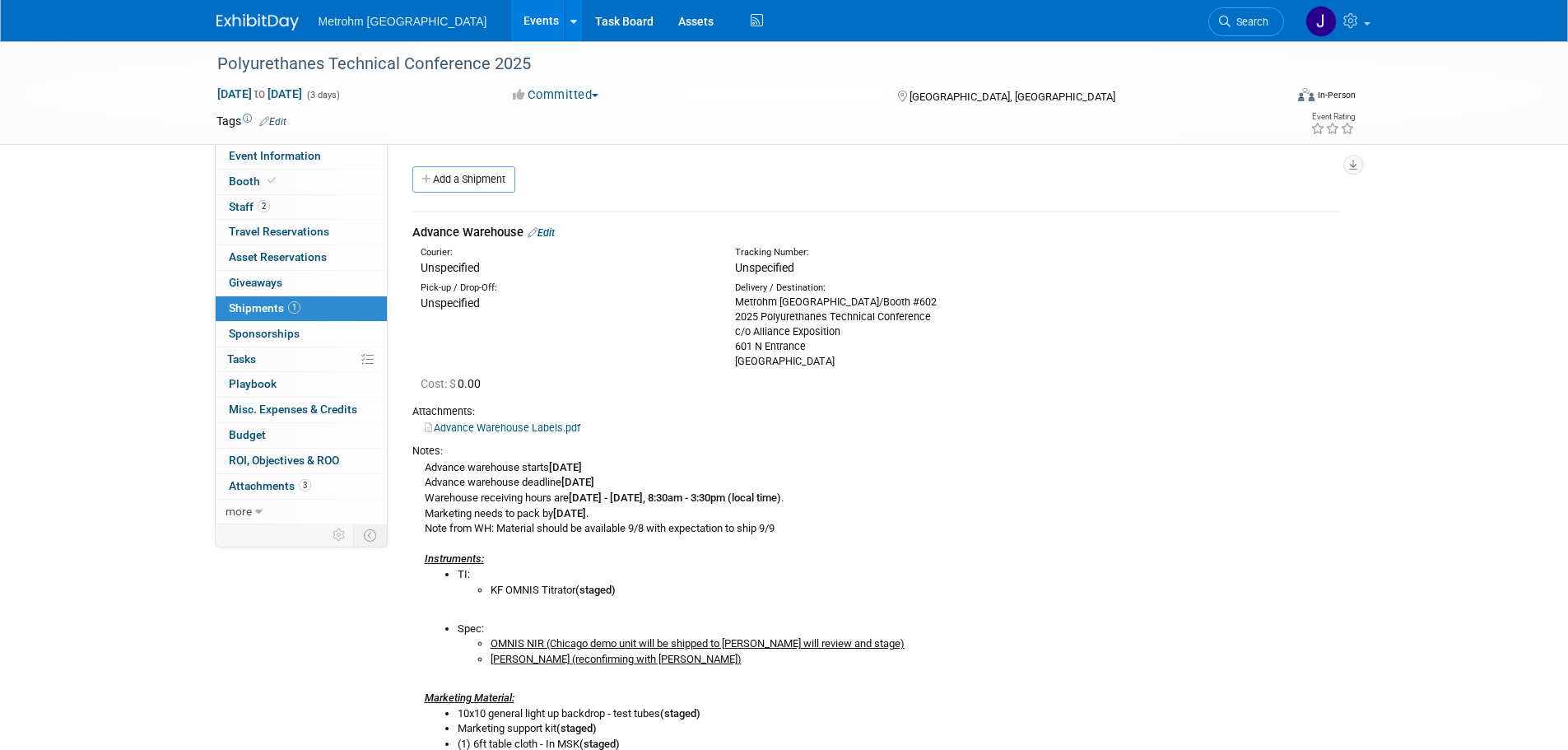
click at [1206, 273] on div "Courier: Unspecified Tracking Number: Unspecified" at bounding box center [876, 258] width 953 height 35
click at [263, 215] on link "2 Staff 2" at bounding box center [301, 208] width 171 height 25
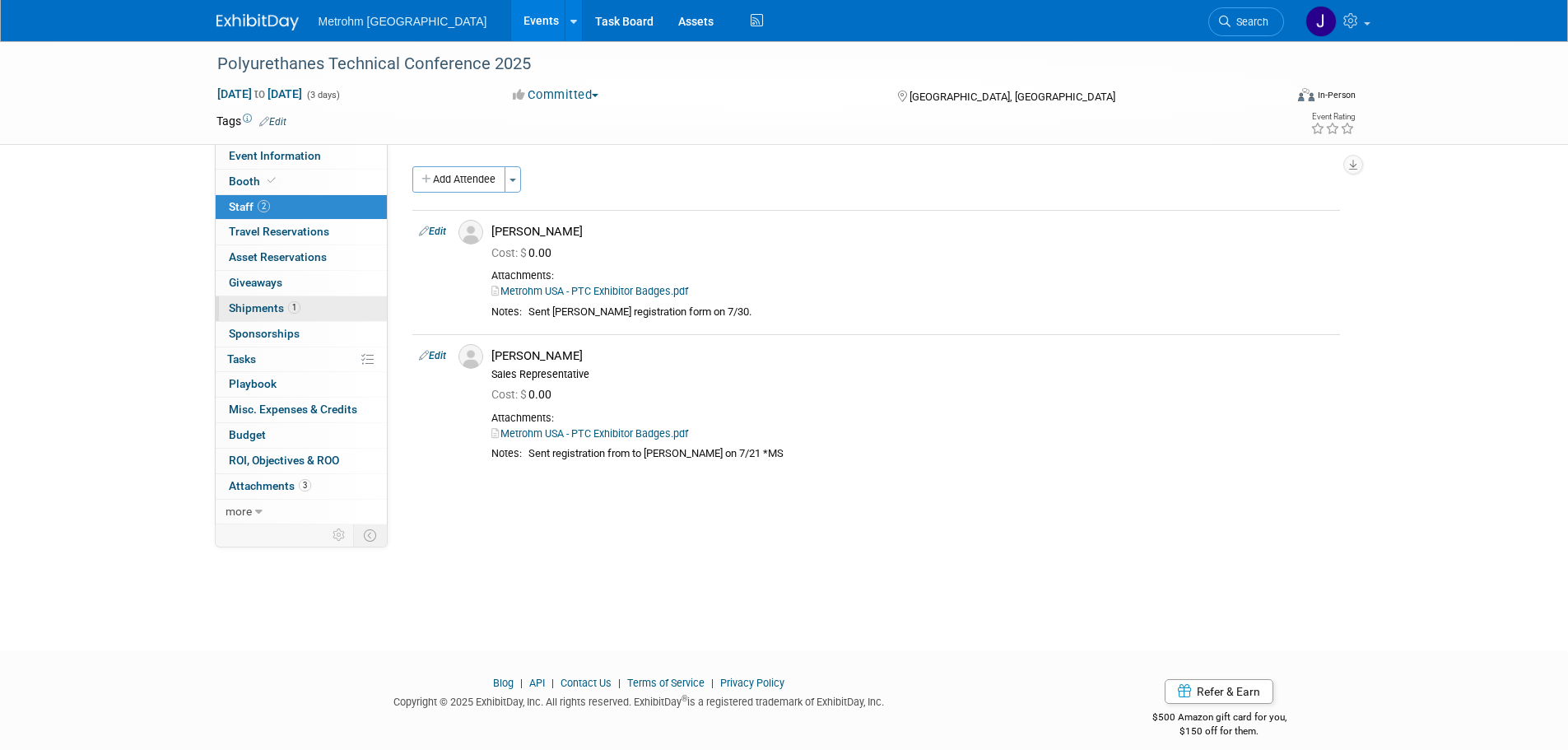
click at [323, 313] on link "1 Shipments 1" at bounding box center [301, 308] width 171 height 25
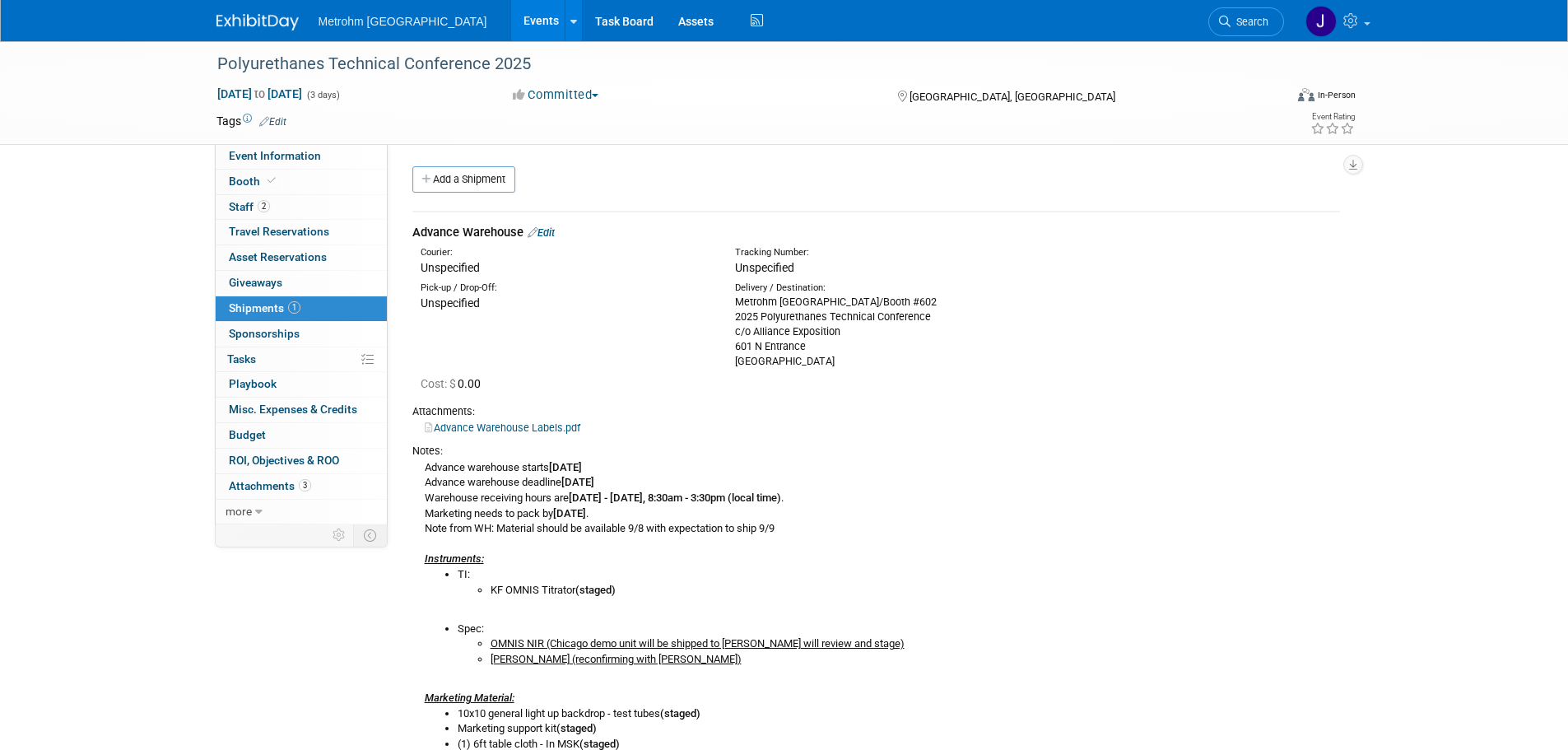
click at [555, 233] on link "Edit" at bounding box center [541, 232] width 28 height 12
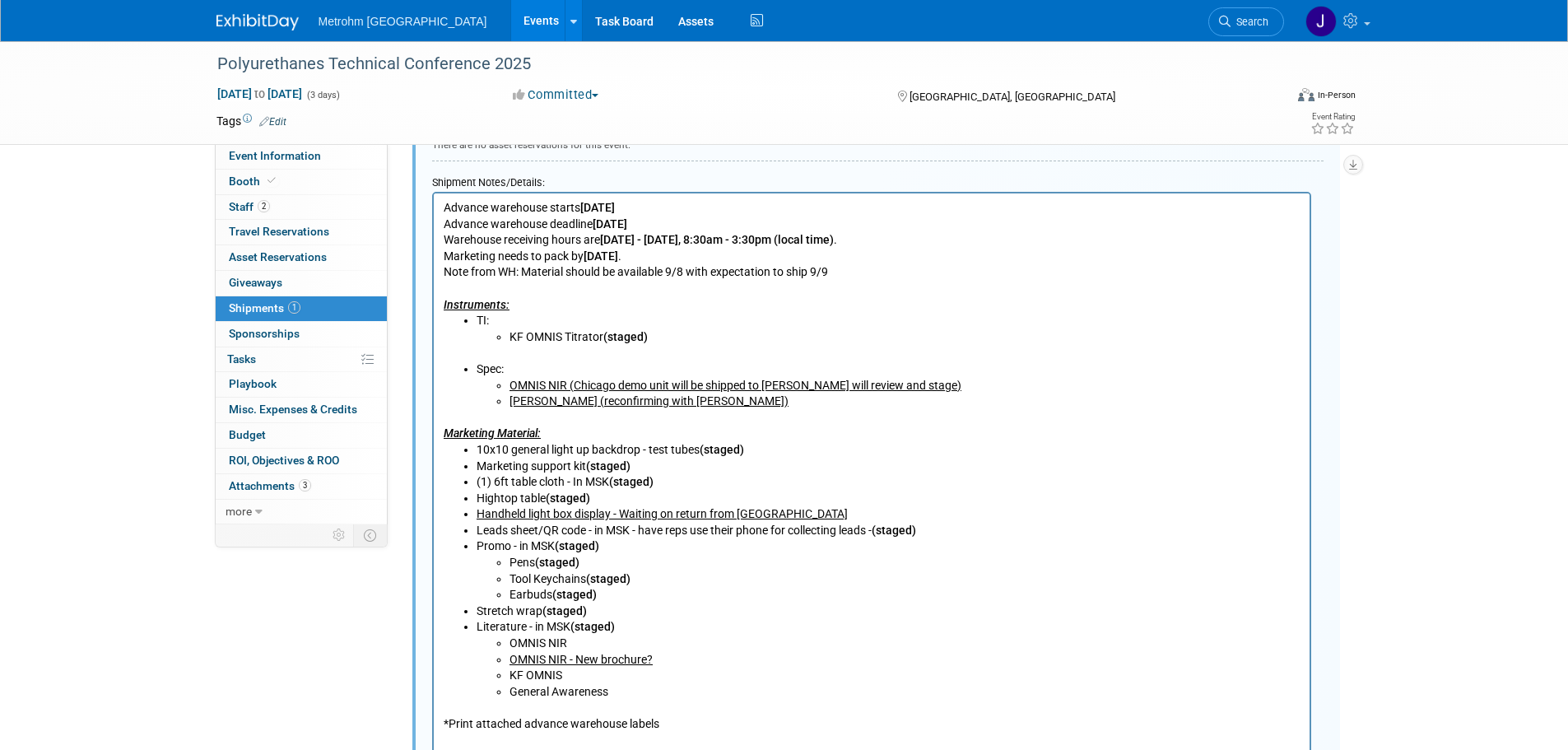
scroll to position [766, 0]
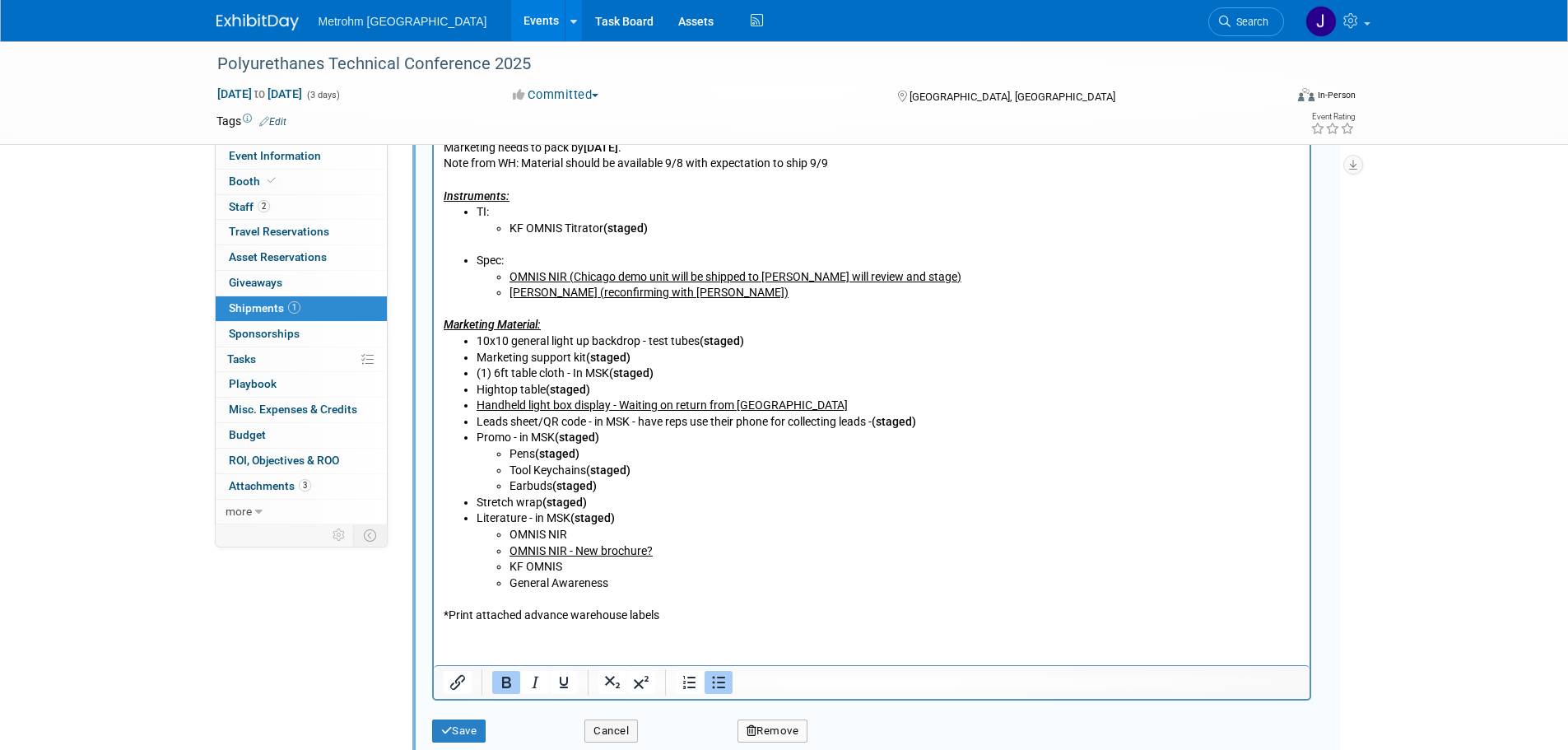
click at [584, 501] on b "(staged)" at bounding box center [564, 502] width 45 height 13
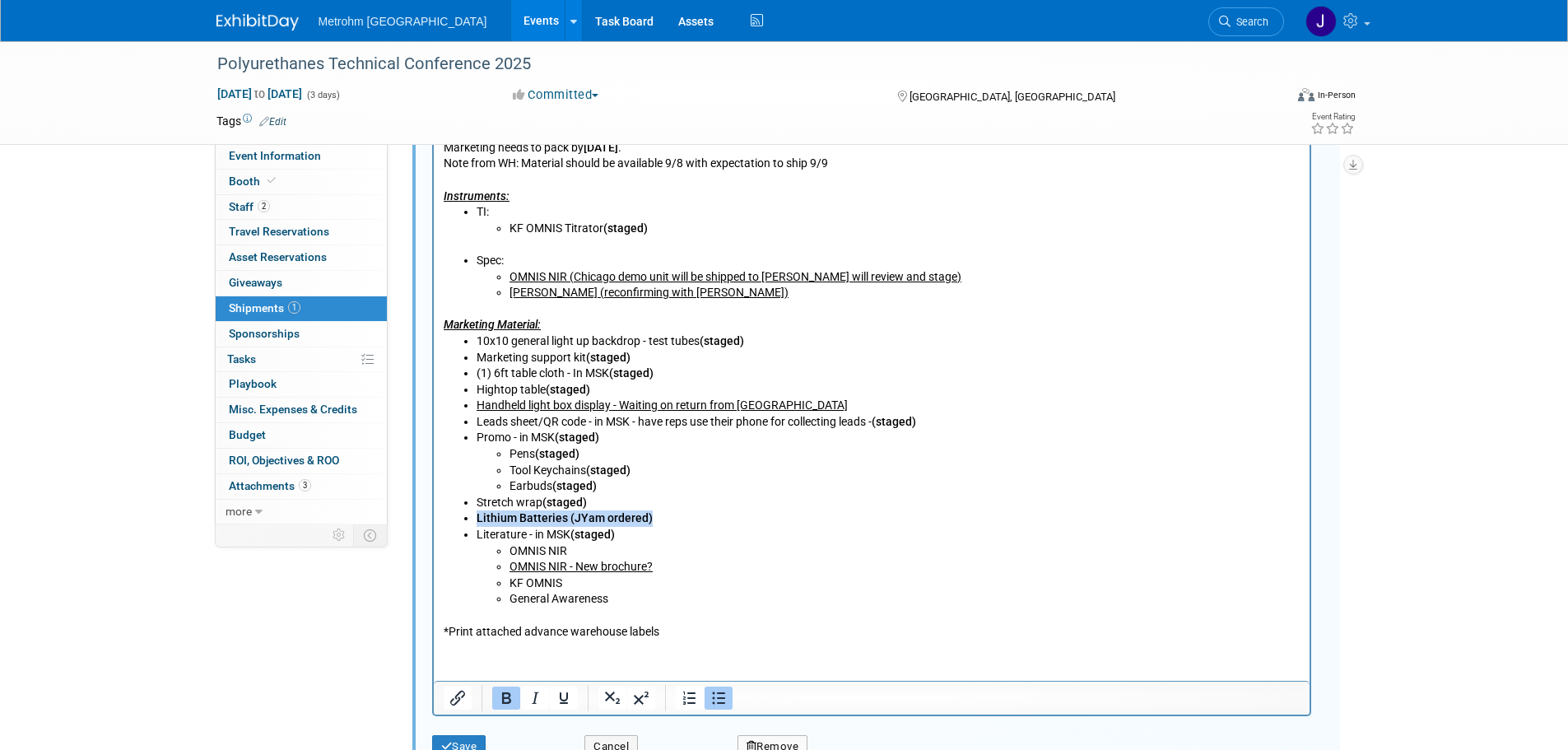
drag, startPoint x: 664, startPoint y: 521, endPoint x: 472, endPoint y: 517, distance: 192.0
click at [472, 517] on ul "Stretch wrap (staged) Lithium Batteries (JYam ordered) Literature - in MSK (sta…" at bounding box center [872, 551] width 857 height 113
click at [511, 704] on icon "Bold" at bounding box center [506, 698] width 20 height 20
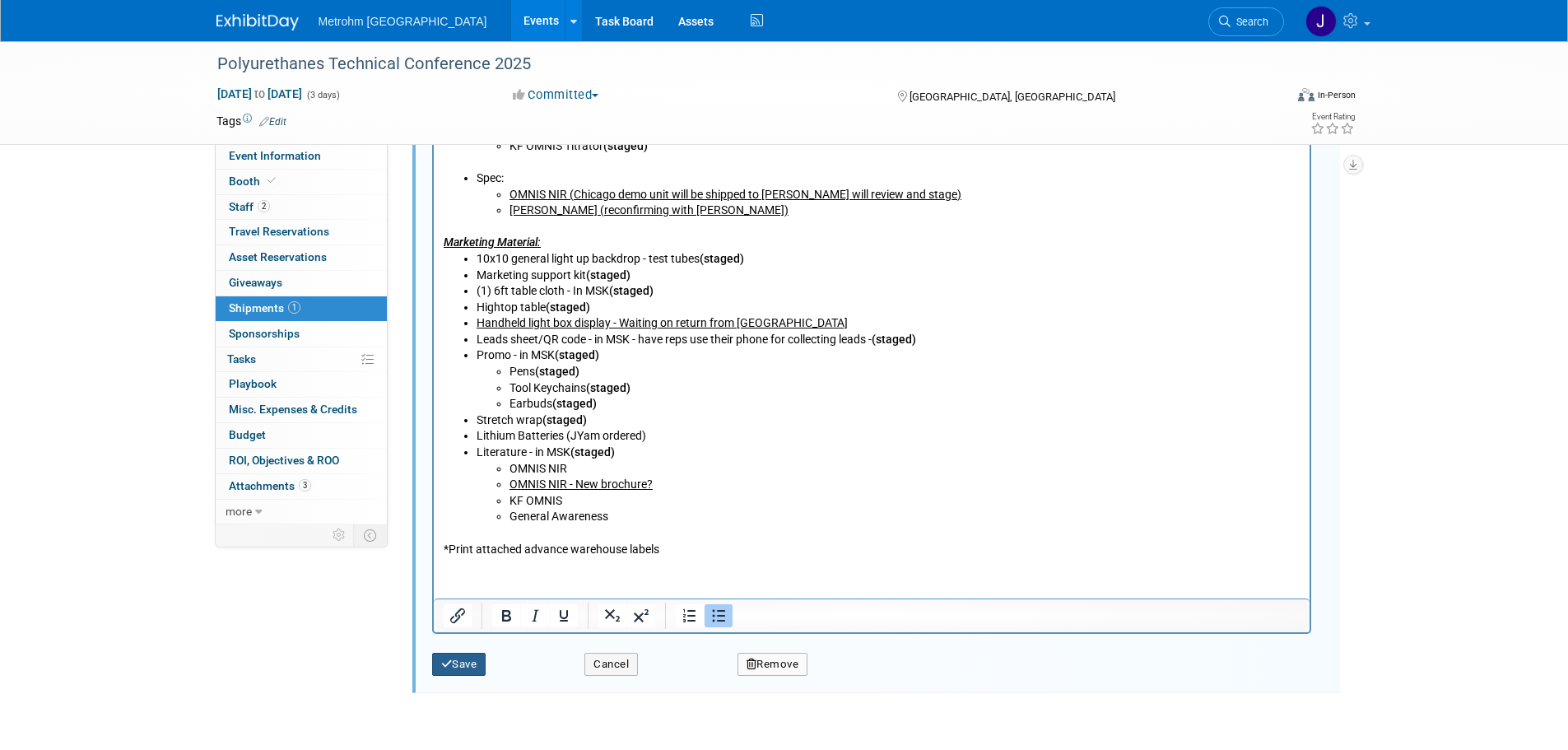
click at [468, 659] on button "Save" at bounding box center [459, 665] width 54 height 23
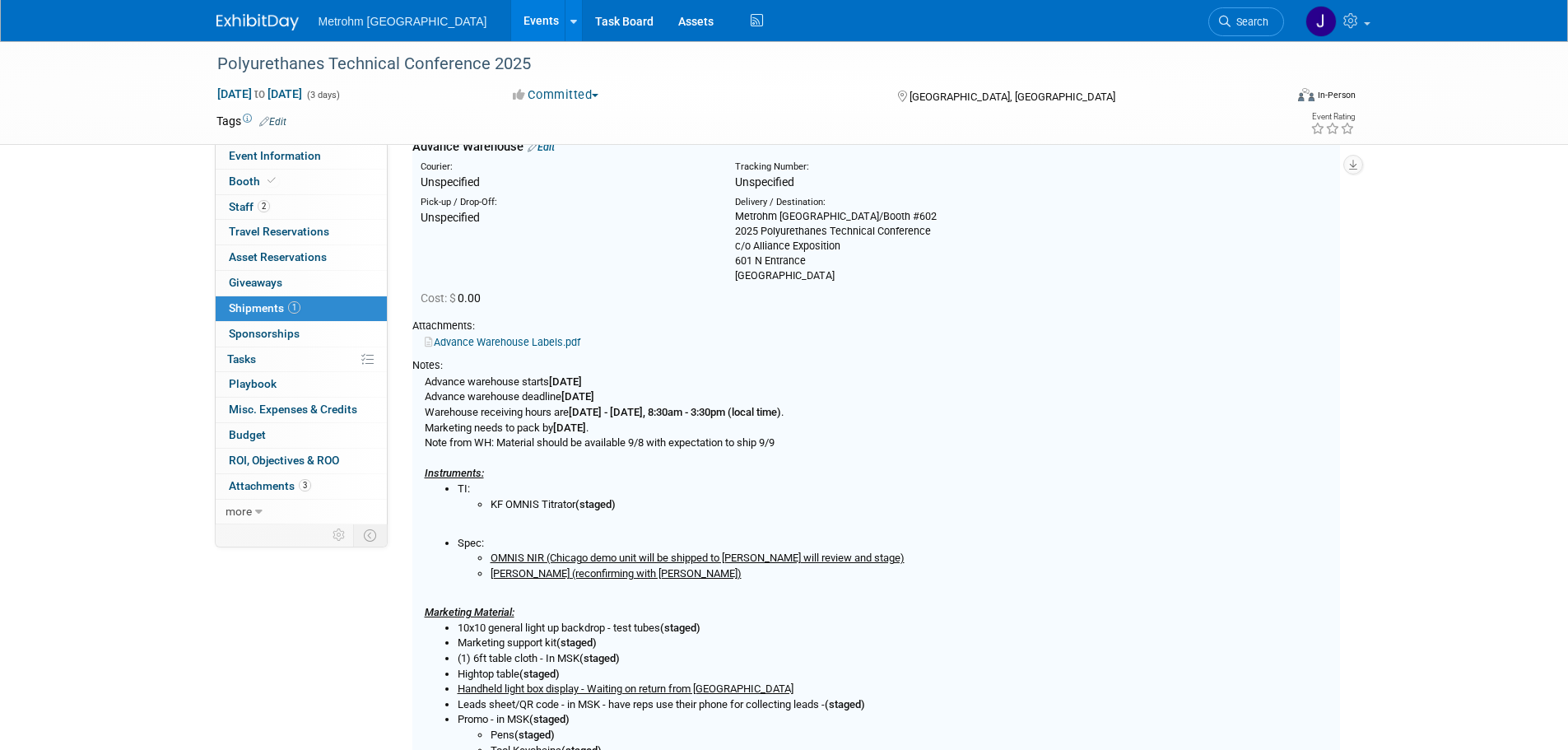
scroll to position [25, 0]
